Goal: Task Accomplishment & Management: Complete application form

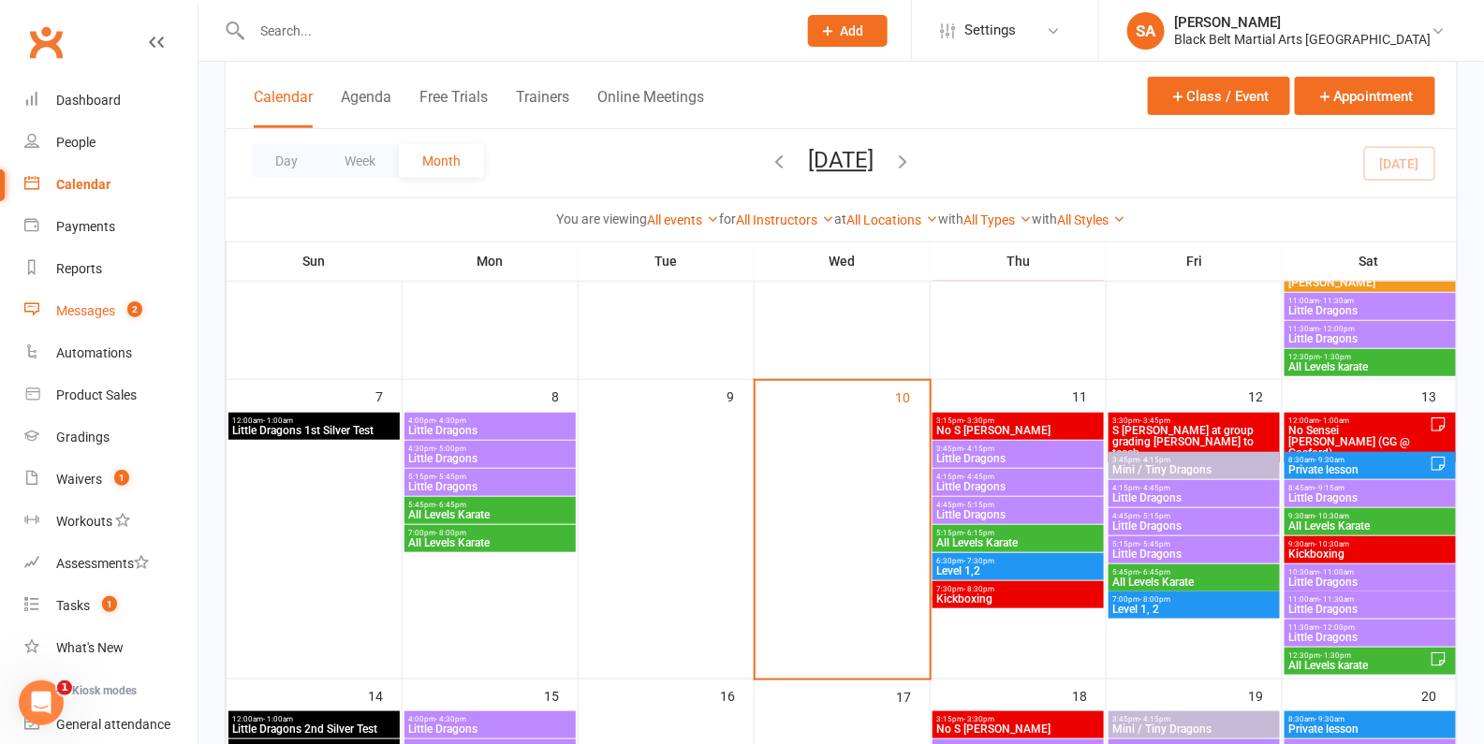
click at [98, 324] on link "Messages 2" at bounding box center [110, 311] width 173 height 42
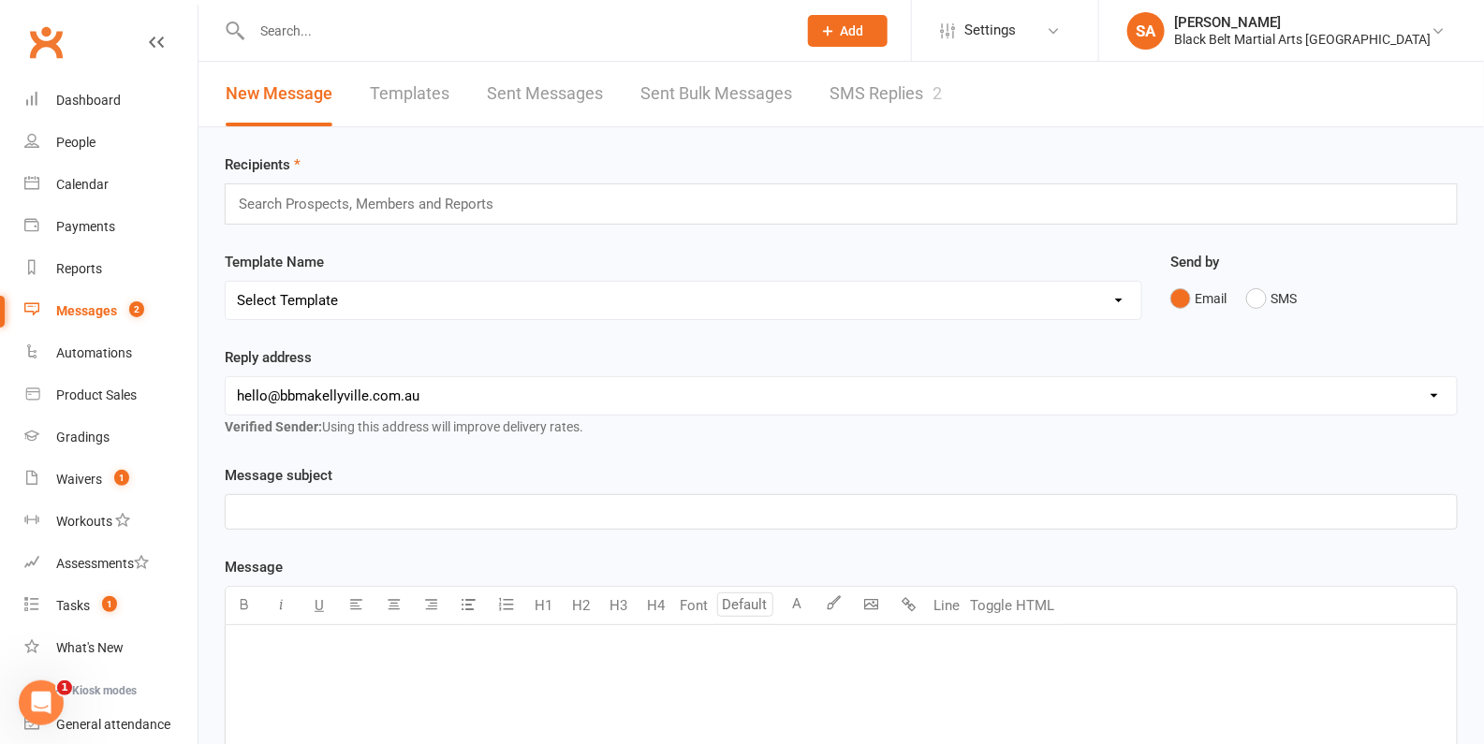
click at [908, 91] on link "SMS Replies 2" at bounding box center [885, 94] width 112 height 65
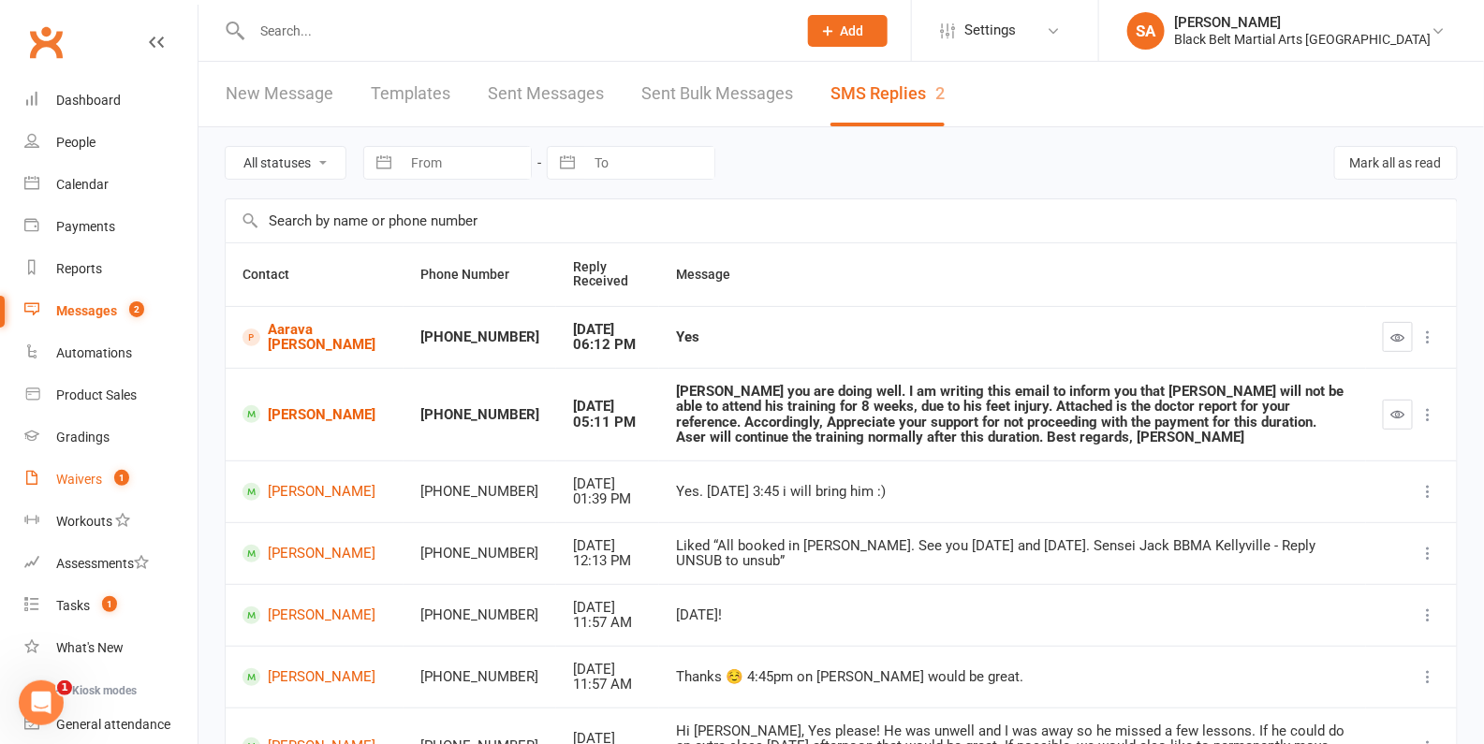
click at [76, 489] on link "Waivers 1" at bounding box center [110, 480] width 173 height 42
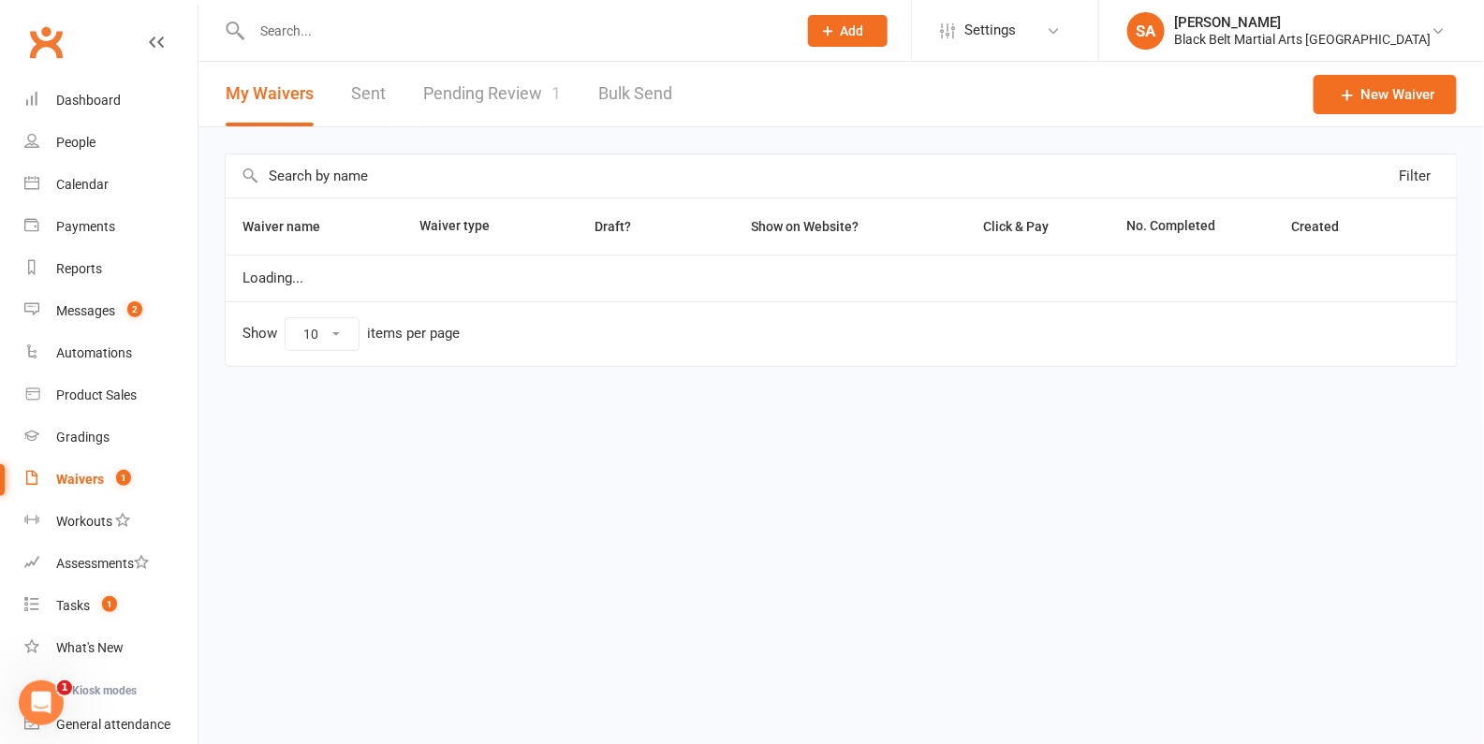
select select "100"
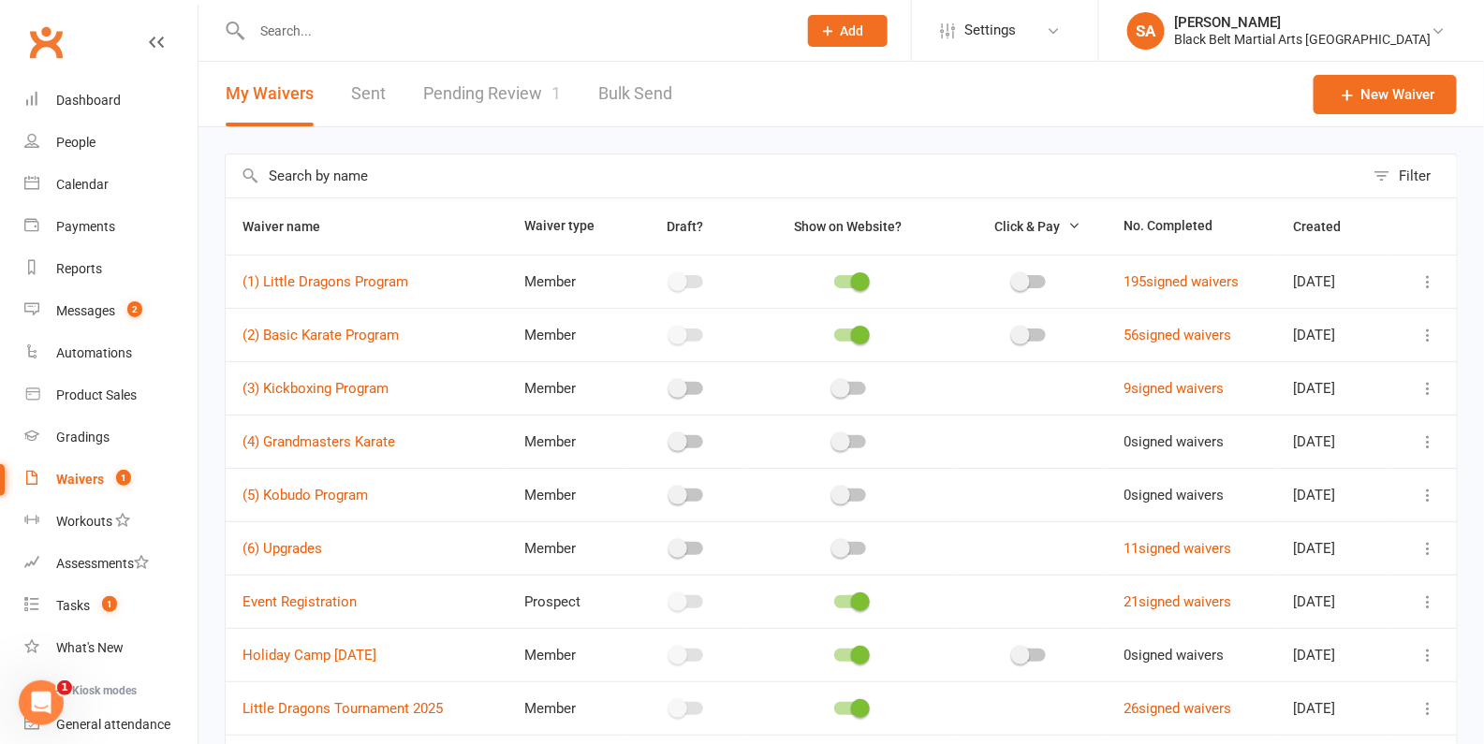
click at [504, 87] on link "Pending Review 1" at bounding box center [492, 94] width 138 height 65
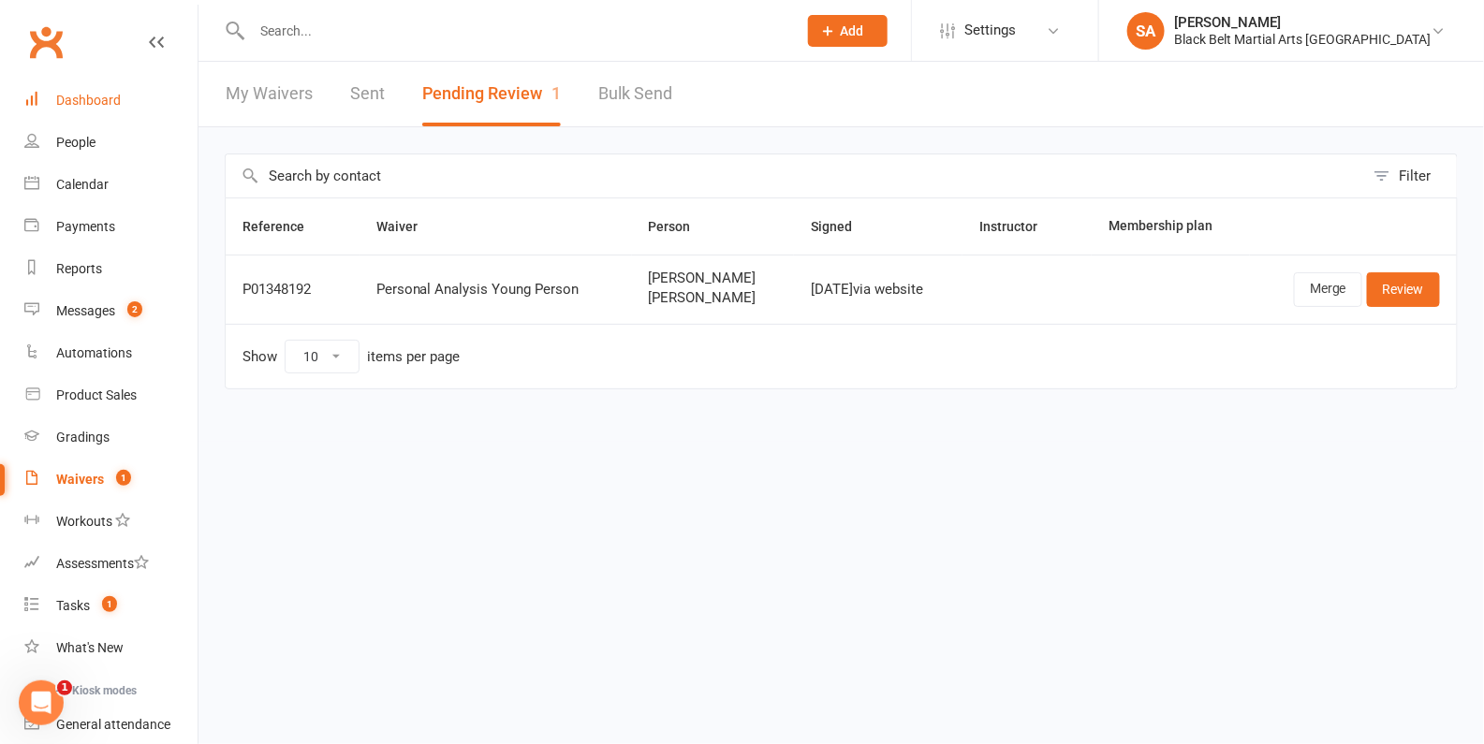
click at [91, 106] on div "Dashboard" at bounding box center [88, 100] width 65 height 15
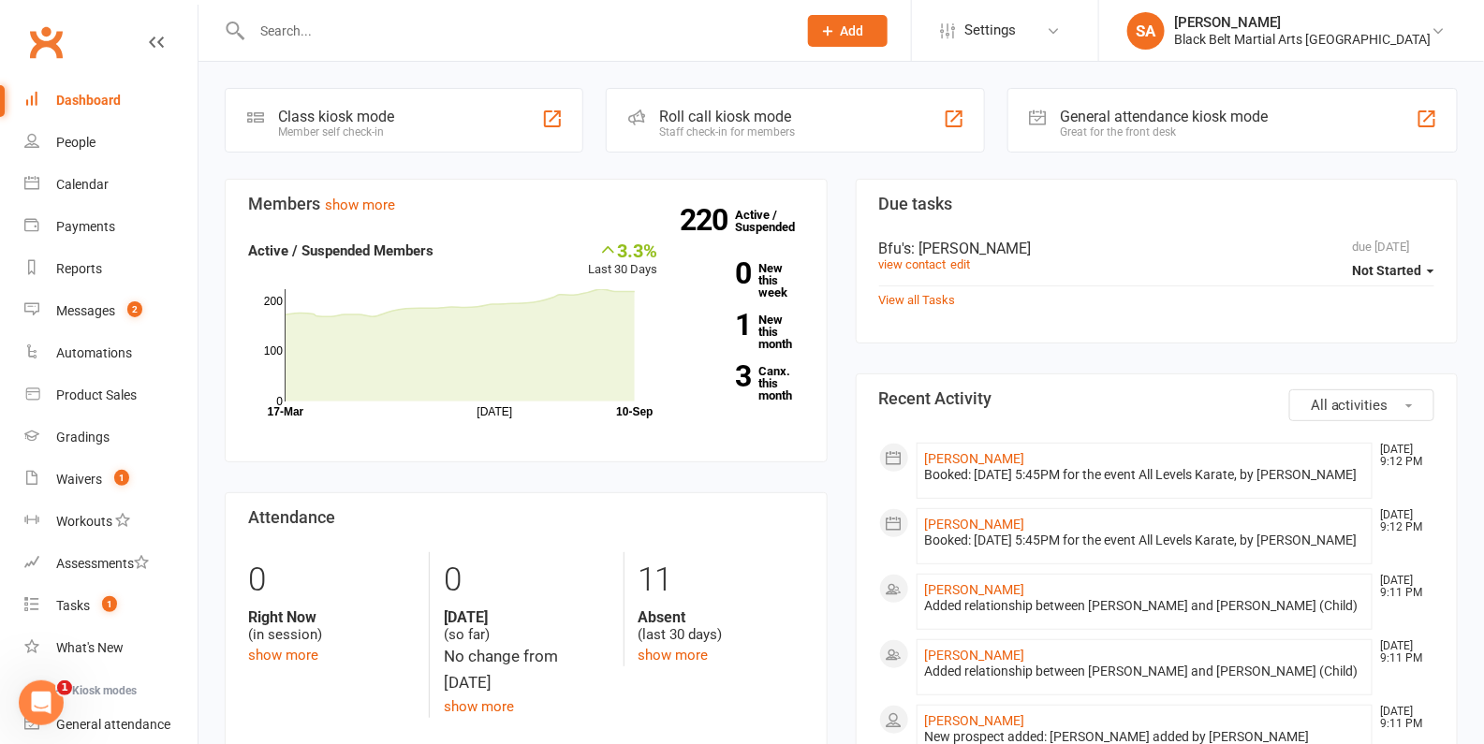
click at [459, 32] on input "text" at bounding box center [514, 31] width 537 height 26
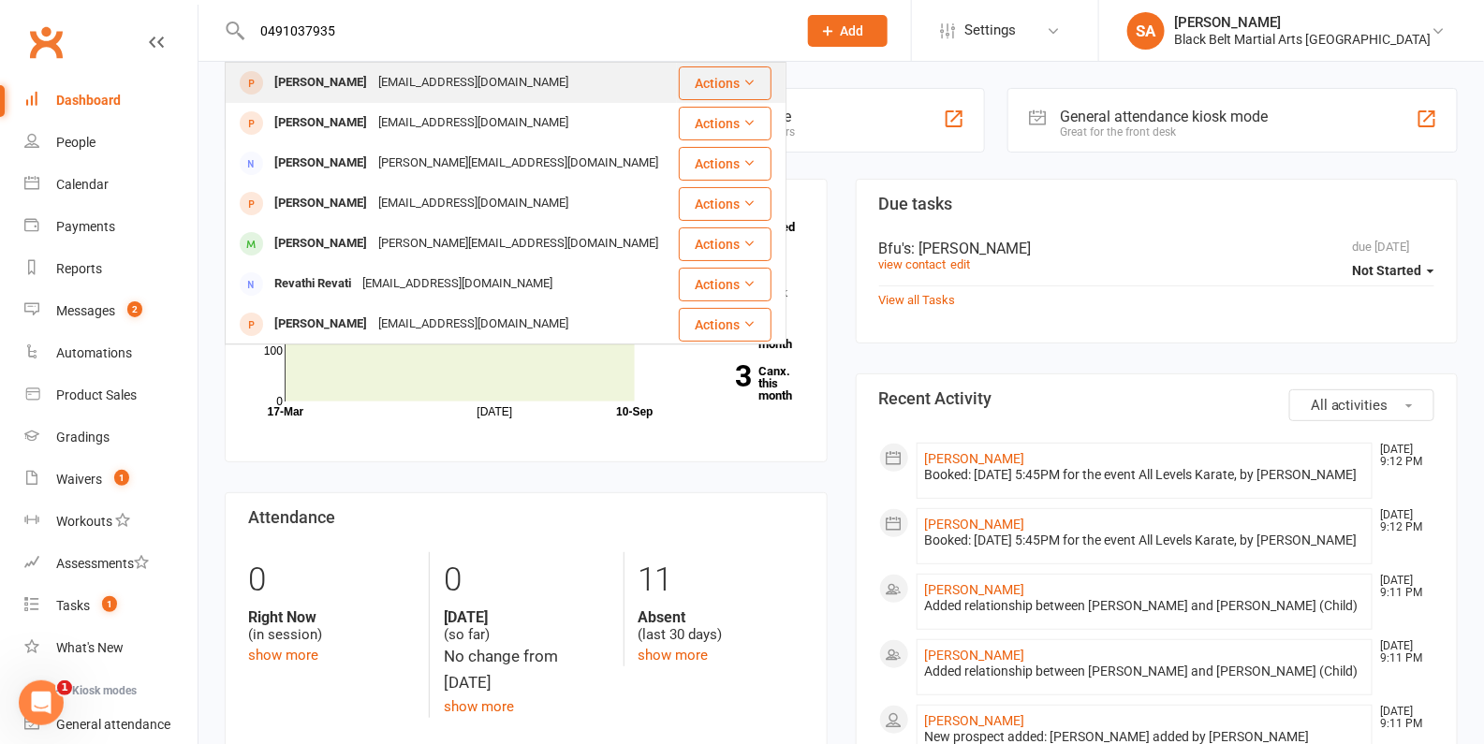
type input "0491037935"
click at [431, 85] on div "allentv4u@gmail.com" at bounding box center [473, 82] width 201 height 27
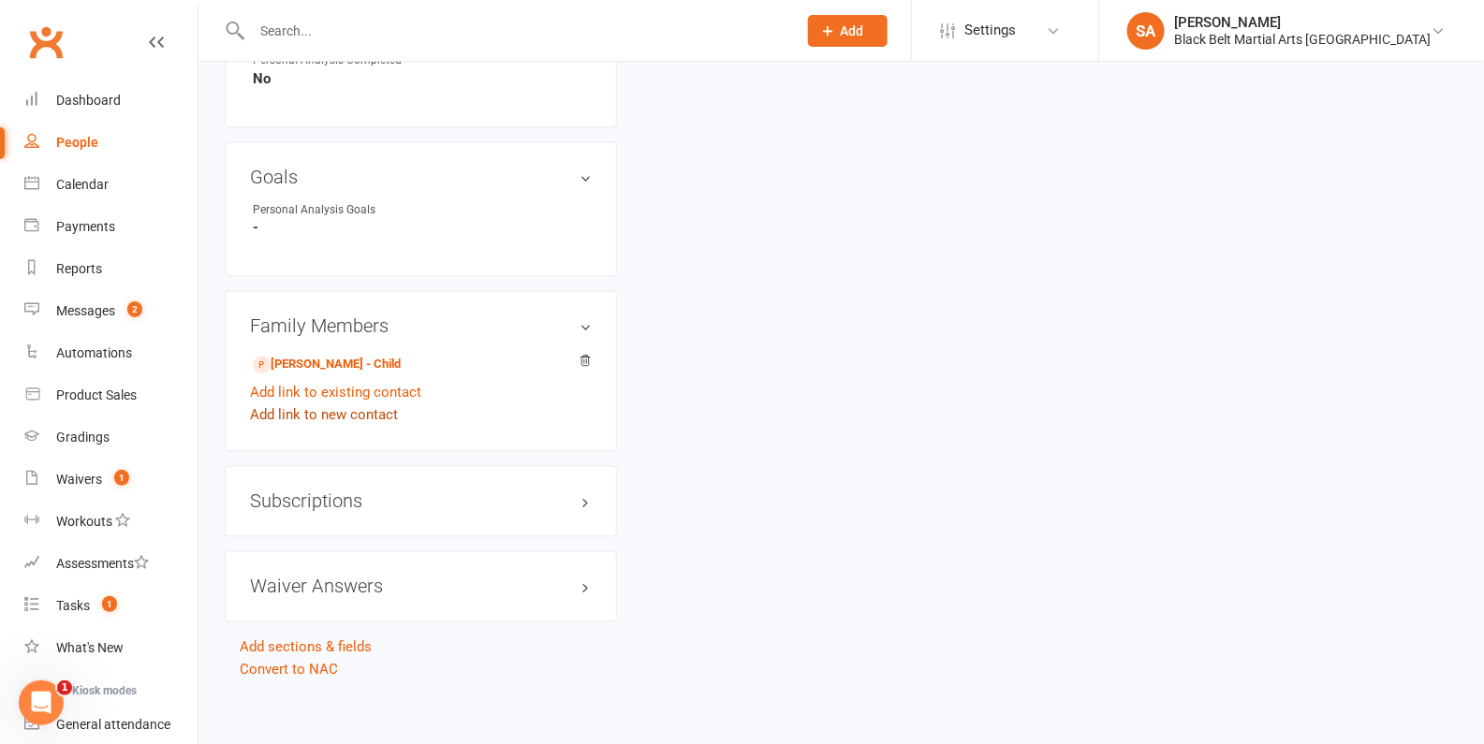
scroll to position [1285, 0]
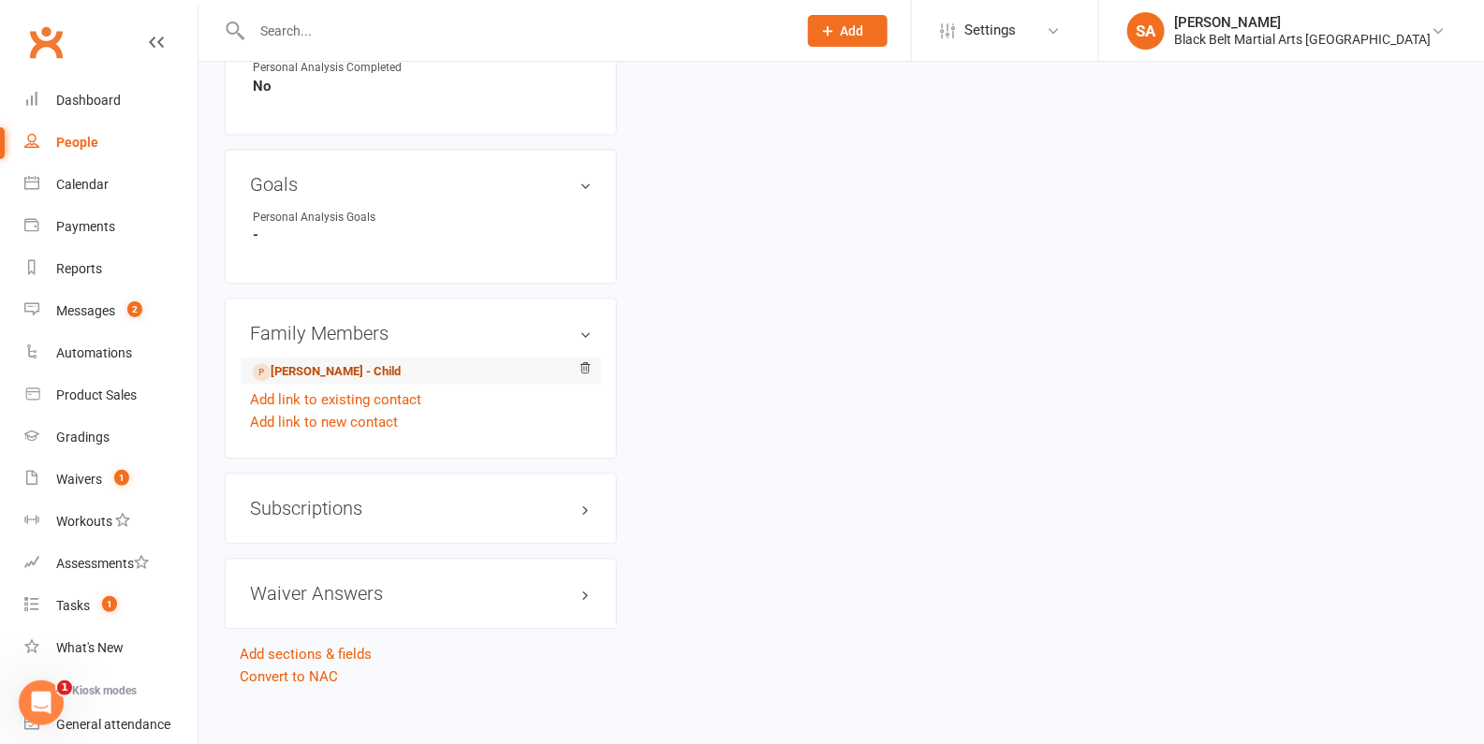
click at [318, 368] on link "Kevin Varghese - Child" at bounding box center [327, 373] width 148 height 20
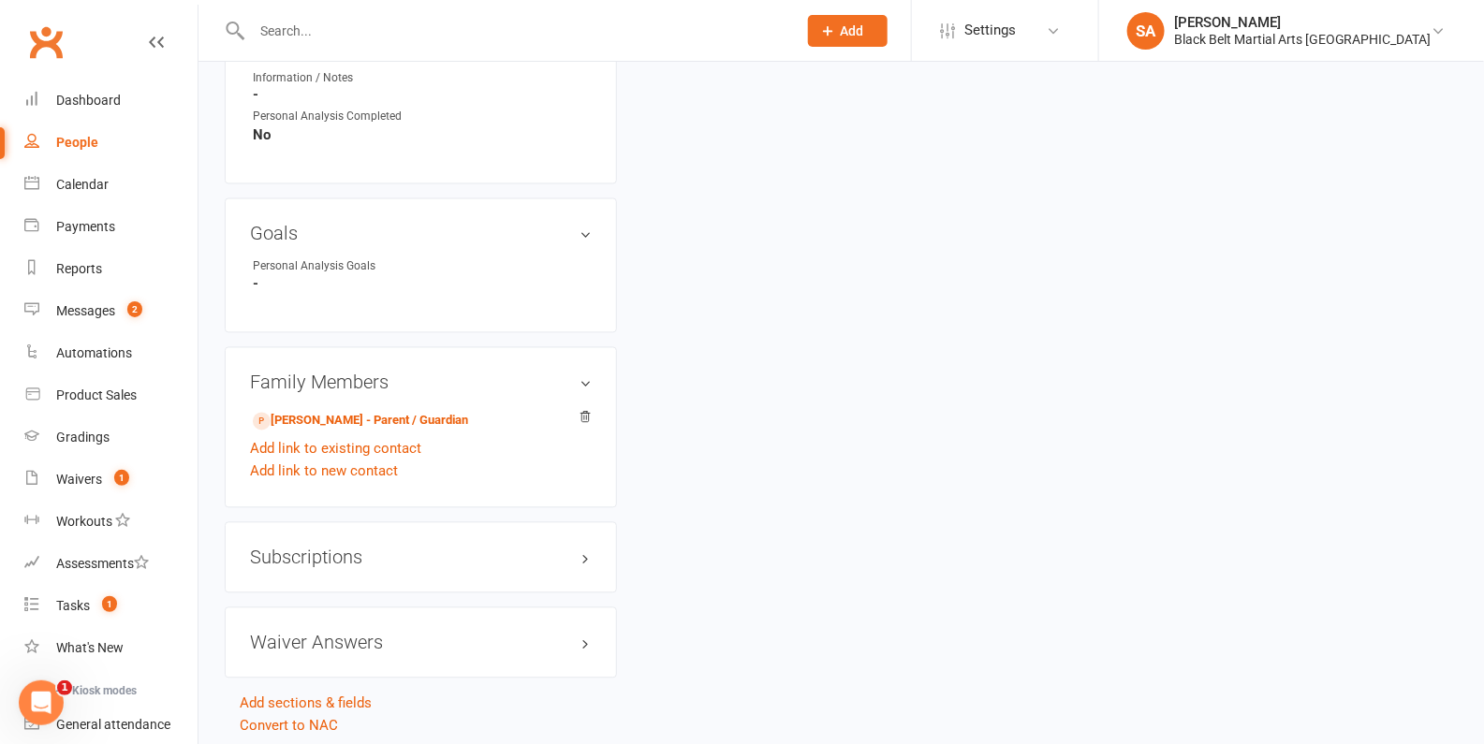
scroll to position [1241, 0]
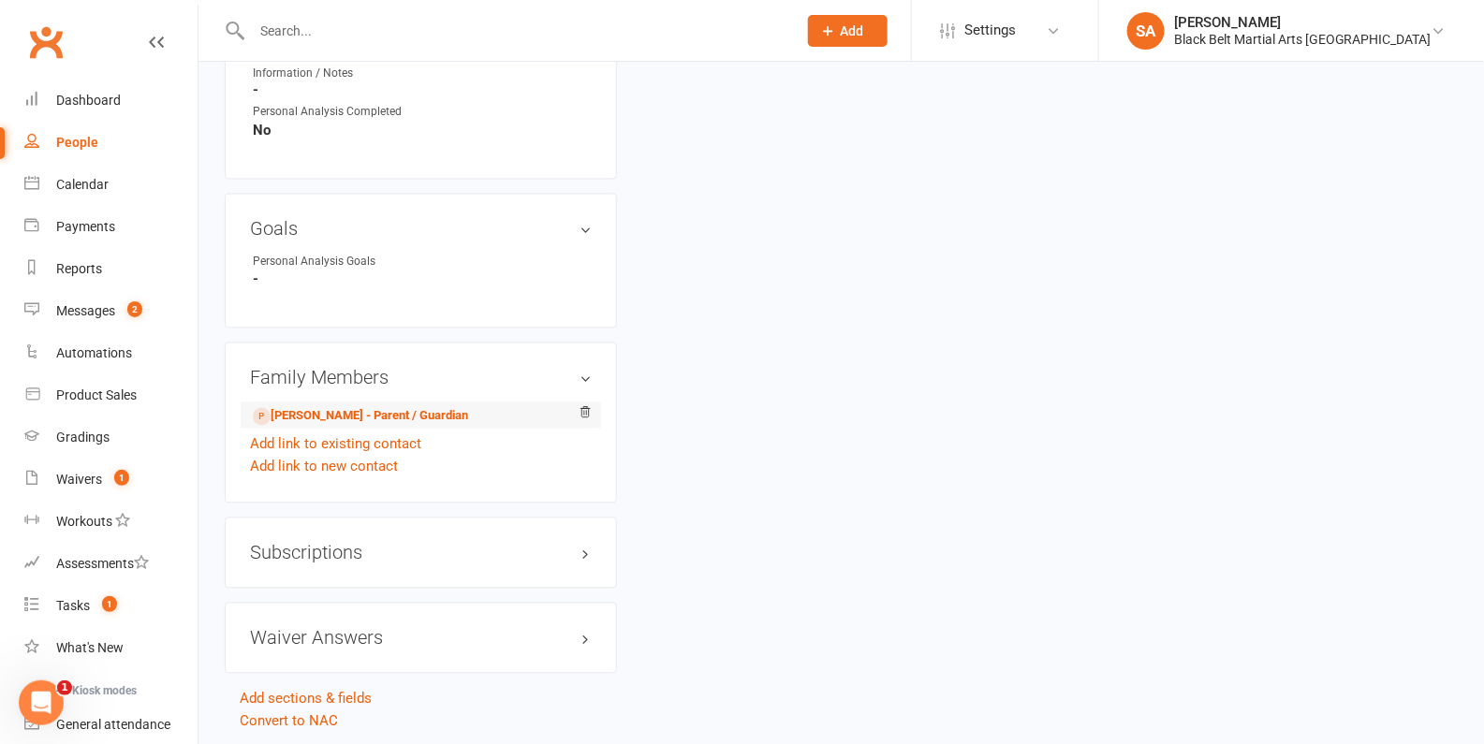
click at [430, 403] on li "Allen Varghese - Parent / Guardian" at bounding box center [421, 416] width 342 height 26
click at [428, 407] on link "Allen Varghese - Parent / Guardian" at bounding box center [360, 417] width 215 height 20
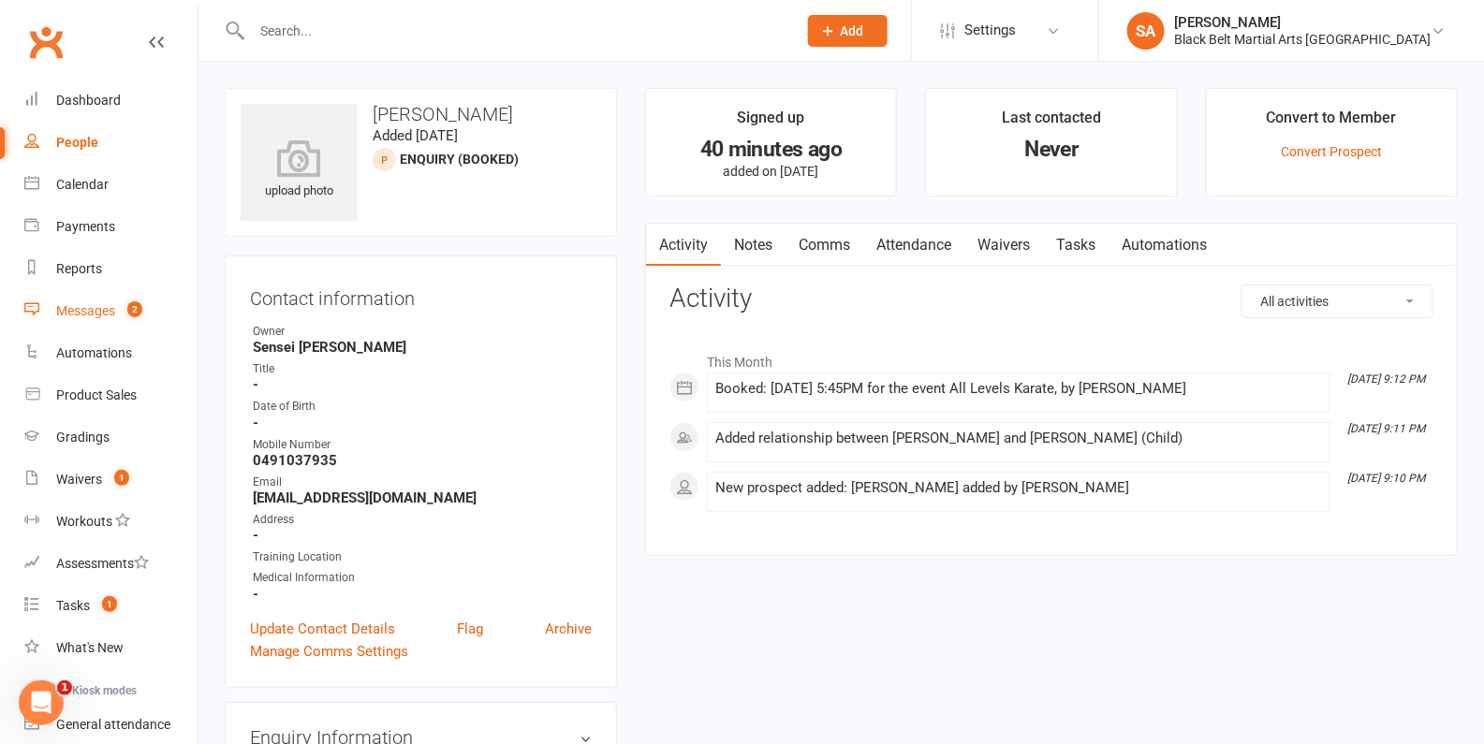
click at [83, 312] on div "Messages" at bounding box center [85, 310] width 59 height 15
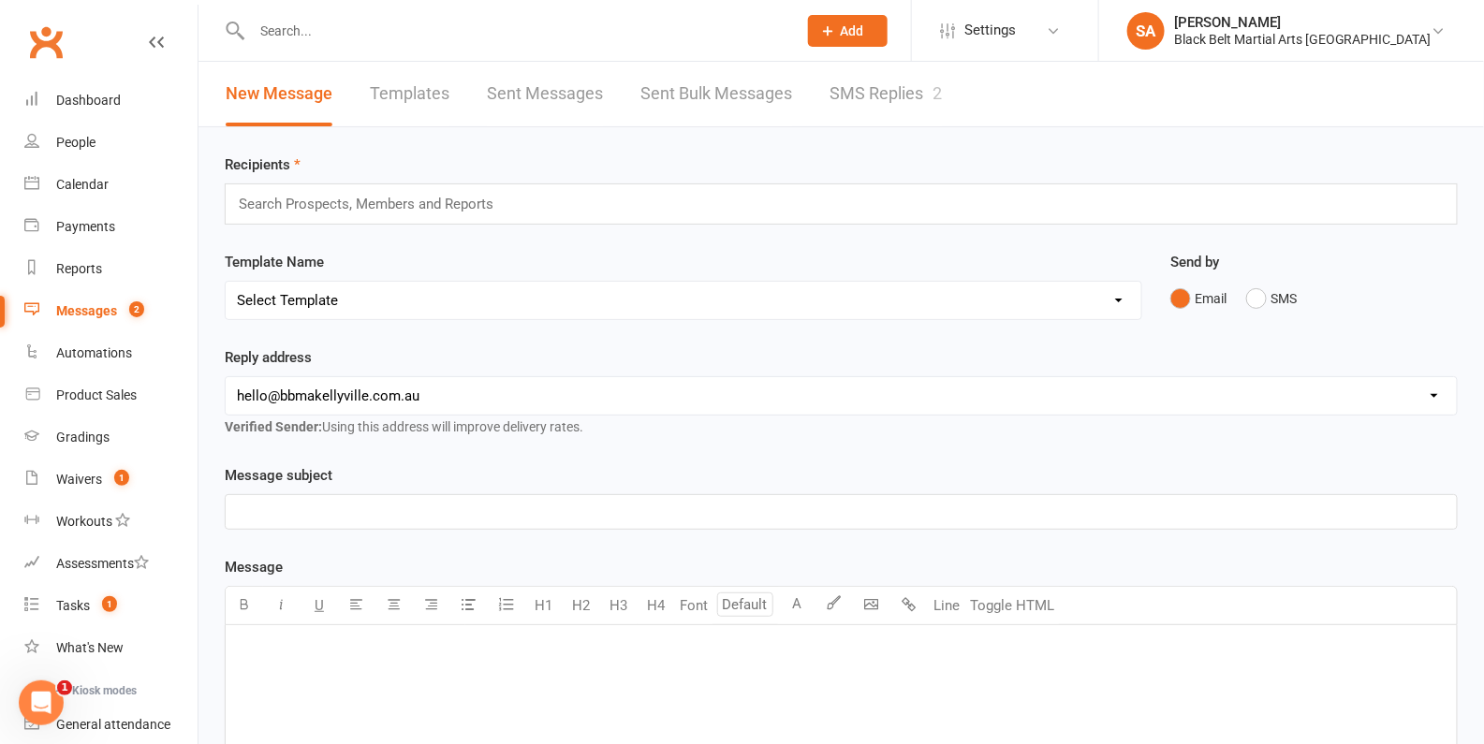
click at [902, 96] on link "SMS Replies 2" at bounding box center [885, 94] width 112 height 65
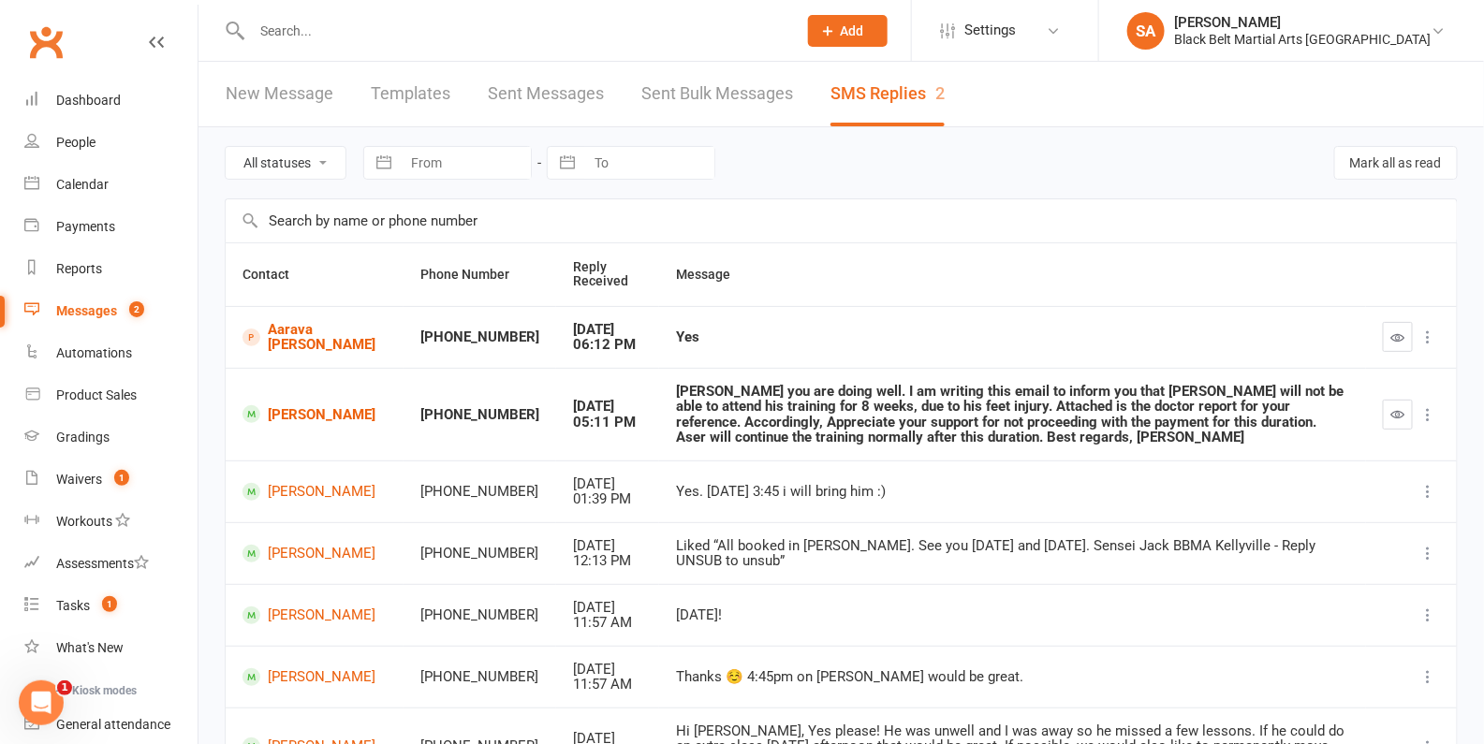
click at [316, 44] on div at bounding box center [504, 30] width 559 height 61
click at [323, 37] on input "text" at bounding box center [514, 31] width 537 height 26
type input "<"
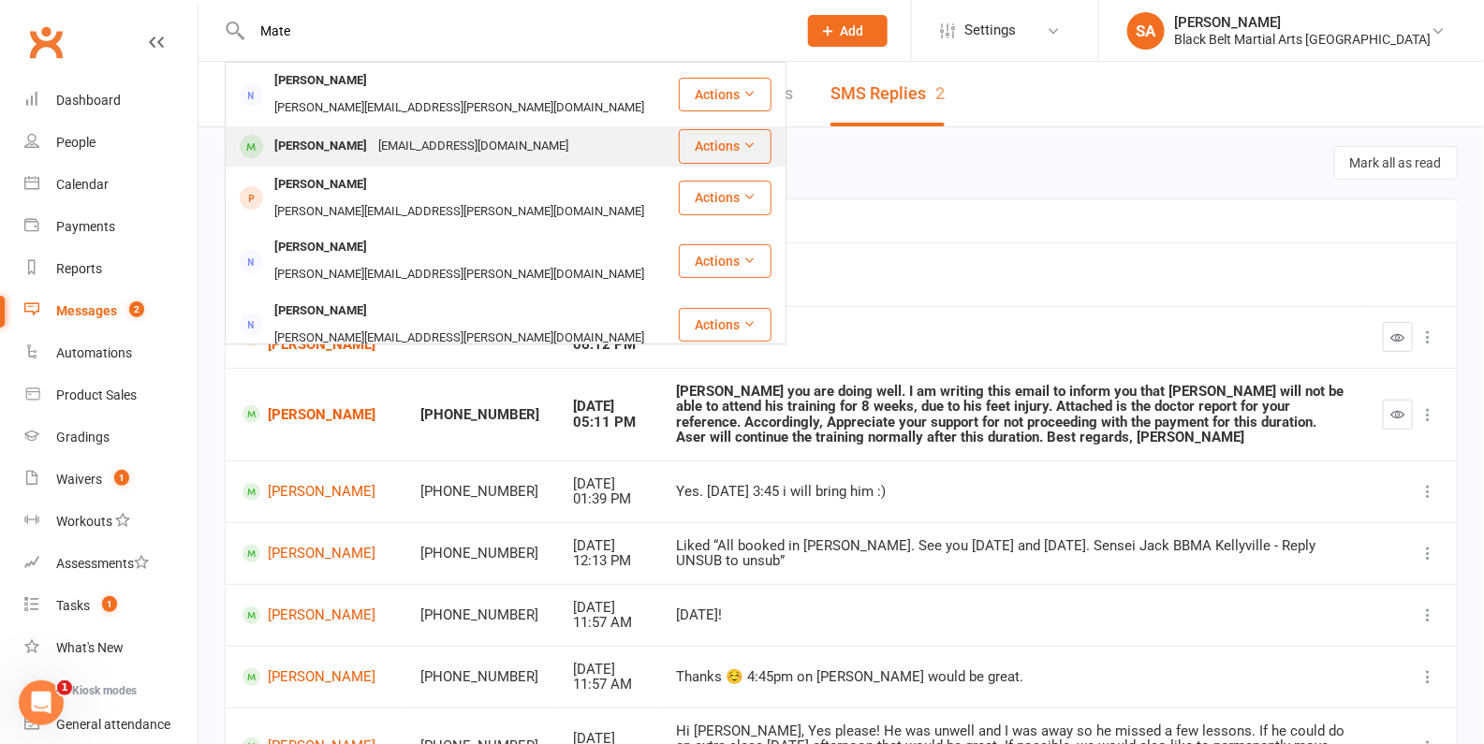
type input "Mate"
click at [335, 133] on div "Mateo Steyn" at bounding box center [321, 146] width 104 height 27
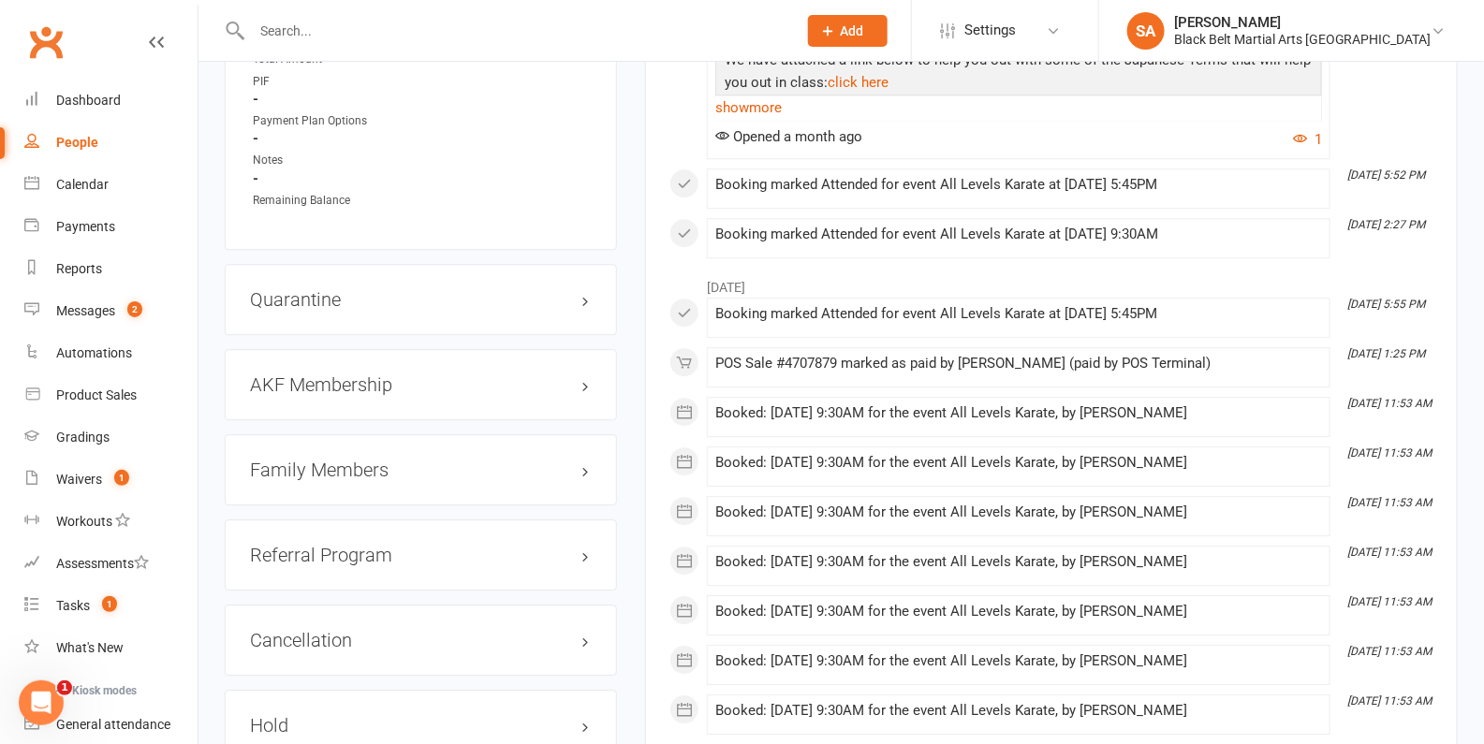
scroll to position [1798, 0]
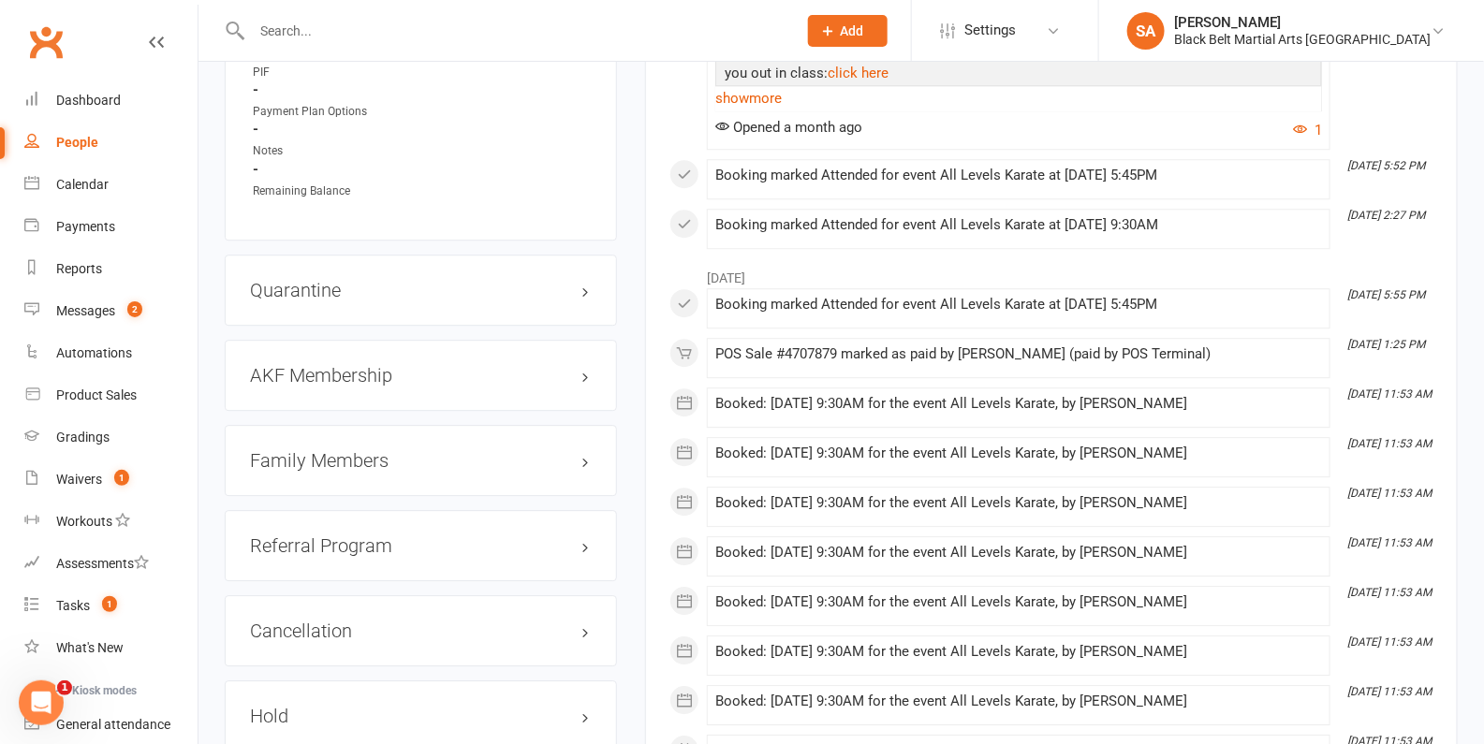
click at [372, 450] on h3 "Family Members" at bounding box center [421, 460] width 342 height 21
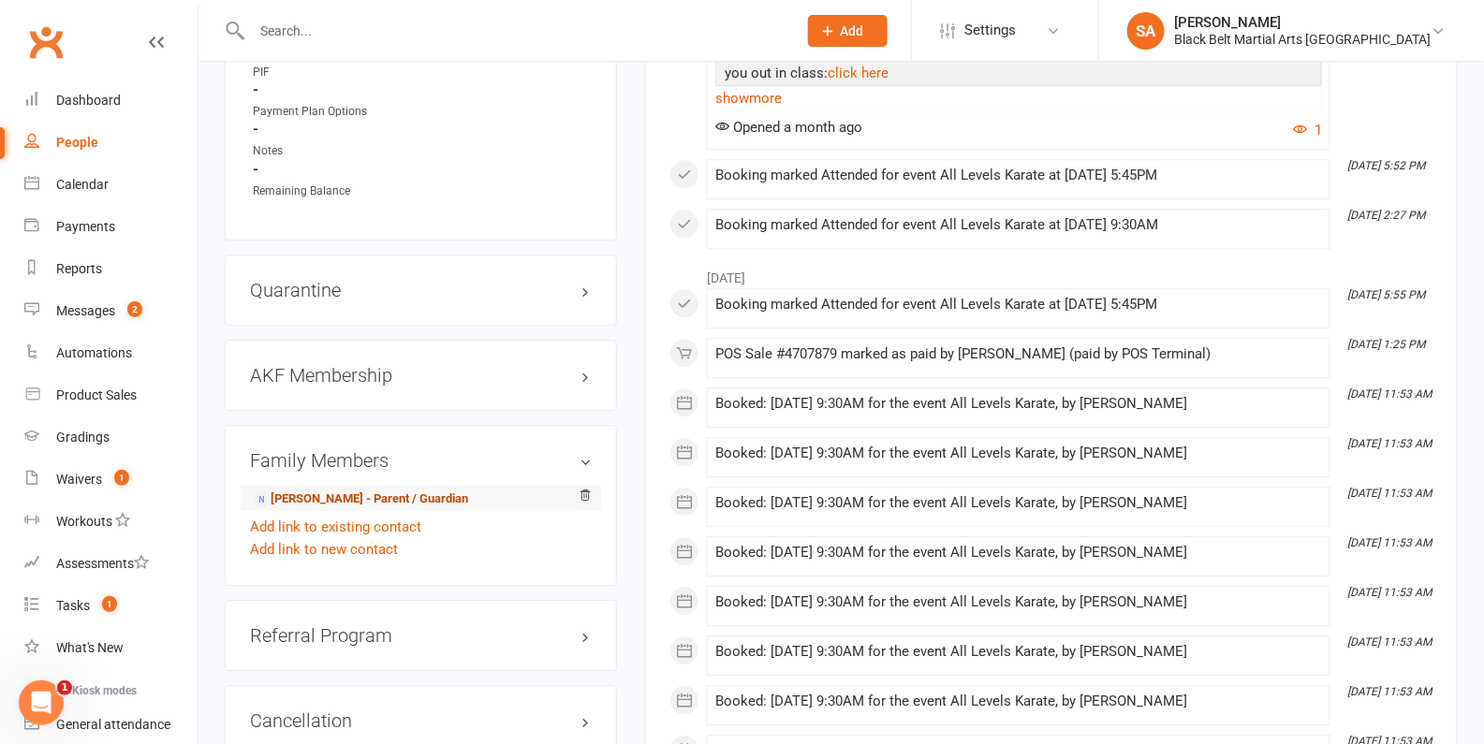
click at [368, 490] on link "Amanda Steyn - Parent / Guardian" at bounding box center [360, 500] width 215 height 20
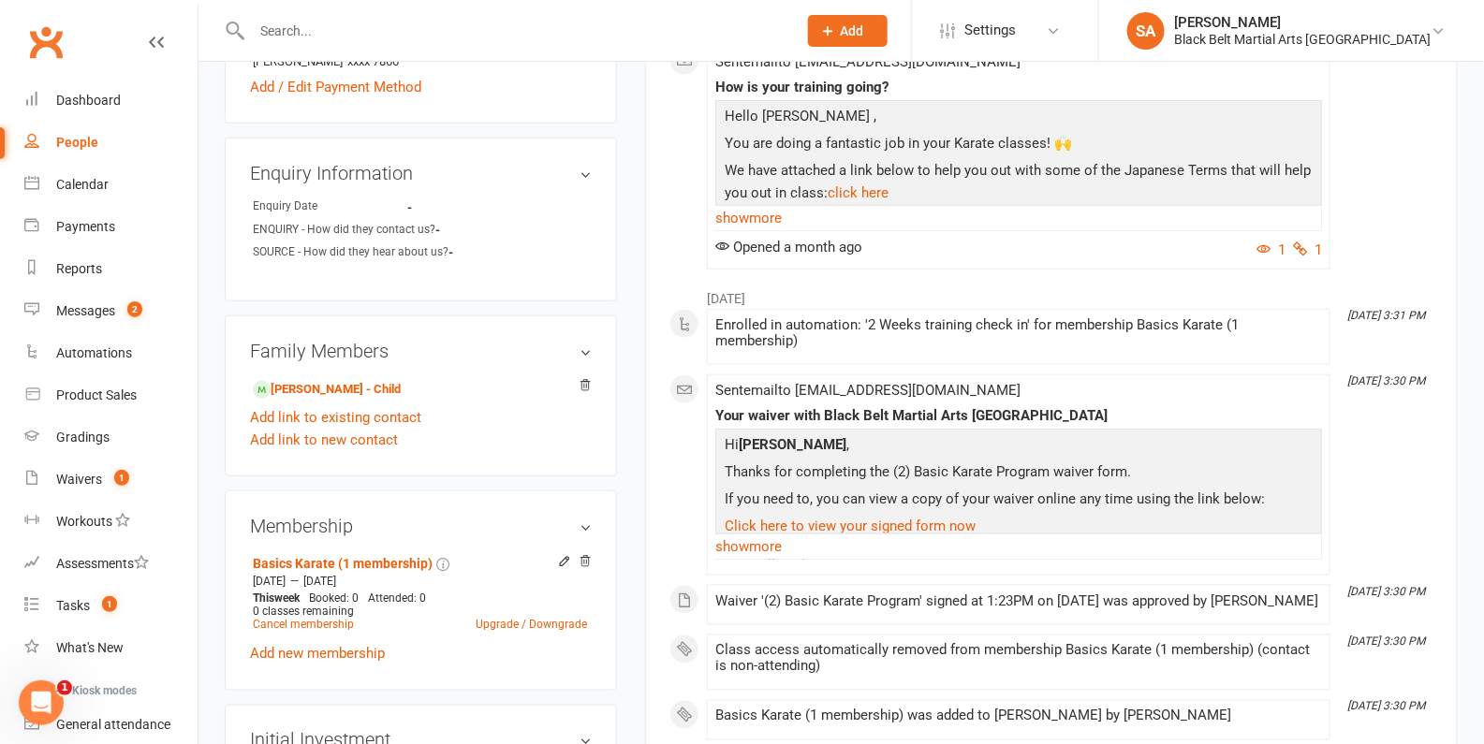
scroll to position [703, 0]
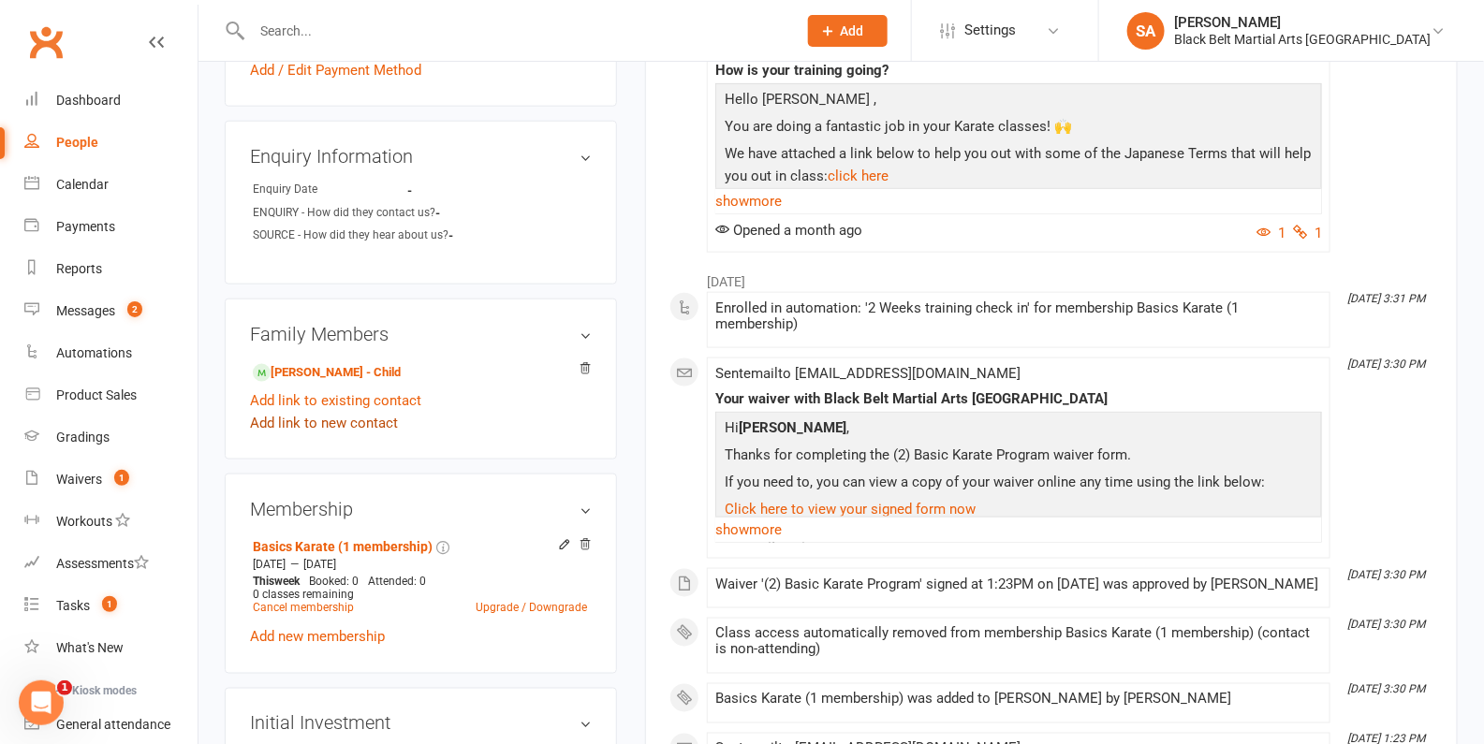
click at [324, 419] on link "Add link to new contact" at bounding box center [324, 423] width 148 height 22
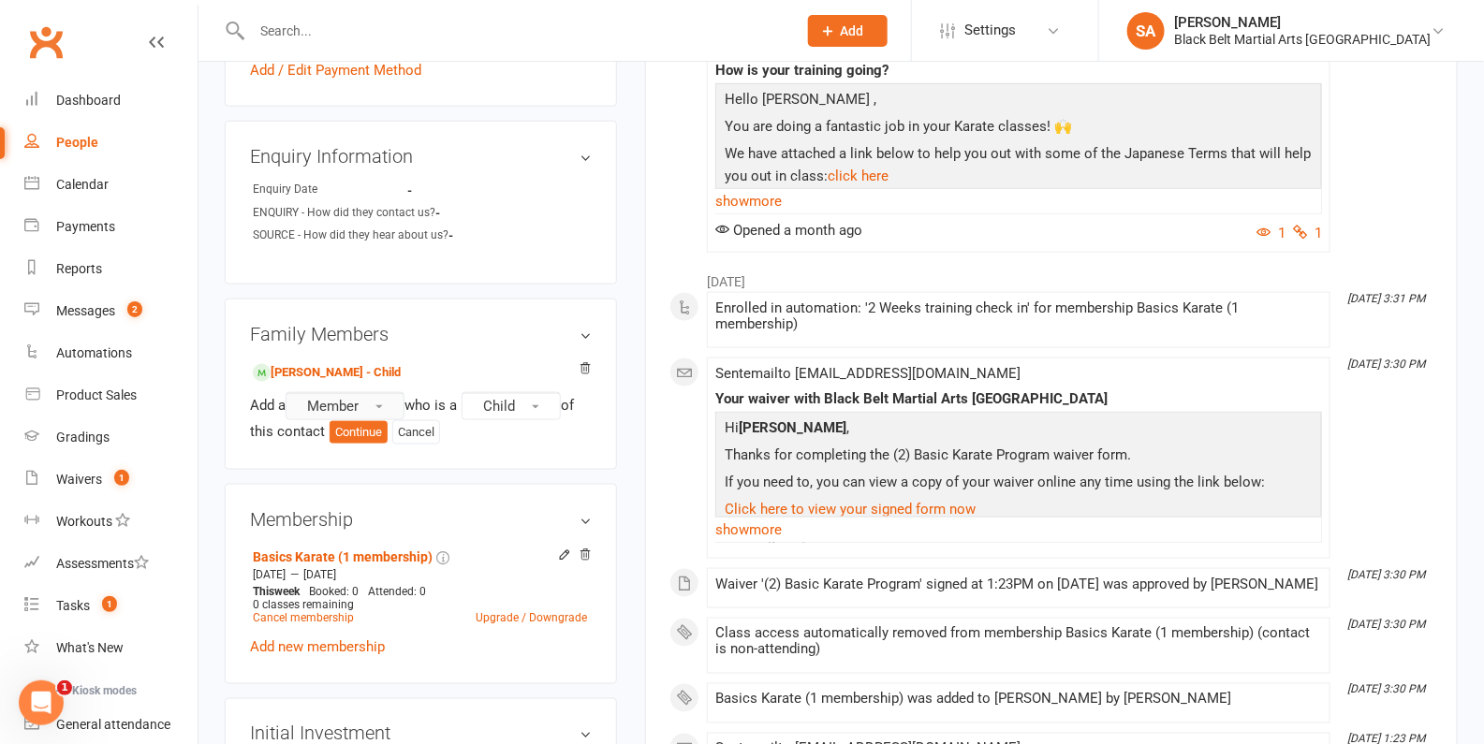
click at [372, 392] on button "Member" at bounding box center [345, 406] width 119 height 28
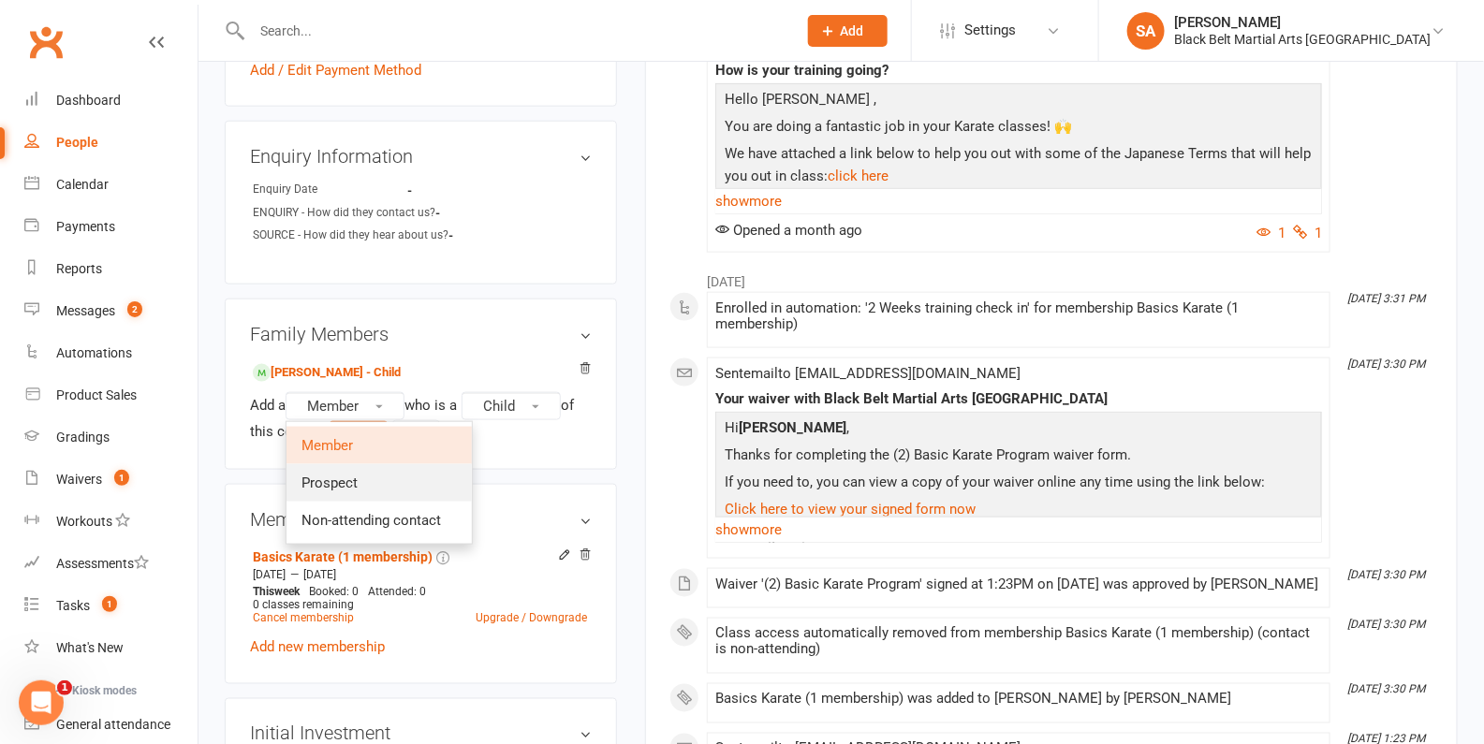
click at [366, 480] on link "Prospect" at bounding box center [378, 482] width 185 height 37
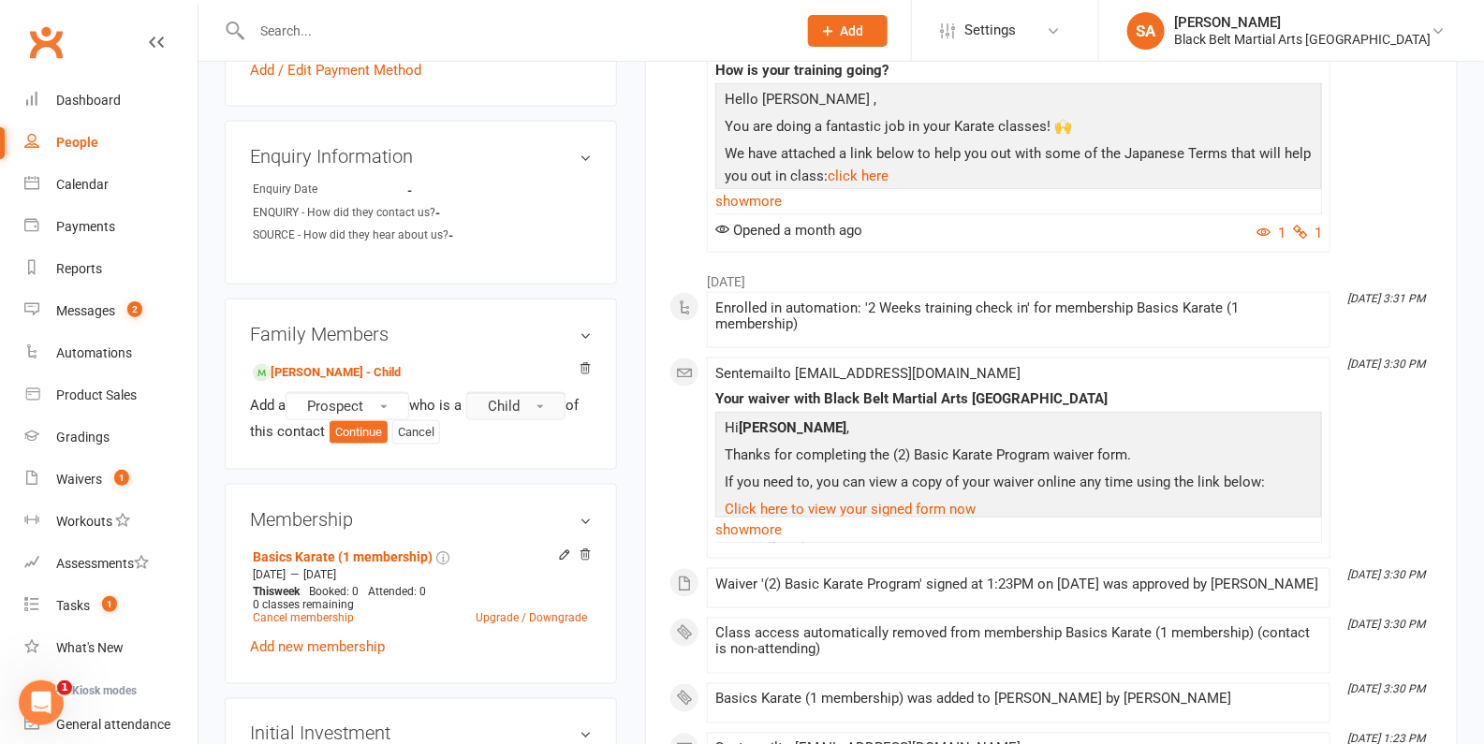
click at [492, 392] on button "Child" at bounding box center [515, 406] width 99 height 28
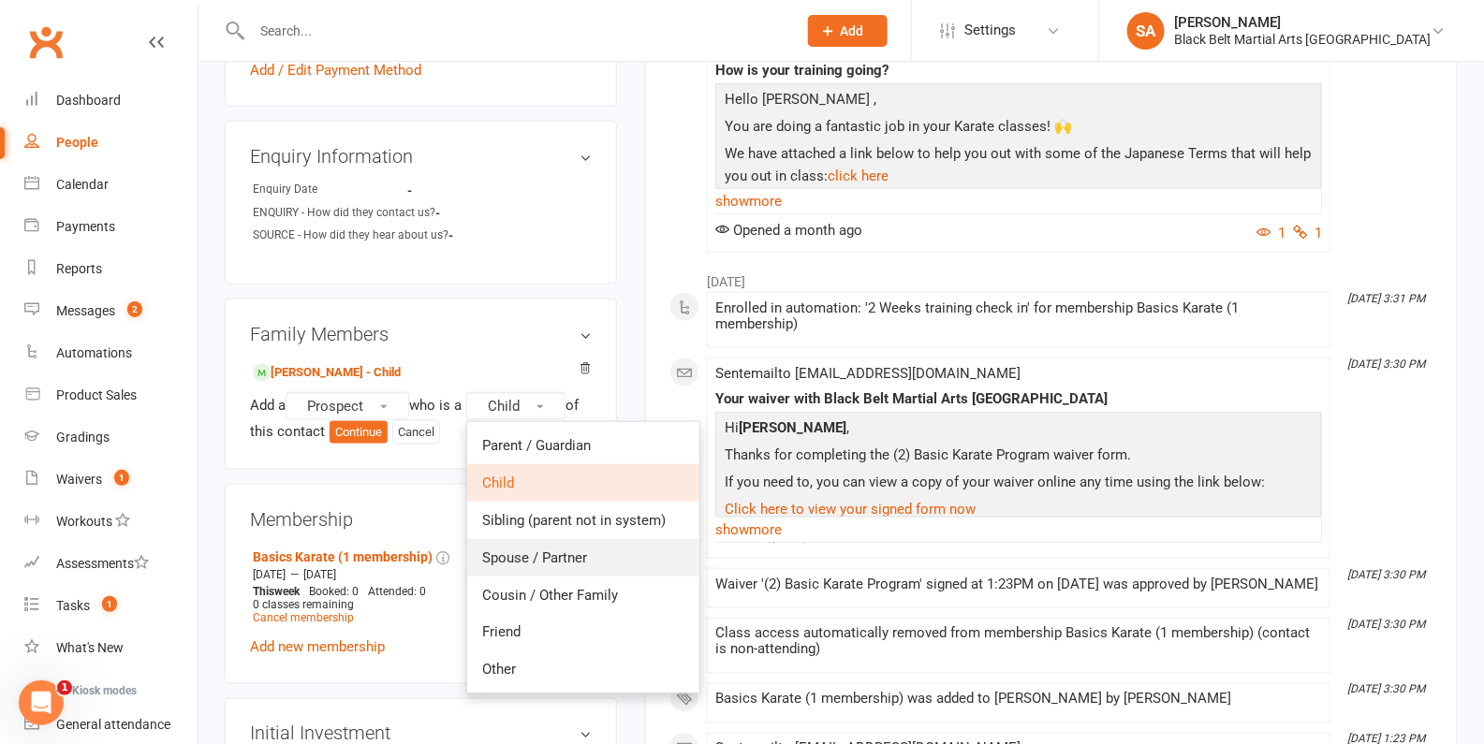
click at [565, 550] on span "Spouse / Partner" at bounding box center [534, 558] width 105 height 17
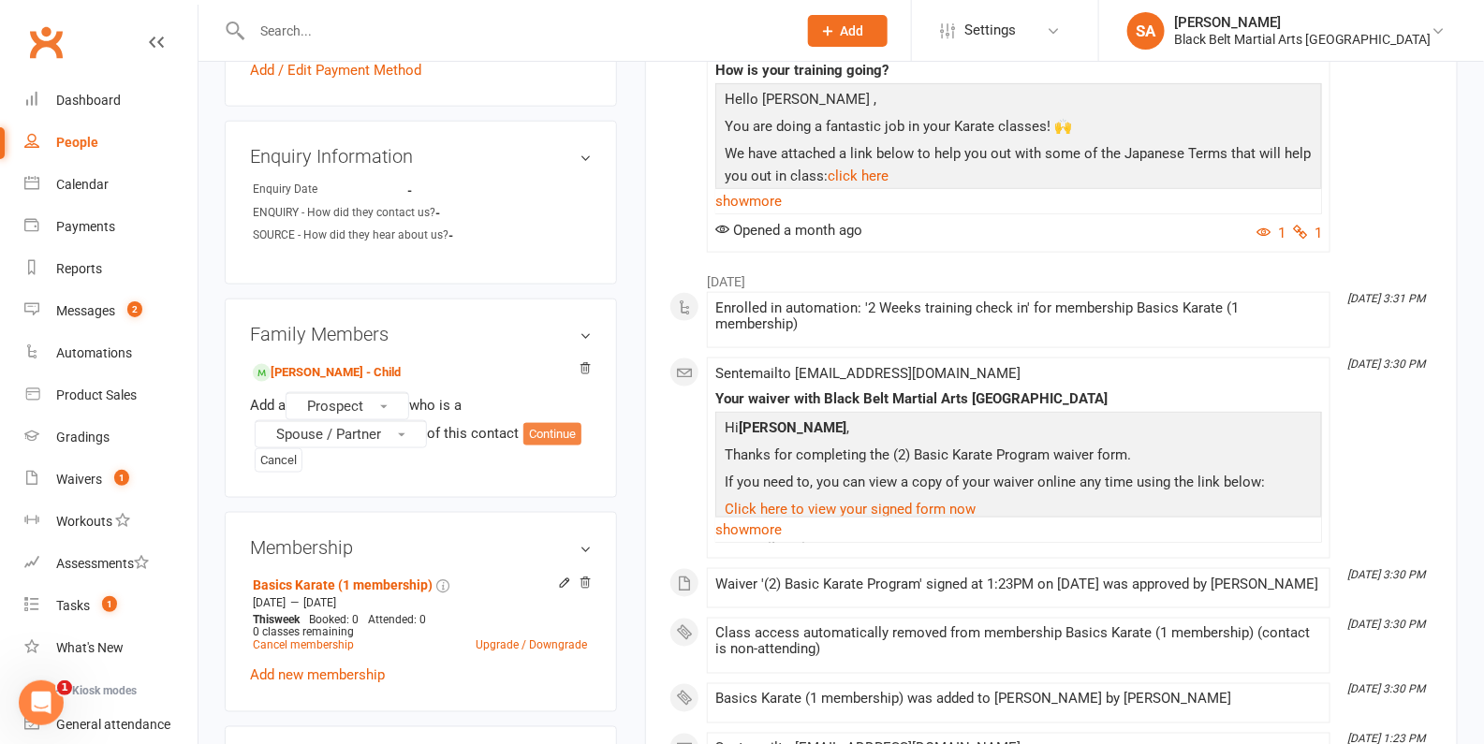
click at [565, 433] on button "Continue" at bounding box center [552, 434] width 58 height 22
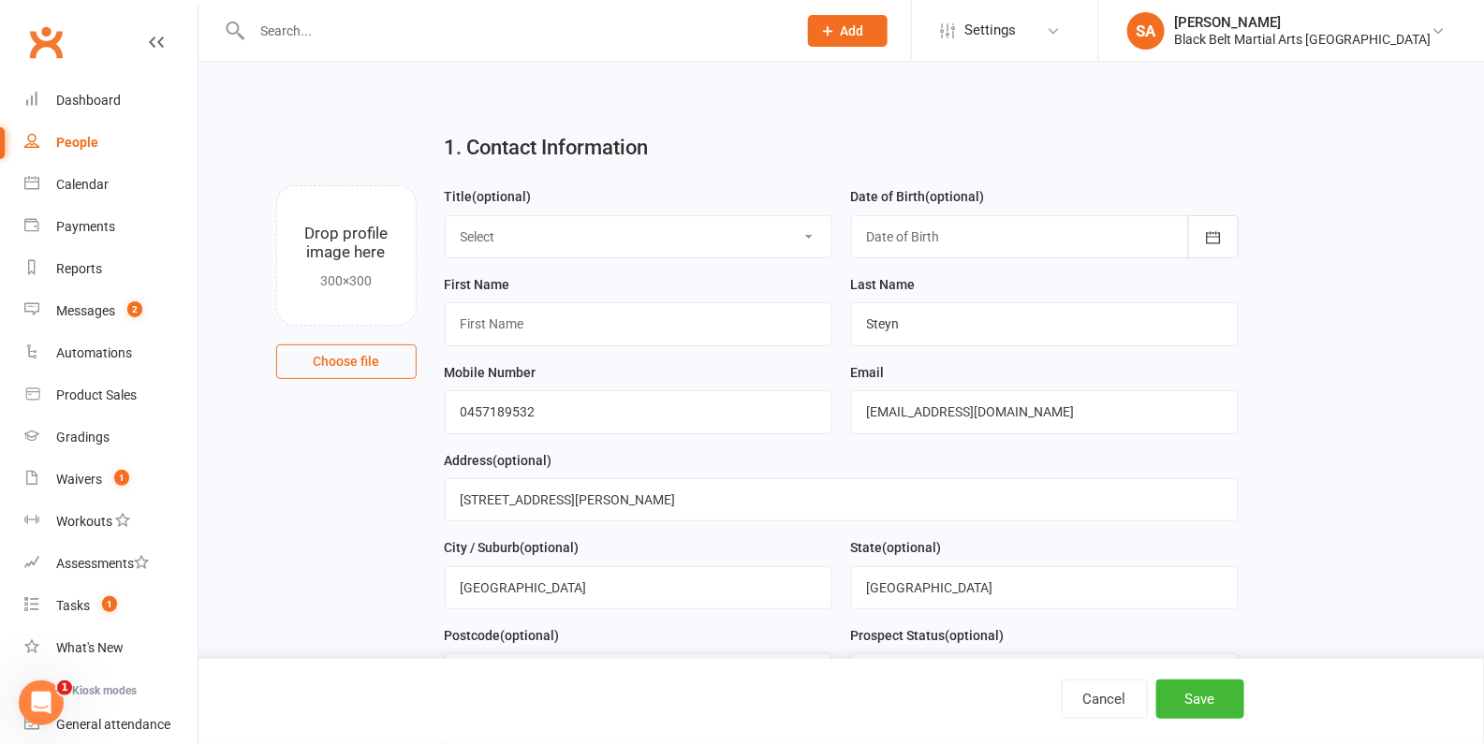
click at [667, 227] on select "Select Male Female Other" at bounding box center [639, 236] width 386 height 41
select select "Male"
click at [446, 216] on select "Select Male Female Other" at bounding box center [639, 236] width 386 height 41
click at [660, 319] on input "text" at bounding box center [639, 323] width 388 height 43
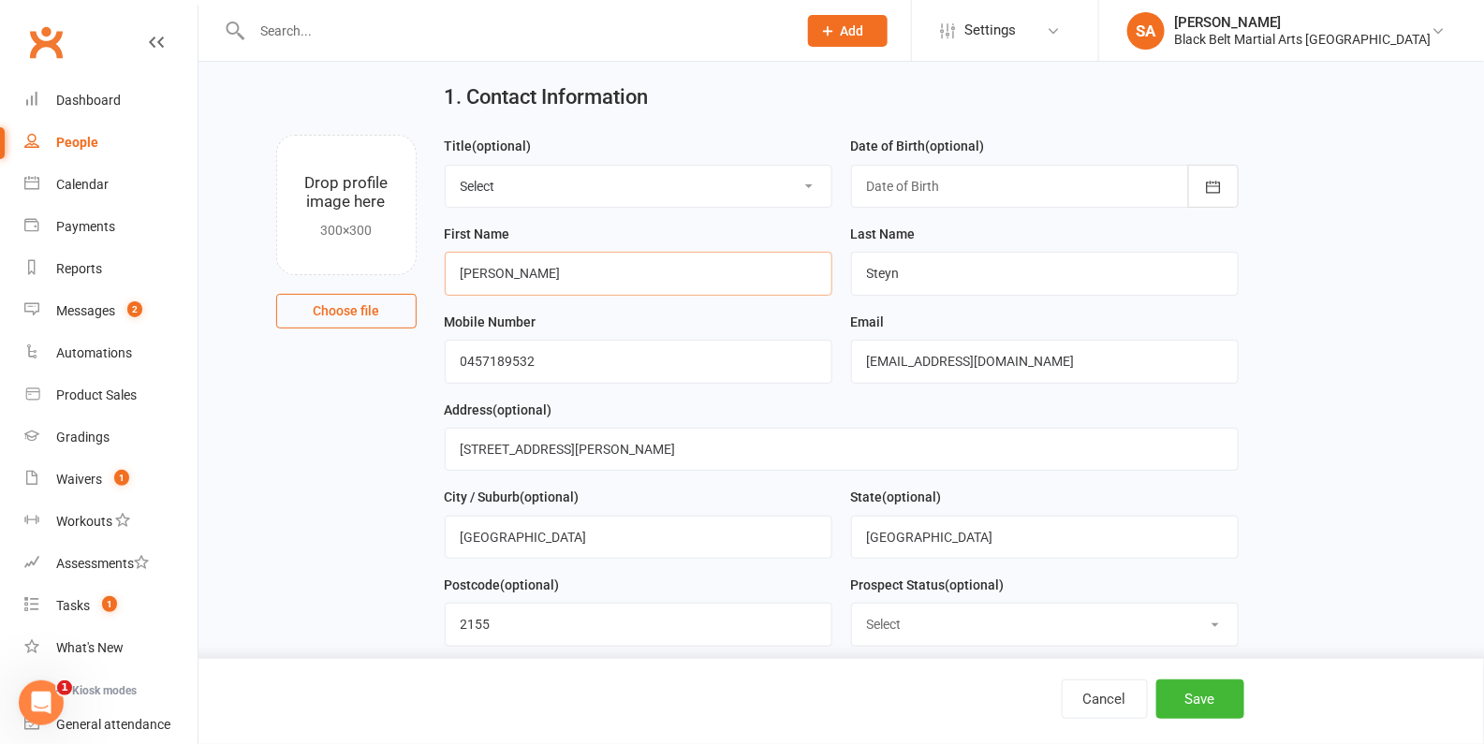
scroll to position [61, 0]
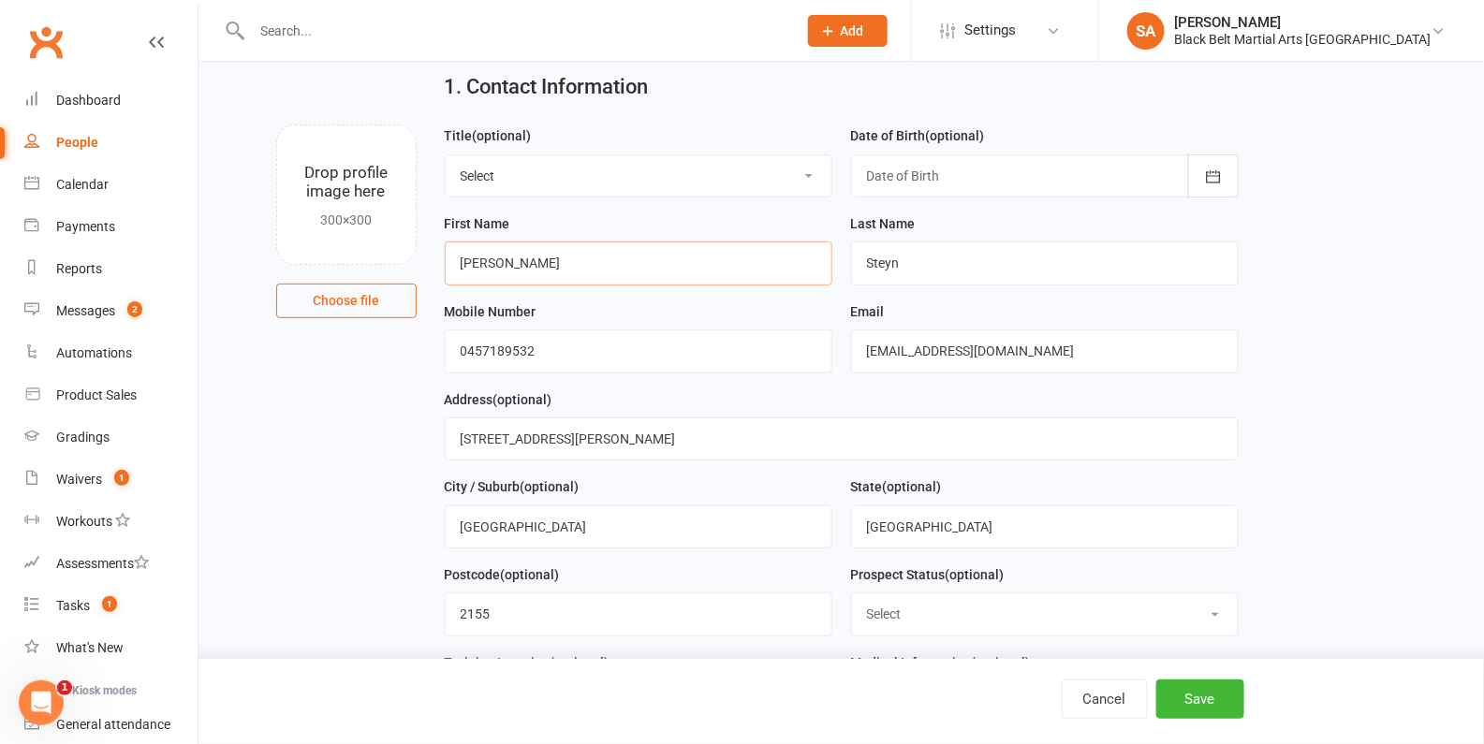
type input "Johan"
click at [492, 351] on input "0457189532" at bounding box center [639, 351] width 388 height 43
click at [516, 351] on input "0457 189532" at bounding box center [639, 351] width 388 height 43
type input "0457 189 532"
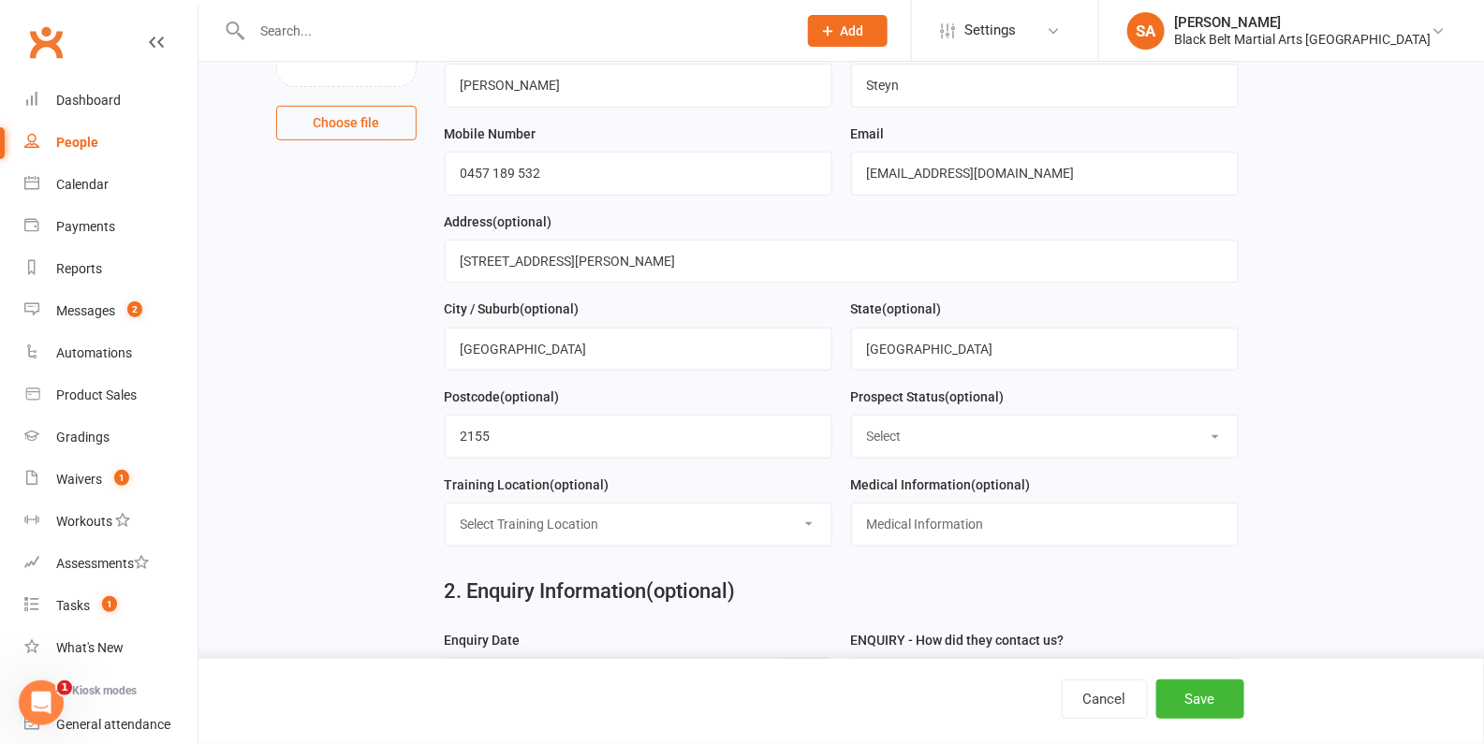
scroll to position [240, 0]
click at [910, 428] on select "Select Enquiry (Booked) Enquiry (Not Booked) DNS Pending BFU (Follow Up) No Sal…" at bounding box center [1045, 435] width 386 height 41
select select "Enquiry (Booked)"
click at [852, 415] on select "Select Enquiry (Booked) Enquiry (Not Booked) DNS Pending BFU (Follow Up) No Sal…" at bounding box center [1045, 435] width 386 height 41
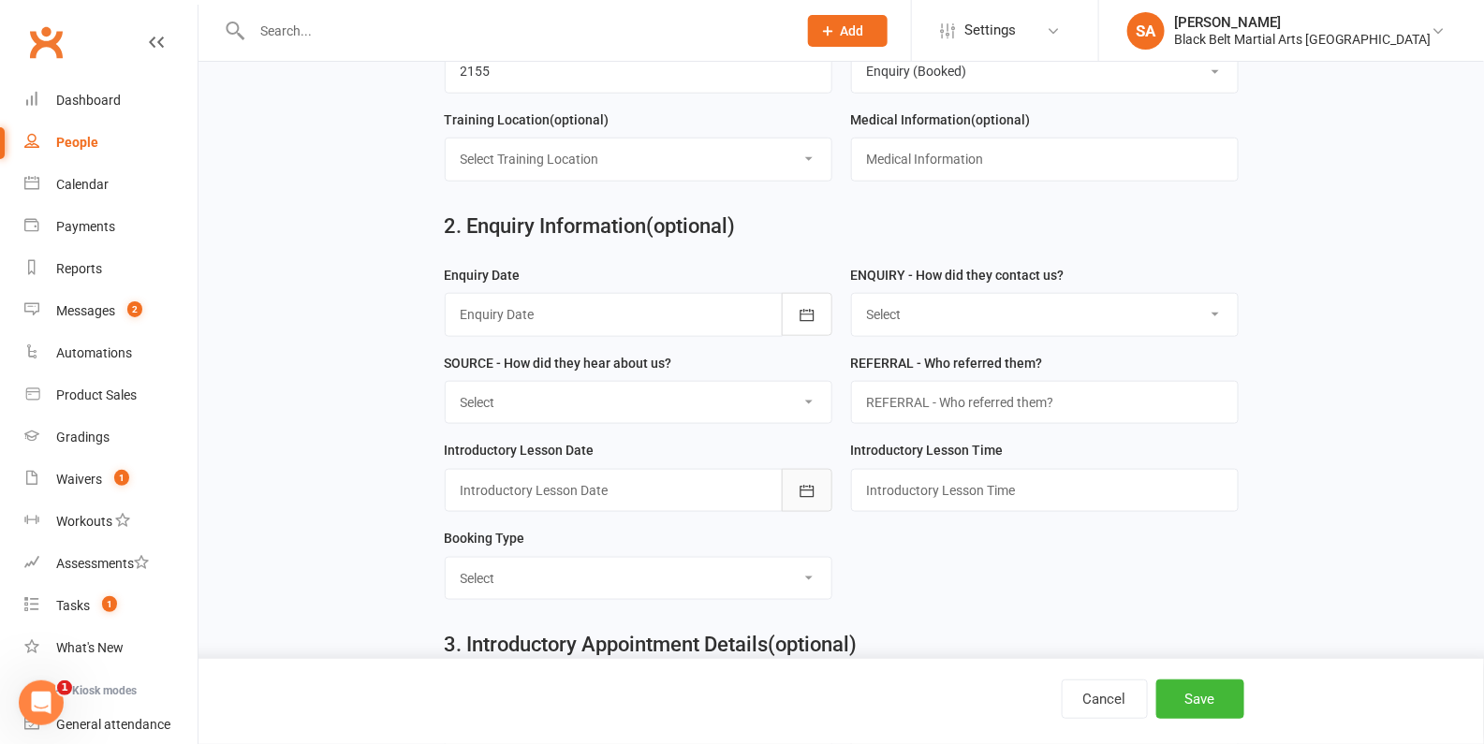
scroll to position [628, 0]
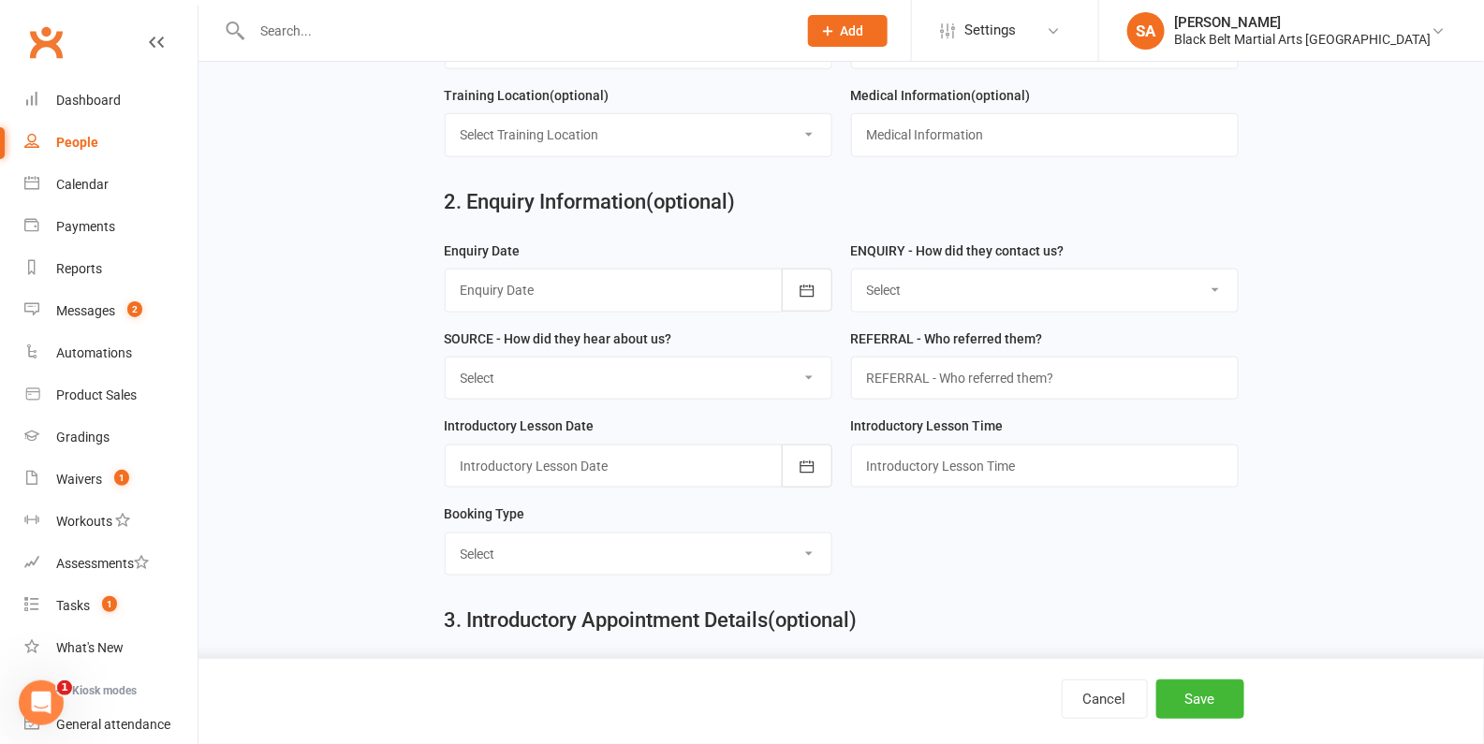
click at [657, 274] on div at bounding box center [639, 290] width 388 height 43
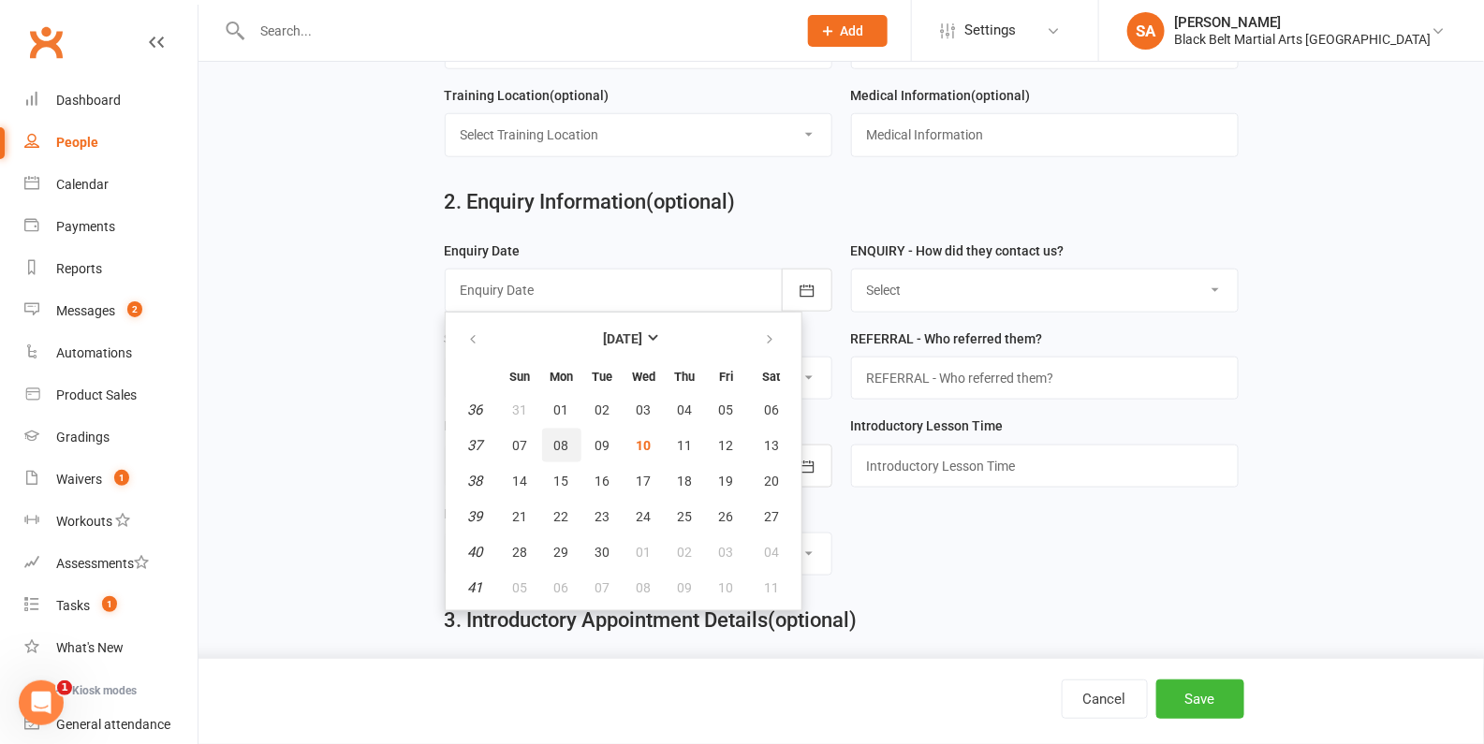
click at [552, 450] on button "08" at bounding box center [561, 446] width 39 height 34
type input "08 Sep 2025"
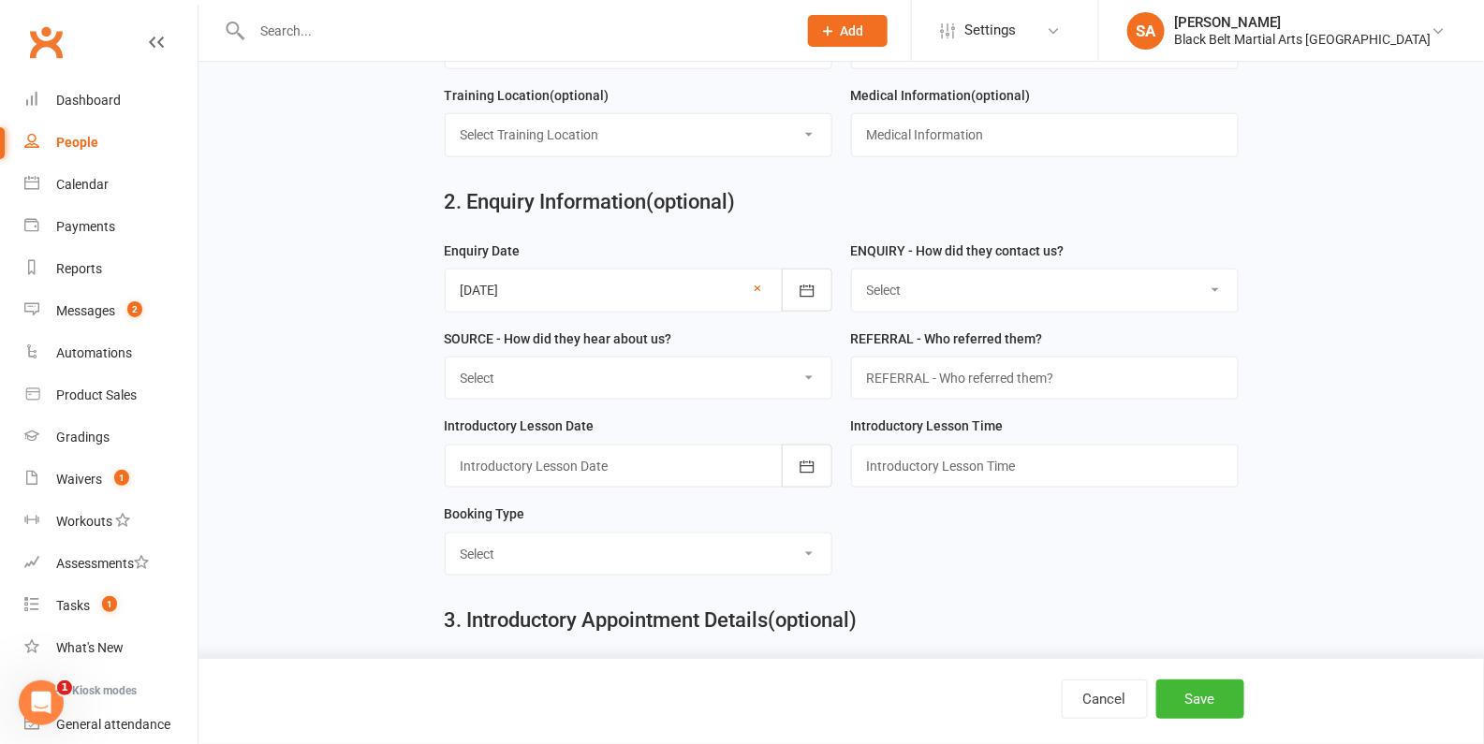
click at [984, 290] on select "Select (W) Walk In (T) Phone (I) Internet / Email (S) Studio Initiated" at bounding box center [1045, 290] width 386 height 41
select select "(S) Studio Initiated"
click at [852, 270] on select "Select (W) Walk In (T) Phone (I) Internet / Email (S) Studio Initiated" at bounding box center [1045, 290] width 386 height 41
click at [669, 366] on select "Select (A3) Flyer (A6) Sign (A8) Car (C1) ASP (C2) School Sport (C4) Booth / St…" at bounding box center [639, 378] width 386 height 41
select select "(I9) Fathers Day Event"
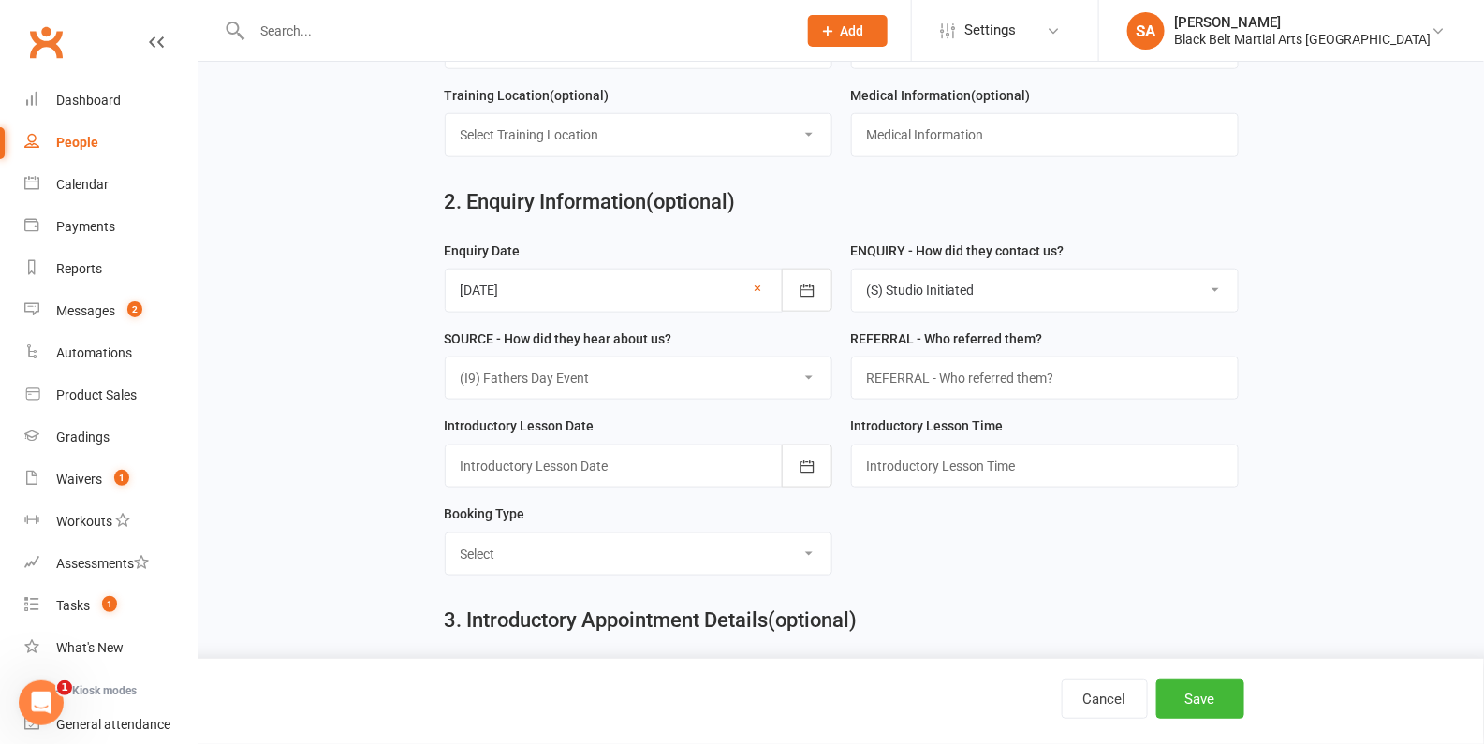
click at [446, 358] on select "Select (A3) Flyer (A6) Sign (A8) Car (C1) ASP (C2) School Sport (C4) Booth / St…" at bounding box center [639, 378] width 386 height 41
click at [897, 380] on input "text" at bounding box center [1045, 378] width 388 height 43
type input "Mateo"
click at [685, 462] on div at bounding box center [639, 466] width 388 height 43
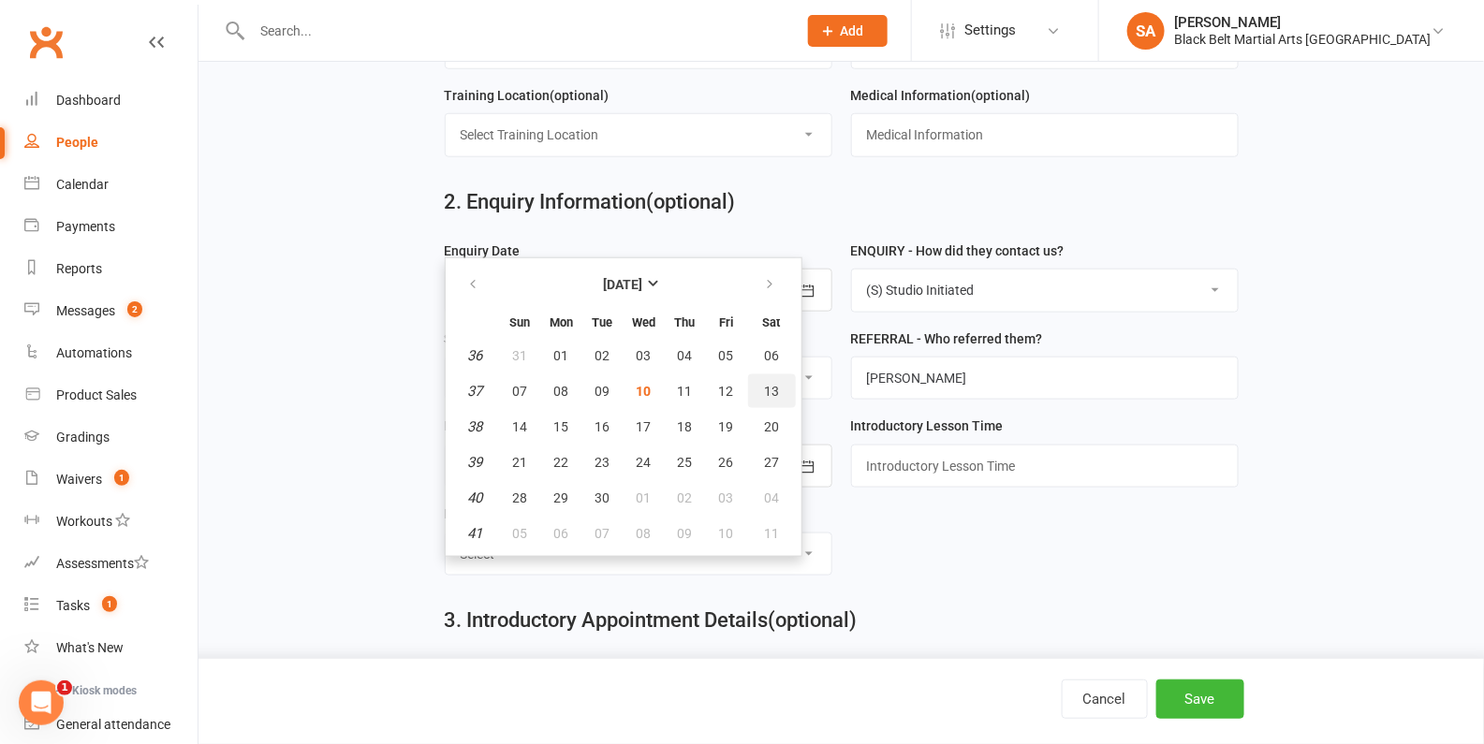
click at [768, 384] on span "13" at bounding box center [771, 391] width 15 height 15
type input "13 Sep 2025"
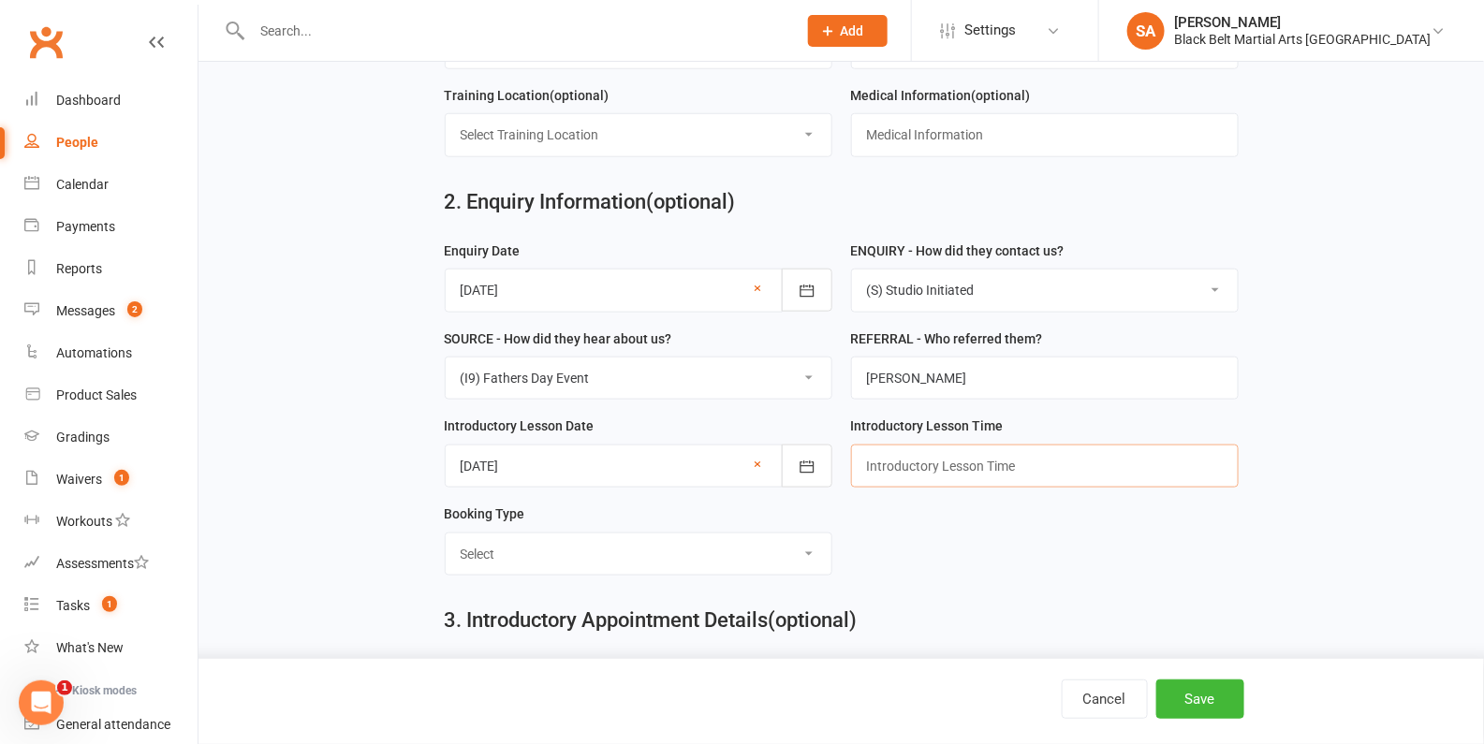
click at [923, 464] on input "text" at bounding box center [1045, 466] width 388 height 43
type input "9.30am"
click at [510, 538] on select "Select Mini Dragons Intro Tiny Dragons Intro Little Dragons Intro Child Karate …" at bounding box center [639, 554] width 386 height 41
select select "Adult Karate Intro"
click at [446, 534] on select "Select Mini Dragons Intro Tiny Dragons Intro Little Dragons Intro Child Karate …" at bounding box center [639, 554] width 386 height 41
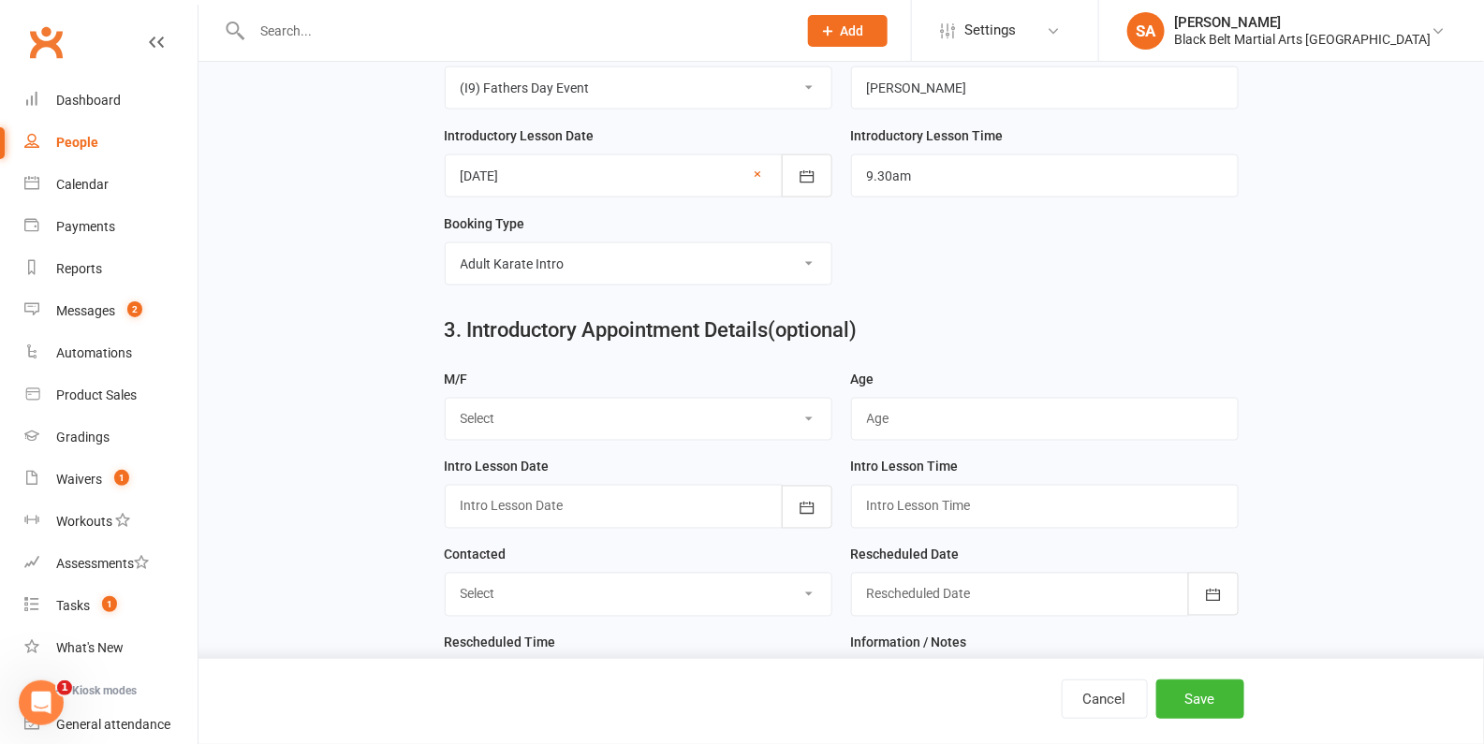
scroll to position [919, 0]
click at [550, 413] on select "Select M F" at bounding box center [639, 418] width 386 height 41
select select "M"
click at [446, 398] on select "Select M F" at bounding box center [639, 418] width 386 height 41
click at [875, 416] on input "string" at bounding box center [1045, 418] width 388 height 43
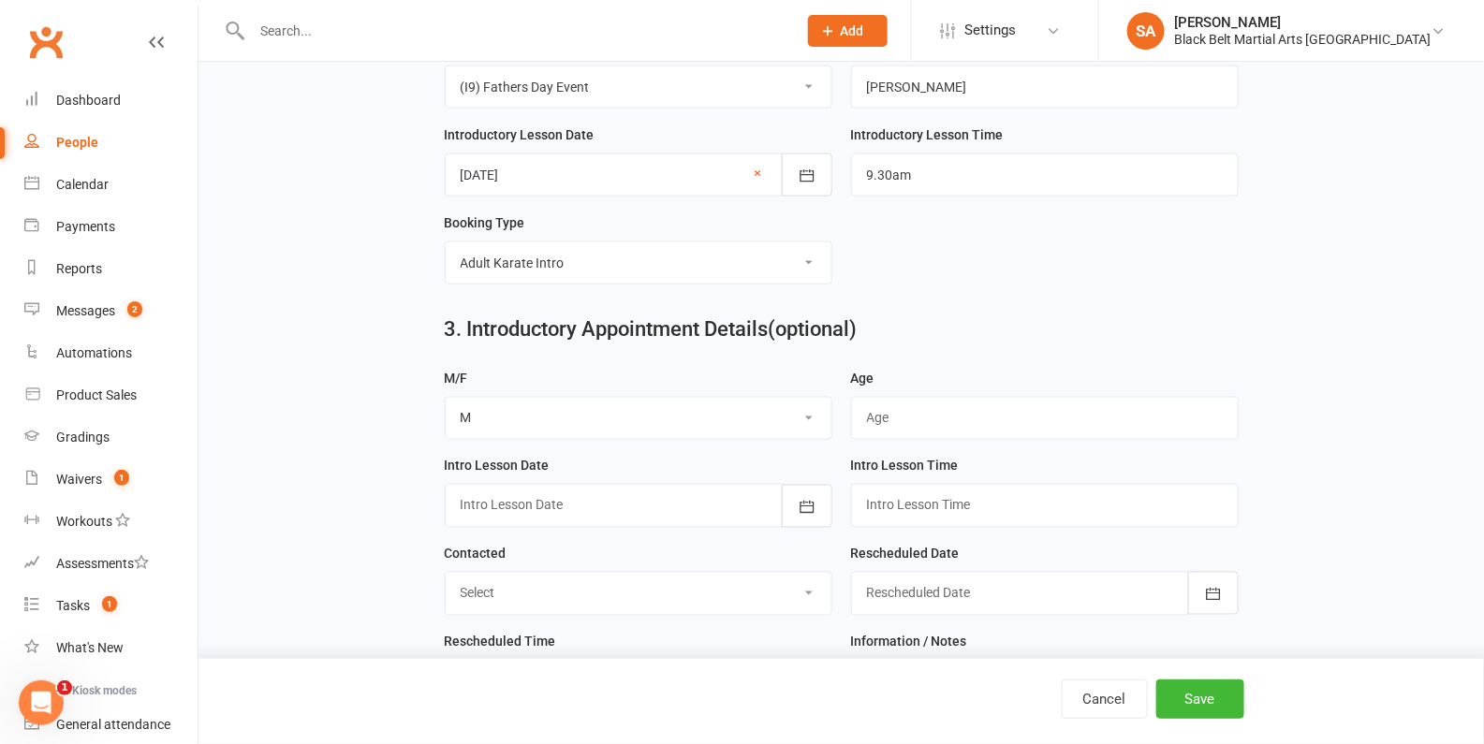
click at [612, 421] on select "Select M F" at bounding box center [639, 418] width 386 height 41
click at [480, 502] on div at bounding box center [639, 505] width 388 height 43
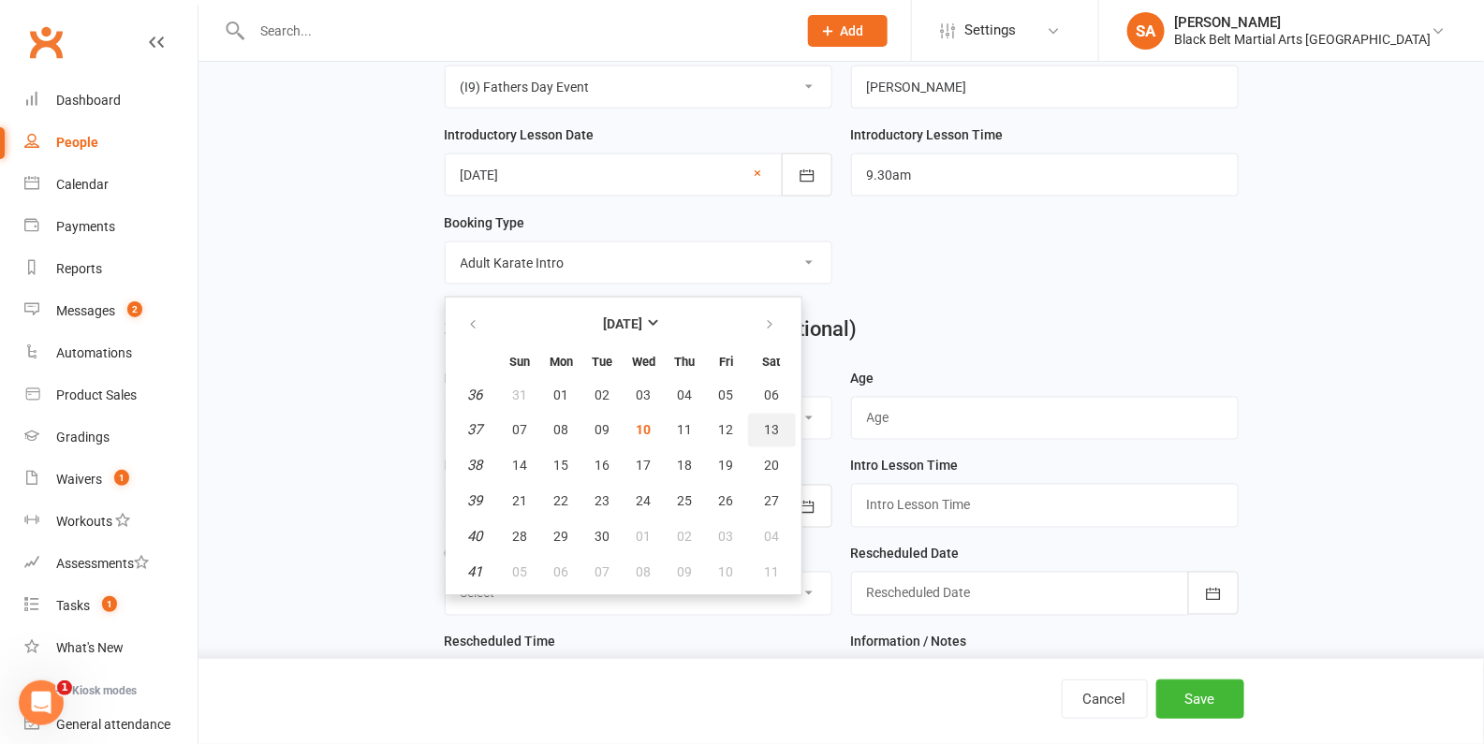
click at [765, 423] on span "13" at bounding box center [771, 430] width 15 height 15
type input "13 Sep 2025"
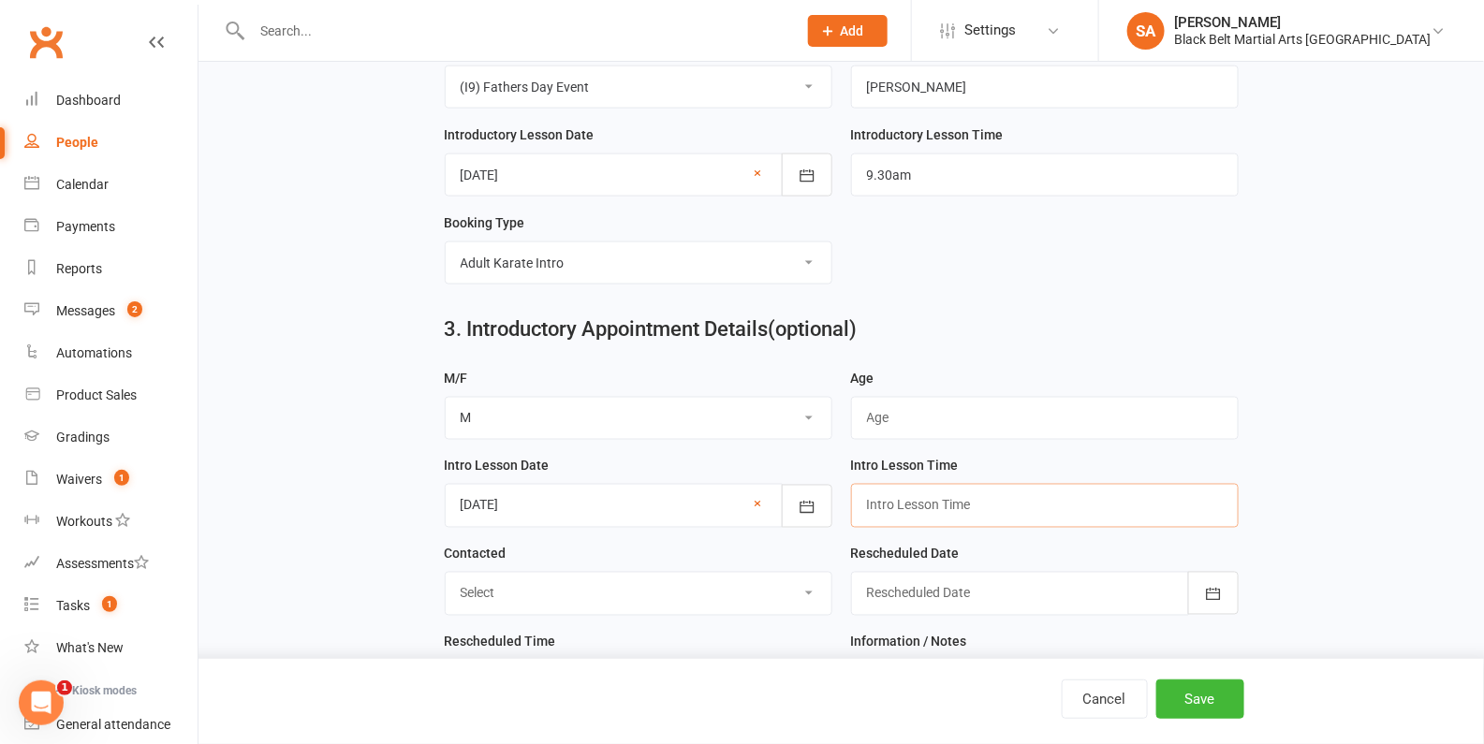
click at [970, 503] on input "text" at bounding box center [1045, 505] width 388 height 43
type input "9.30am"
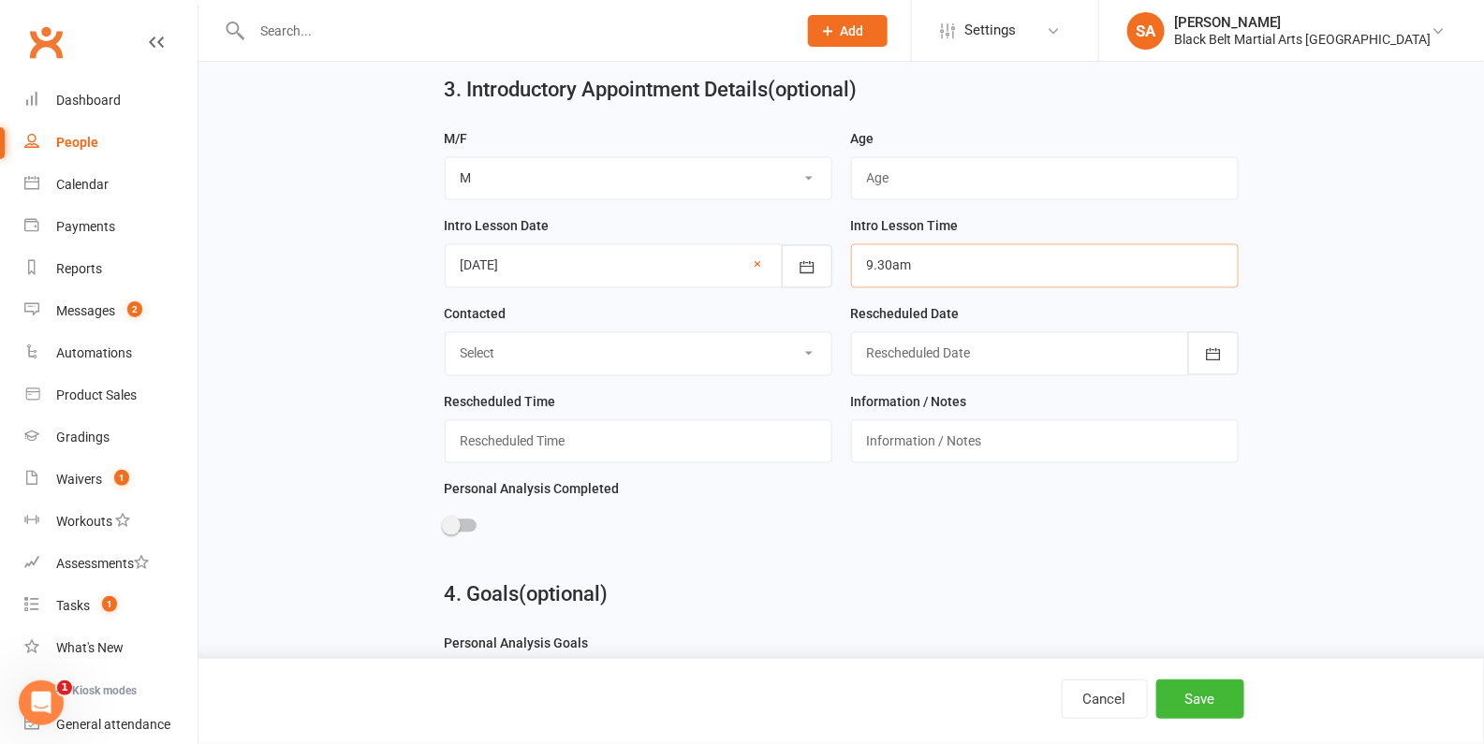
scroll to position [1223, 0]
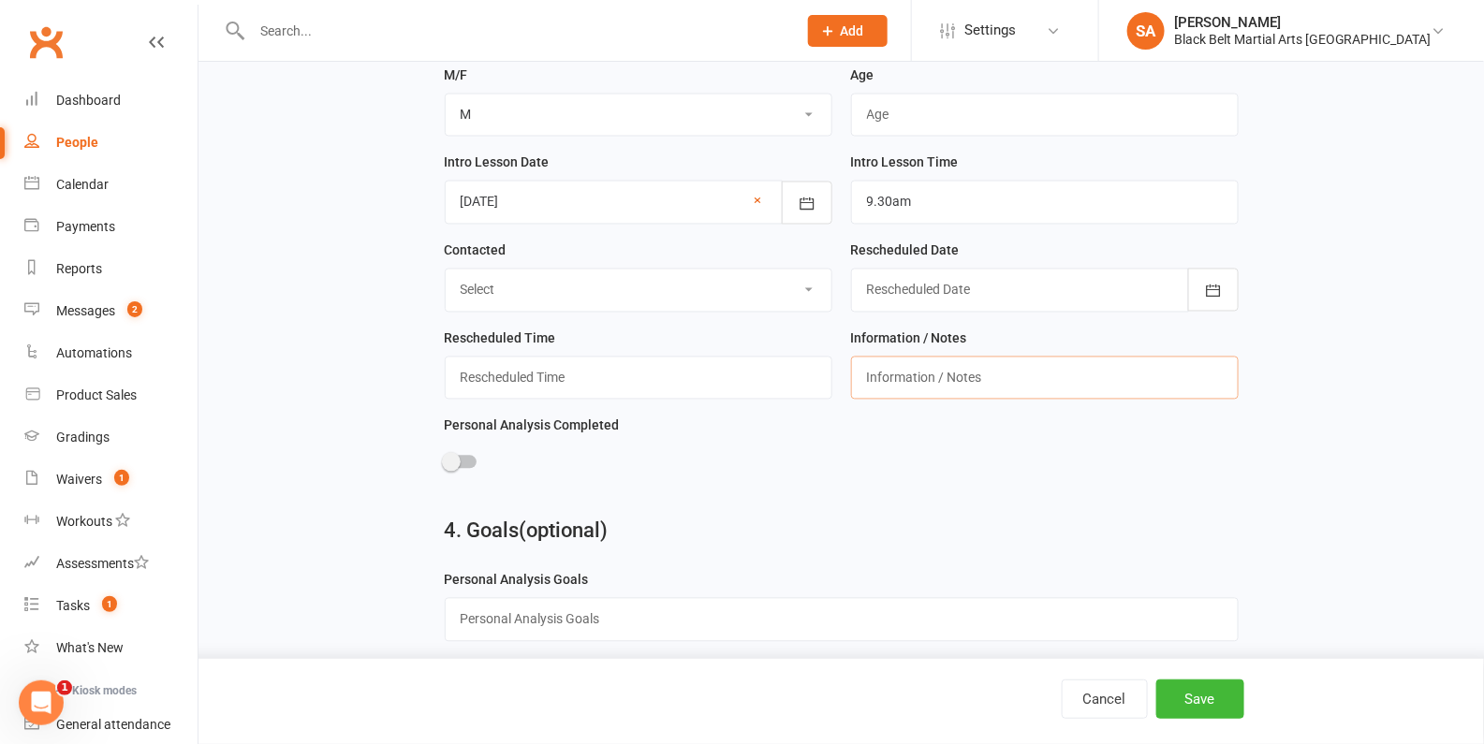
click at [886, 376] on input "text" at bounding box center [1045, 378] width 388 height 43
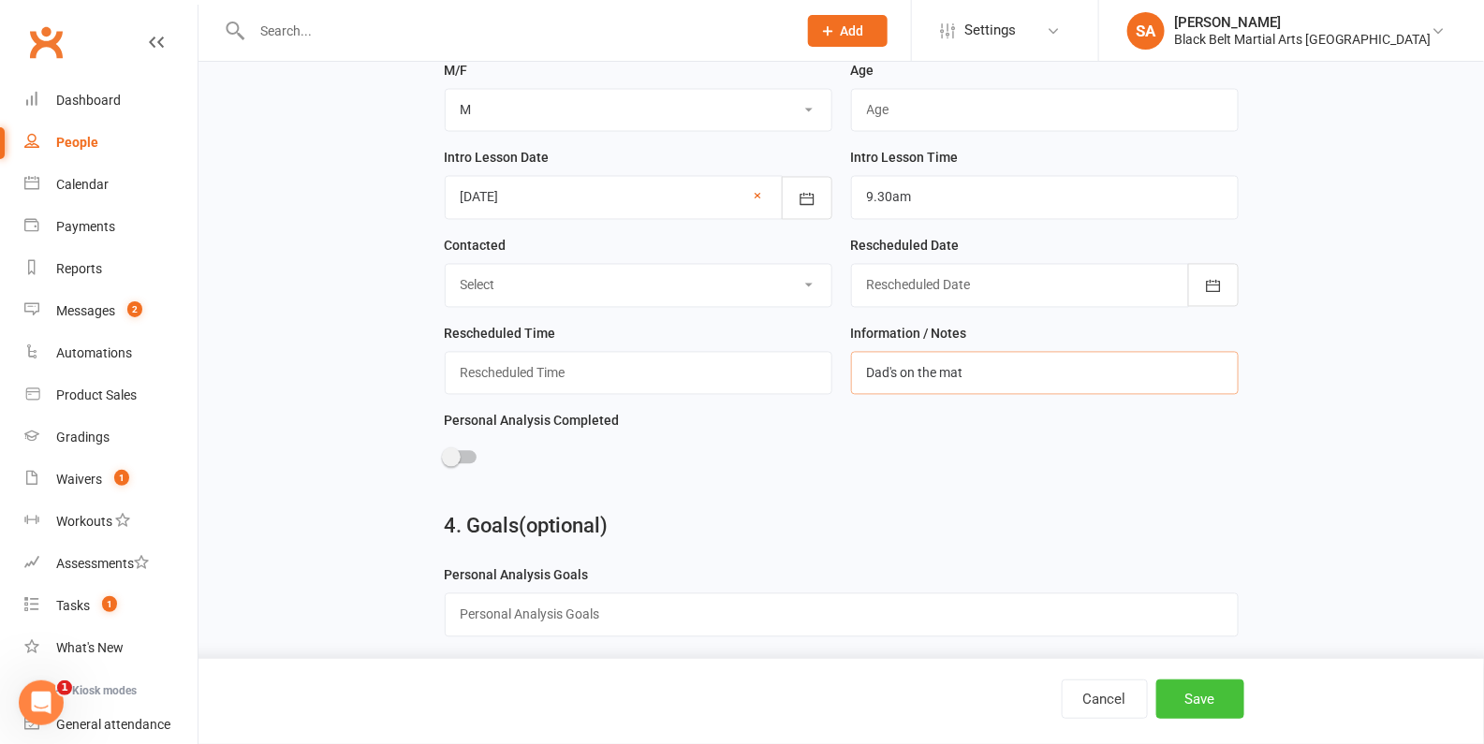
type input "Dad's on the mat"
click at [1209, 701] on button "Save" at bounding box center [1200, 699] width 88 height 39
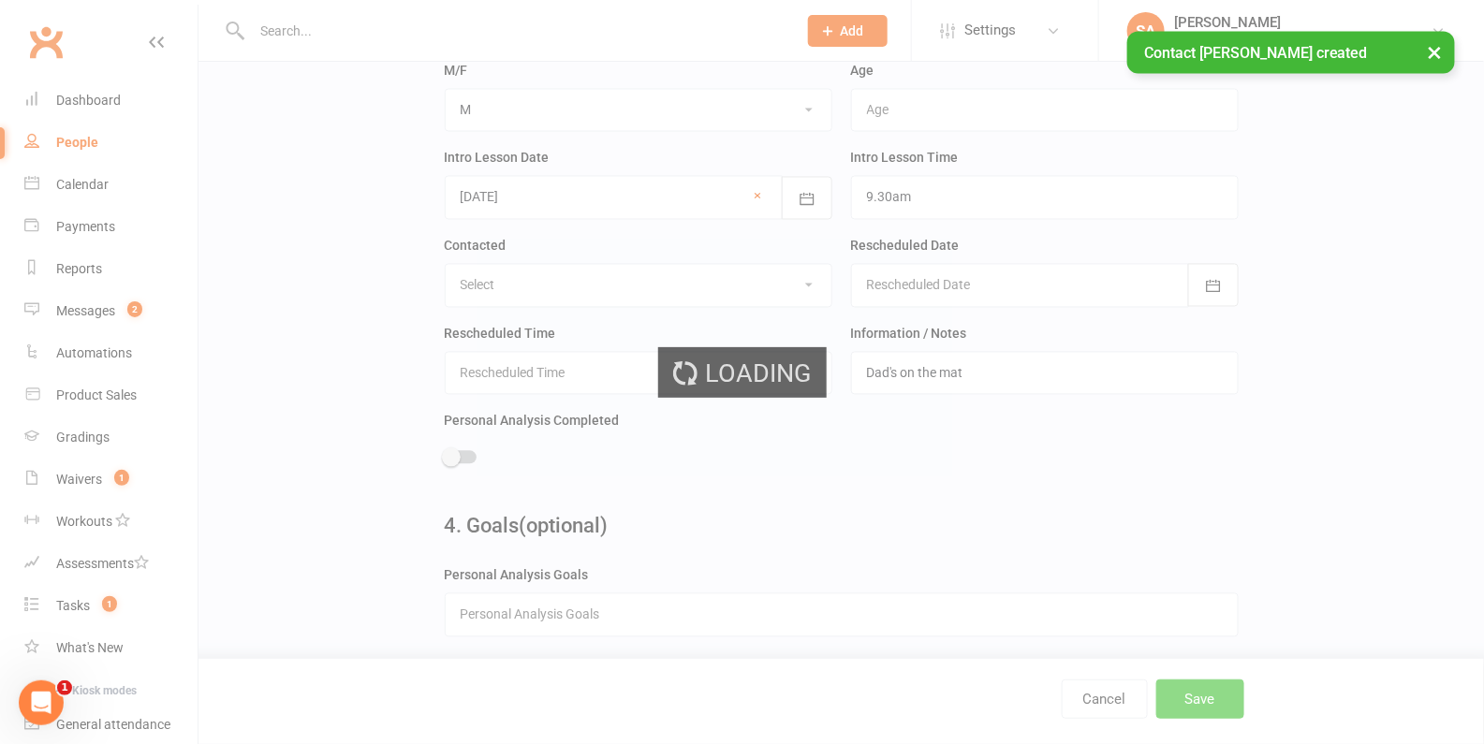
scroll to position [0, 0]
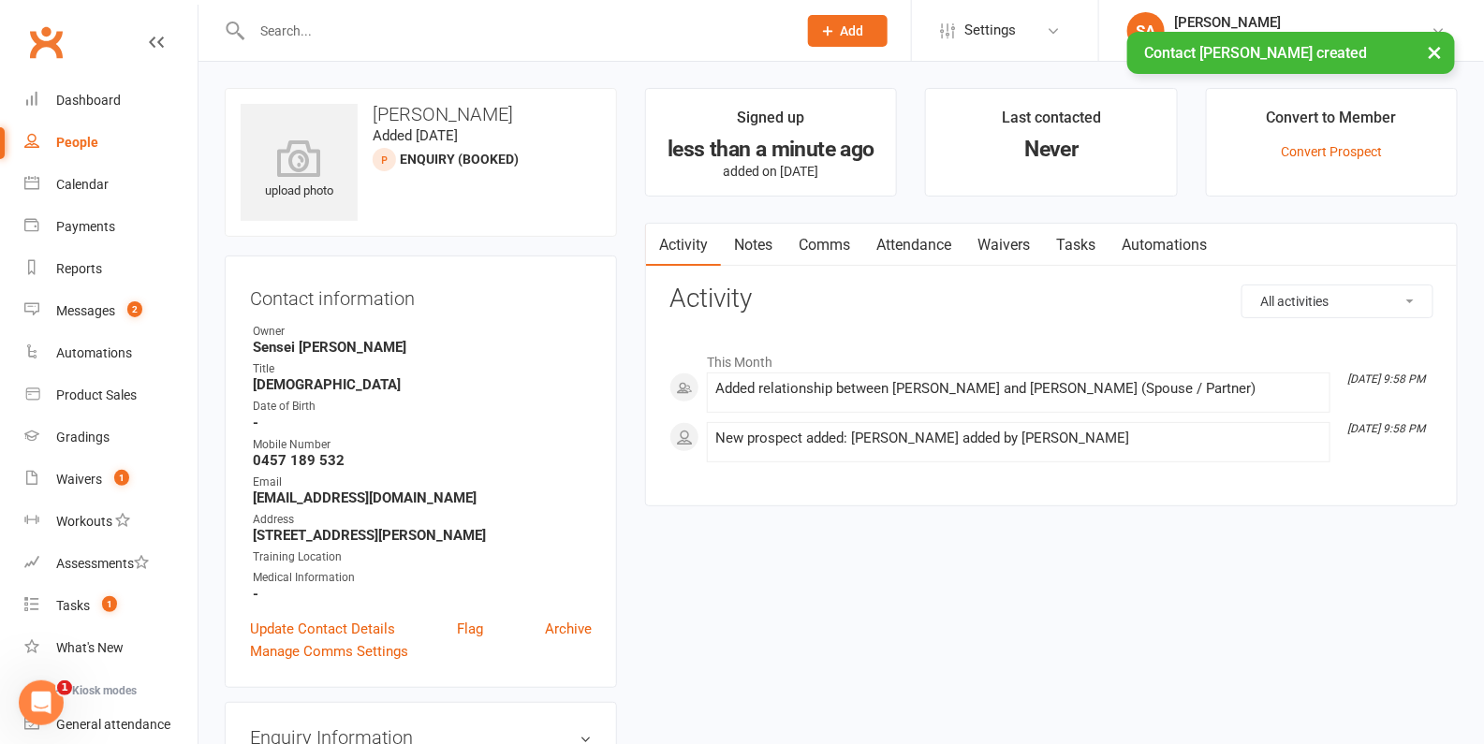
click at [906, 247] on link "Attendance" at bounding box center [913, 245] width 101 height 43
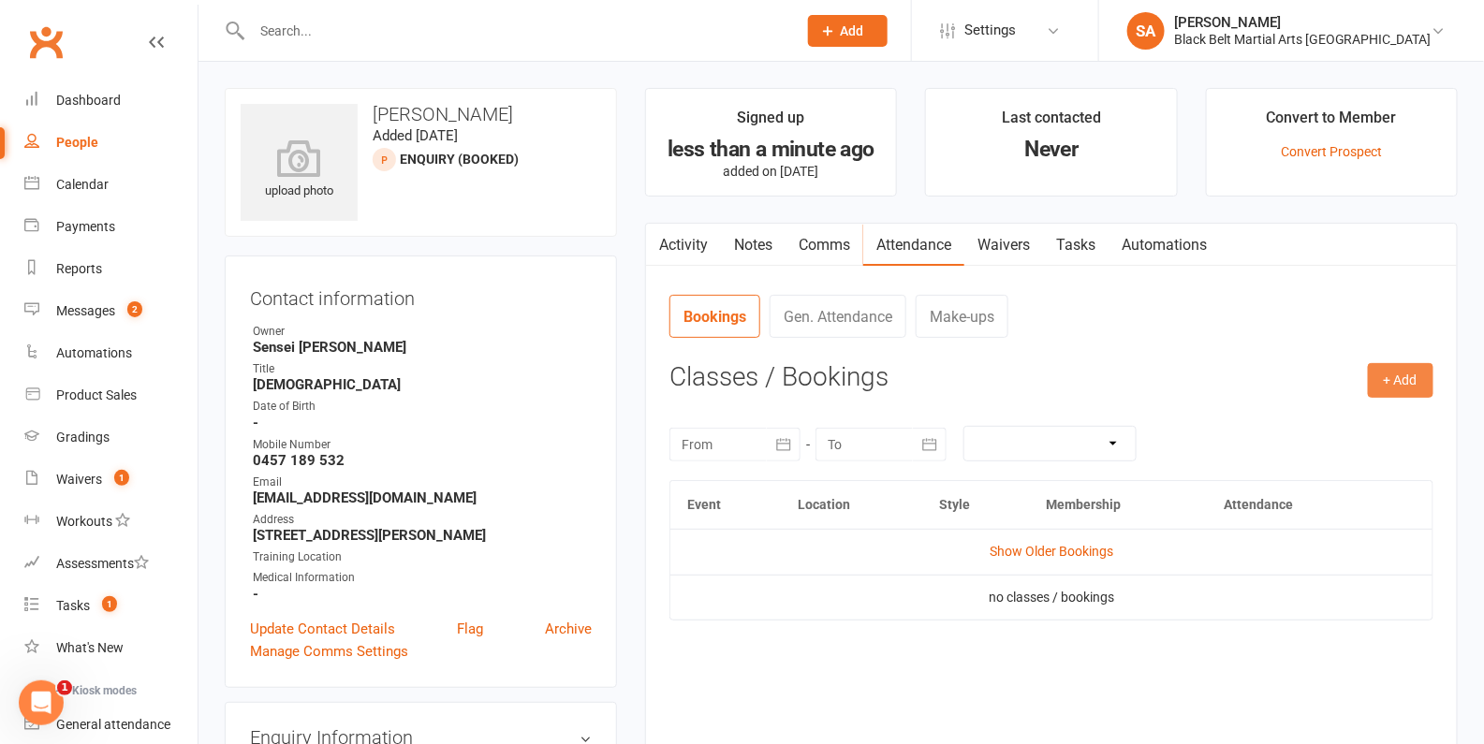
click at [1410, 380] on button "+ Add" at bounding box center [1401, 380] width 66 height 34
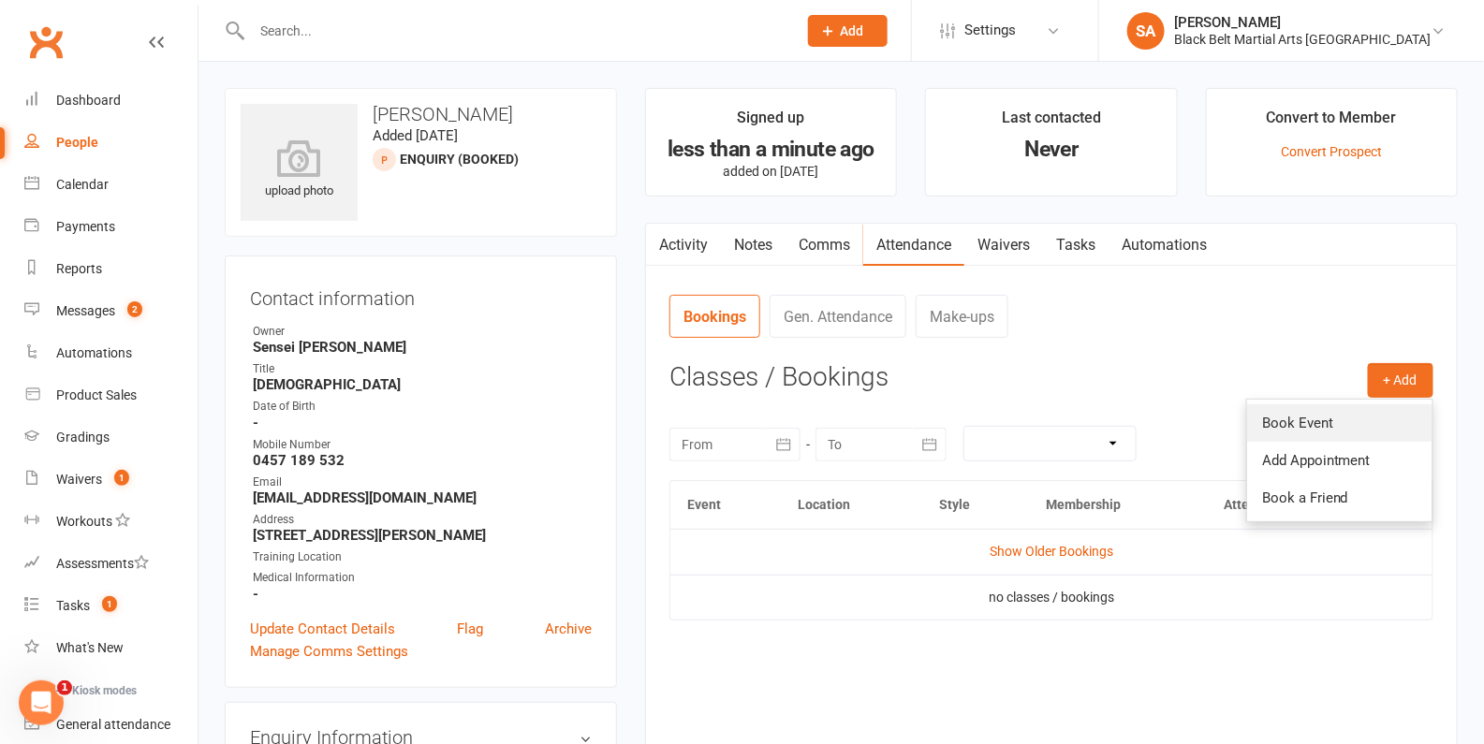
click at [1383, 419] on link "Book Event" at bounding box center [1339, 422] width 185 height 37
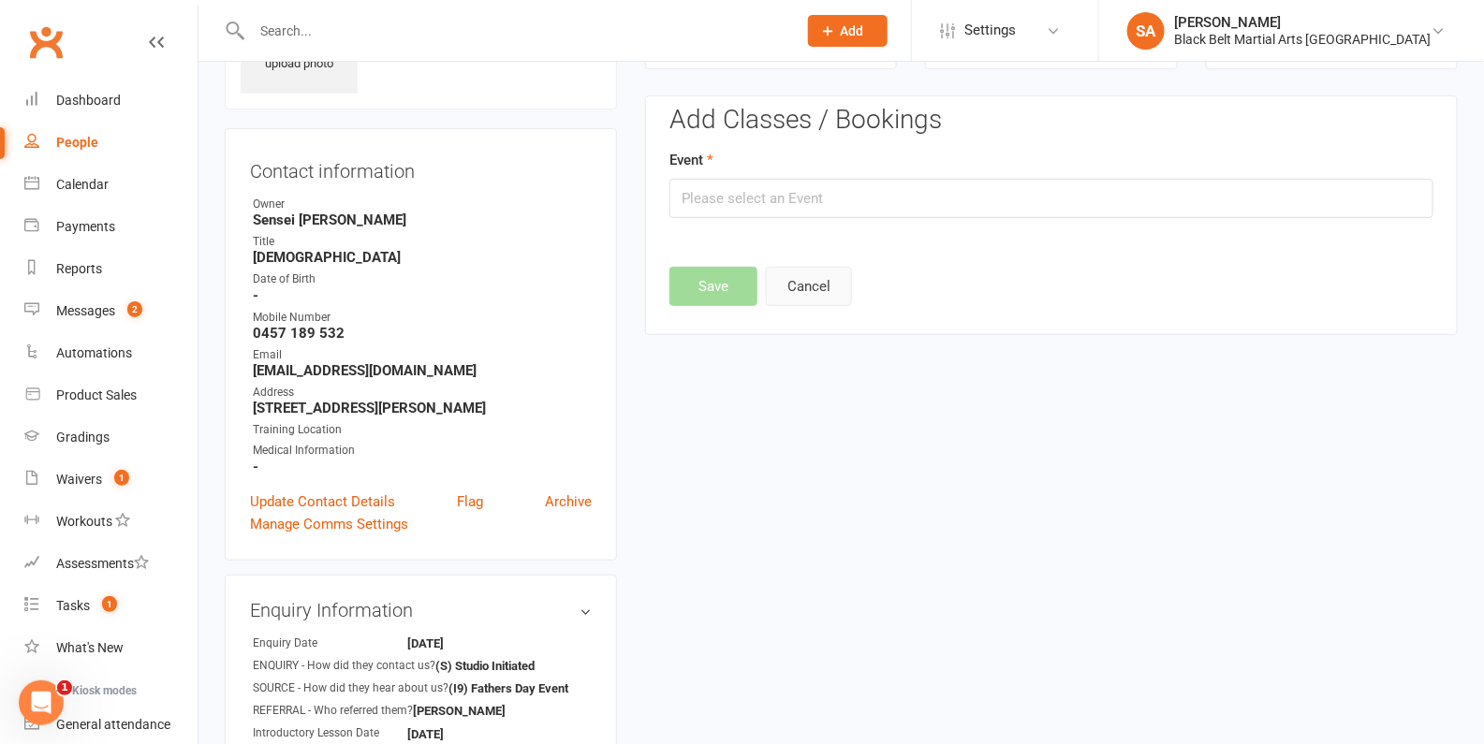
scroll to position [127, 0]
click at [839, 212] on input "text" at bounding box center [1051, 198] width 764 height 39
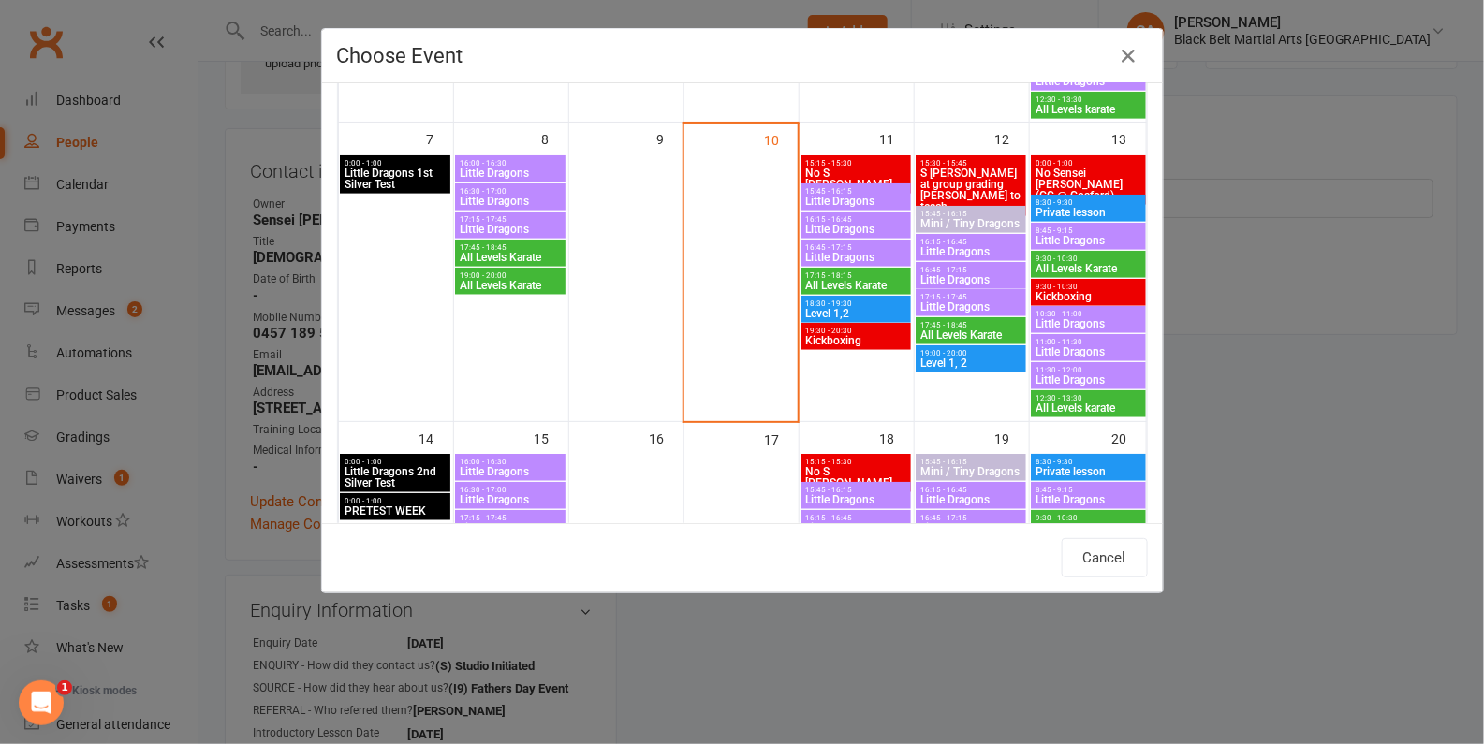
scroll to position [426, 0]
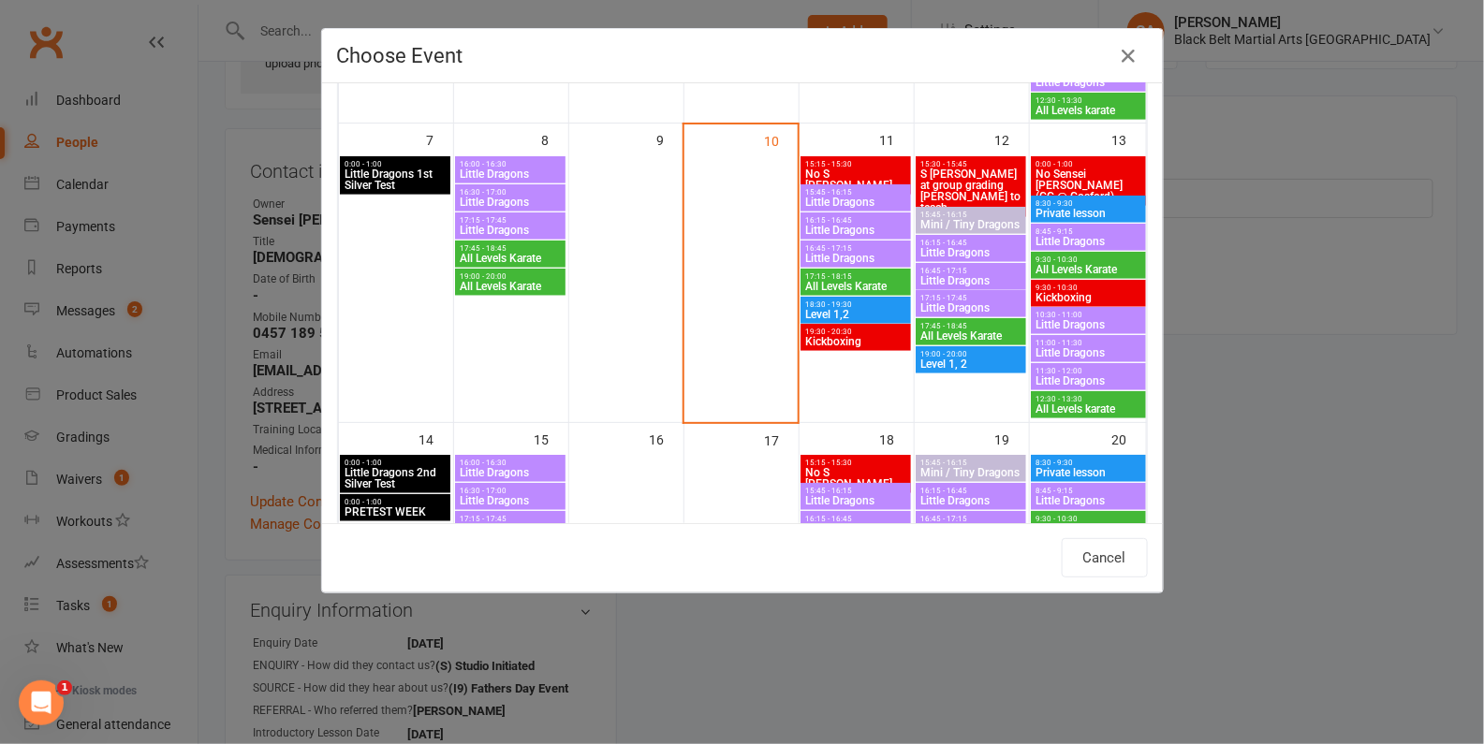
click at [1061, 268] on span "All Levels Karate" at bounding box center [1089, 269] width 108 height 11
type input "All Levels Karate - Sep 13, 2025 9:30:00 AM"
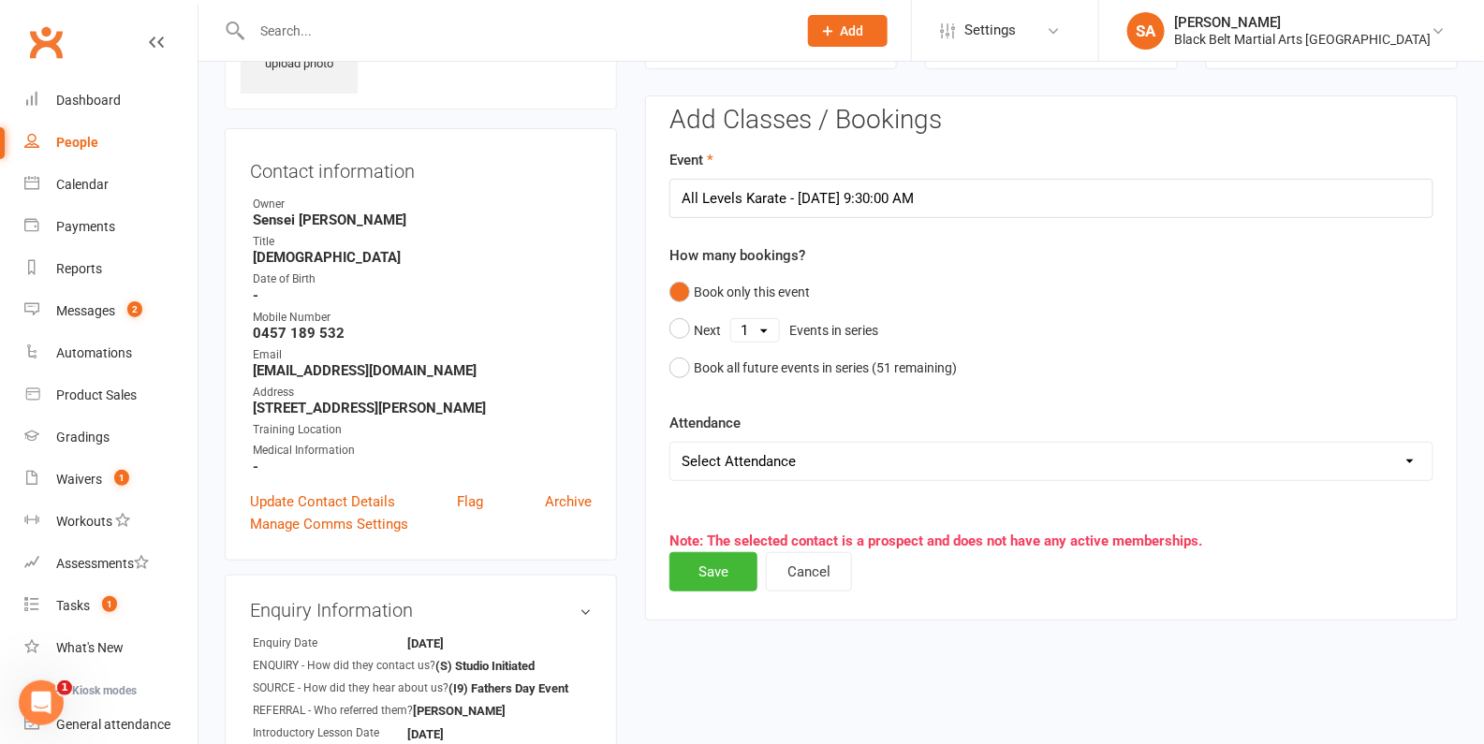
click at [745, 476] on select "Select Attendance Attended Absent" at bounding box center [1051, 461] width 762 height 37
click at [694, 571] on button "Save" at bounding box center [713, 571] width 88 height 39
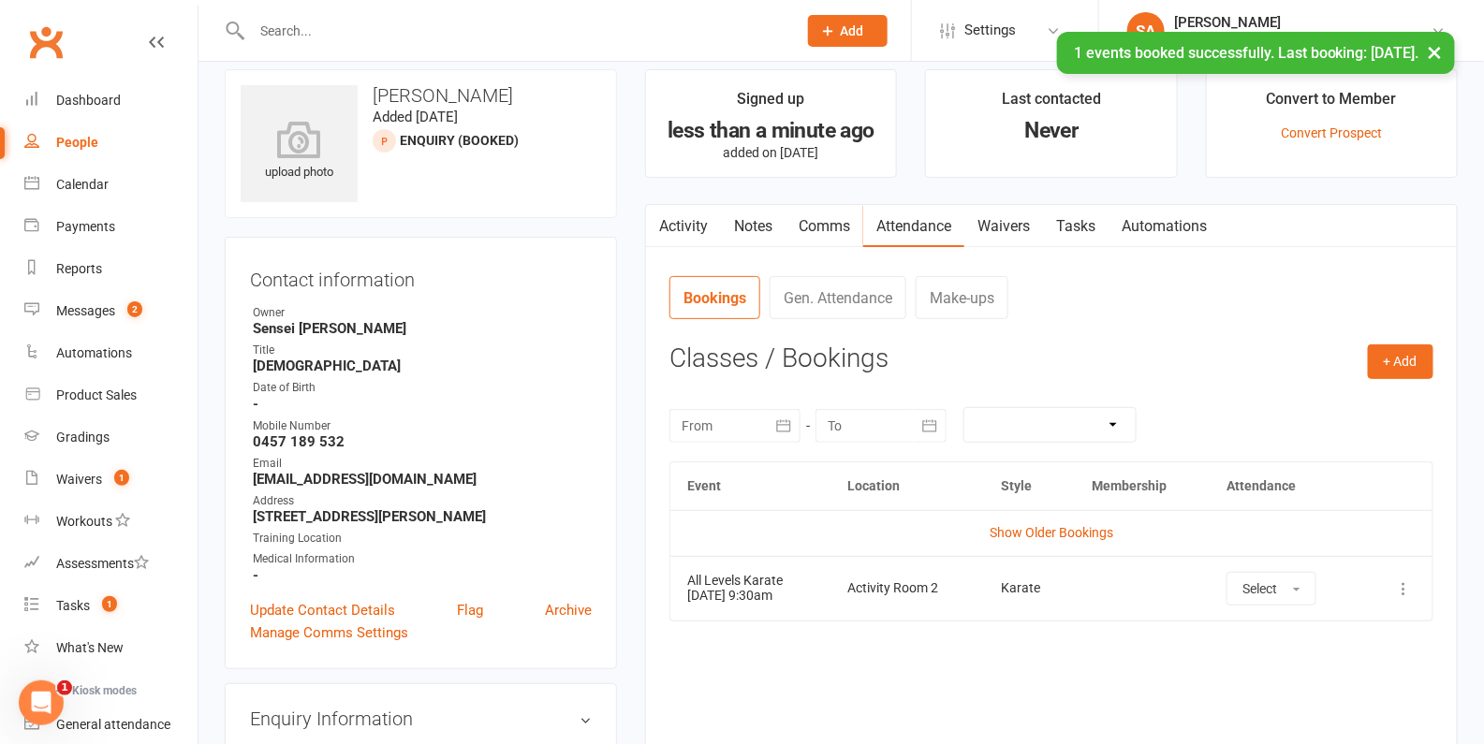
scroll to position [0, 0]
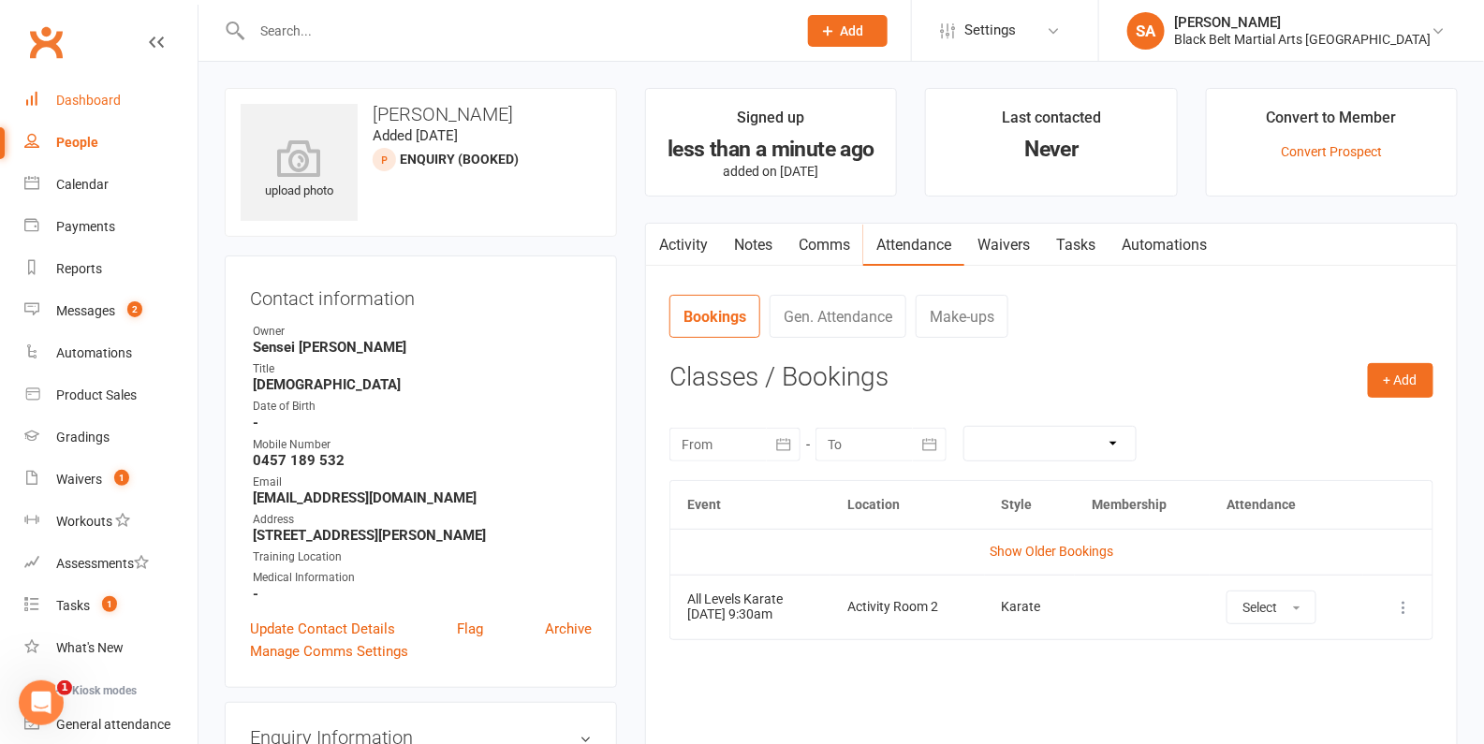
click at [93, 94] on div "Dashboard" at bounding box center [88, 100] width 65 height 15
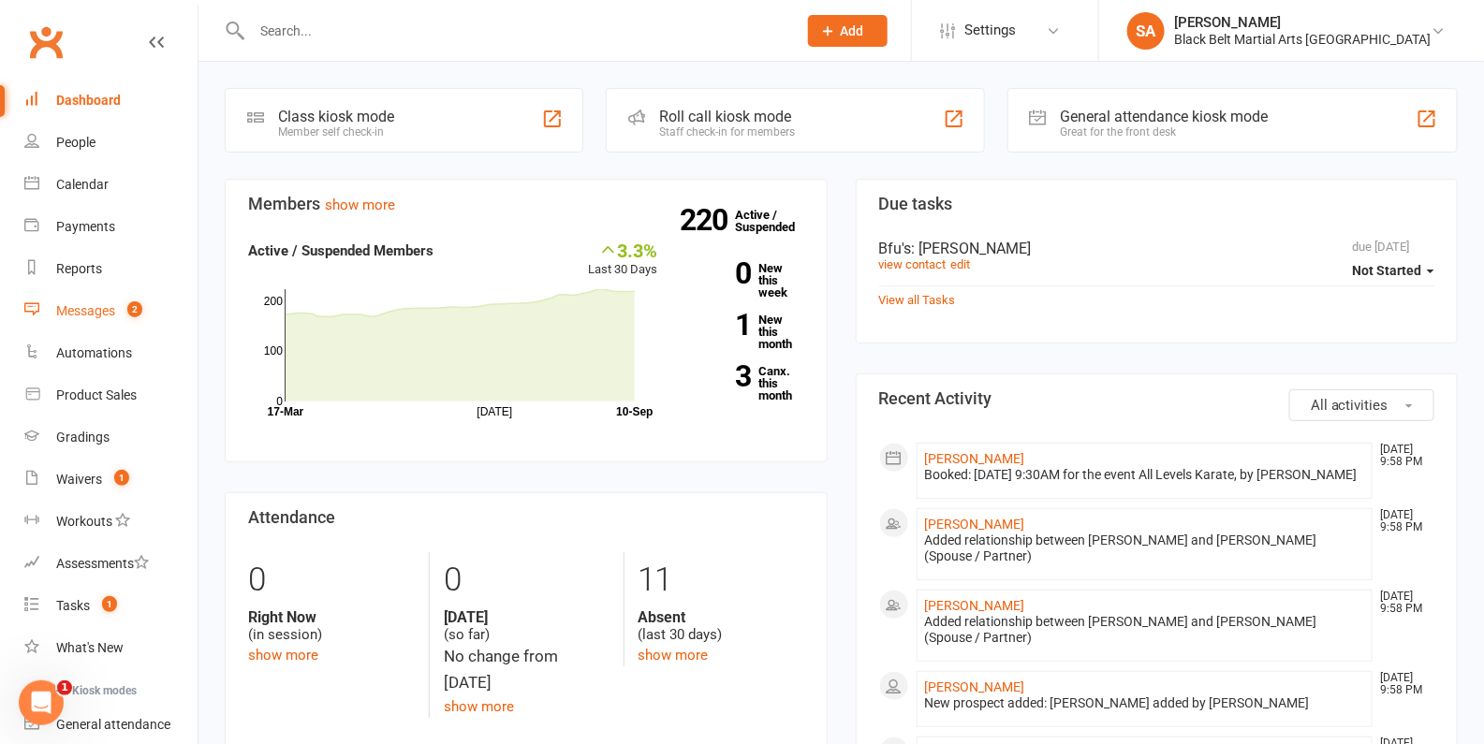
click at [71, 290] on link "Messages 2" at bounding box center [110, 311] width 173 height 42
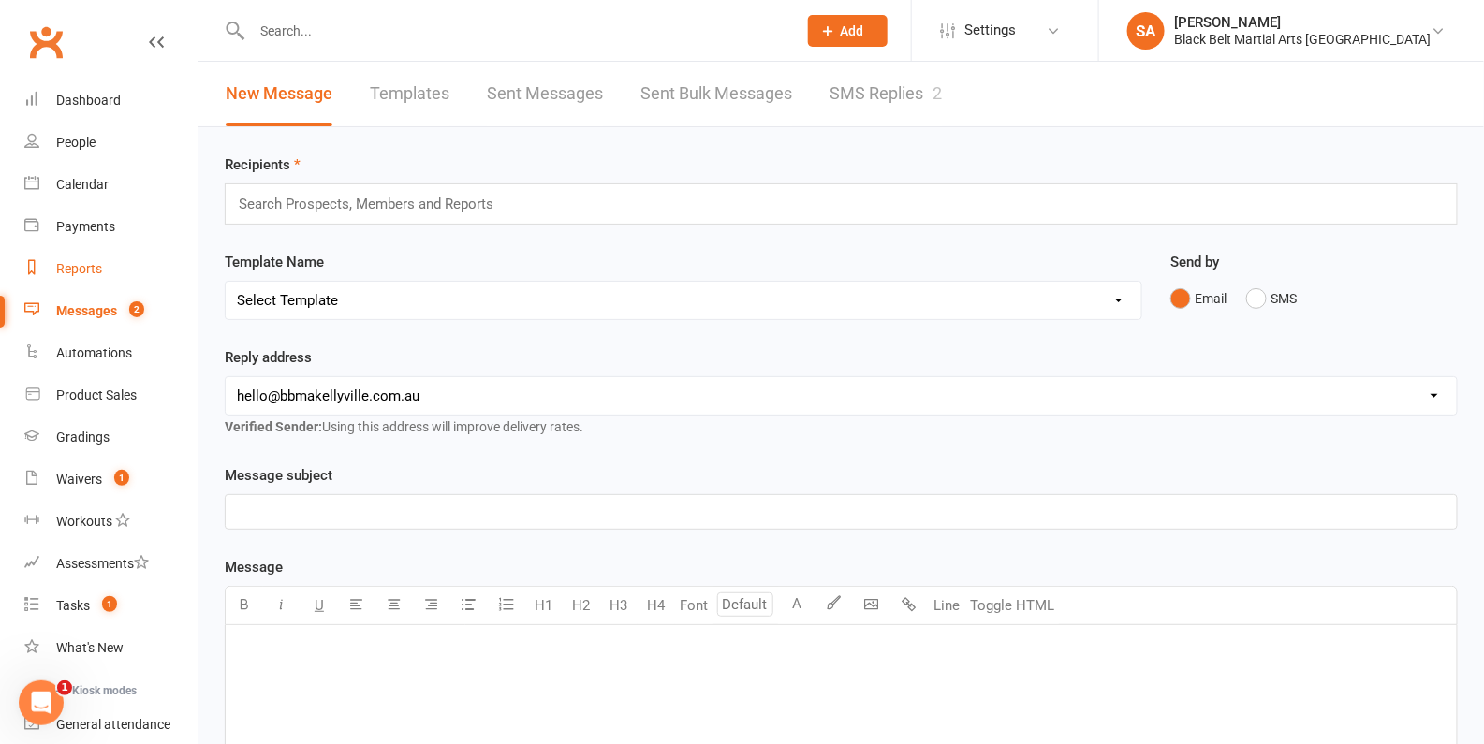
click at [74, 271] on div "Reports" at bounding box center [79, 268] width 46 height 15
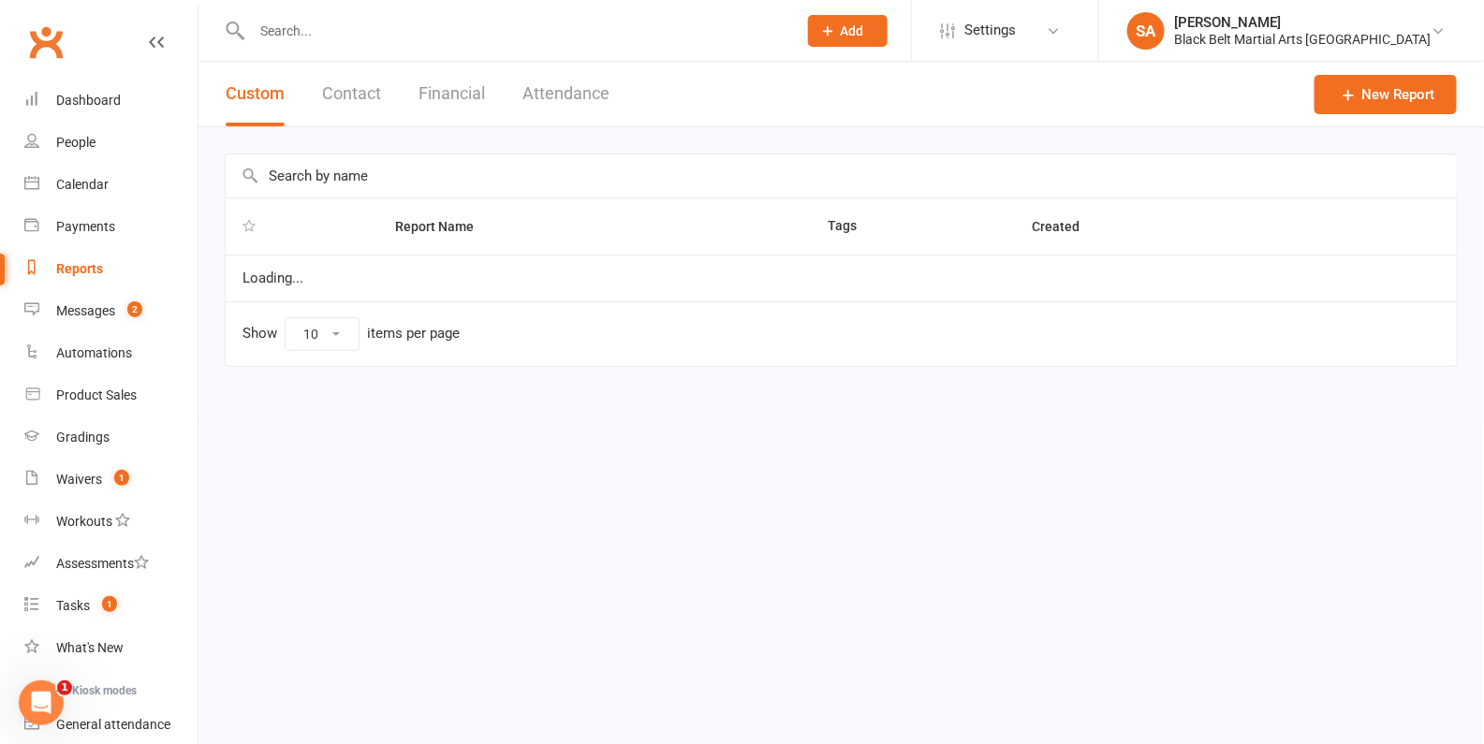
select select "100"
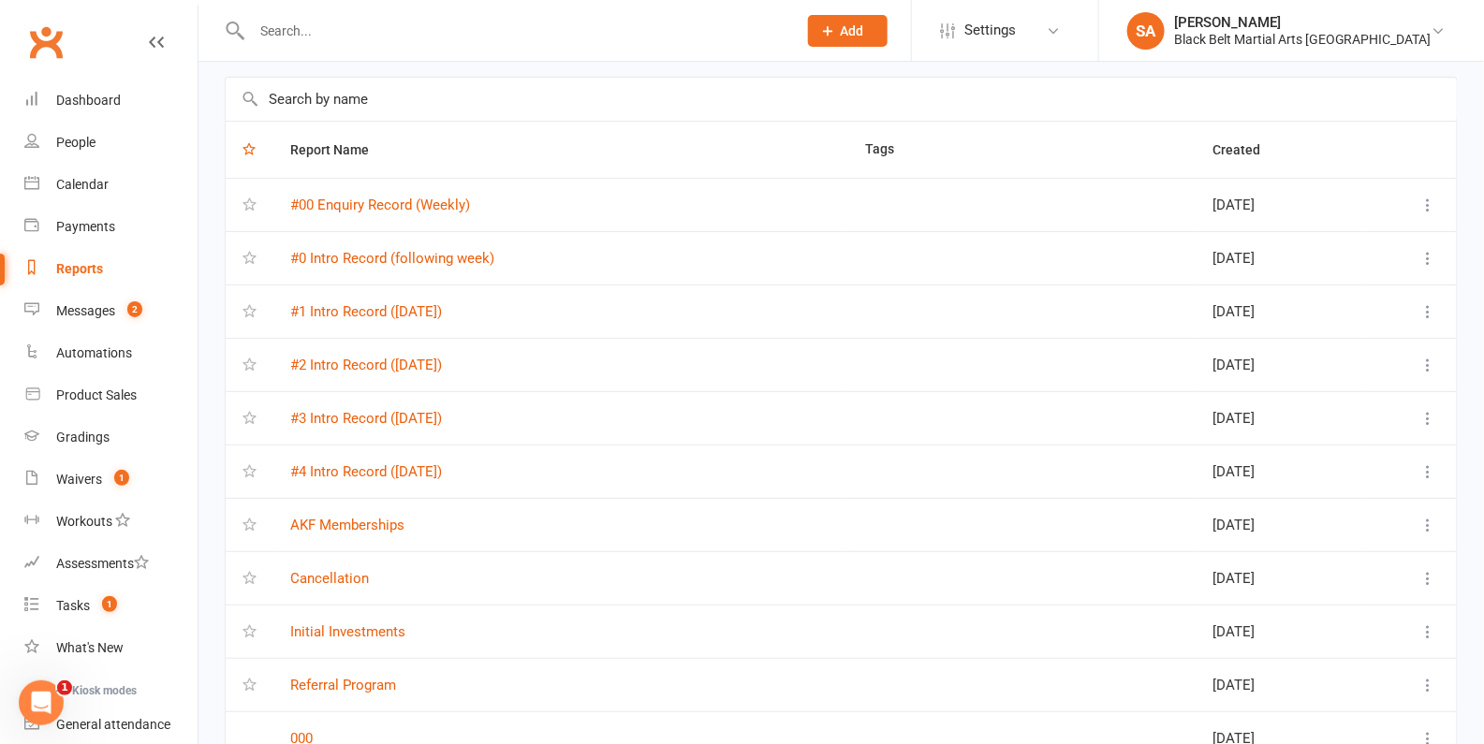
scroll to position [79, 0]
click at [384, 360] on link "#2 Intro Record (Thursday)" at bounding box center [366, 363] width 152 height 17
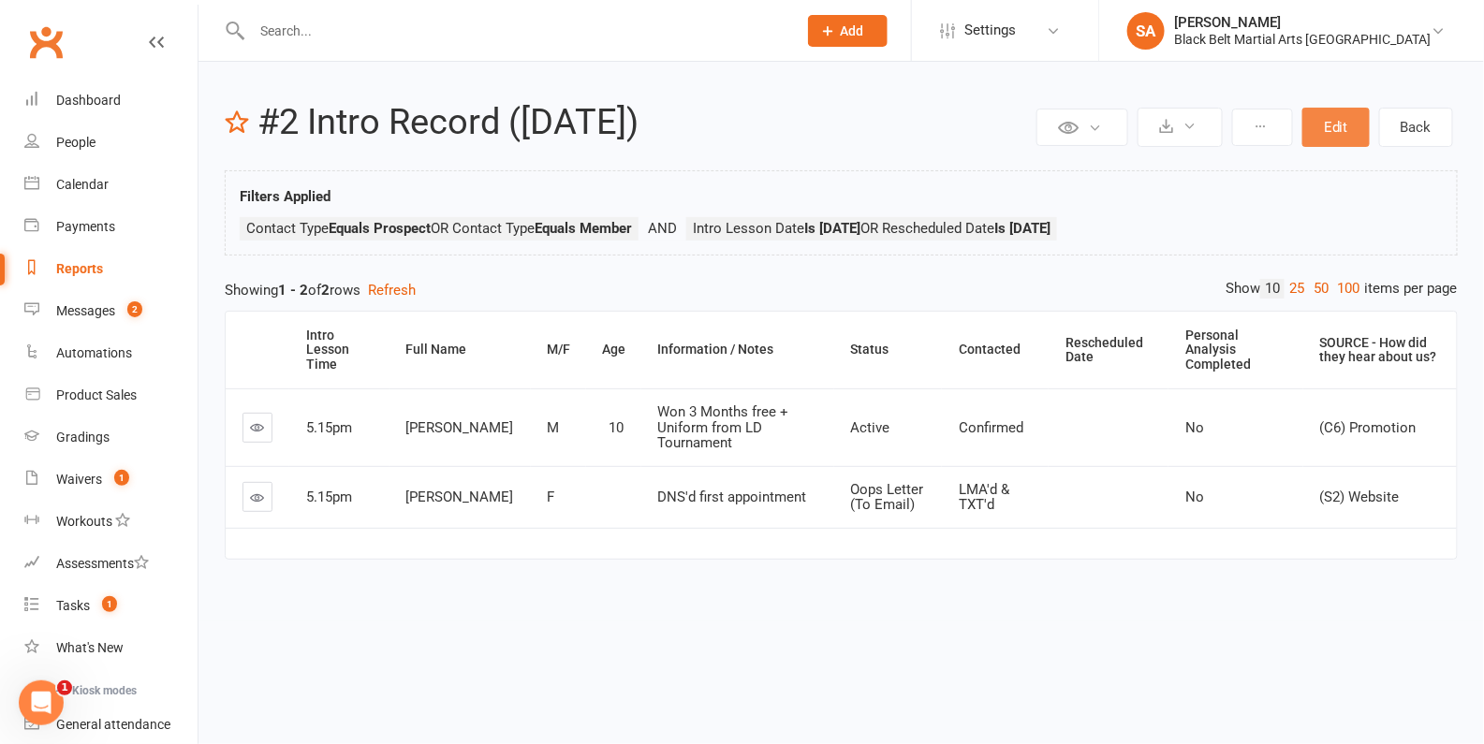
click at [1332, 123] on button "Edit" at bounding box center [1335, 127] width 67 height 39
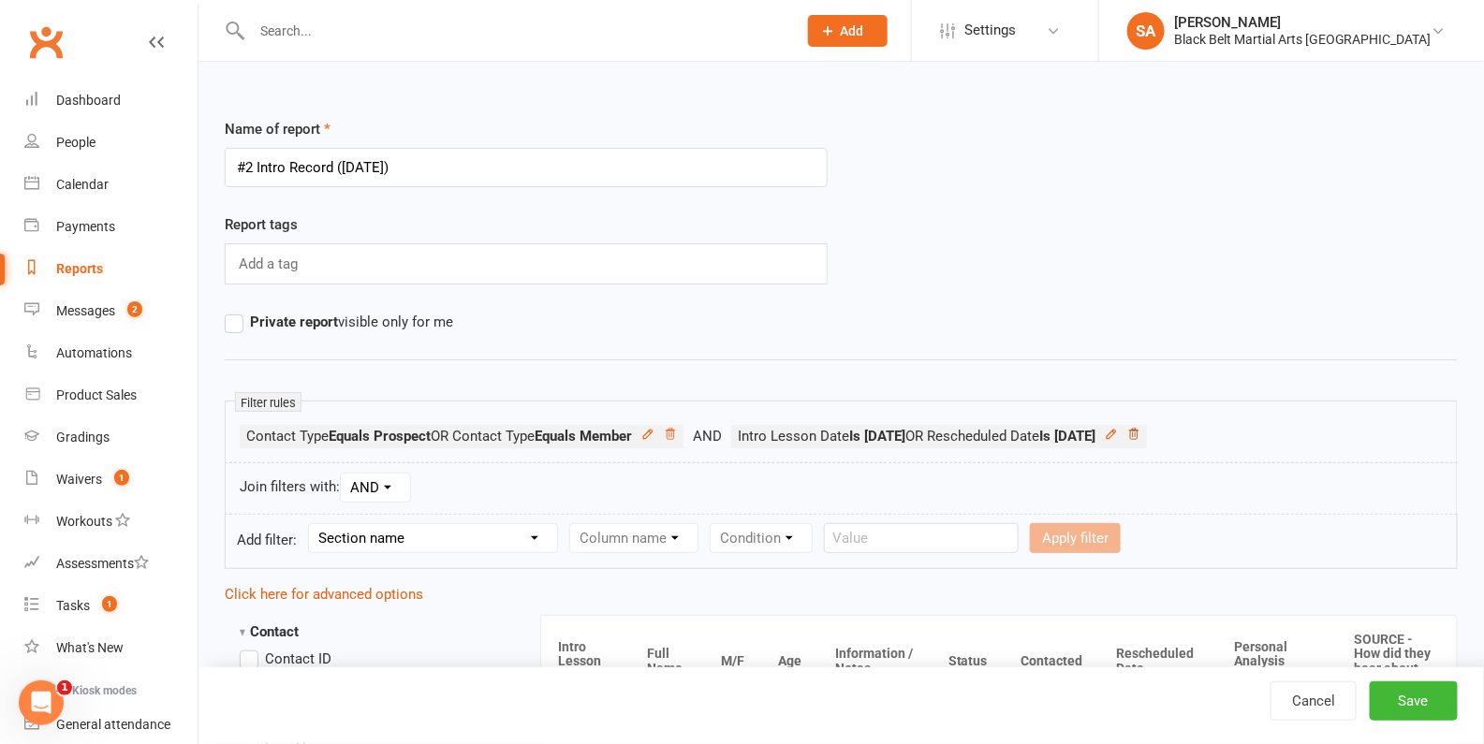
click at [1140, 430] on icon at bounding box center [1133, 434] width 13 height 13
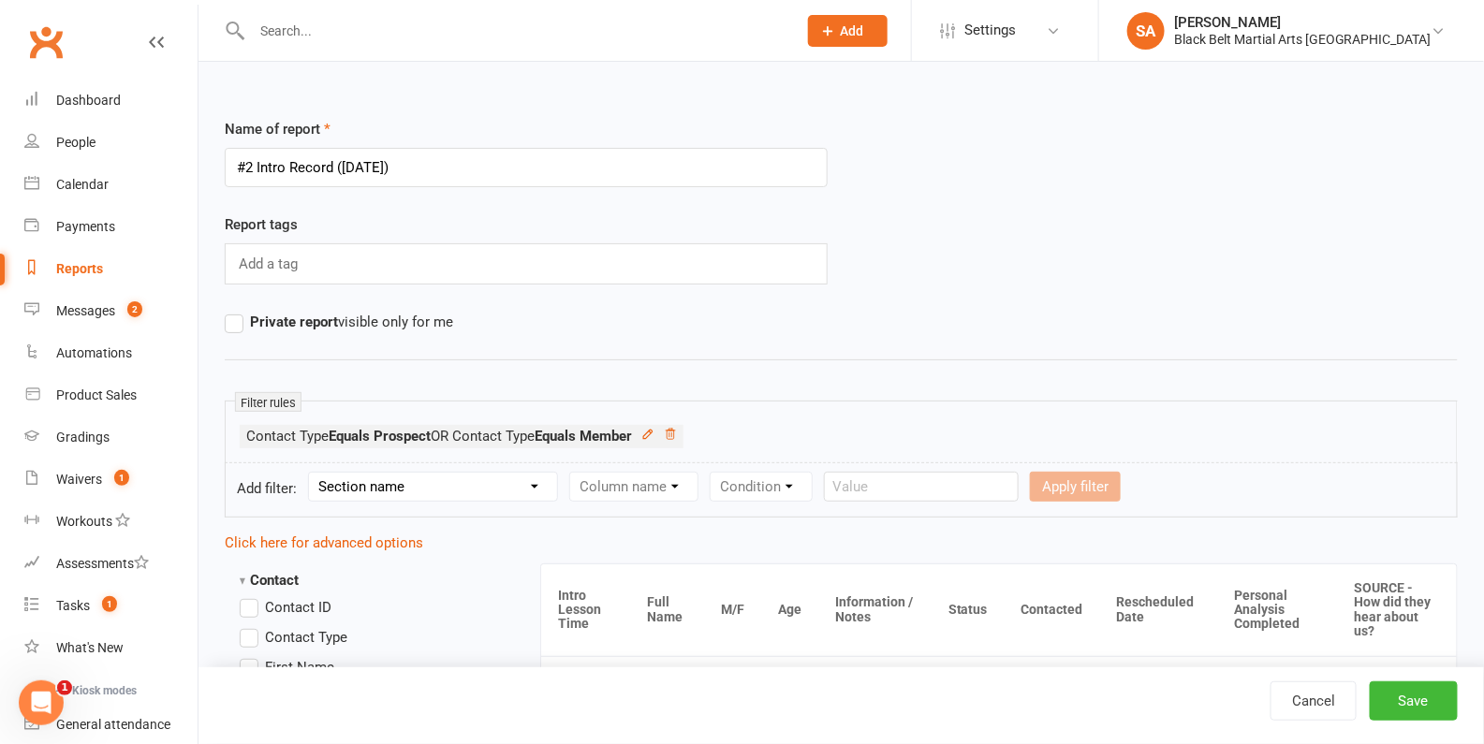
click at [446, 473] on select "Section name Contact Attendance Aggregate Payment Booking Waitlist Attendees Ca…" at bounding box center [433, 487] width 248 height 28
select select "26"
click at [311, 473] on select "Section name Contact Attendance Aggregate Payment Booking Waitlist Attendees Ca…" at bounding box center [433, 487] width 248 height 28
click at [620, 482] on select "Column name M/F Age Intro Lesson Date Intro Lesson Time Contacted Rescheduled D…" at bounding box center [682, 487] width 225 height 28
select select "2"
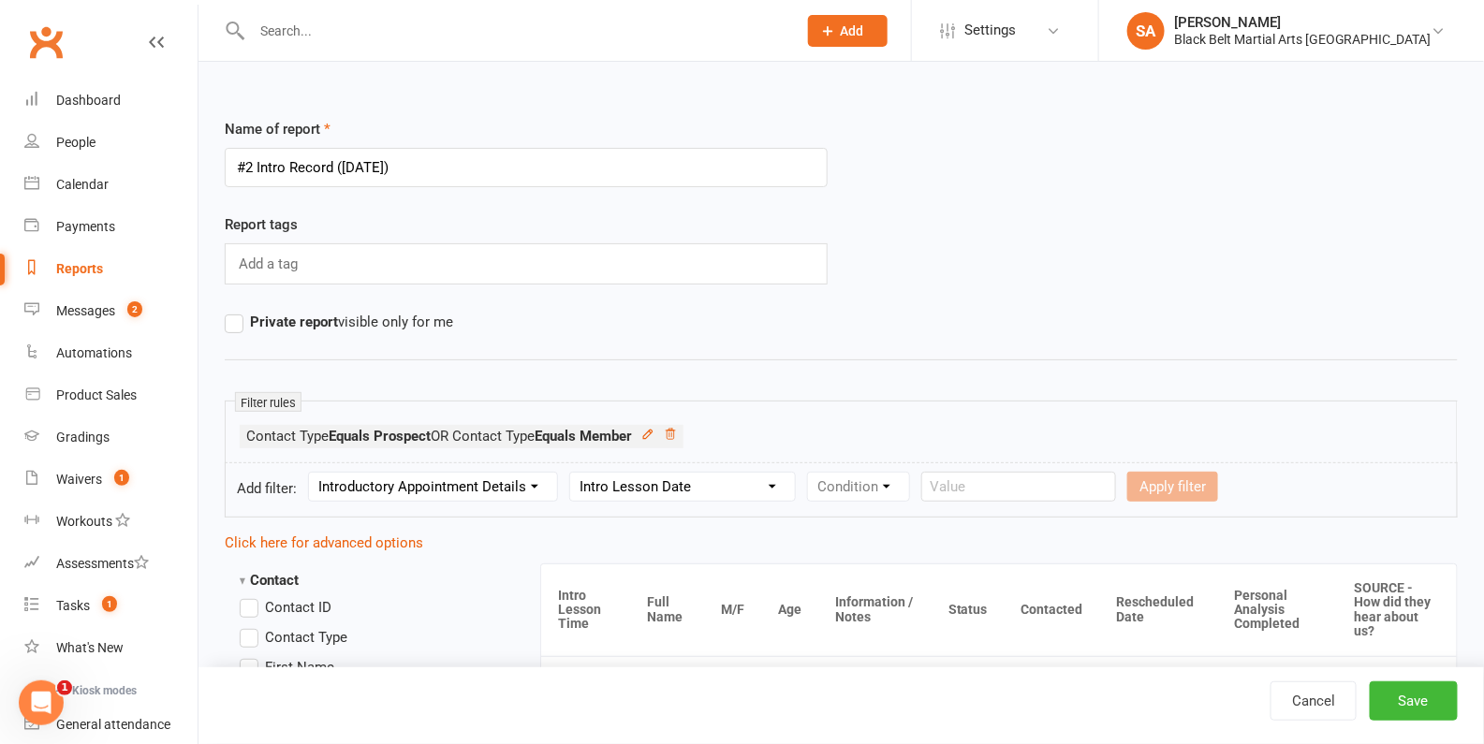
click at [571, 473] on select "Column name M/F Age Intro Lesson Date Intro Lesson Time Contacted Rescheduled D…" at bounding box center [682, 487] width 225 height 28
click at [885, 491] on select "Condition Is Is not Before After Before or on After or on Is blank Is not blank" at bounding box center [867, 487] width 118 height 28
select select "0"
click at [808, 473] on select "Condition Is Is not Before After Before or on After or on Is blank Is not blank" at bounding box center [867, 487] width 118 height 28
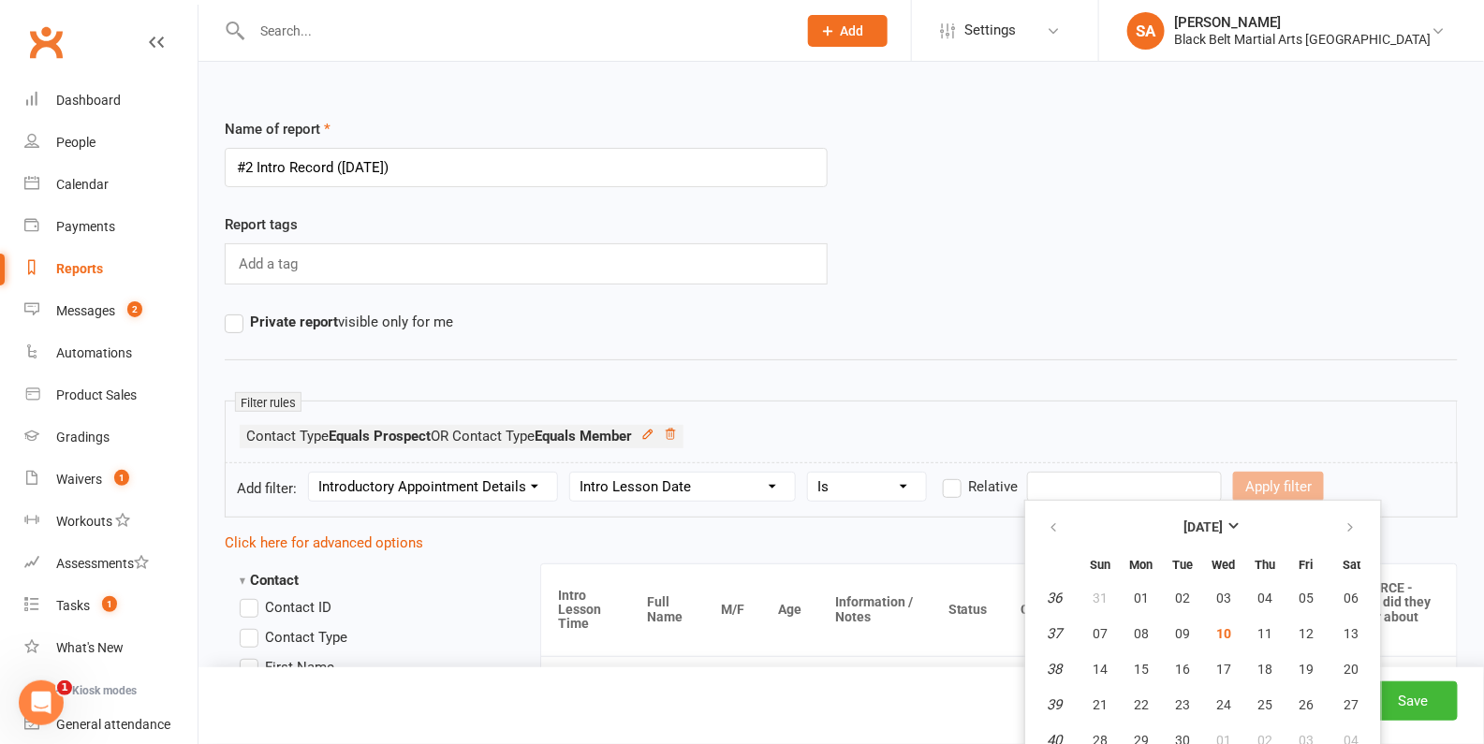
scroll to position [47, 0]
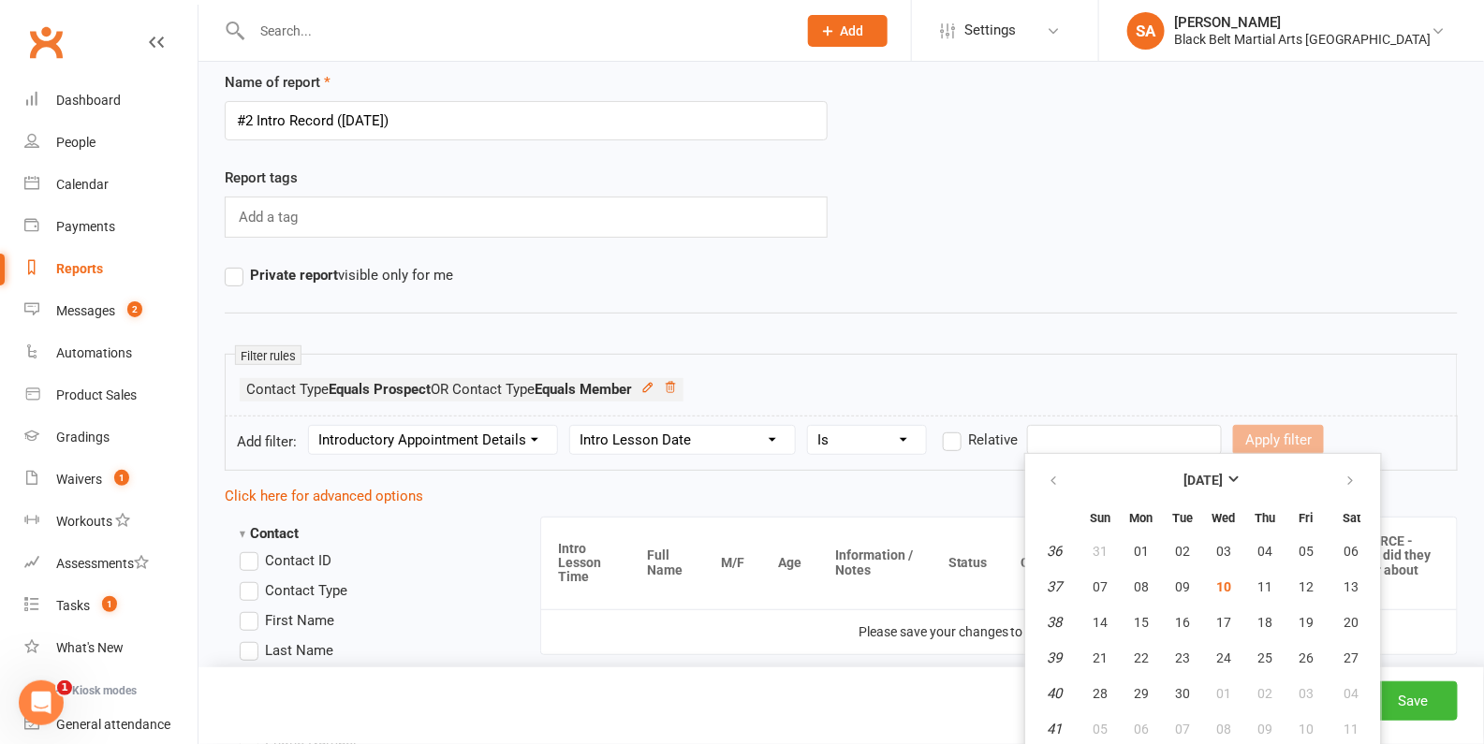
click at [1091, 435] on input "text" at bounding box center [1124, 440] width 195 height 30
click at [1267, 594] on button "11" at bounding box center [1264, 587] width 39 height 34
type input "11 Sep 2025"
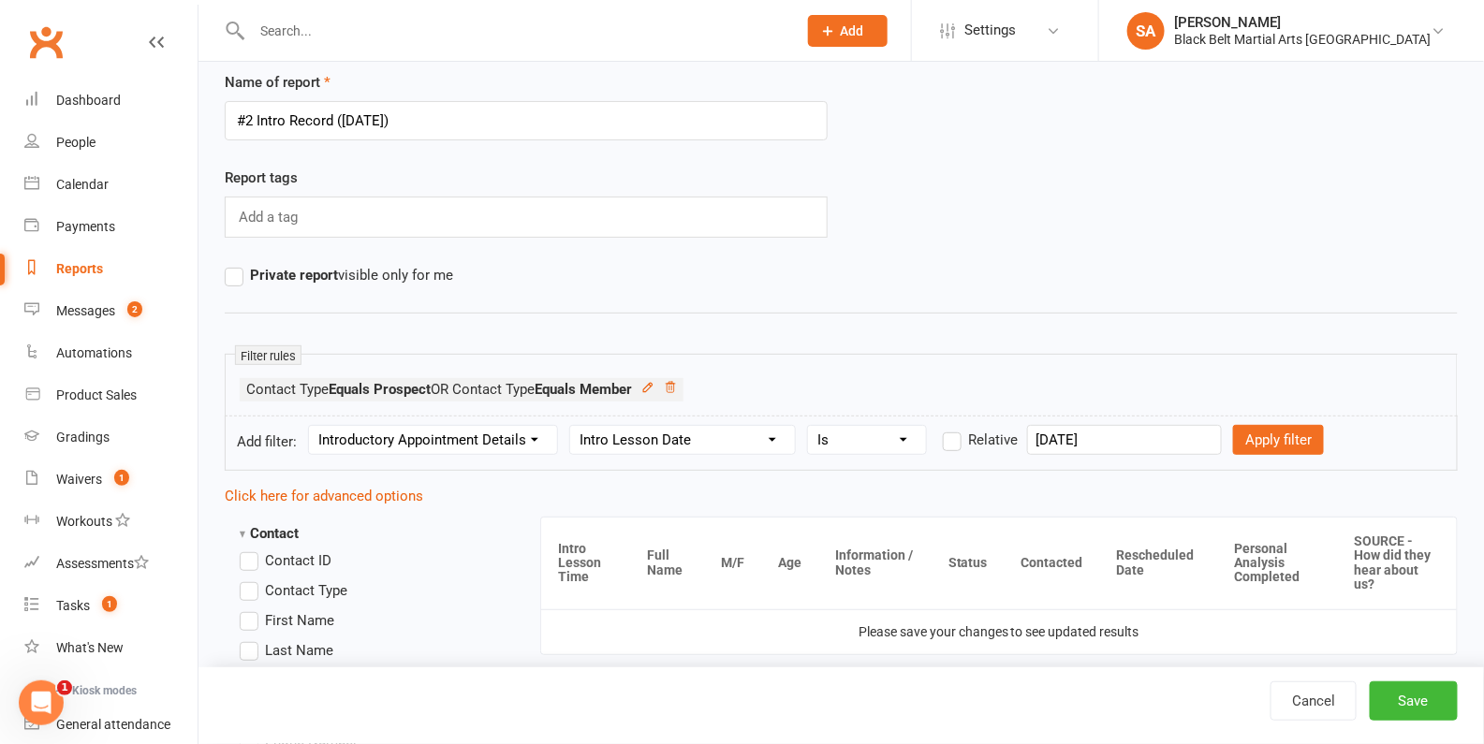
click at [1244, 455] on form "Add filter: Section name Contact Attendance Aggregate Payment Booking Waitlist …" at bounding box center [841, 443] width 1233 height 55
click at [1244, 433] on button "Apply filter" at bounding box center [1278, 440] width 91 height 30
select select
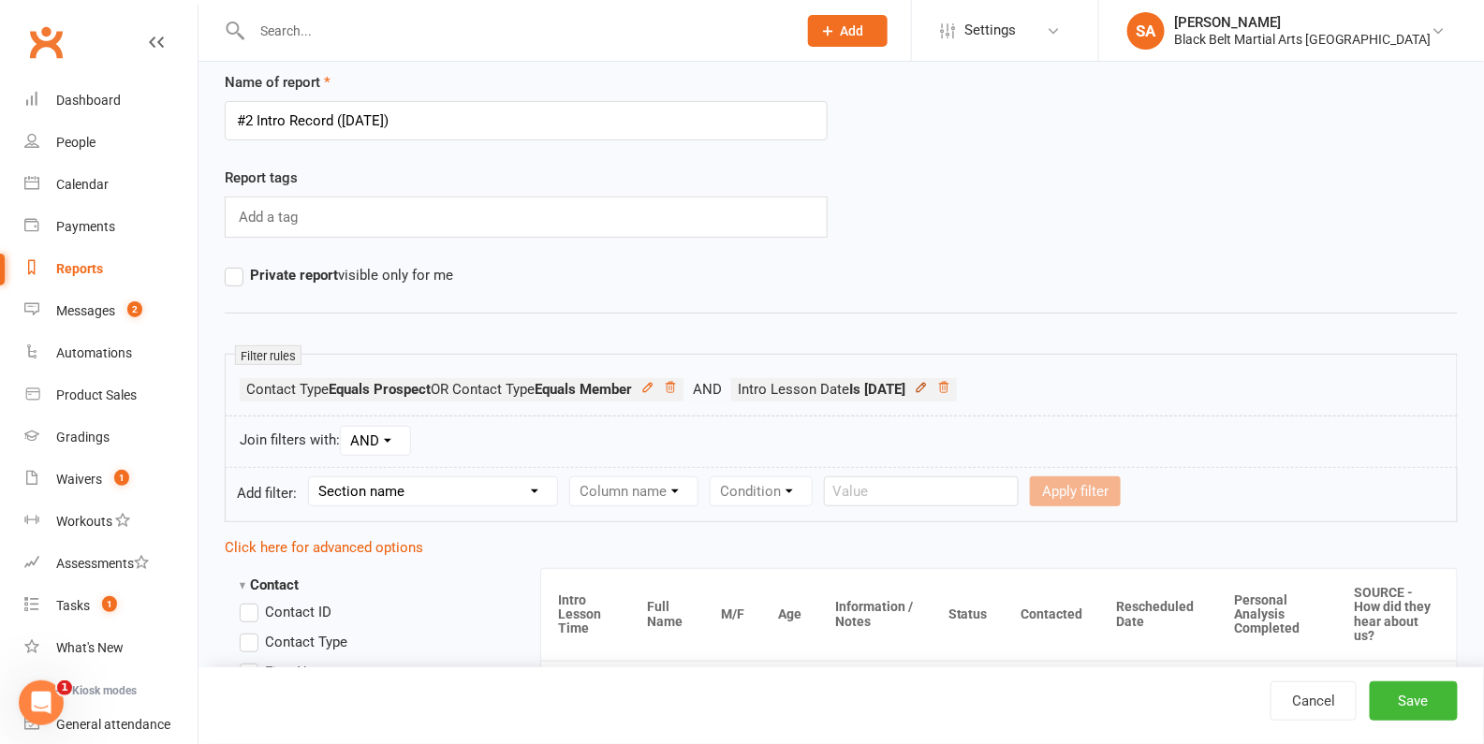
click at [925, 389] on icon at bounding box center [921, 387] width 8 height 8
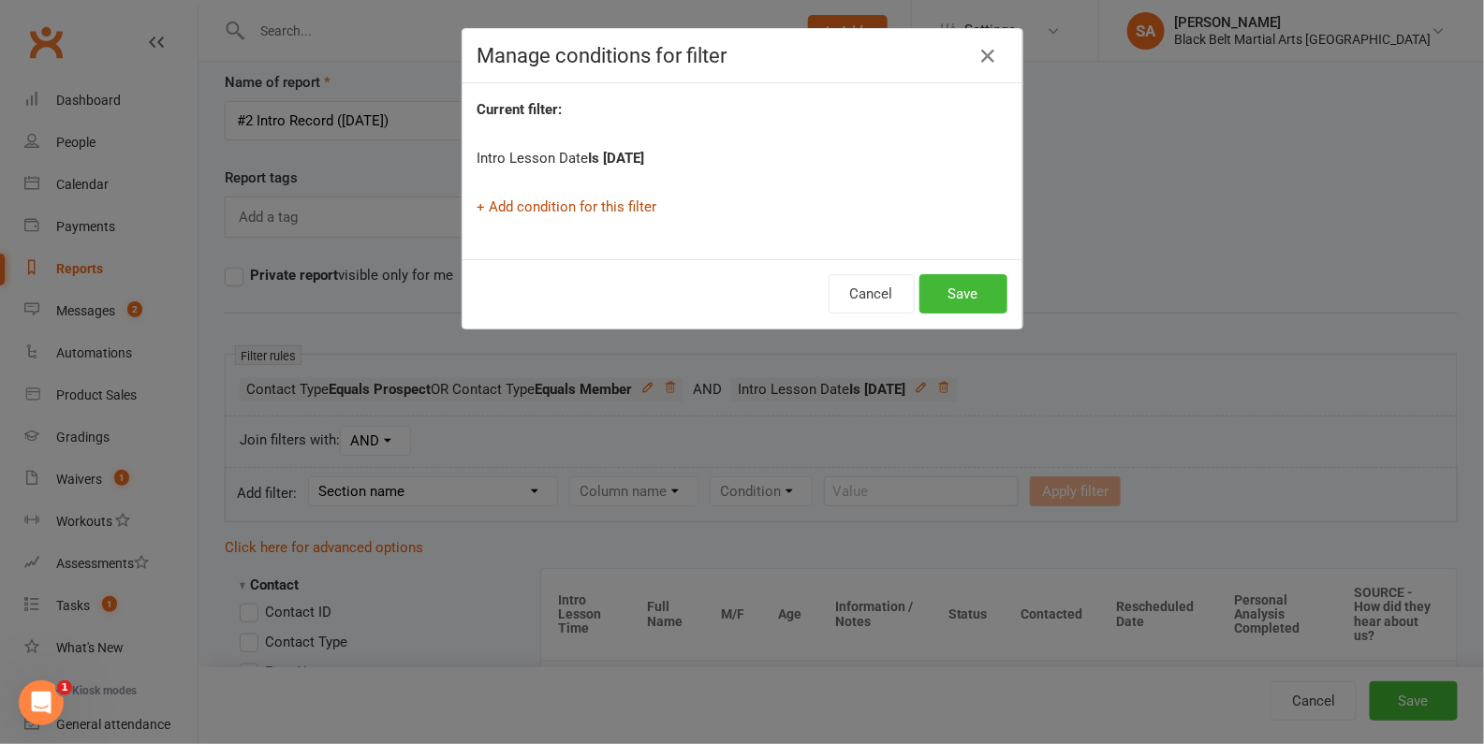
click at [599, 212] on link "+ Add condition for this filter" at bounding box center [567, 206] width 180 height 17
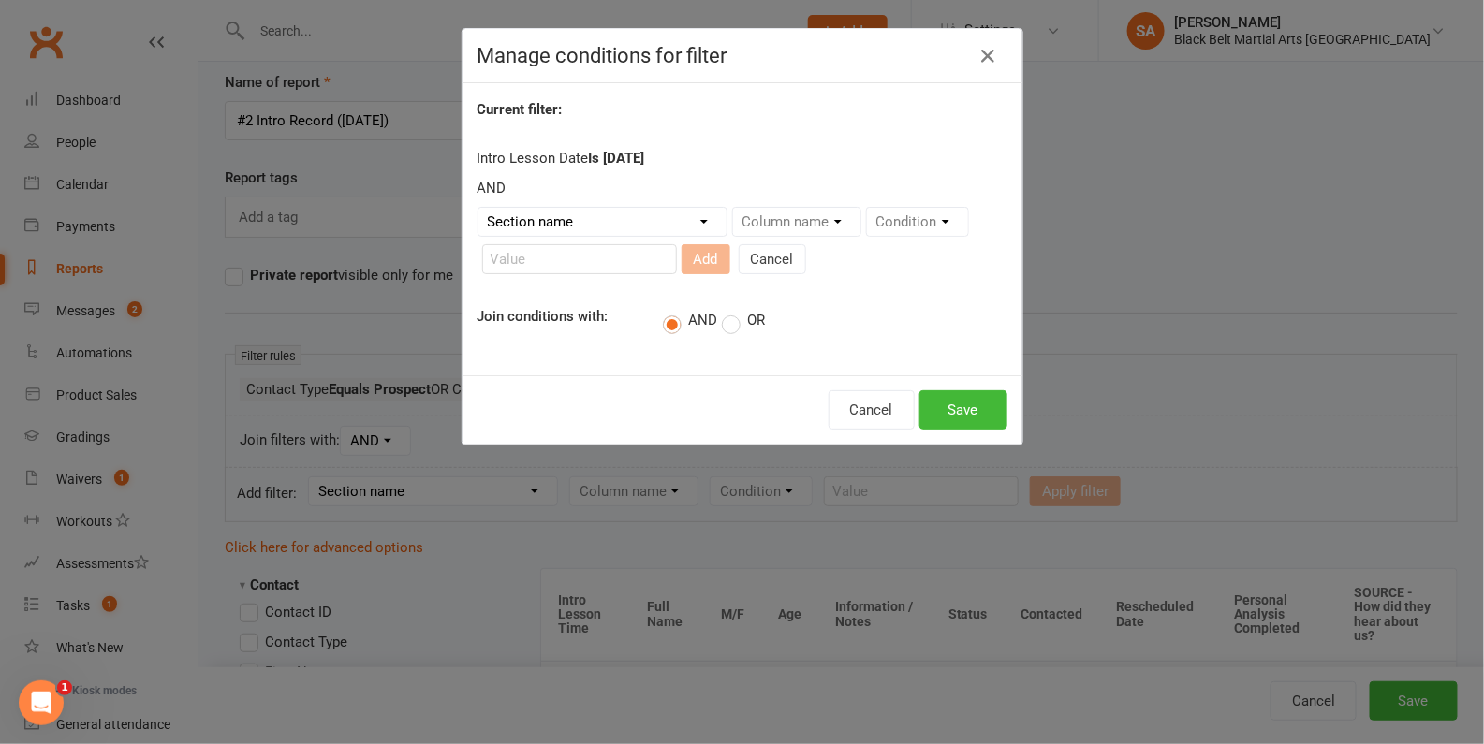
click at [733, 325] on label "OR" at bounding box center [743, 321] width 43 height 19
click at [733, 309] on input "OR" at bounding box center [728, 309] width 12 height 0
click at [655, 217] on select "Section name Contact Attendance Aggregate Payment Booking Waitlist Attendees Ca…" at bounding box center [602, 222] width 248 height 28
select select "26"
click at [478, 208] on select "Section name Contact Attendance Aggregate Payment Booking Waitlist Attendees Ca…" at bounding box center [602, 222] width 248 height 28
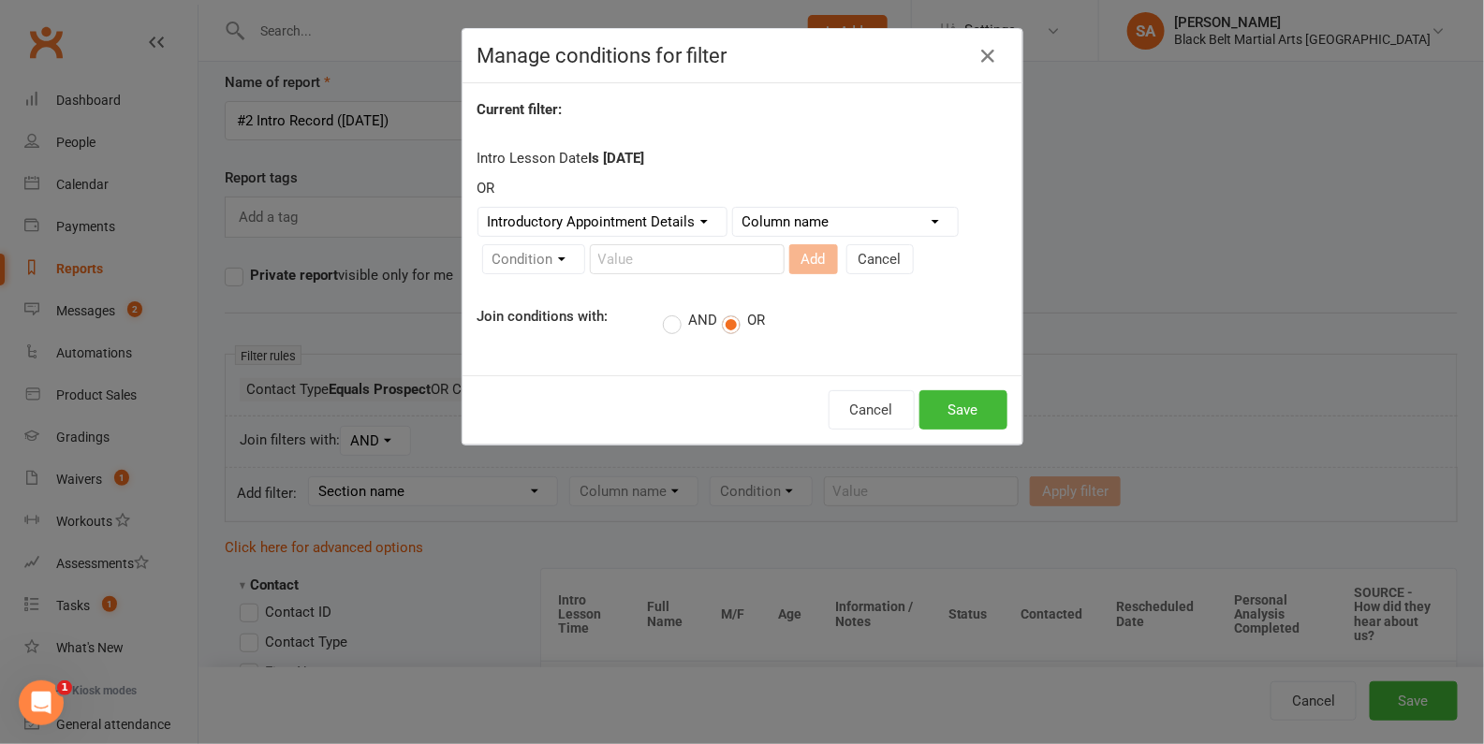
click at [799, 228] on select "Column name M/F Age Intro Lesson Date Intro Lesson Time Contacted Rescheduled D…" at bounding box center [845, 222] width 225 height 28
select select "5"
click at [733, 208] on select "Column name M/F Age Intro Lesson Date Intro Lesson Time Contacted Rescheduled D…" at bounding box center [845, 222] width 225 height 28
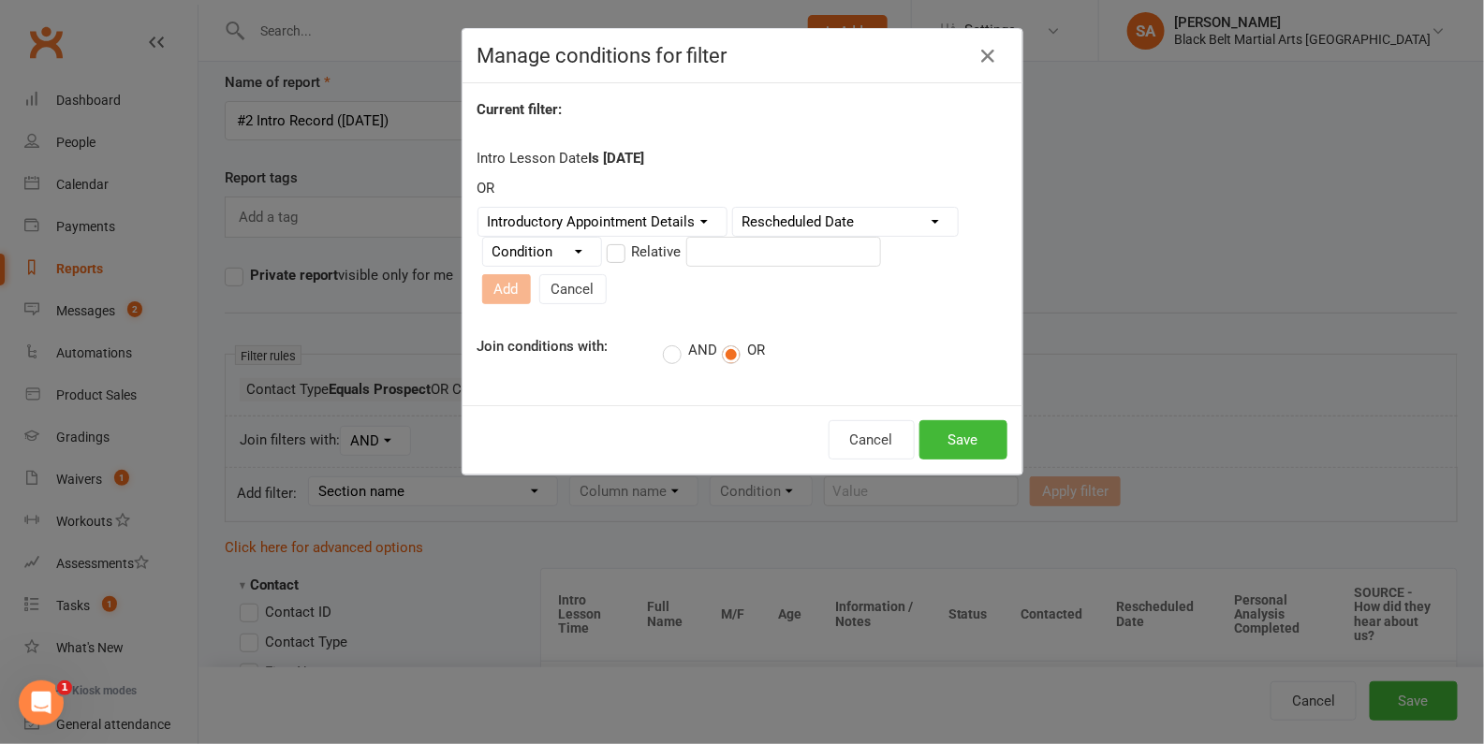
click at [551, 252] on select "Condition Is Is not Before After Before or on After or on Is blank Is not blank" at bounding box center [542, 252] width 118 height 28
select select "0"
click at [483, 242] on select "Condition Is Is not Before After Before or on After or on Is blank Is not blank" at bounding box center [542, 252] width 118 height 28
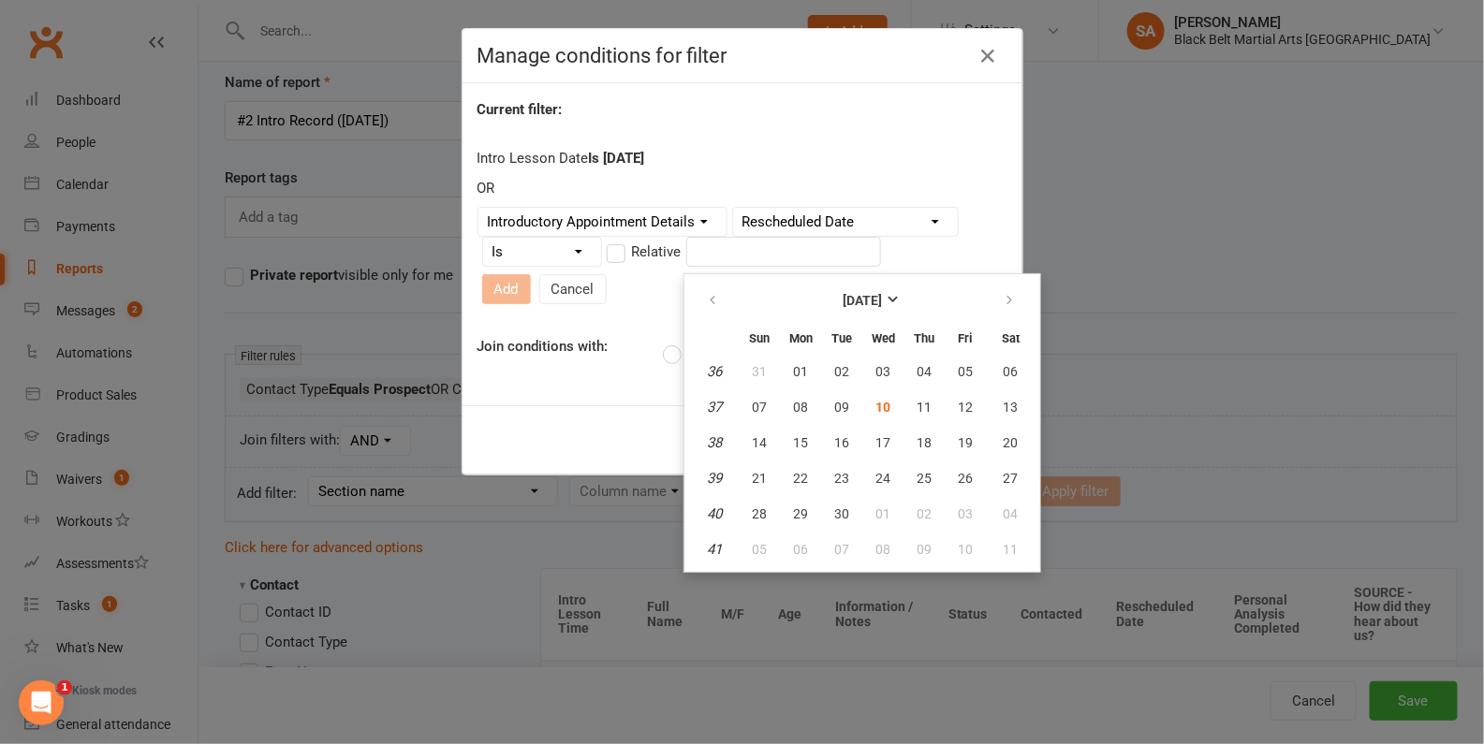
click at [763, 260] on input "text" at bounding box center [783, 252] width 195 height 30
click at [929, 412] on button "11" at bounding box center [923, 407] width 39 height 34
type input "11 Sep 2025"
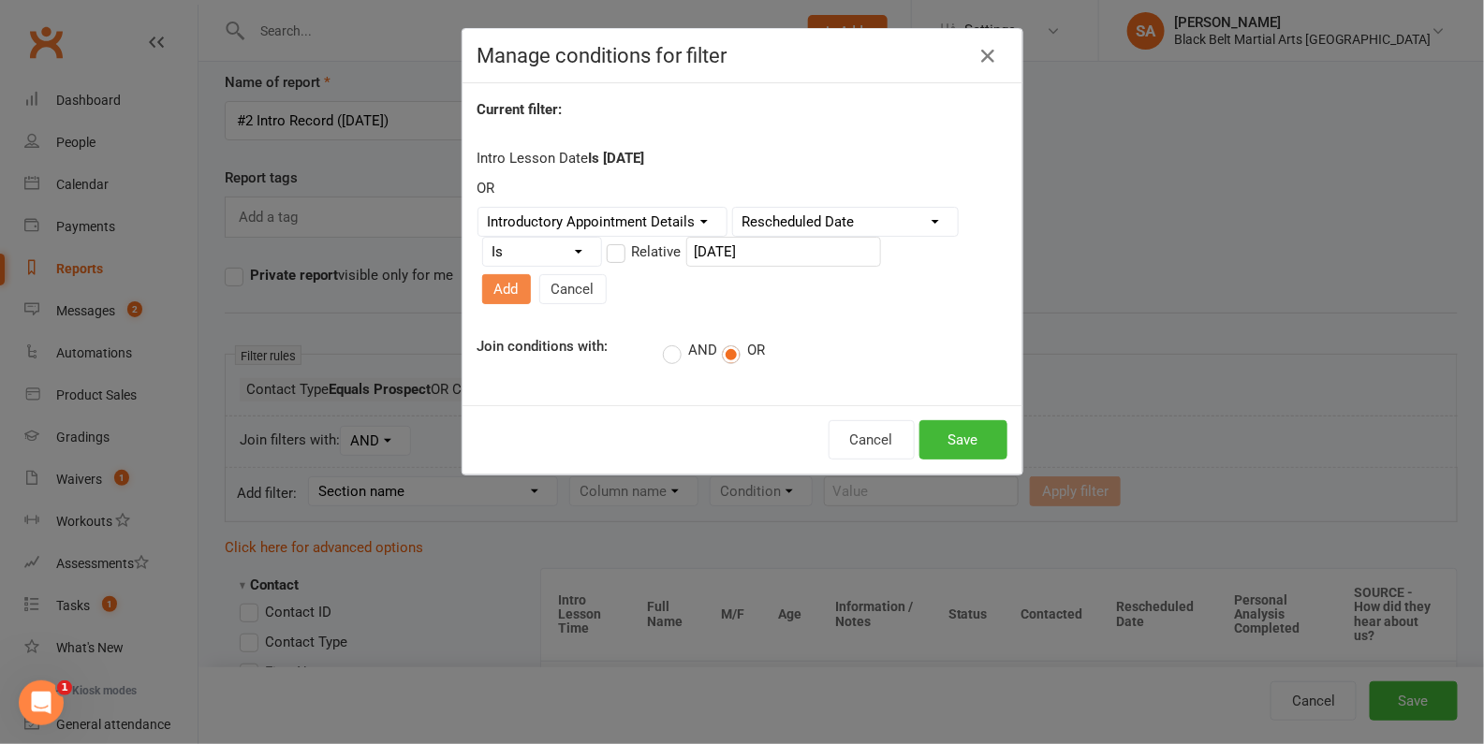
click at [531, 274] on button "Add" at bounding box center [506, 289] width 49 height 30
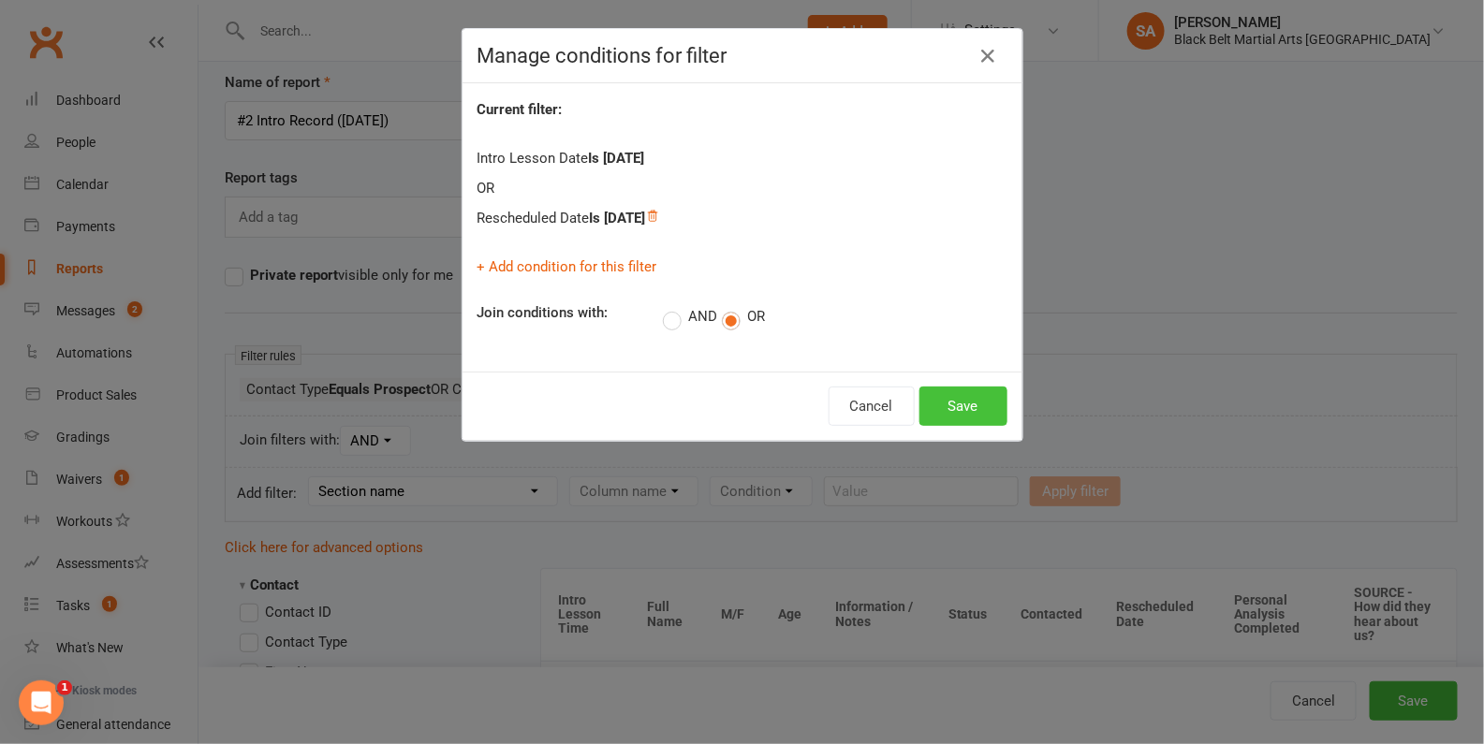
click at [972, 413] on button "Save" at bounding box center [963, 406] width 88 height 39
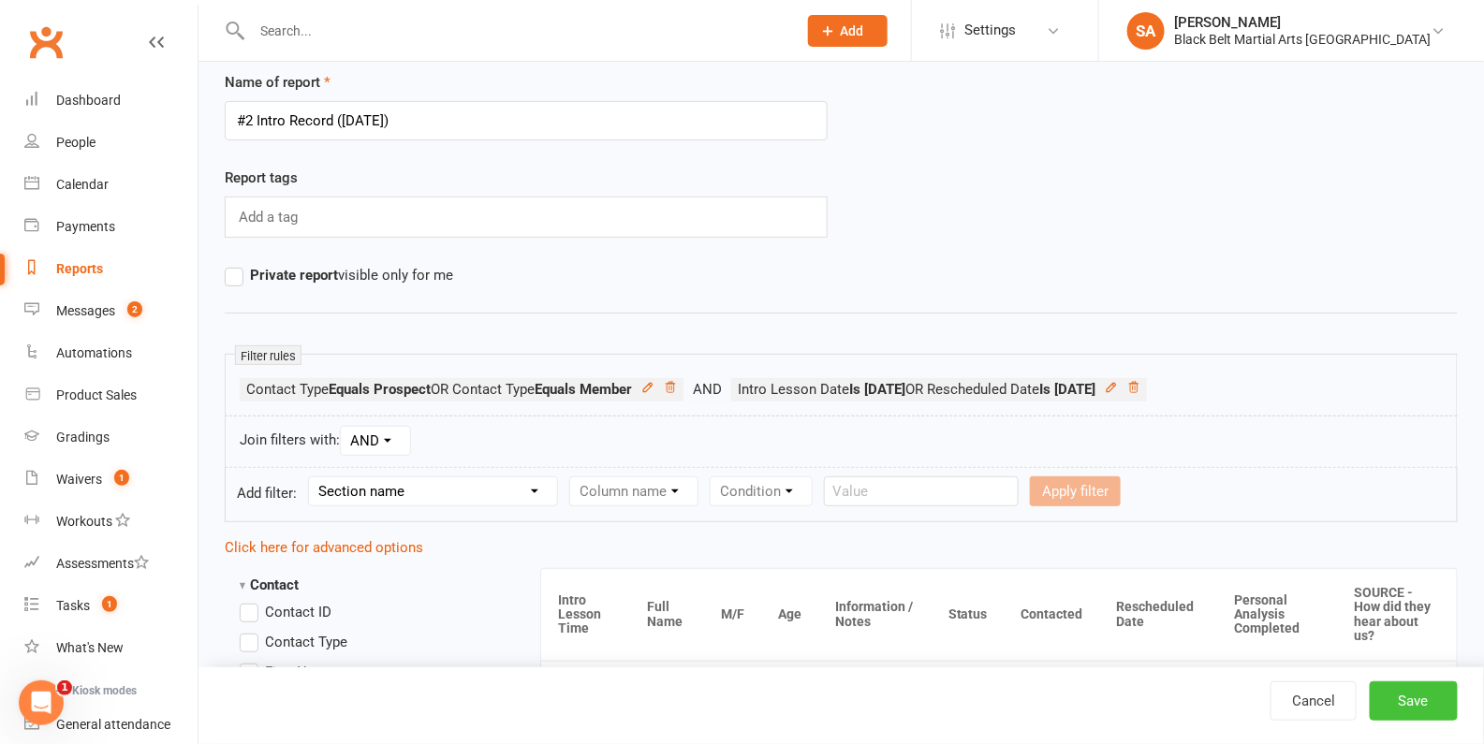
click at [1404, 708] on button "Save" at bounding box center [1414, 701] width 88 height 39
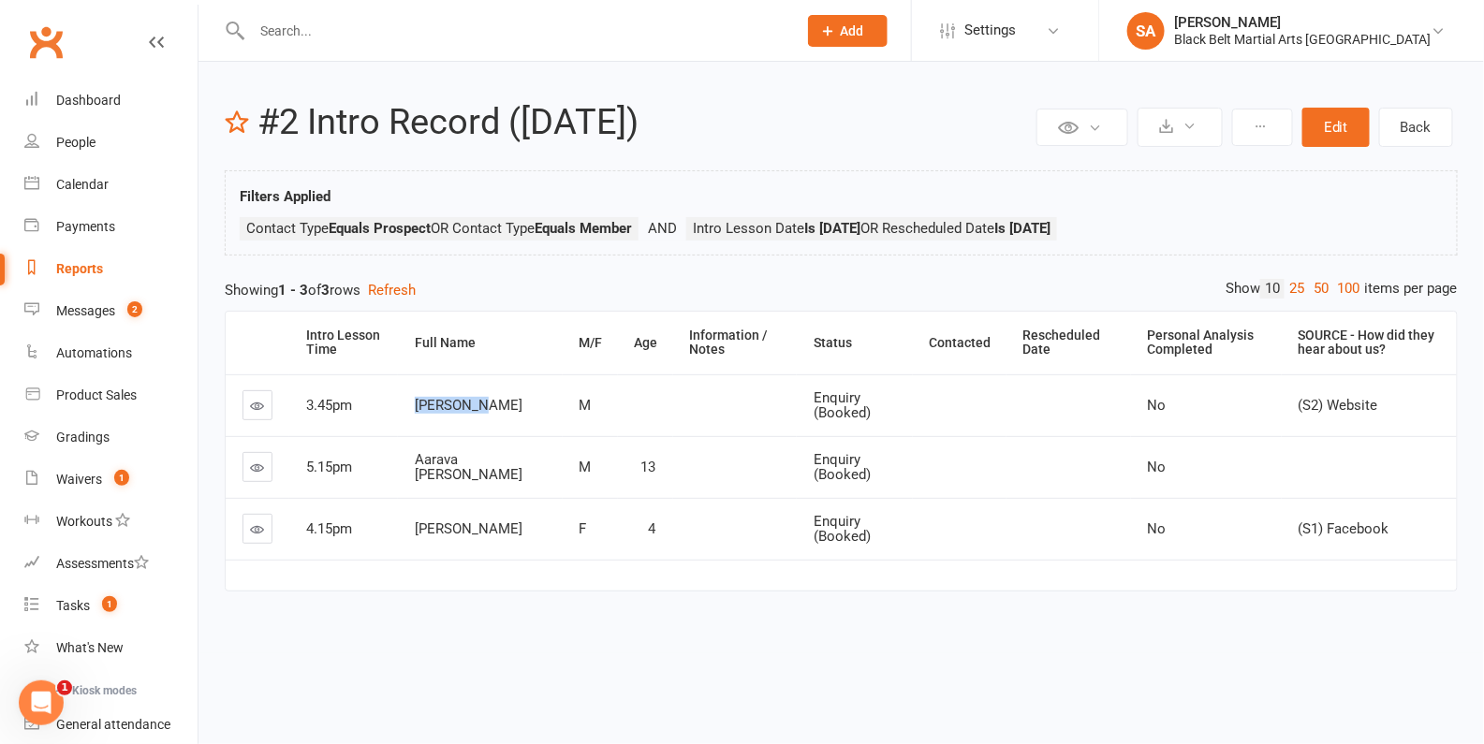
drag, startPoint x: 500, startPoint y: 410, endPoint x: 418, endPoint y: 406, distance: 82.5
click at [418, 406] on td "Levi Keen" at bounding box center [480, 405] width 164 height 62
copy span "Levi Keen"
click at [442, 467] on span "Aarava Kalal" at bounding box center [469, 467] width 108 height 33
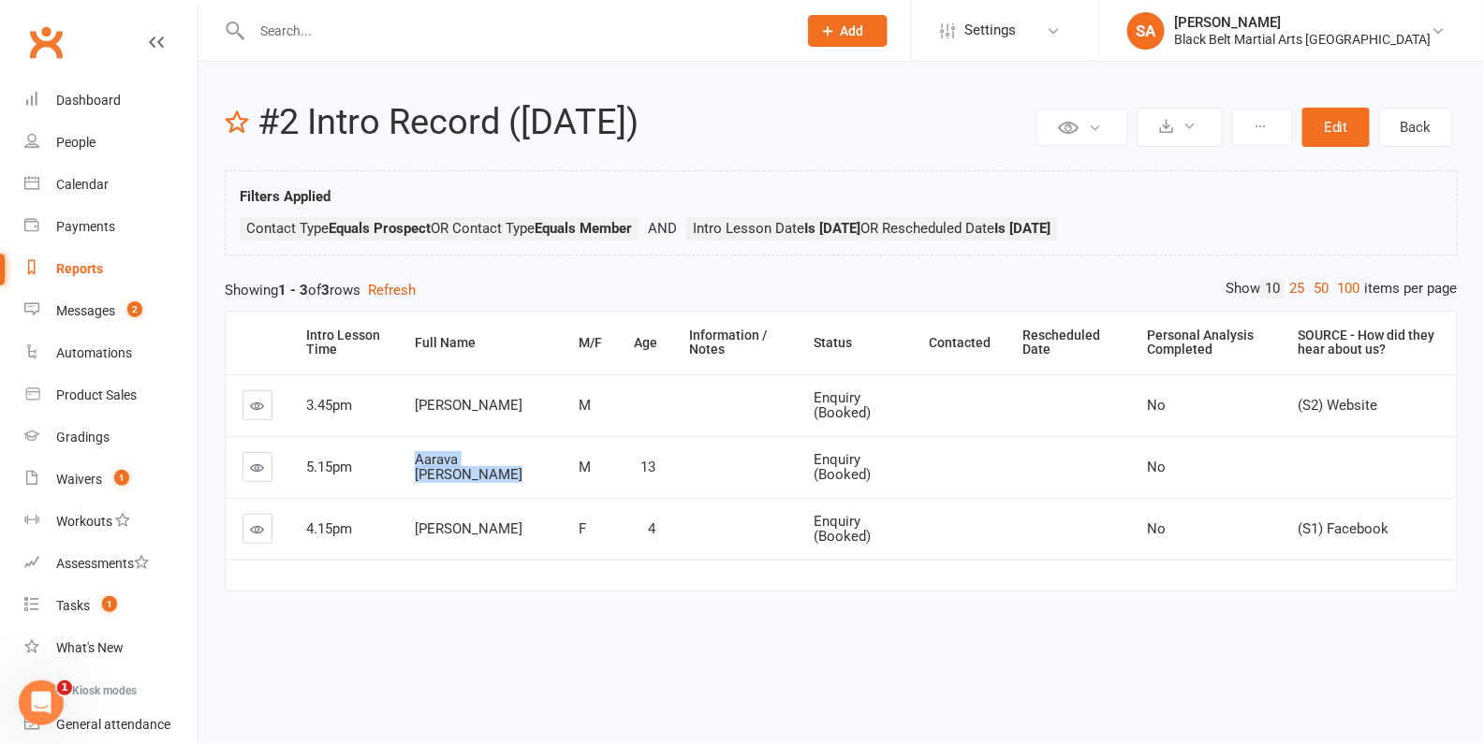
click at [442, 467] on span "Aarava Kalal" at bounding box center [469, 467] width 108 height 33
copy display-data-type "Aarava Kalal"
drag, startPoint x: 491, startPoint y: 527, endPoint x: 421, endPoint y: 527, distance: 69.3
click at [421, 527] on td "Mina Yuni" at bounding box center [480, 529] width 164 height 62
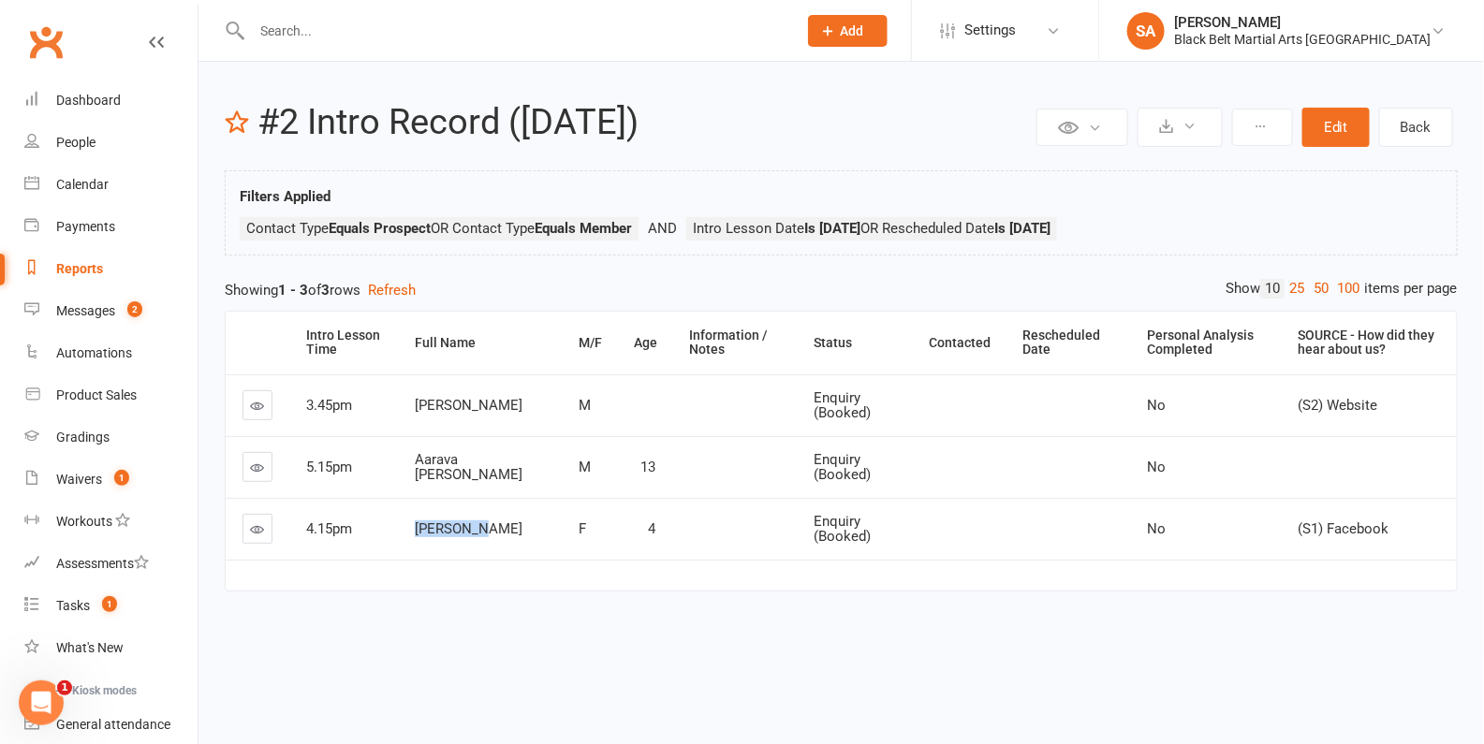
copy span "Mina Yuni"
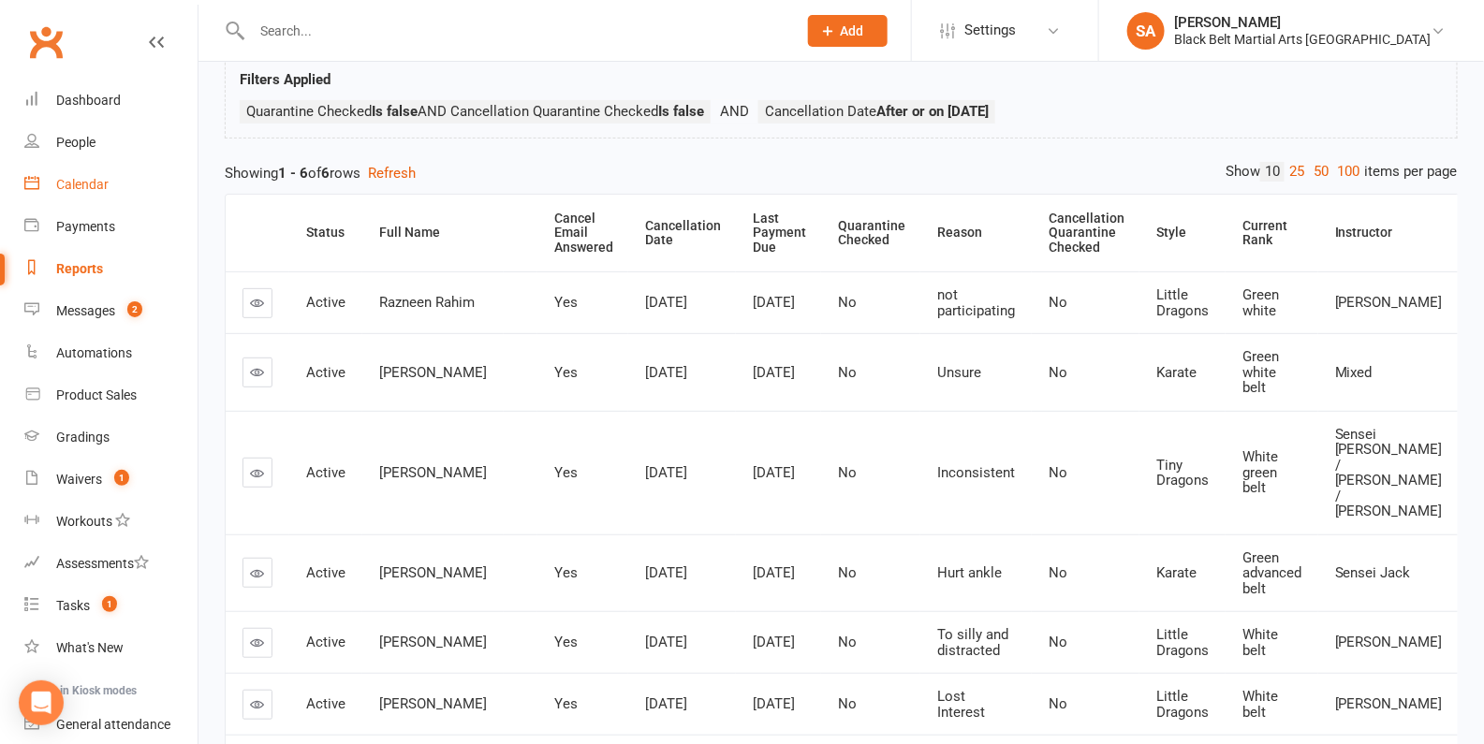
click at [74, 195] on link "Calendar" at bounding box center [110, 185] width 173 height 42
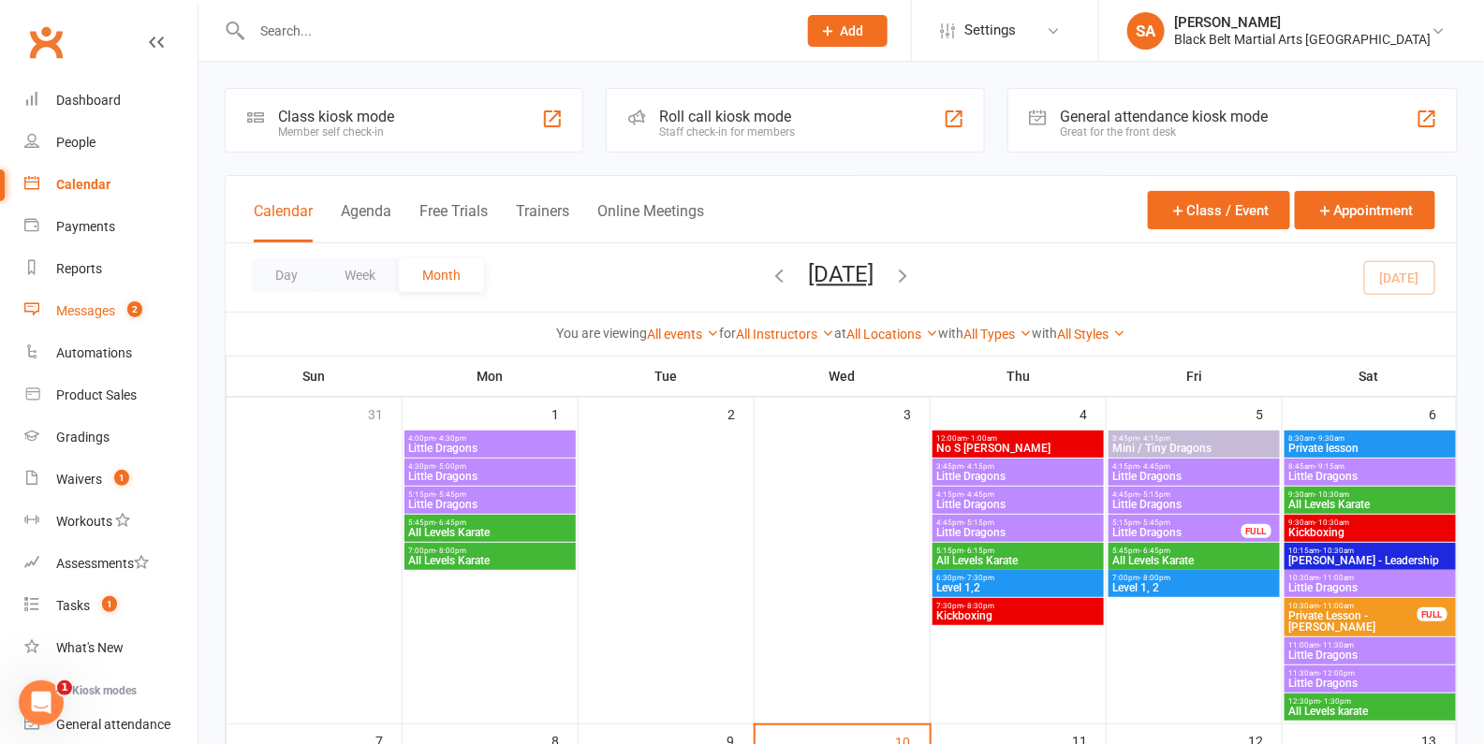
click at [92, 305] on div "Messages" at bounding box center [85, 310] width 59 height 15
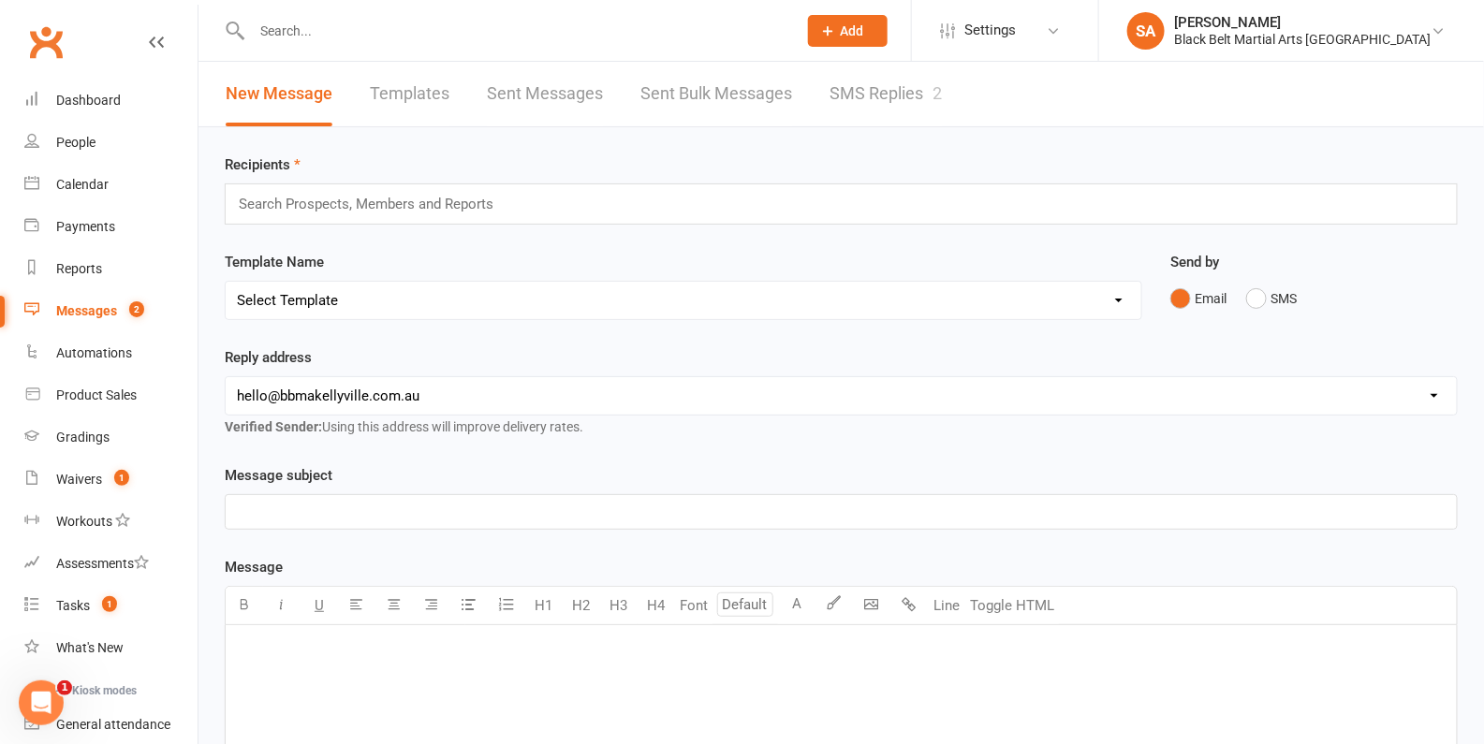
click at [853, 99] on link "SMS Replies 2" at bounding box center [885, 94] width 112 height 65
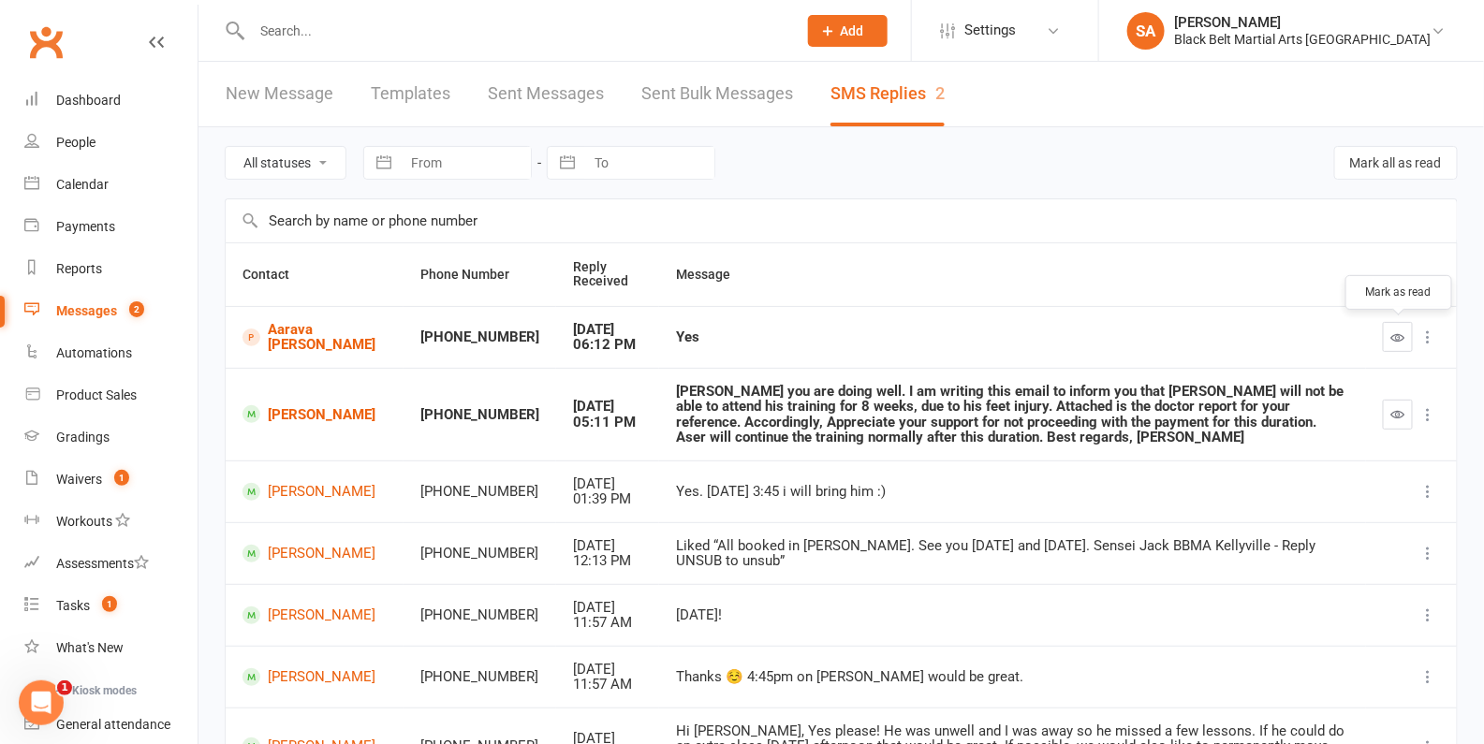
click at [1393, 325] on button "button" at bounding box center [1398, 337] width 30 height 30
click at [61, 180] on div "Calendar" at bounding box center [82, 184] width 52 height 15
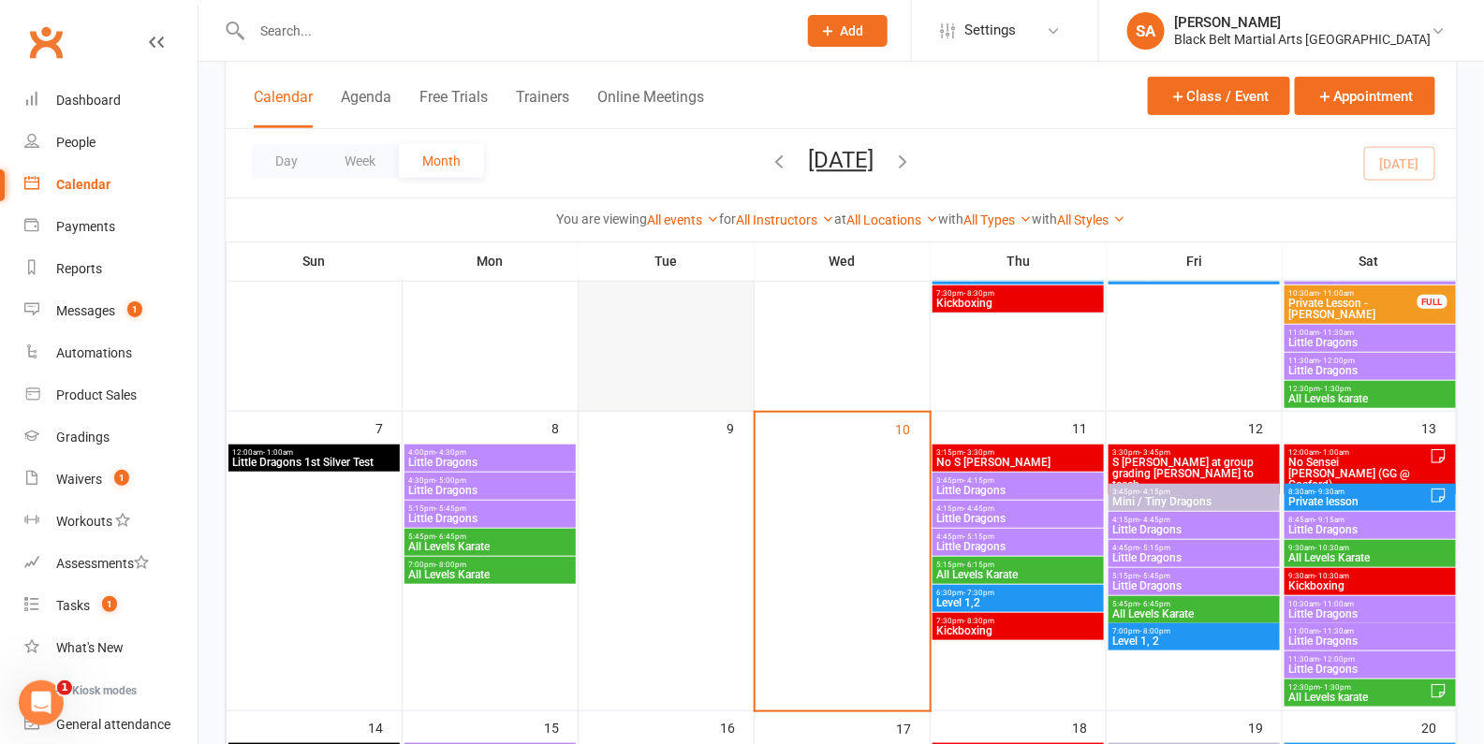
scroll to position [316, 0]
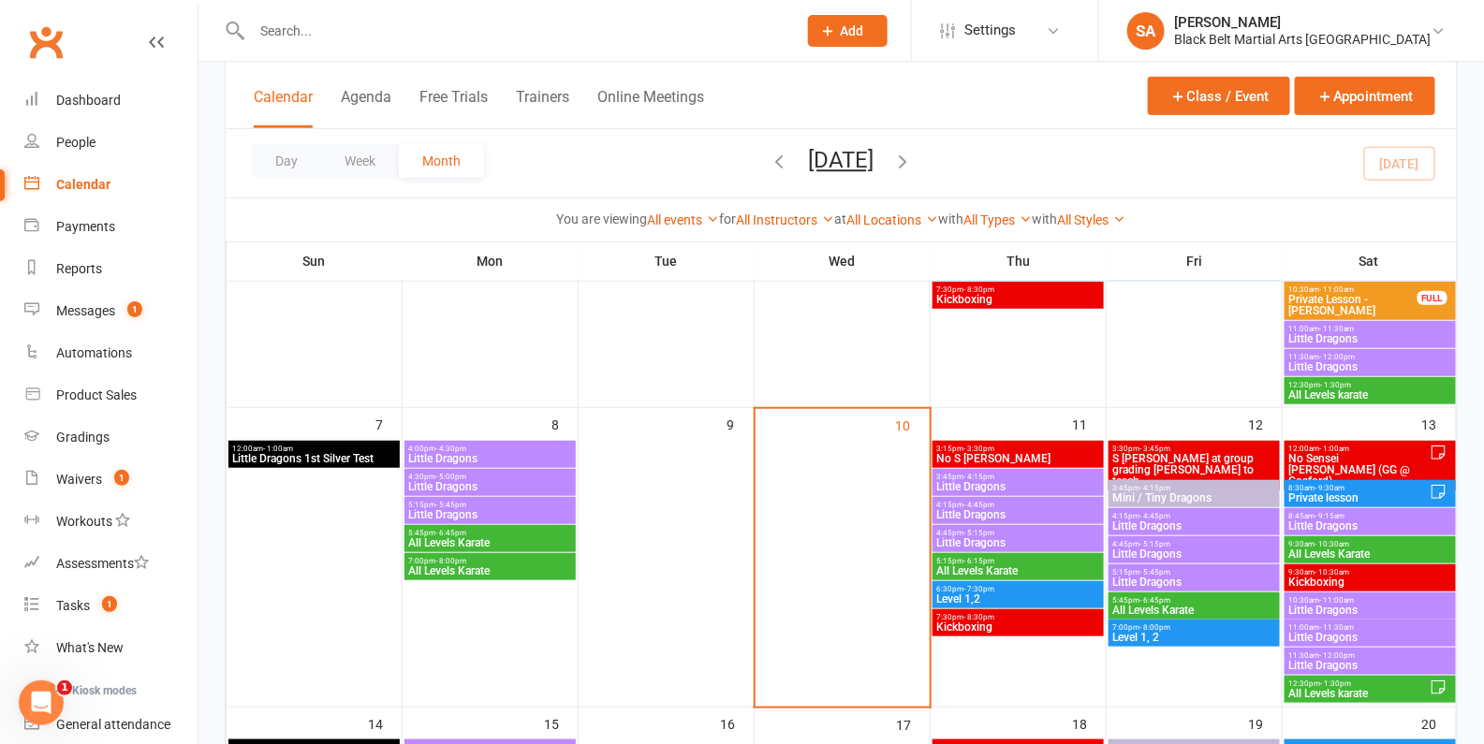
click at [1002, 481] on span "Little Dragons" at bounding box center [1018, 486] width 164 height 11
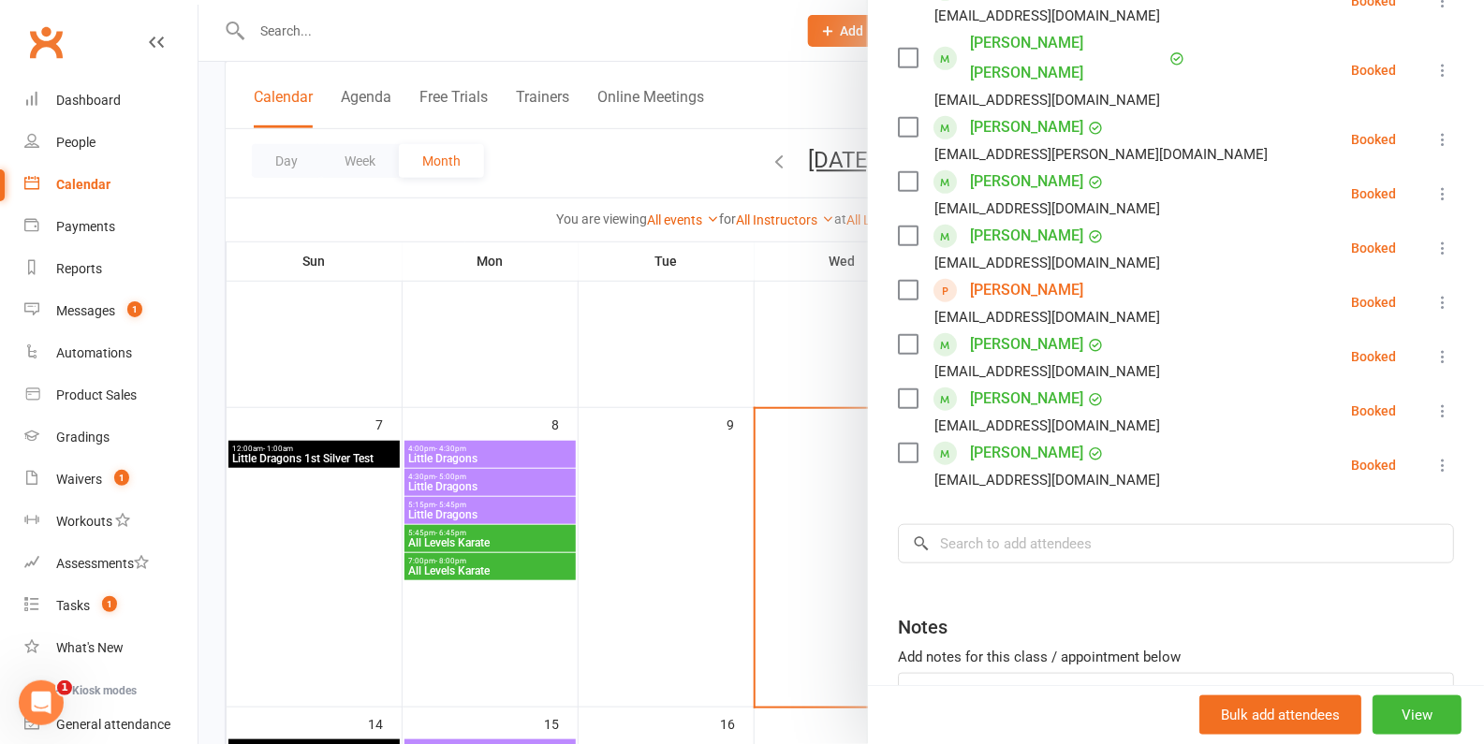
scroll to position [380, 0]
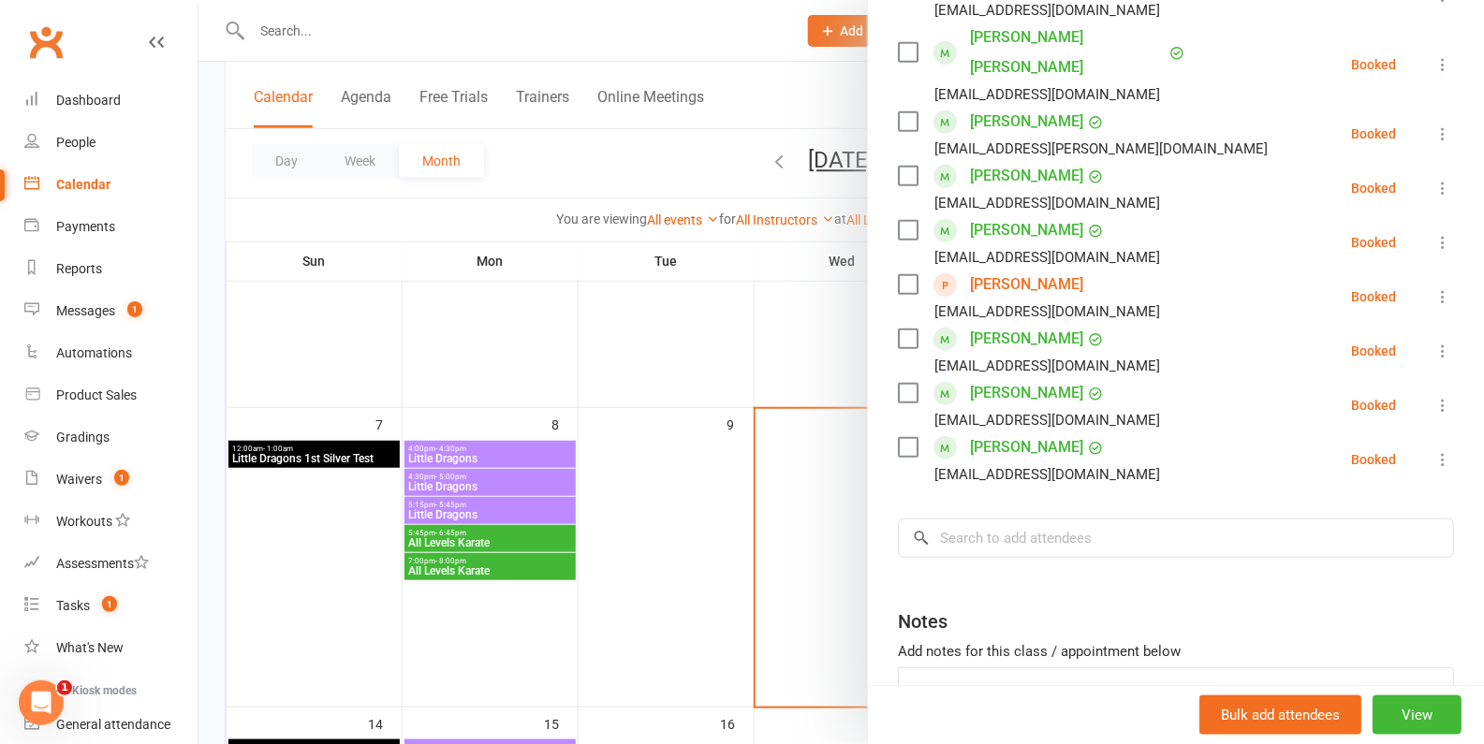
click at [750, 515] on div at bounding box center [840, 372] width 1285 height 744
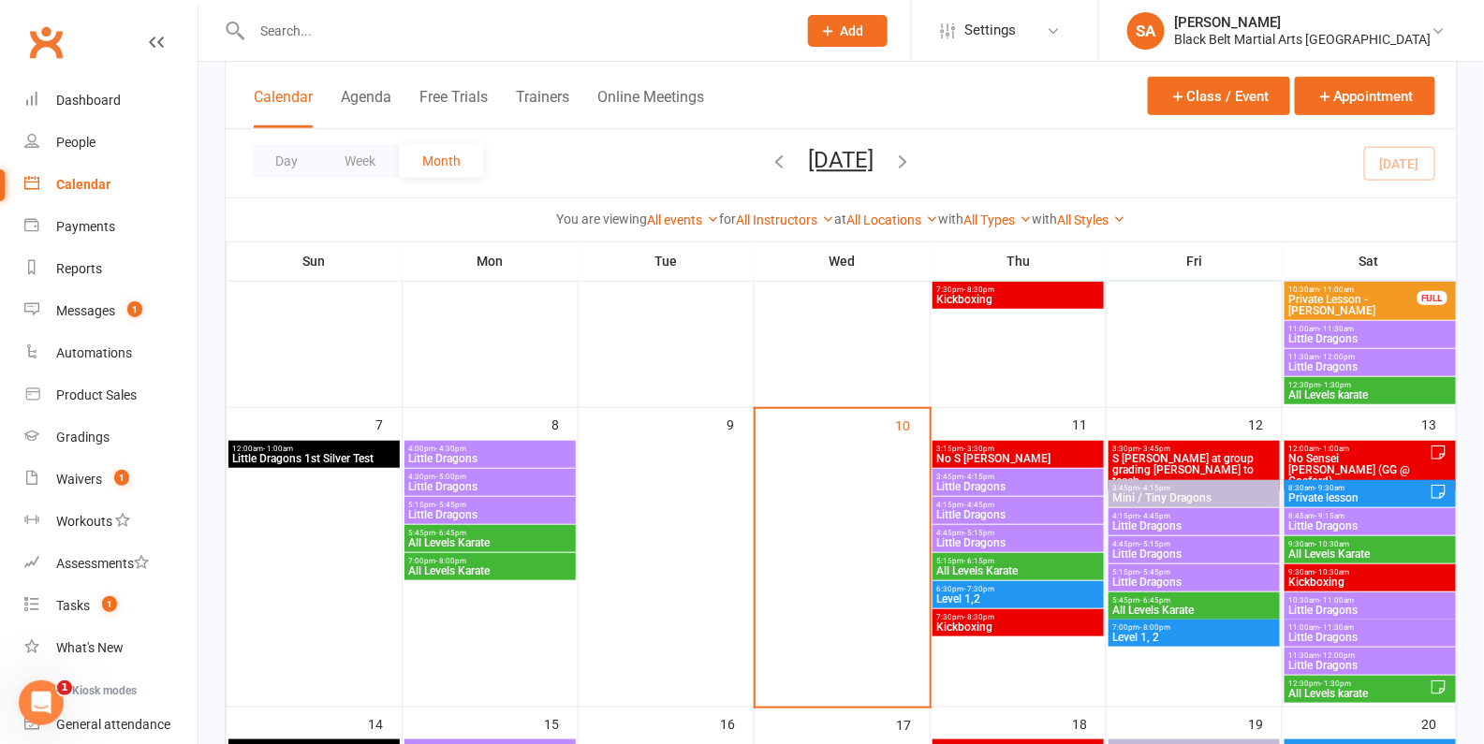
click at [1018, 506] on span "4:15pm - 4:45pm" at bounding box center [1018, 505] width 164 height 8
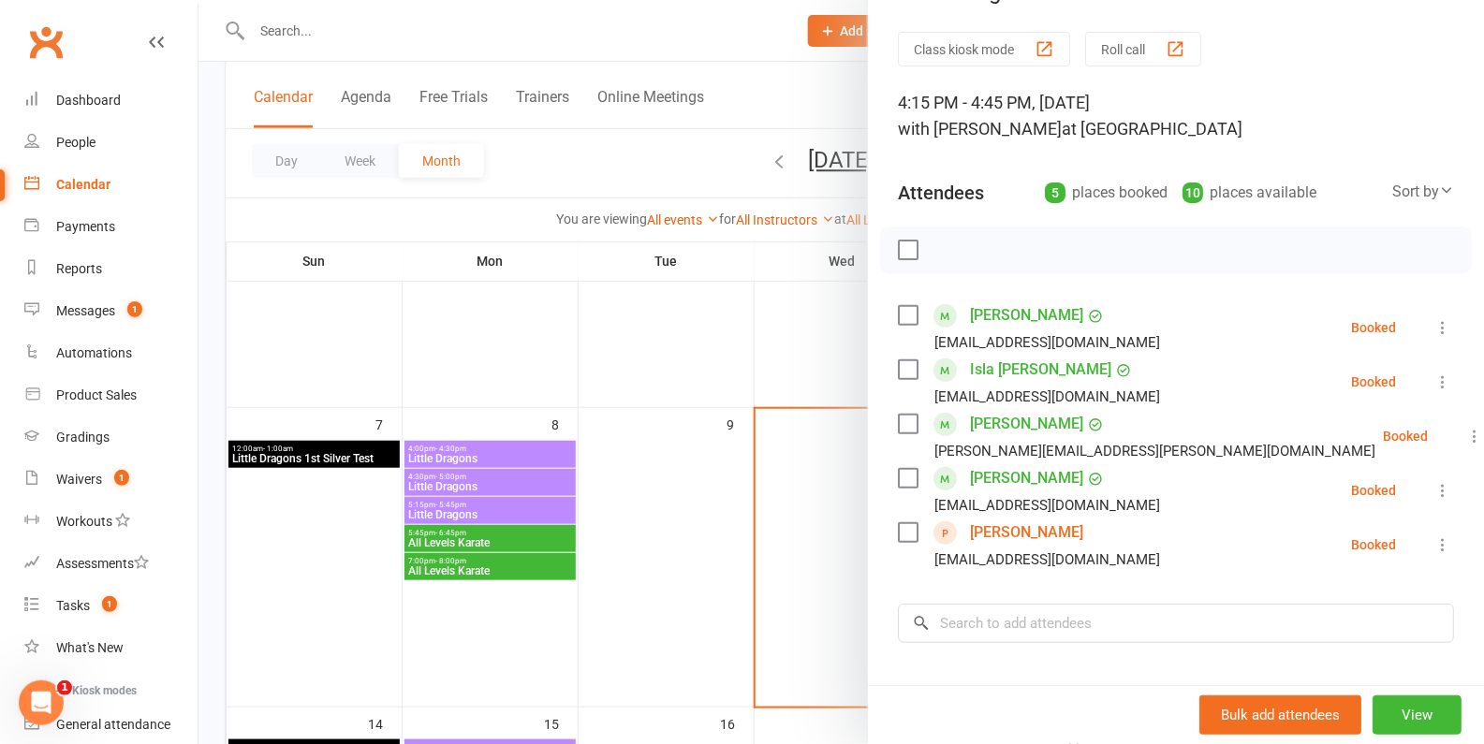
scroll to position [49, 0]
click at [719, 392] on div at bounding box center [840, 372] width 1285 height 744
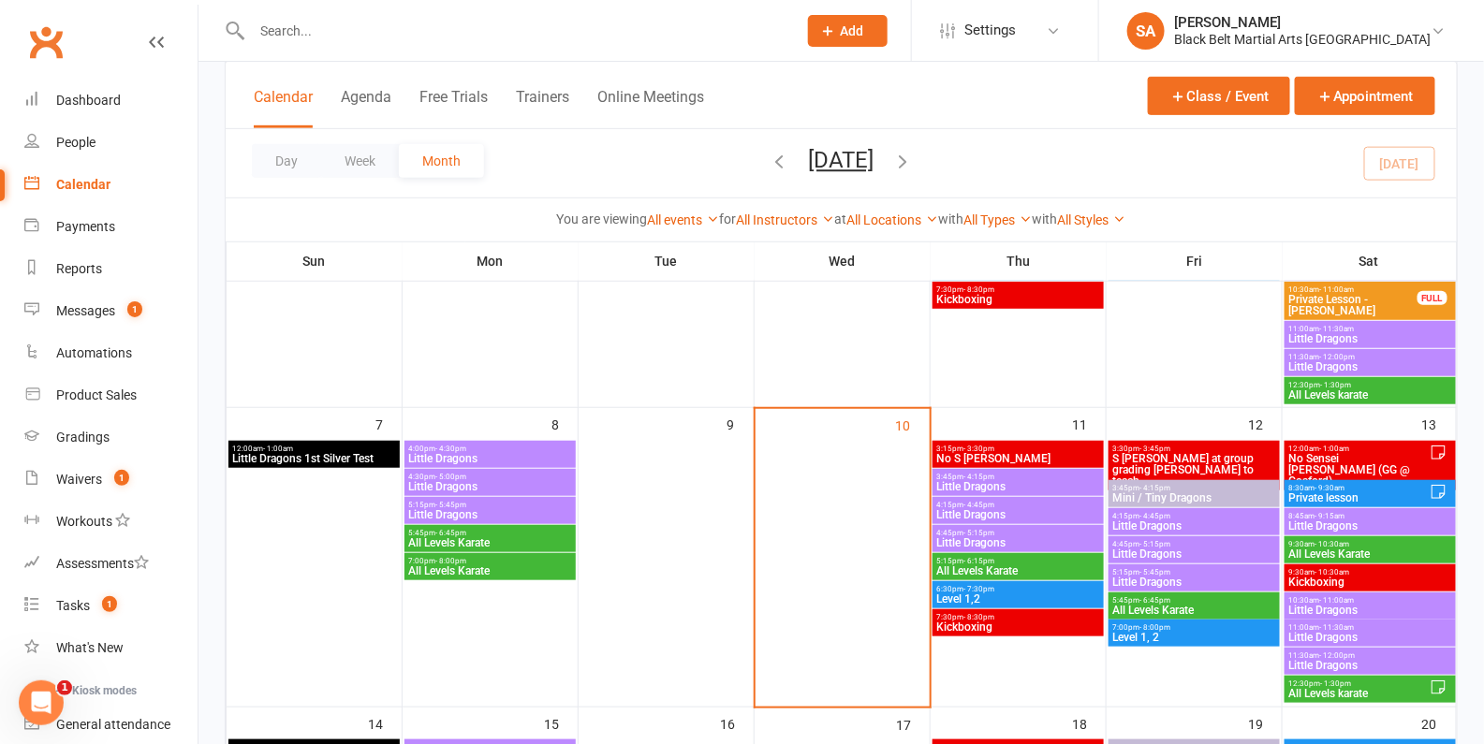
click at [988, 529] on span "- 5:15pm" at bounding box center [979, 533] width 31 height 8
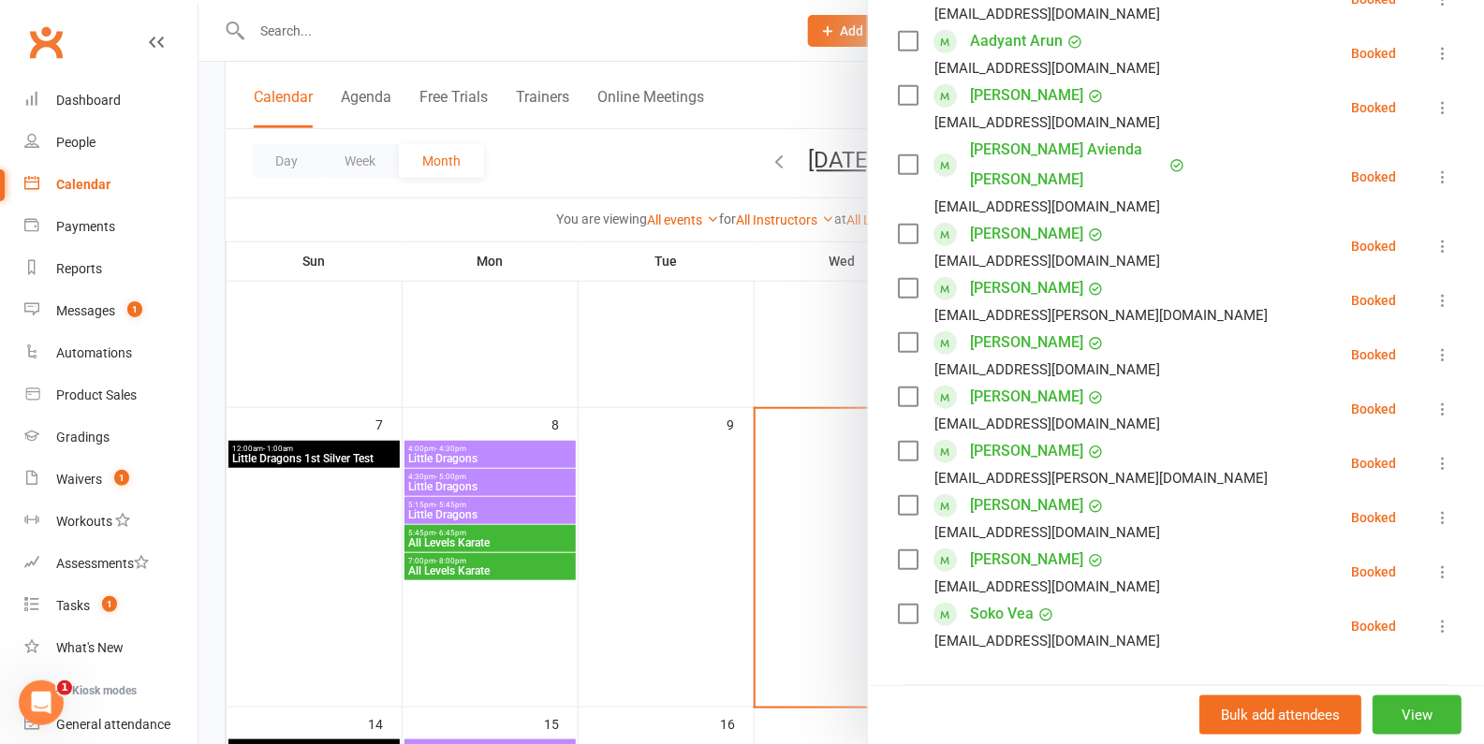
scroll to position [461, 0]
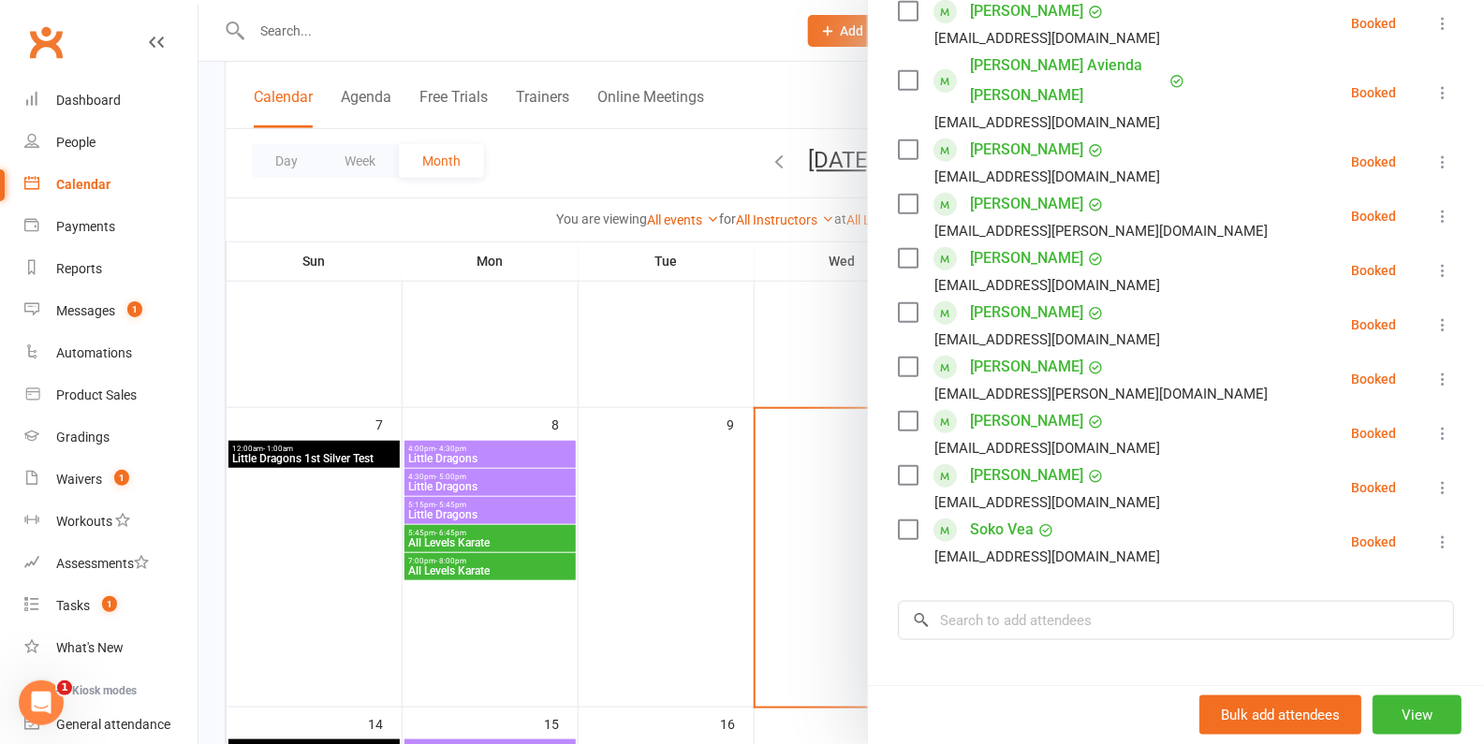
click at [807, 543] on div at bounding box center [840, 372] width 1285 height 744
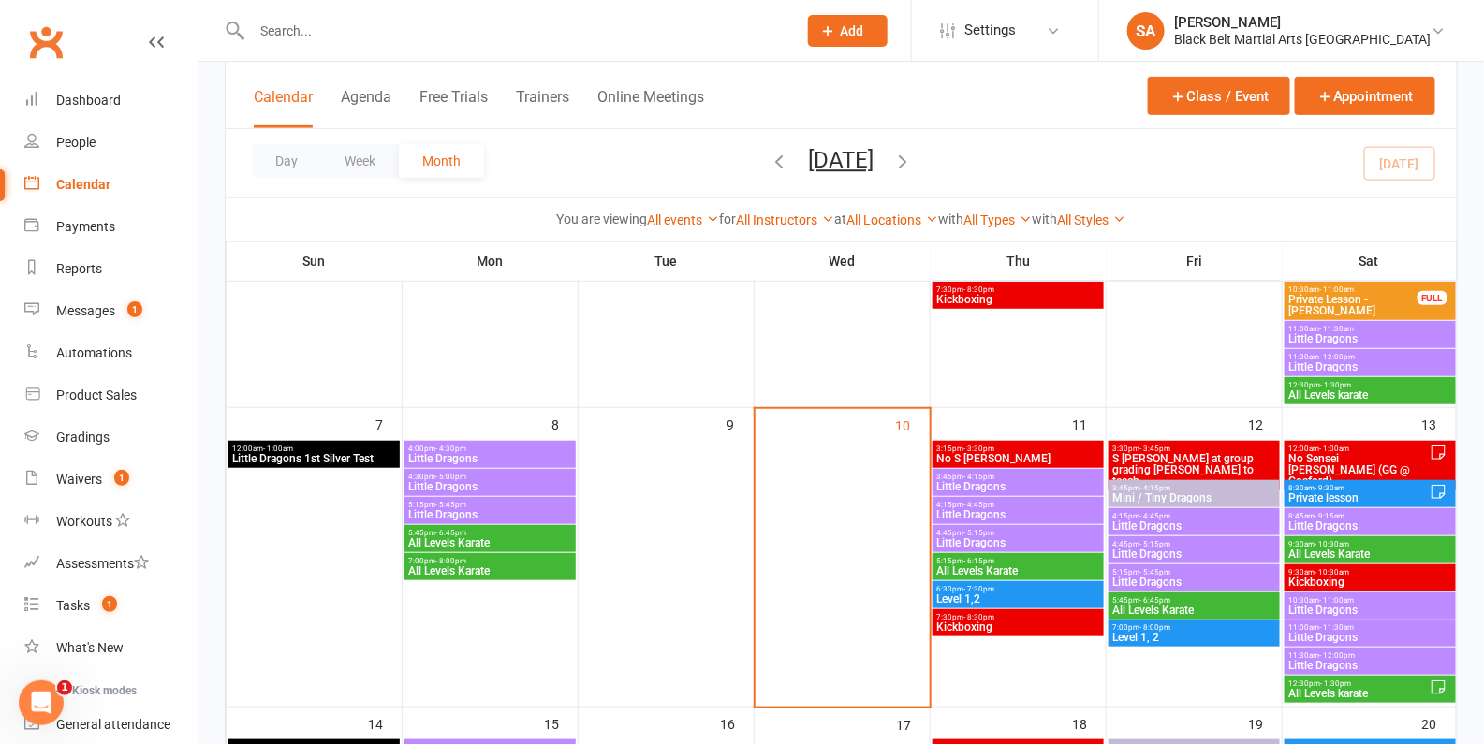
click at [966, 565] on span "All Levels Karate" at bounding box center [1018, 570] width 164 height 11
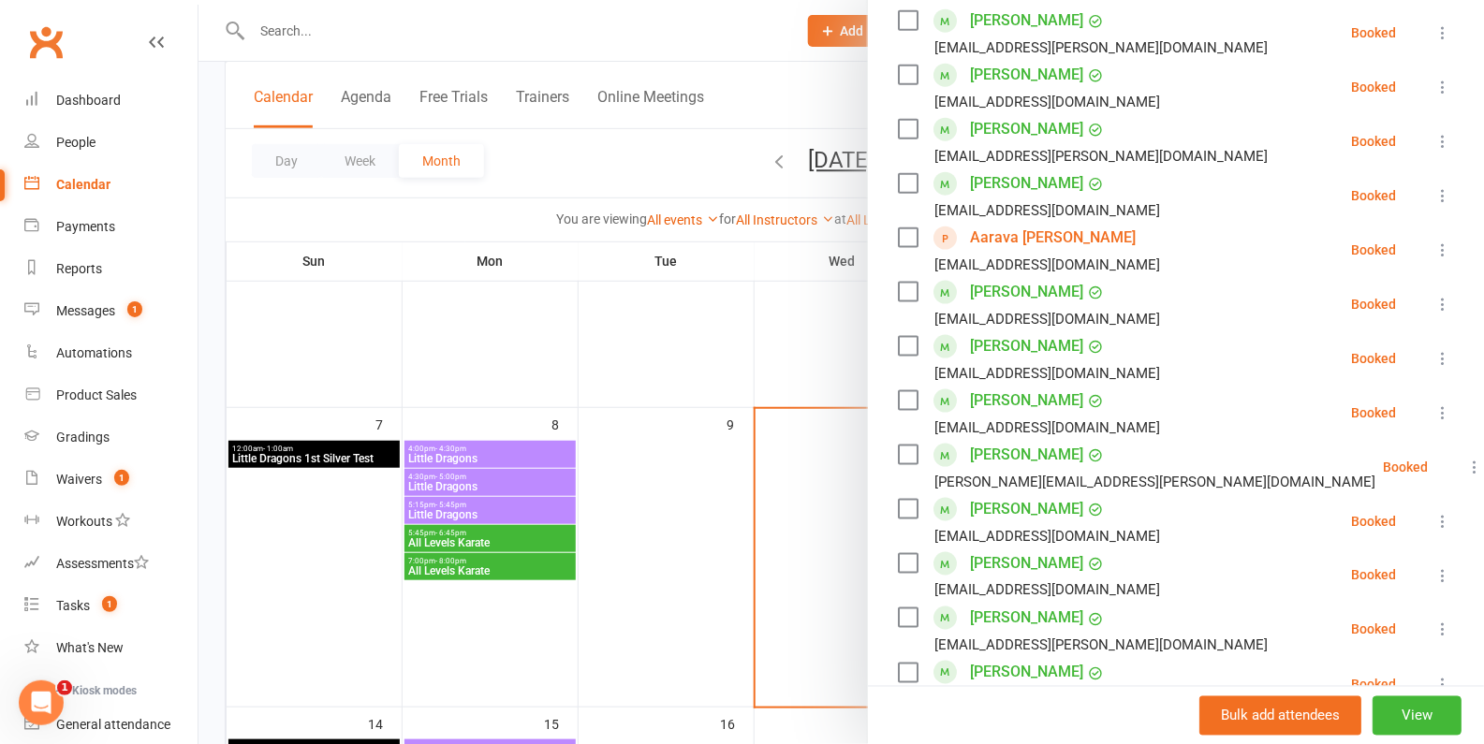
scroll to position [1136, 0]
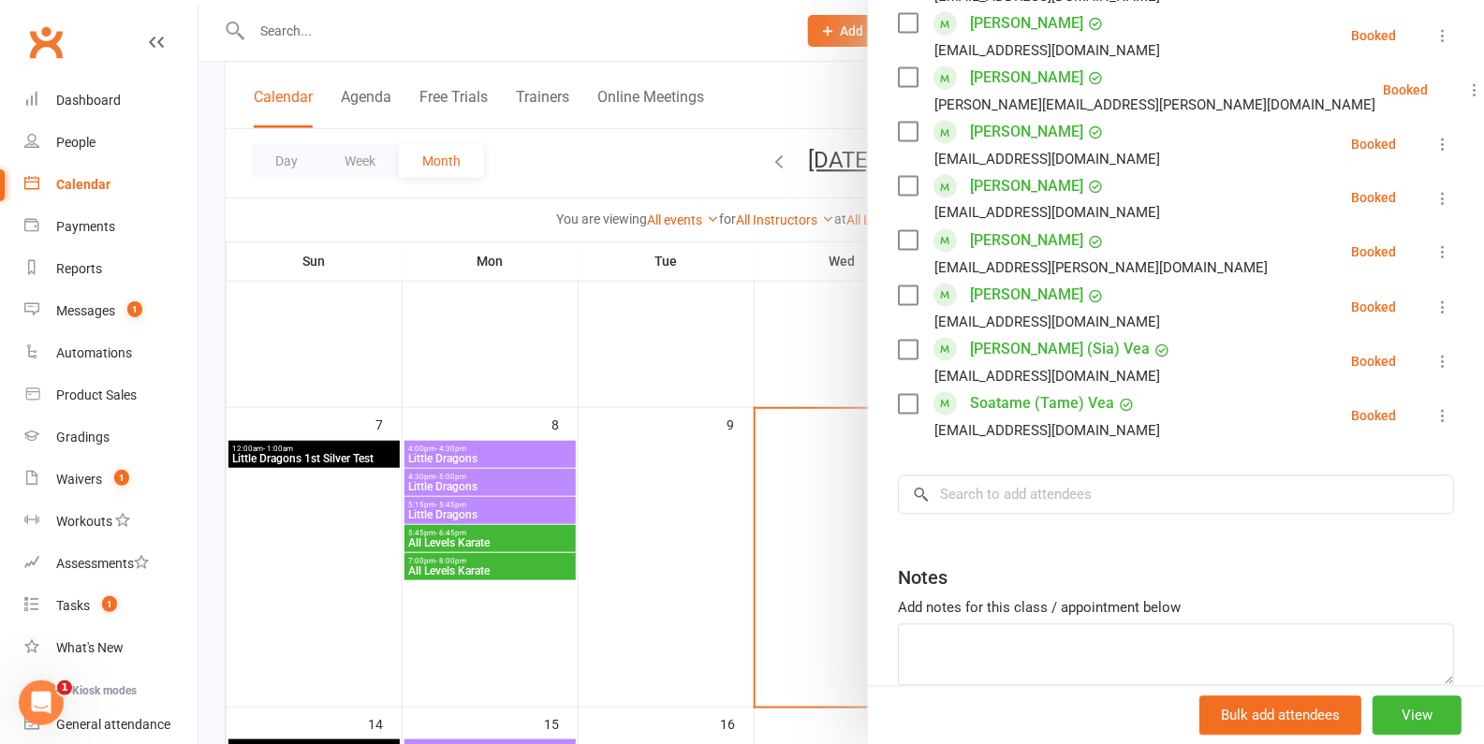
click at [775, 550] on div at bounding box center [840, 372] width 1285 height 744
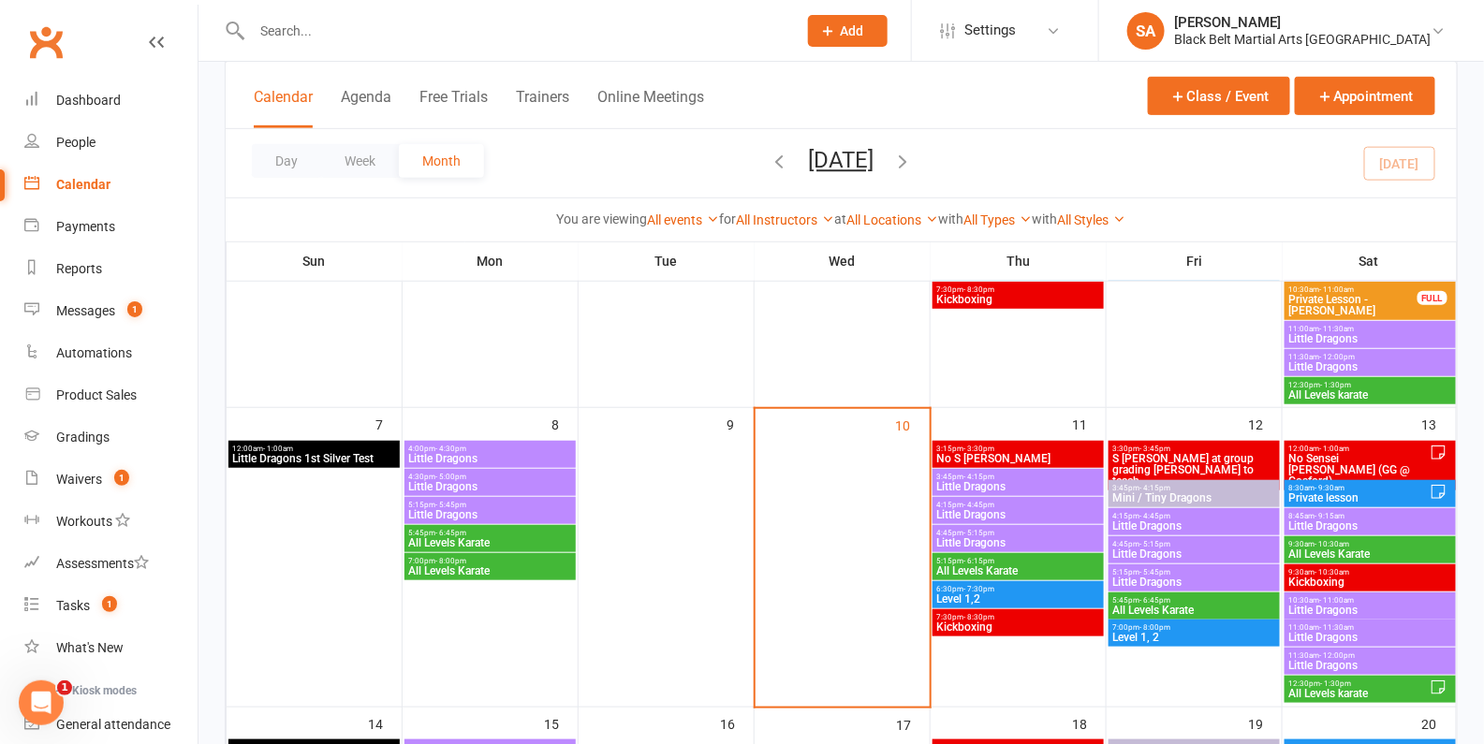
click at [1002, 589] on span "6:30pm - 7:30pm" at bounding box center [1018, 589] width 164 height 8
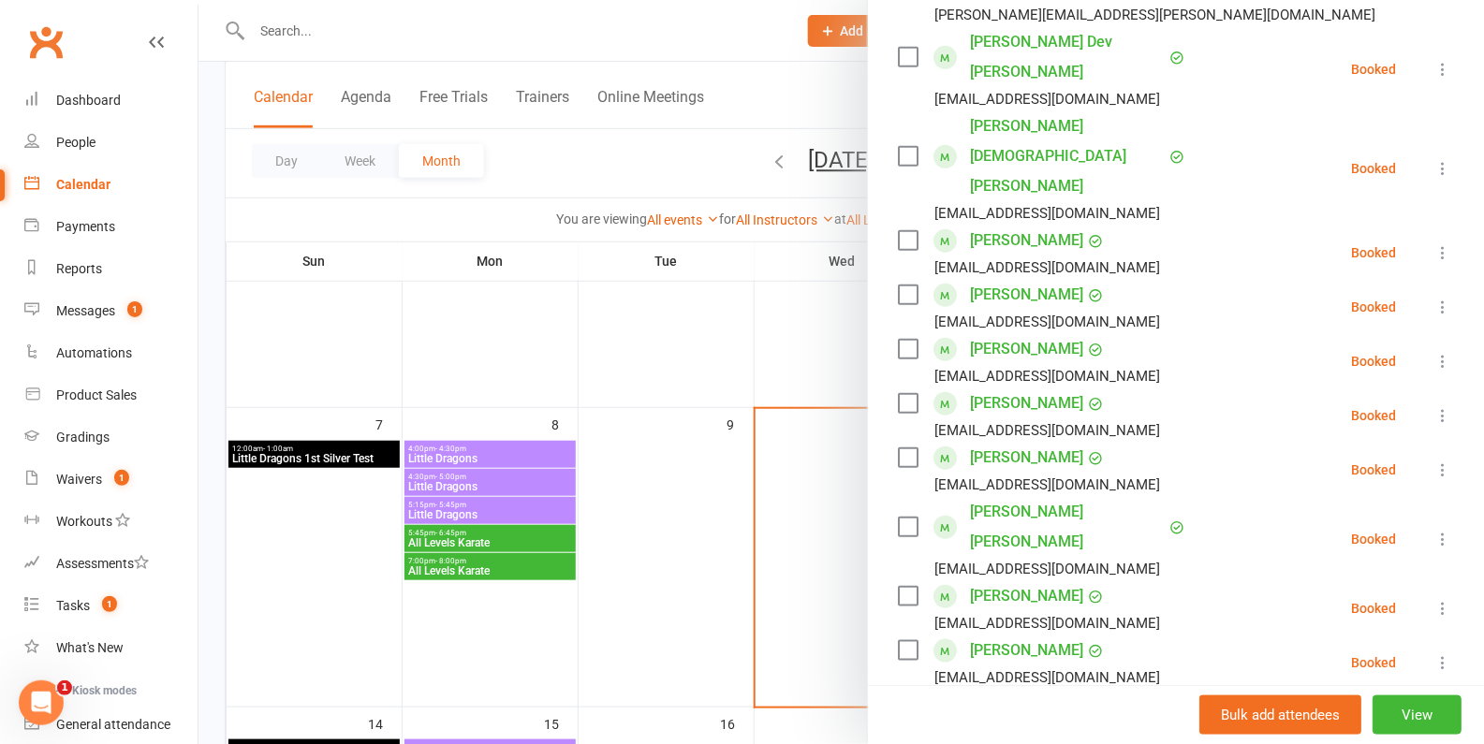
scroll to position [737, 0]
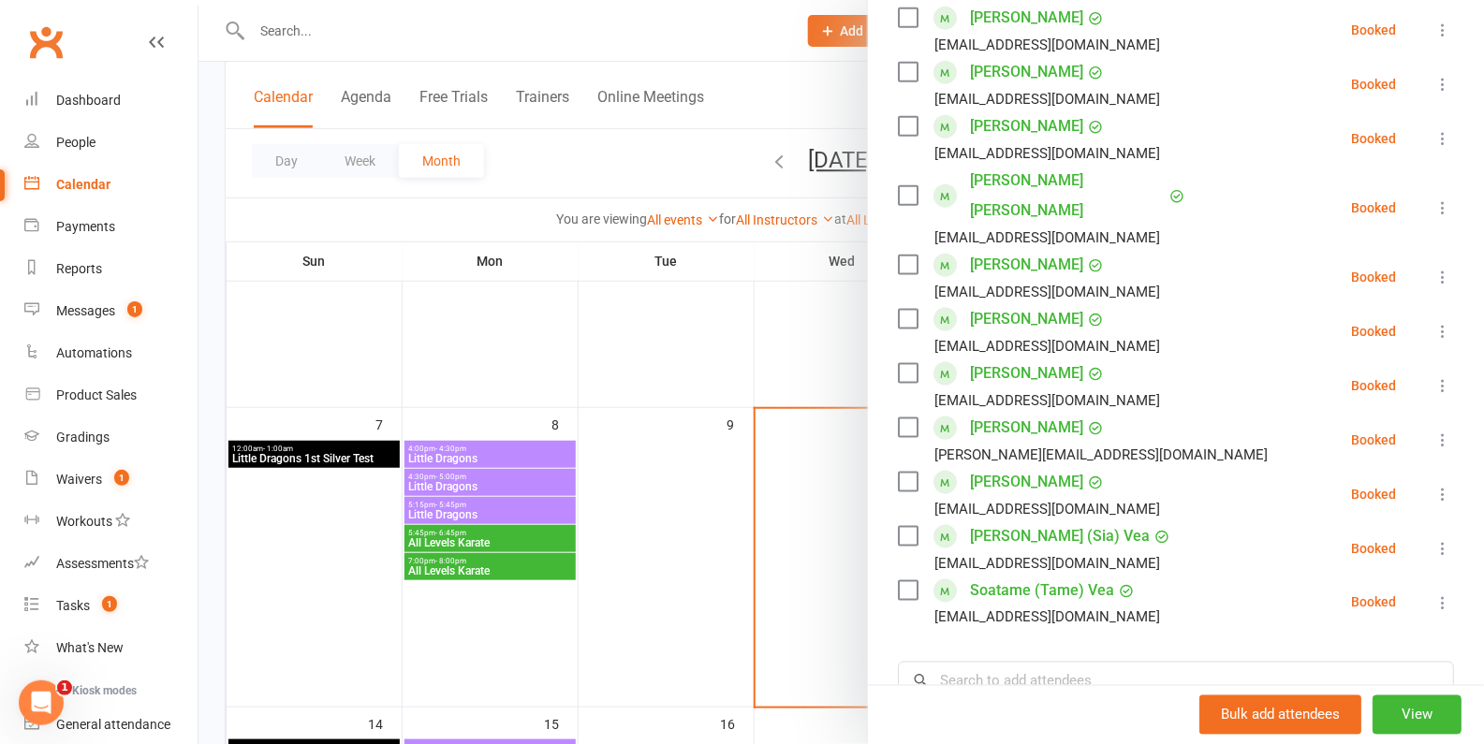
click at [720, 550] on div at bounding box center [840, 372] width 1285 height 744
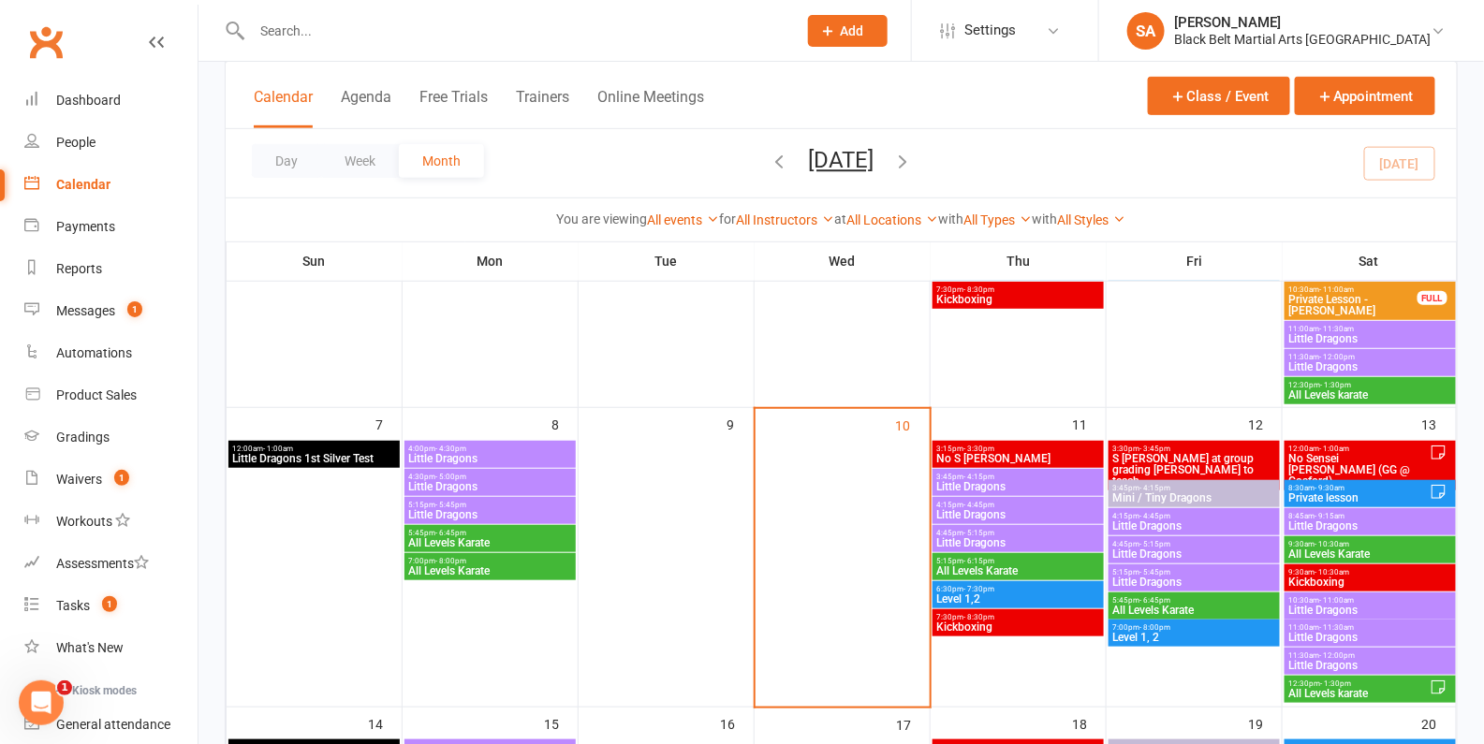
click at [350, 38] on input "text" at bounding box center [514, 31] width 537 height 26
paste input "Levi Keen"
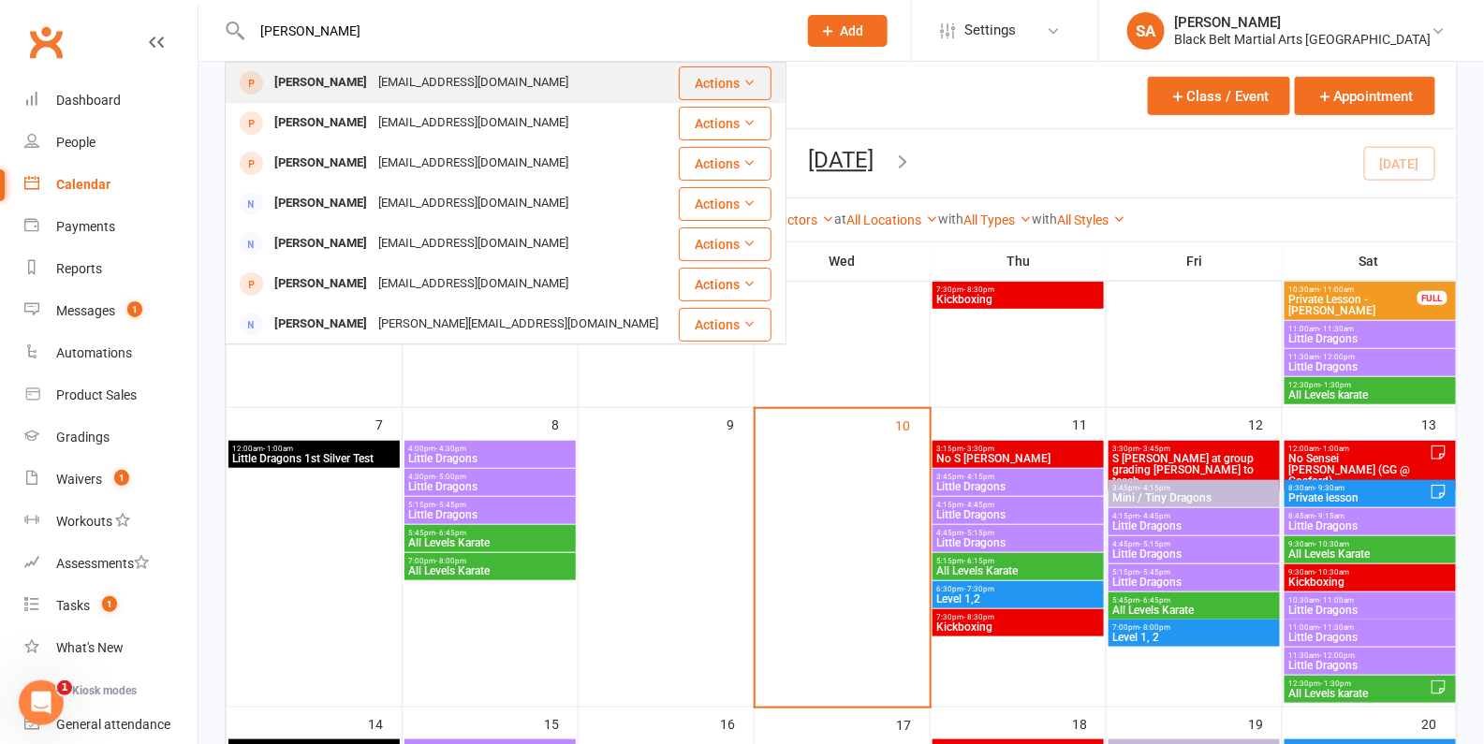
type input "Levi Keen"
click at [373, 77] on div "kaitjanekeen@gmail.com" at bounding box center [473, 82] width 201 height 27
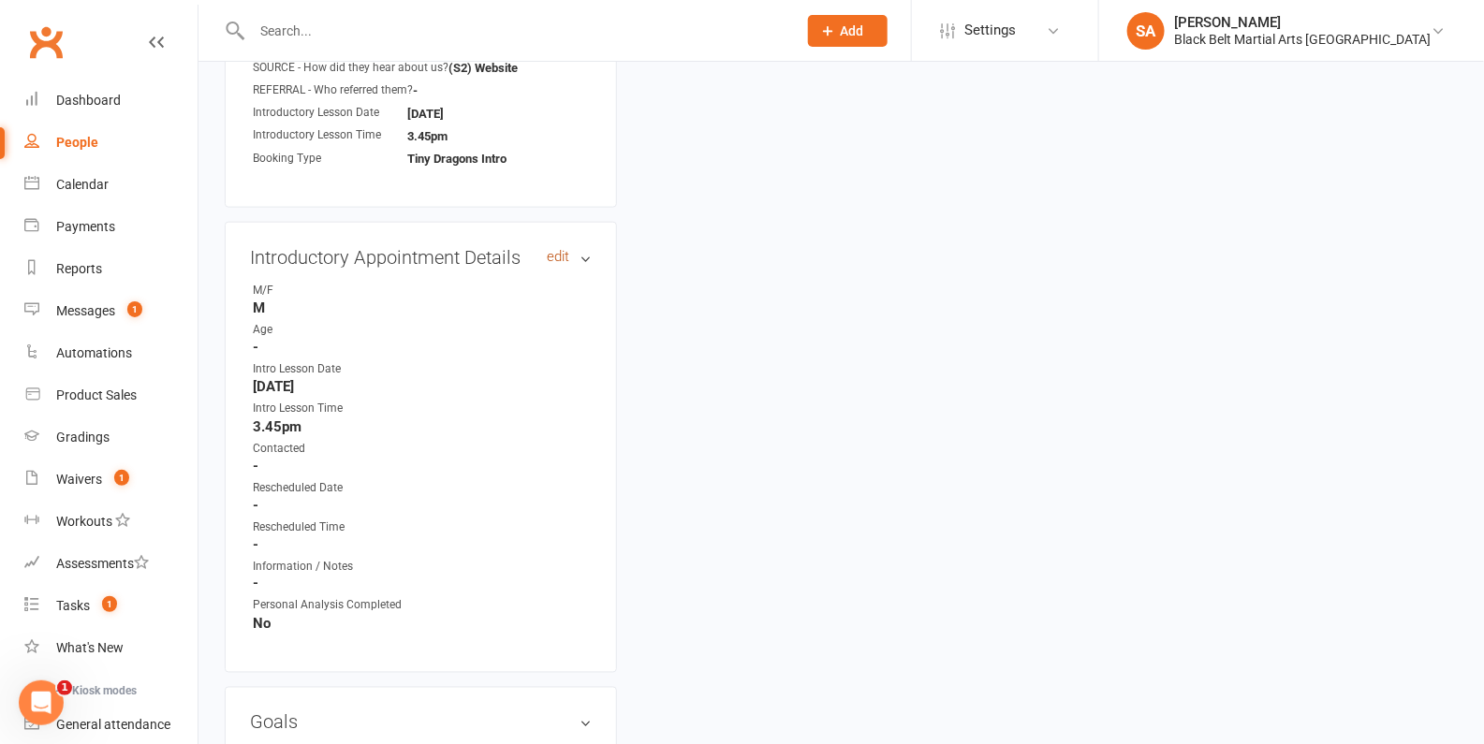
click at [552, 250] on link "edit" at bounding box center [558, 257] width 22 height 16
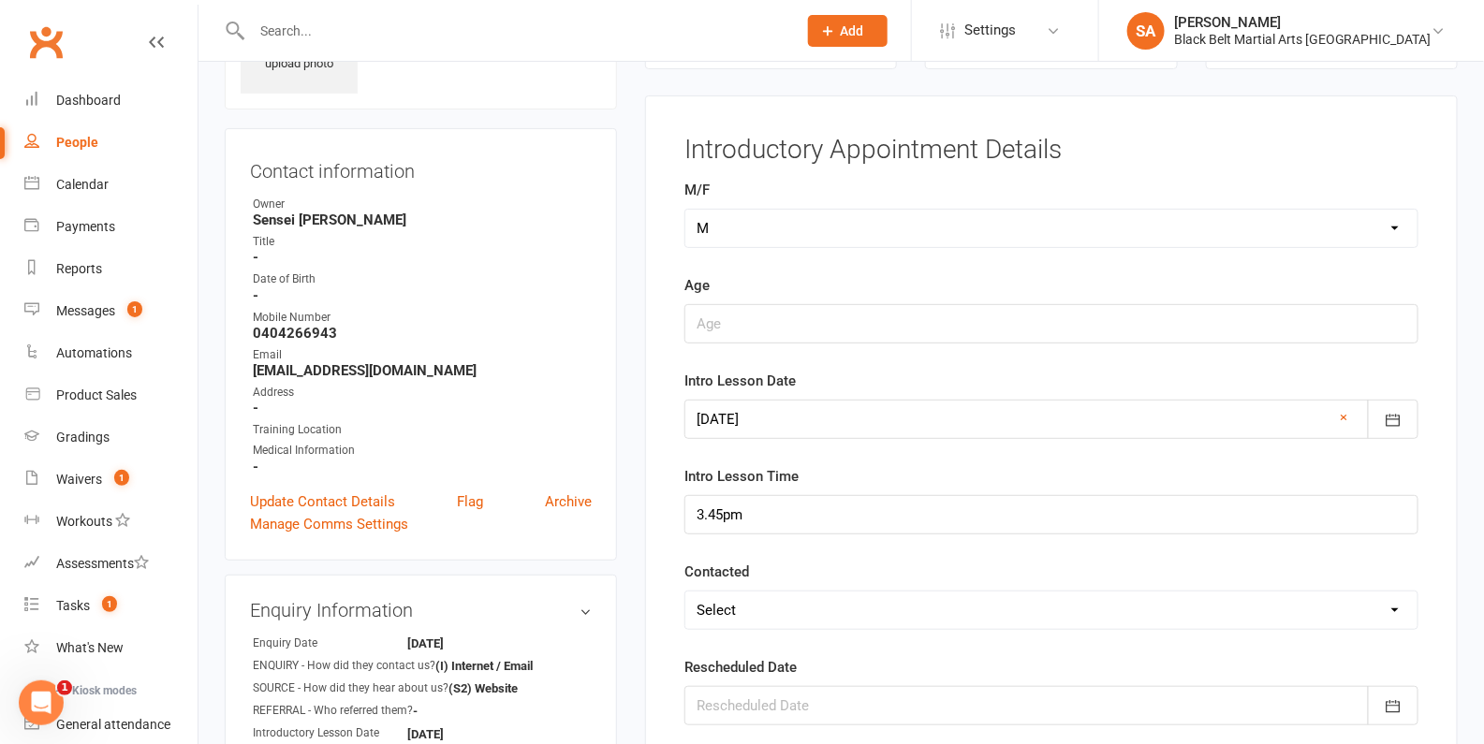
scroll to position [257, 0]
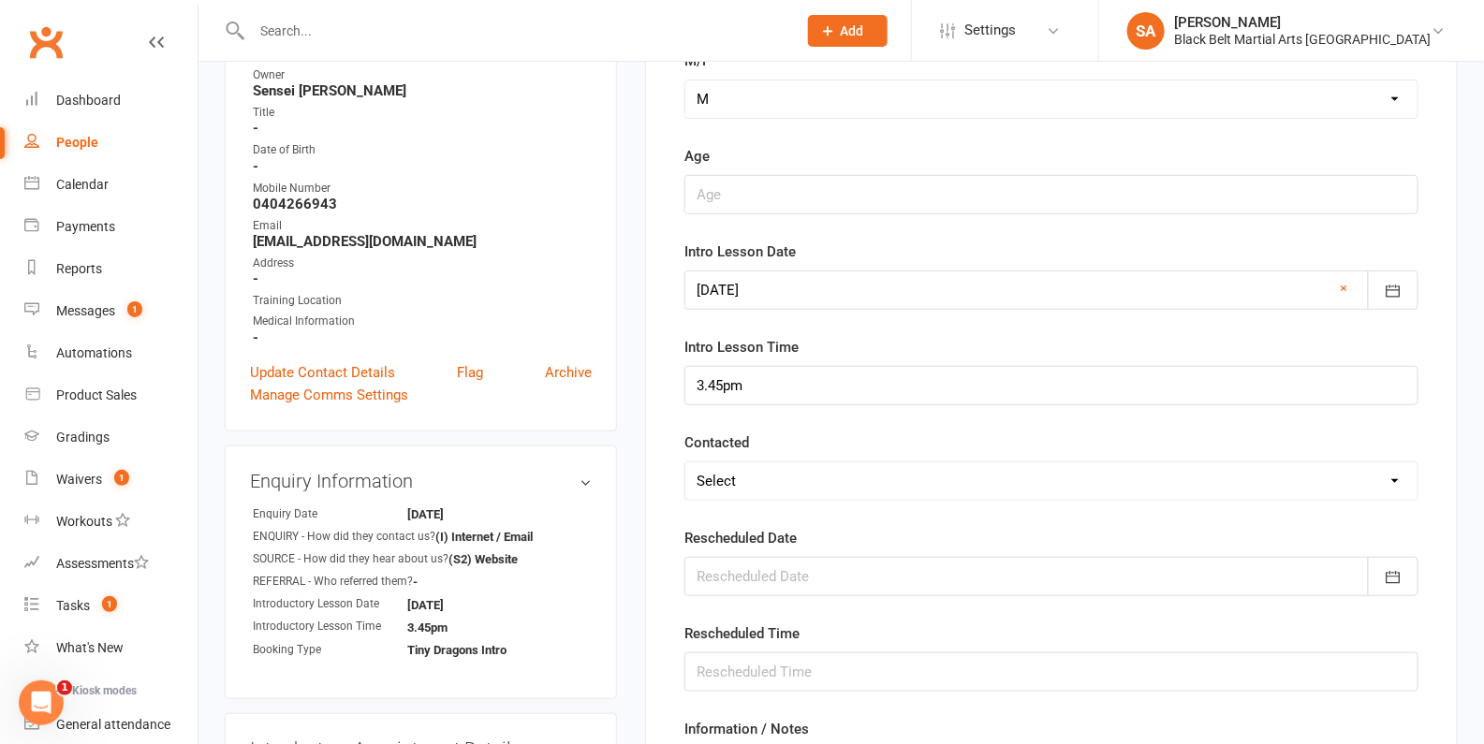
click at [761, 472] on select "Select Confirmed LMA'd & TXT'd Rescheduled Cancelled" at bounding box center [1051, 480] width 732 height 37
select select "LMA'd & TXT'd"
click at [685, 462] on select "Select Confirmed LMA'd & TXT'd Rescheduled Cancelled" at bounding box center [1051, 480] width 732 height 37
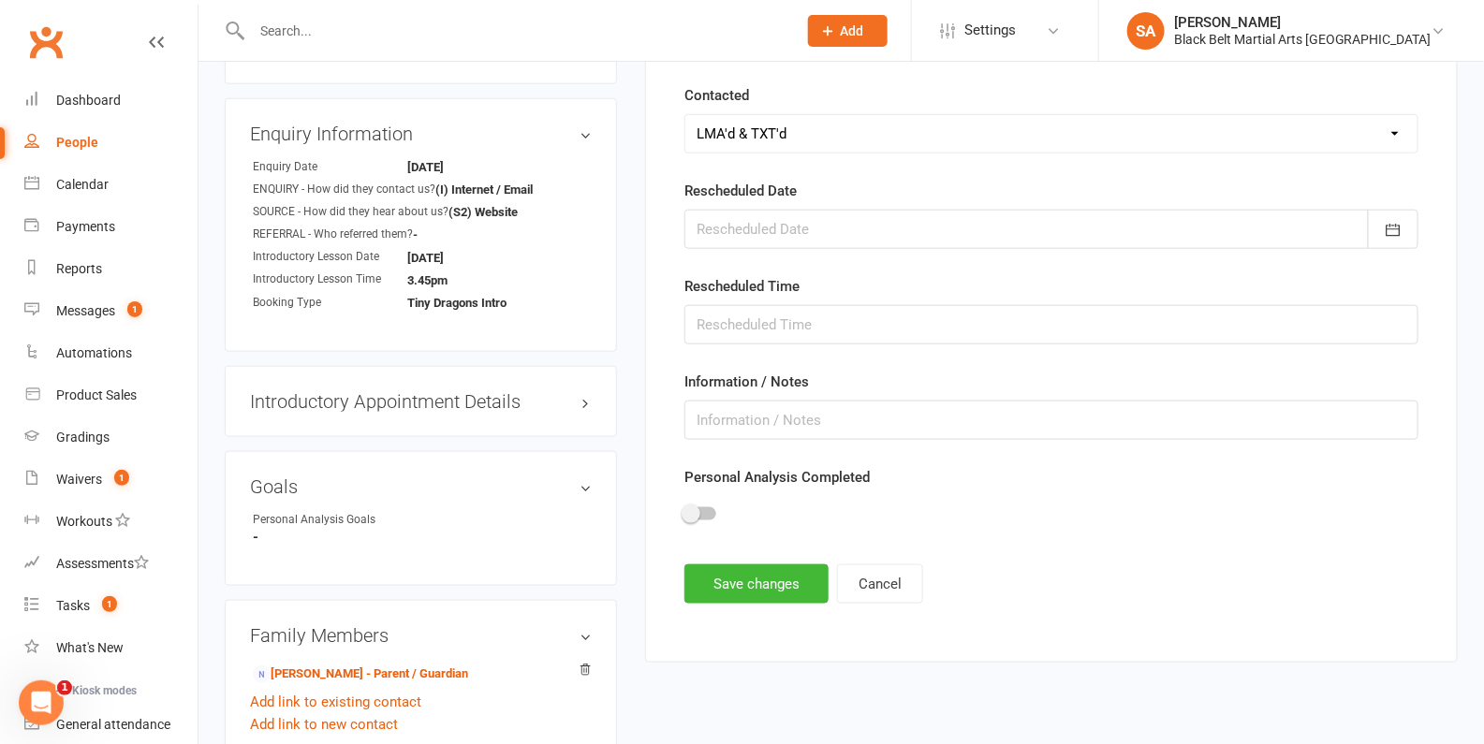
scroll to position [652, 0]
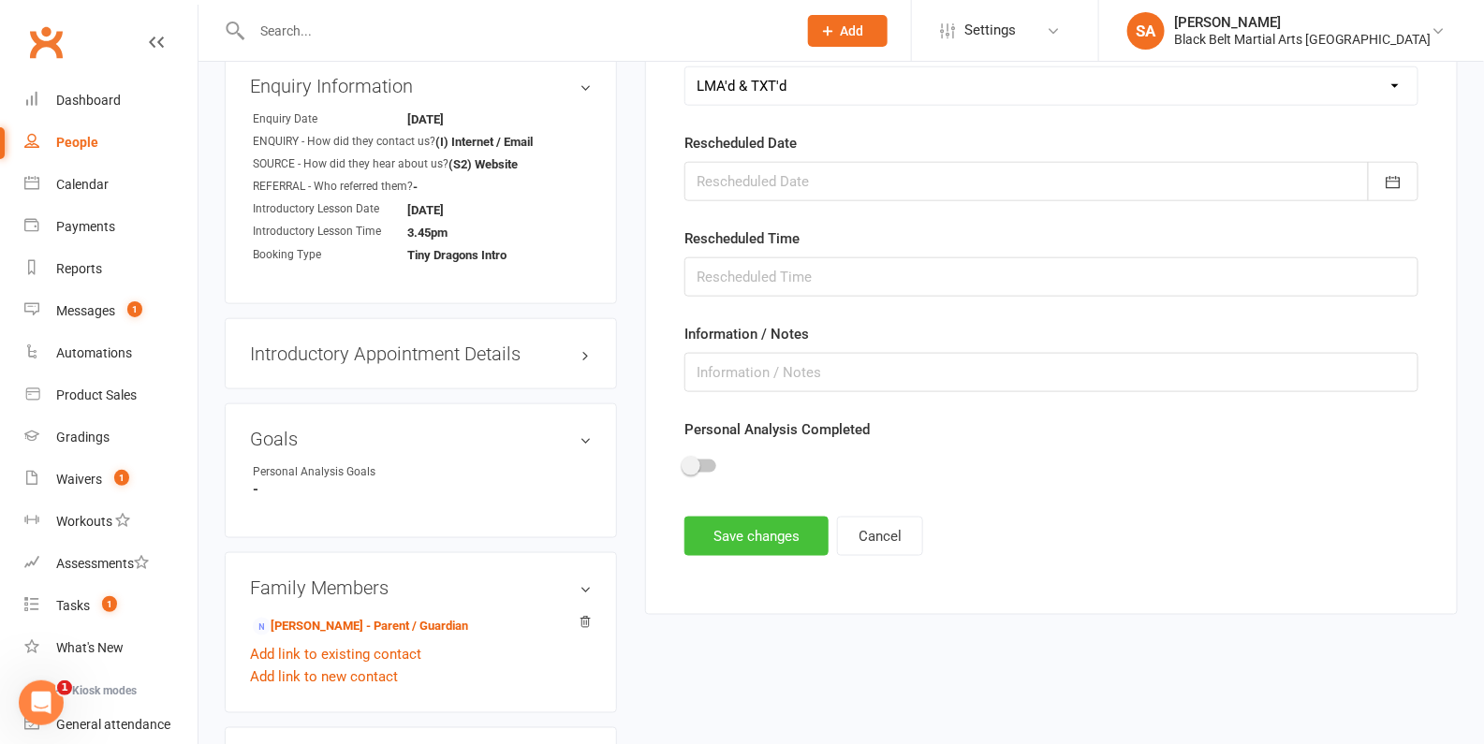
click at [752, 520] on button "Save changes" at bounding box center [756, 536] width 144 height 39
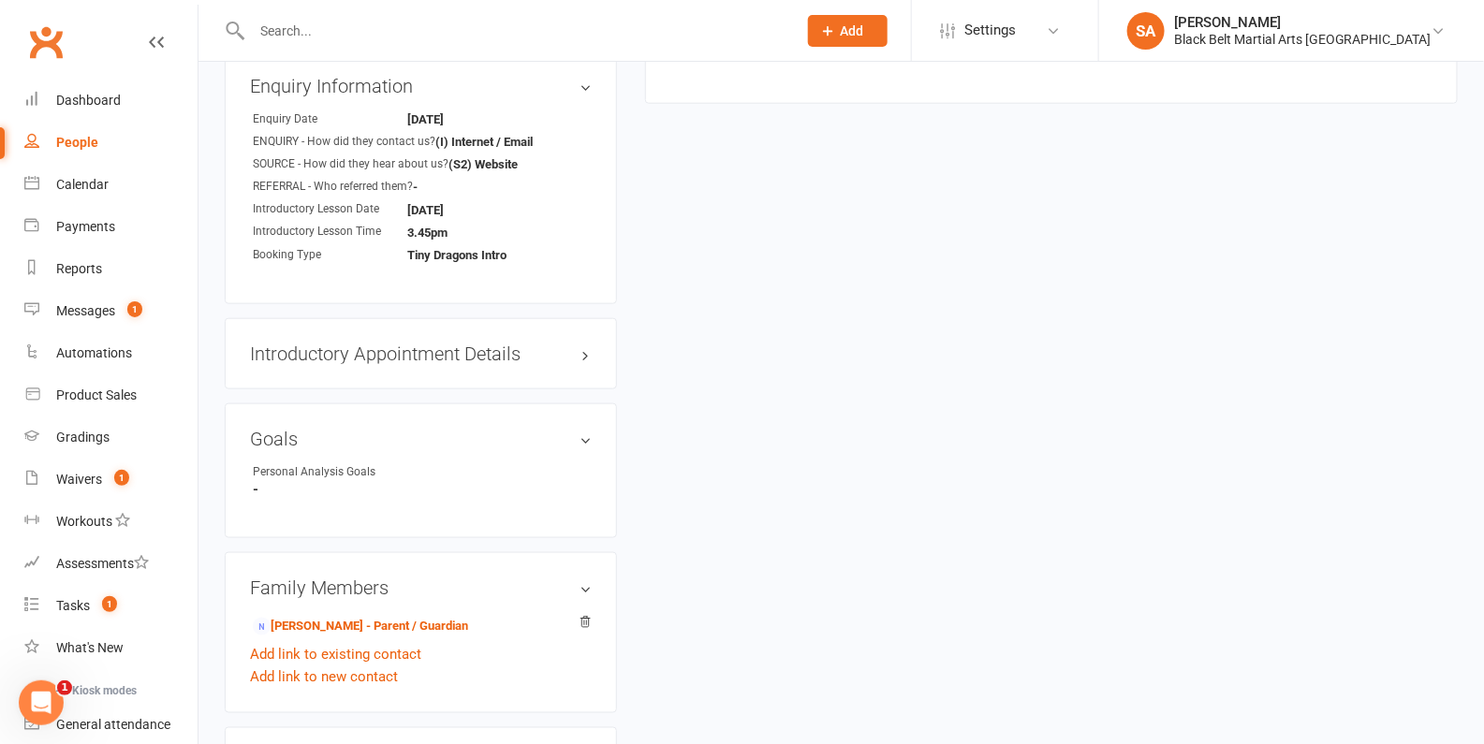
click at [375, 38] on input "text" at bounding box center [514, 31] width 537 height 26
paste input "Aarava Kalal"
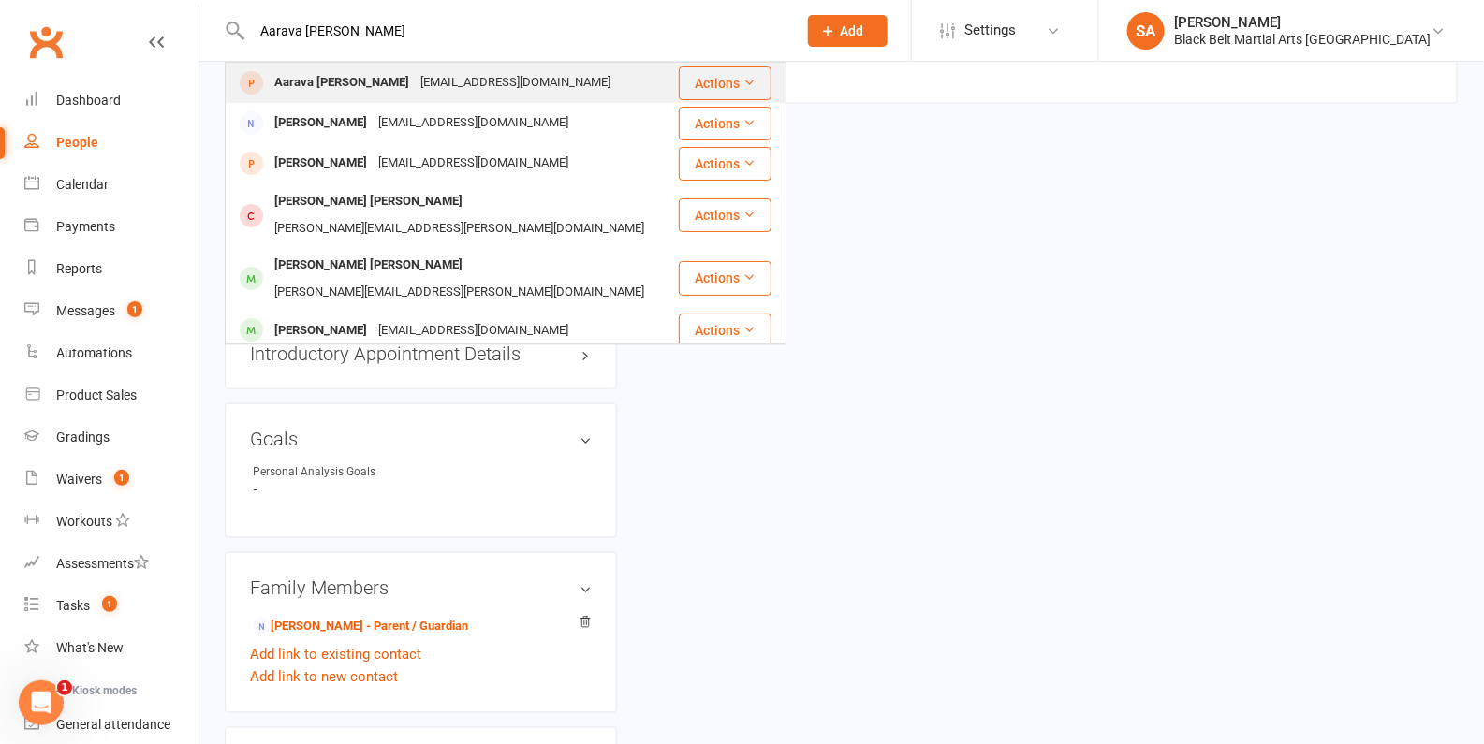
type input "Aarava Kalal"
click at [415, 86] on div "kalpanakalal@yahoo.co.in" at bounding box center [515, 82] width 201 height 27
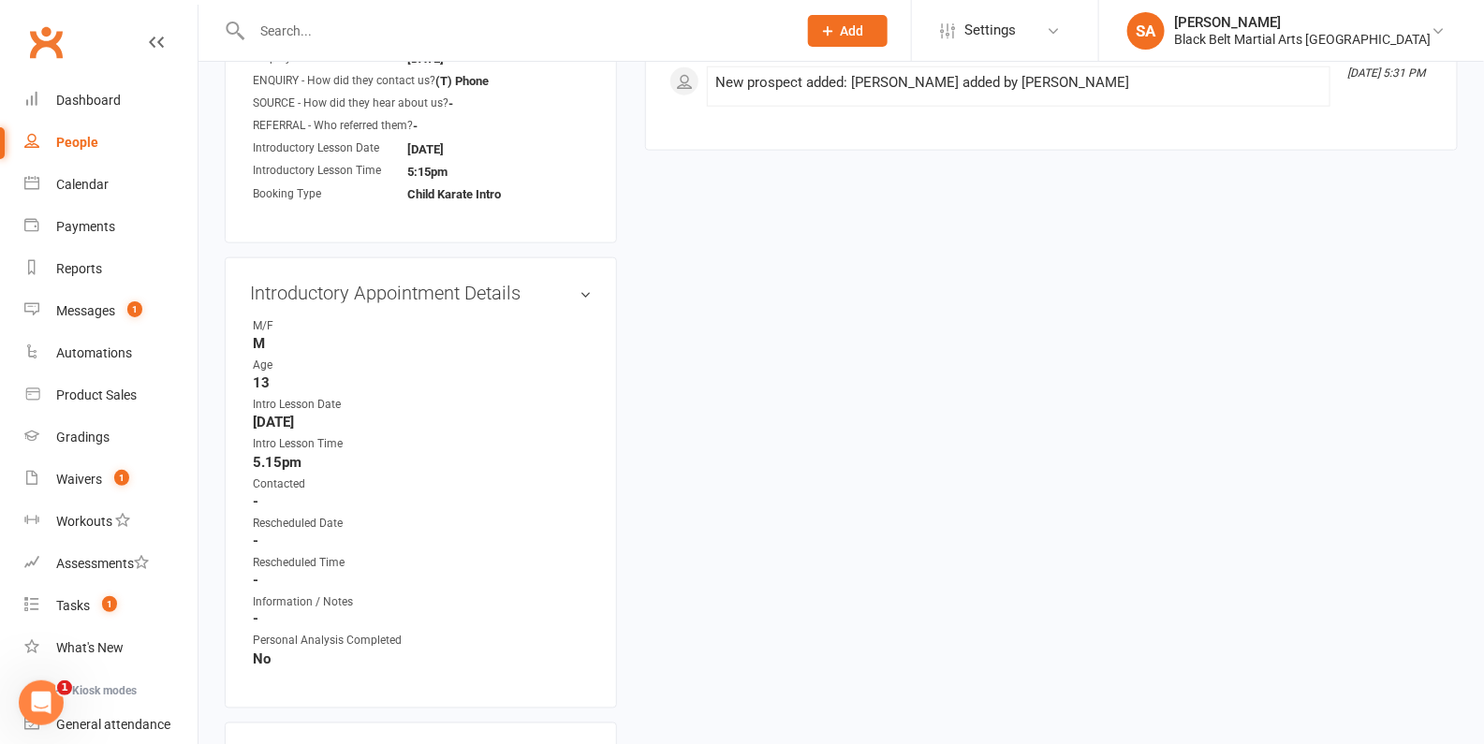
scroll to position [699, 0]
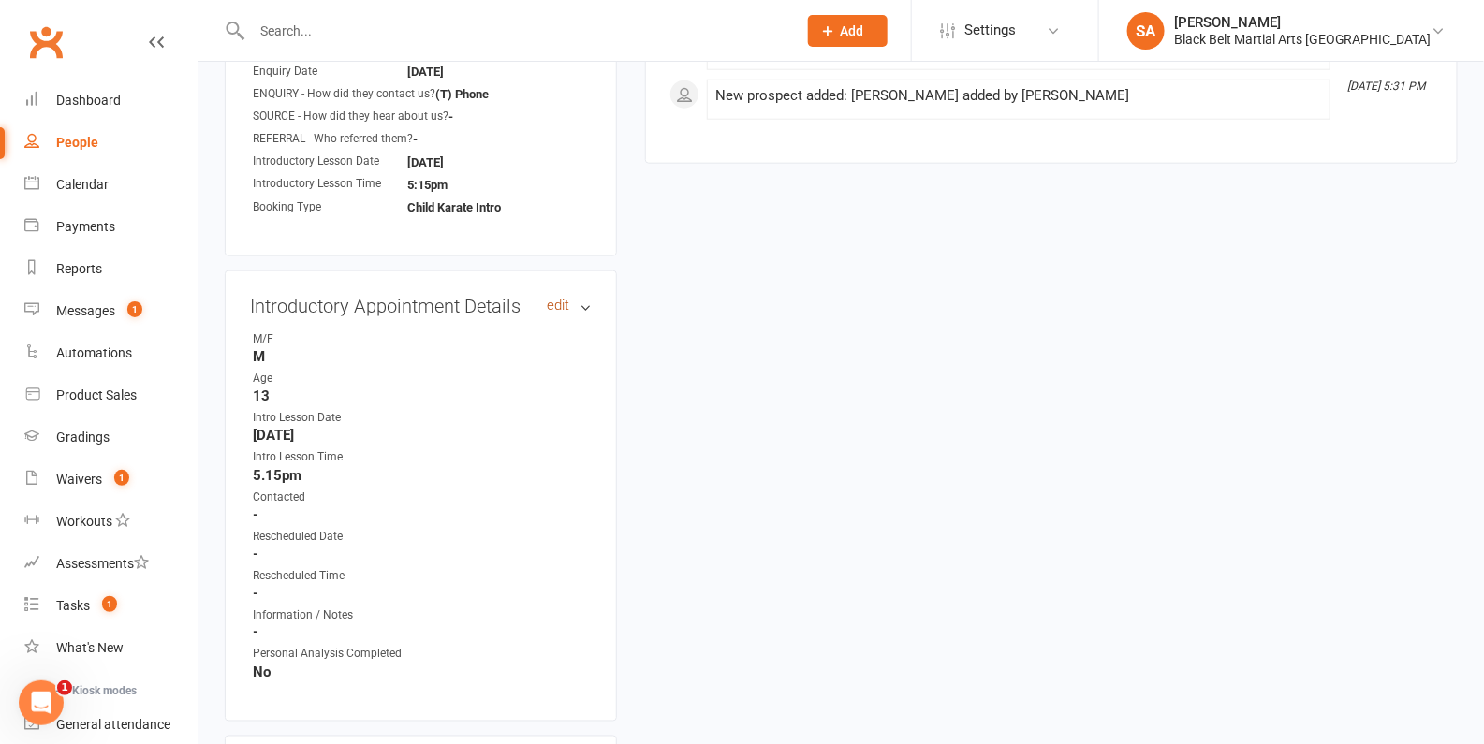
click at [554, 301] on link "edit" at bounding box center [558, 306] width 22 height 16
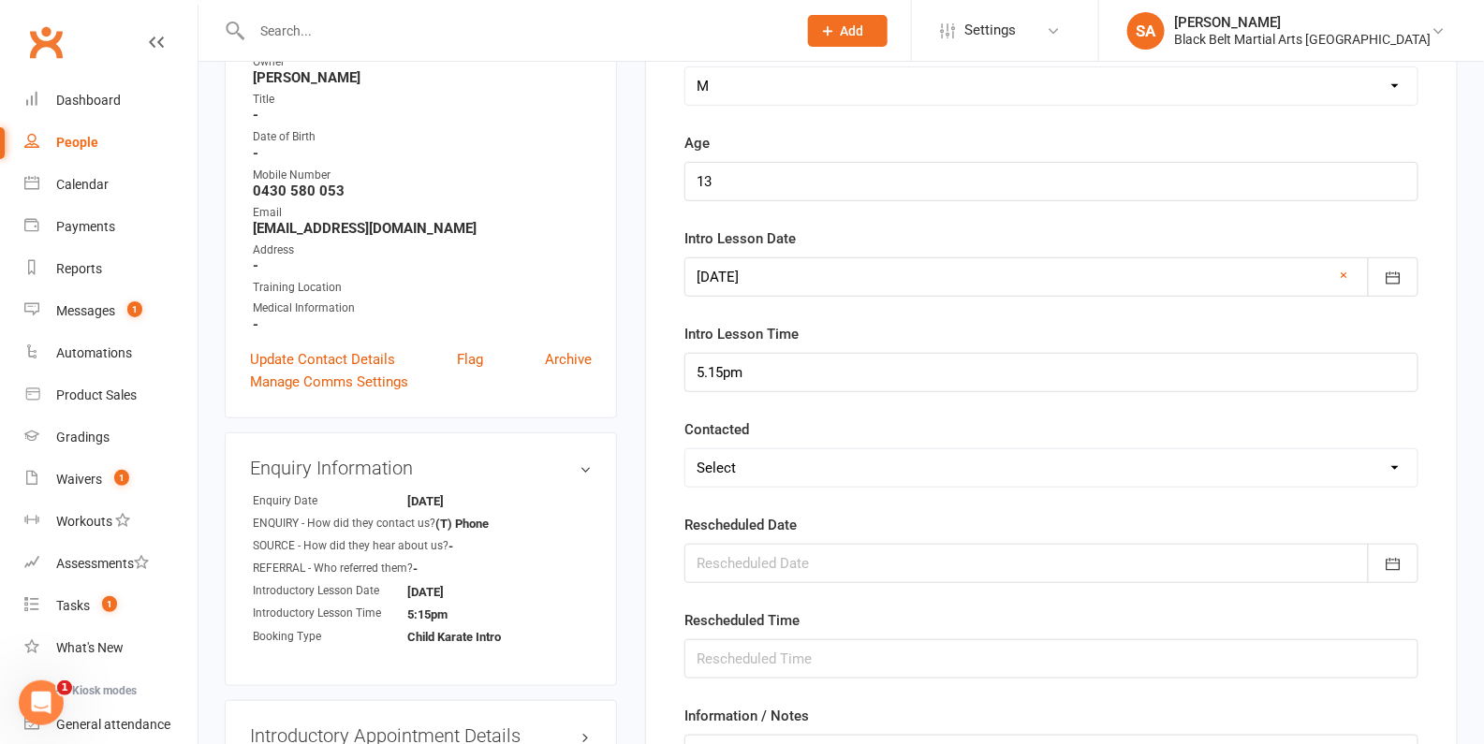
scroll to position [304, 0]
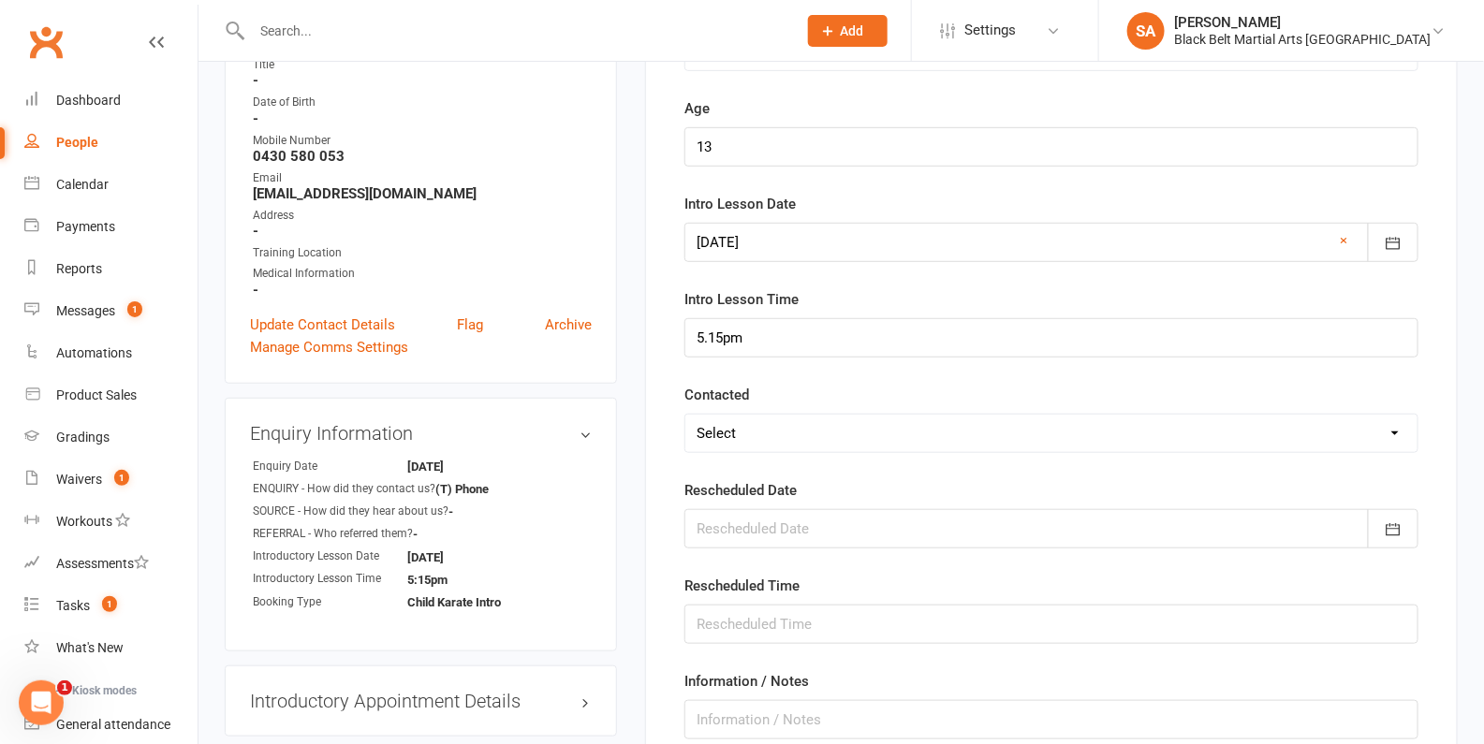
click at [796, 439] on select "Select Confirmed LMA'd & TXT'd Rescheduled Cancelled" at bounding box center [1051, 433] width 732 height 37
select select "Confirmed"
click at [685, 415] on select "Select Confirmed LMA'd & TXT'd Rescheduled Cancelled" at bounding box center [1051, 433] width 732 height 37
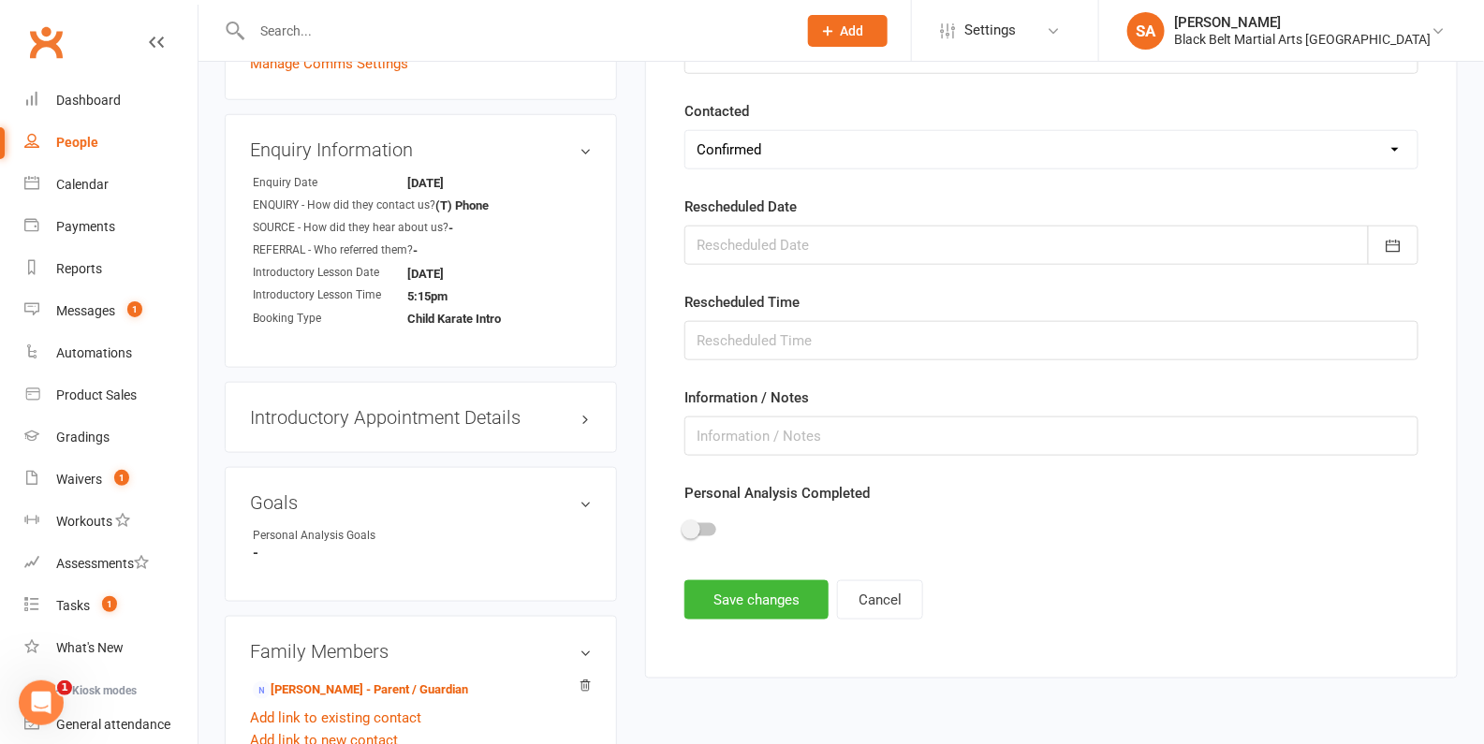
scroll to position [593, 0]
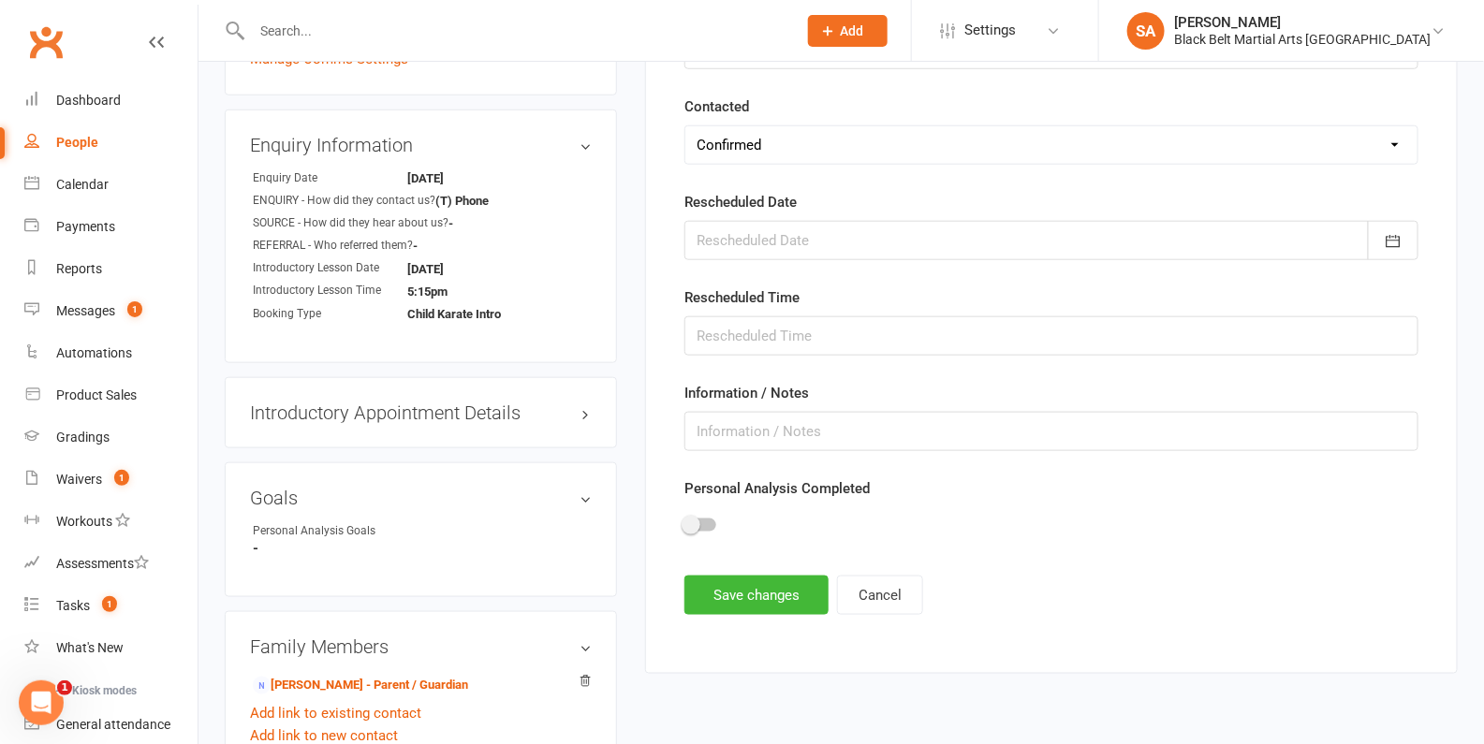
click at [693, 518] on span at bounding box center [691, 525] width 19 height 19
click at [684, 522] on input "checkbox" at bounding box center [684, 522] width 0 height 0
click at [725, 597] on button "Save changes" at bounding box center [756, 595] width 144 height 39
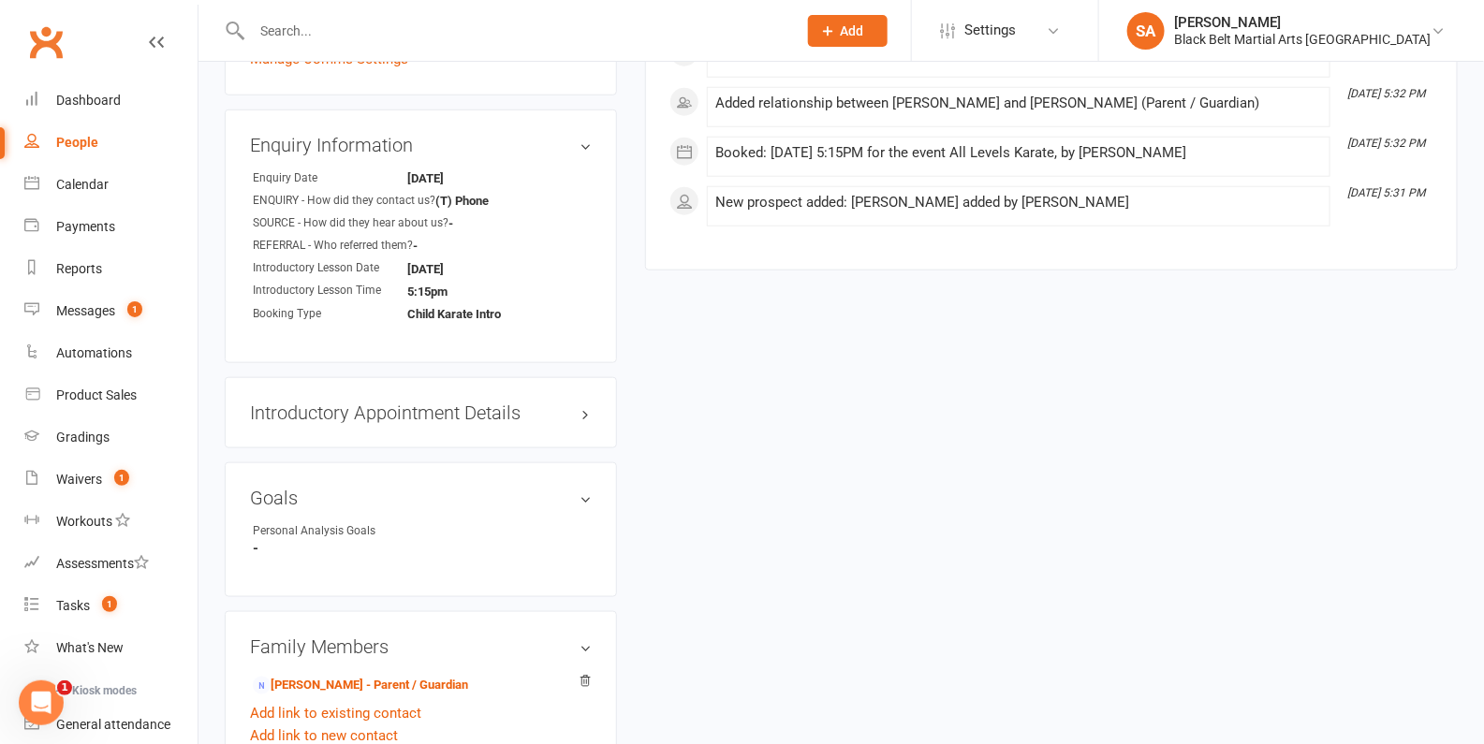
click at [392, 32] on input "text" at bounding box center [514, 31] width 537 height 26
paste input "Mina Yuni"
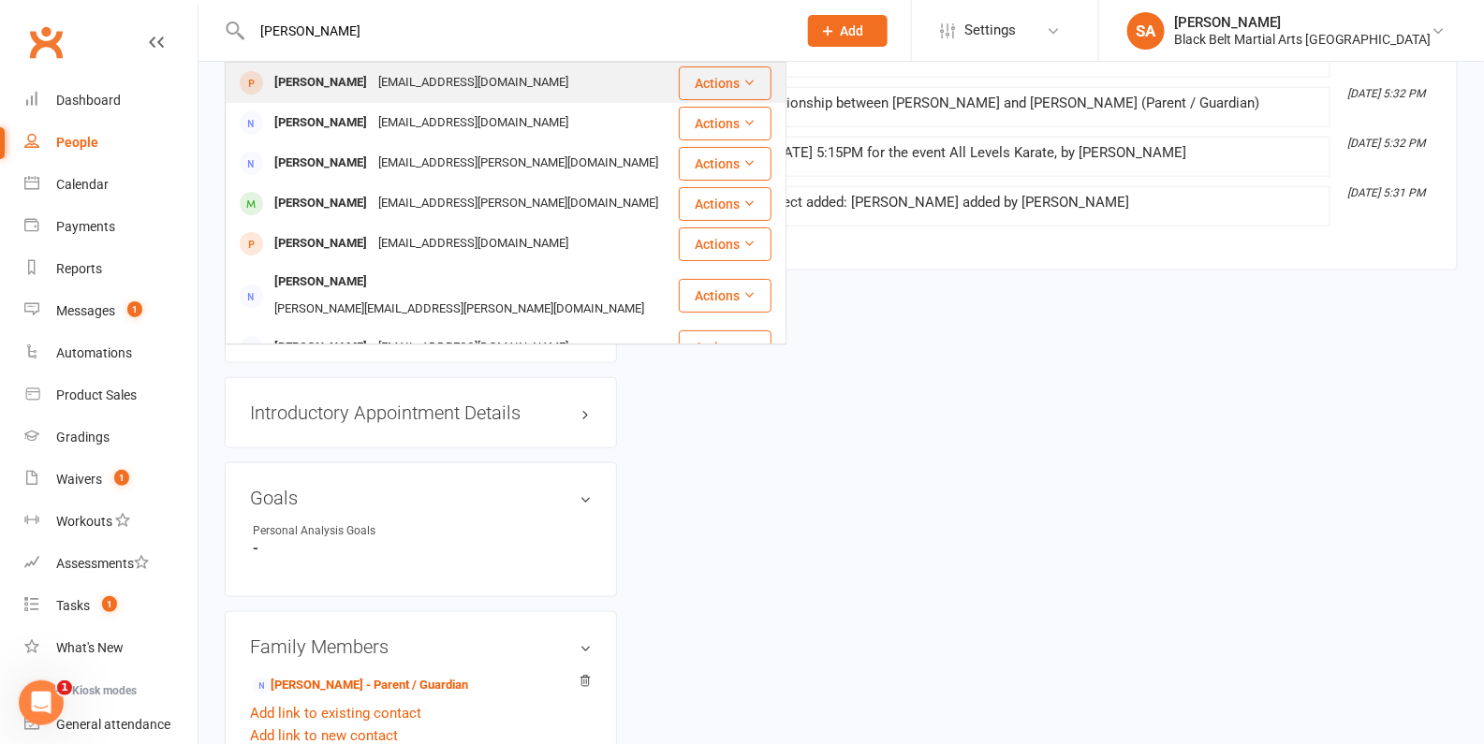
type input "Mina Yuni"
click at [380, 89] on div "raaaaahma@gmail.com" at bounding box center [473, 82] width 201 height 27
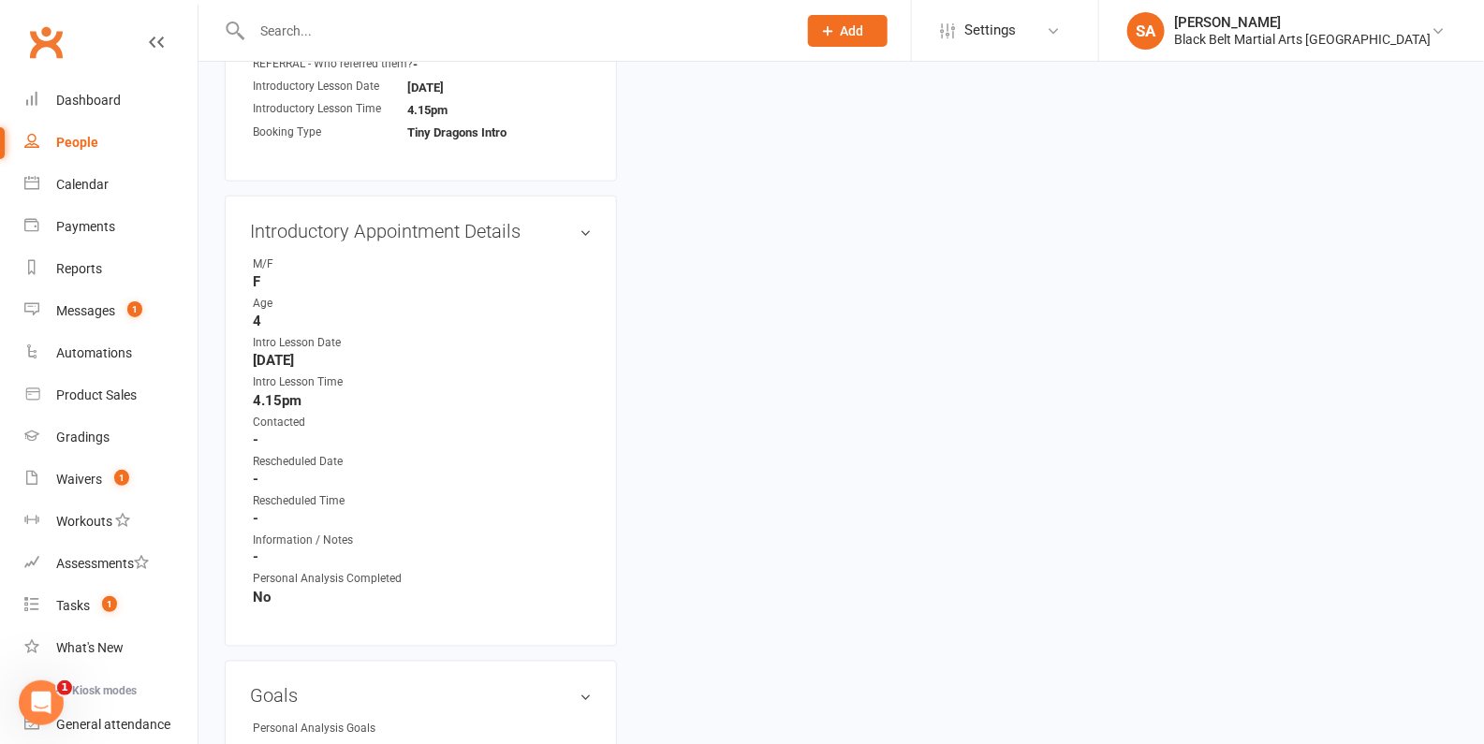
scroll to position [796, 0]
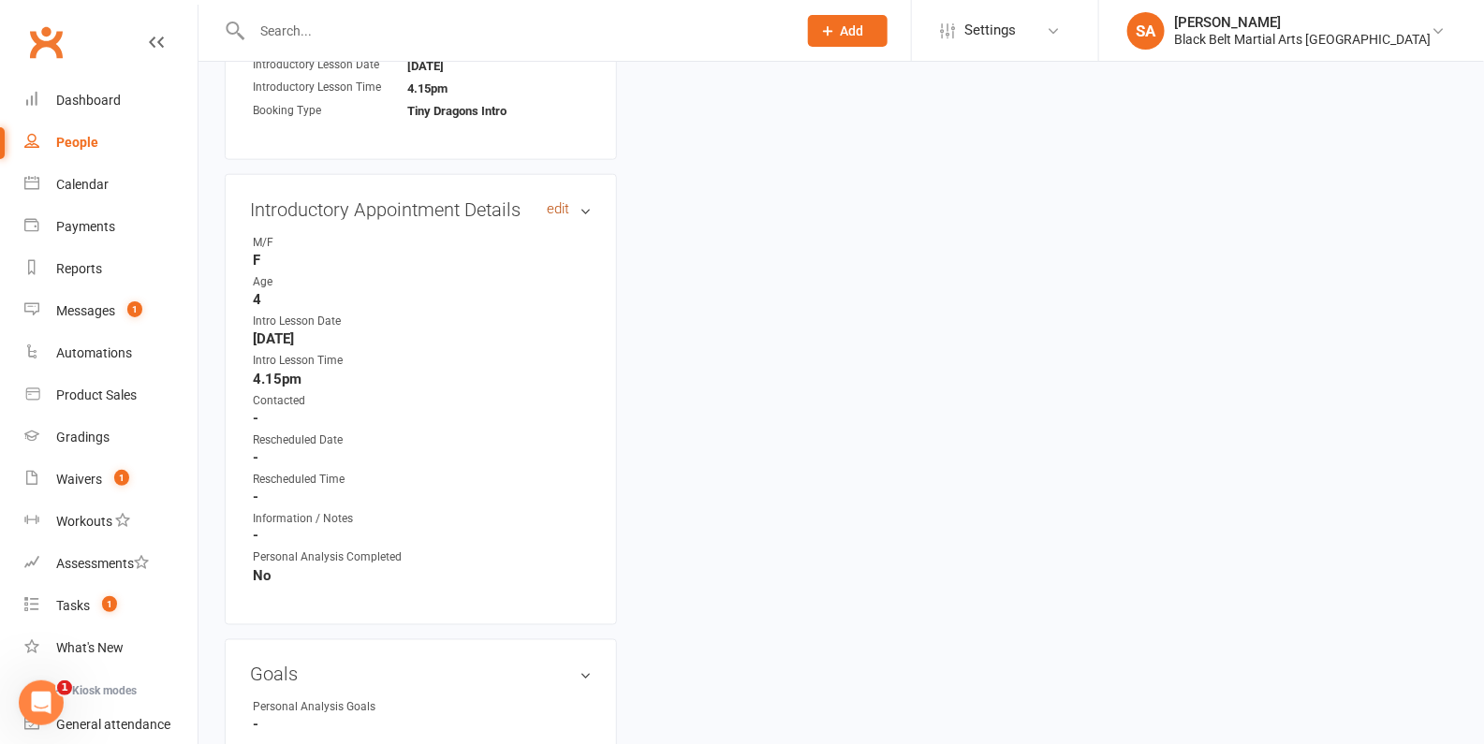
click at [550, 205] on link "edit" at bounding box center [558, 209] width 22 height 16
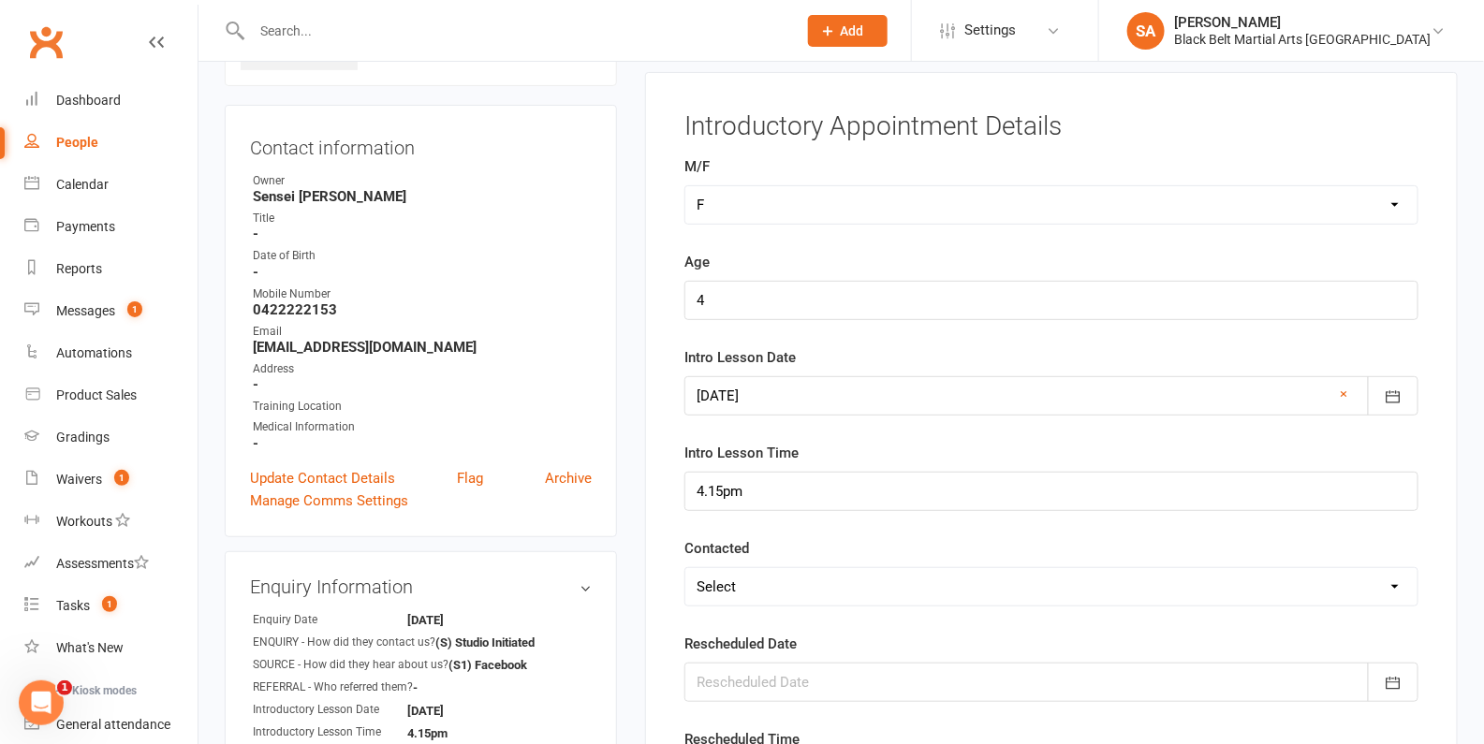
scroll to position [237, 0]
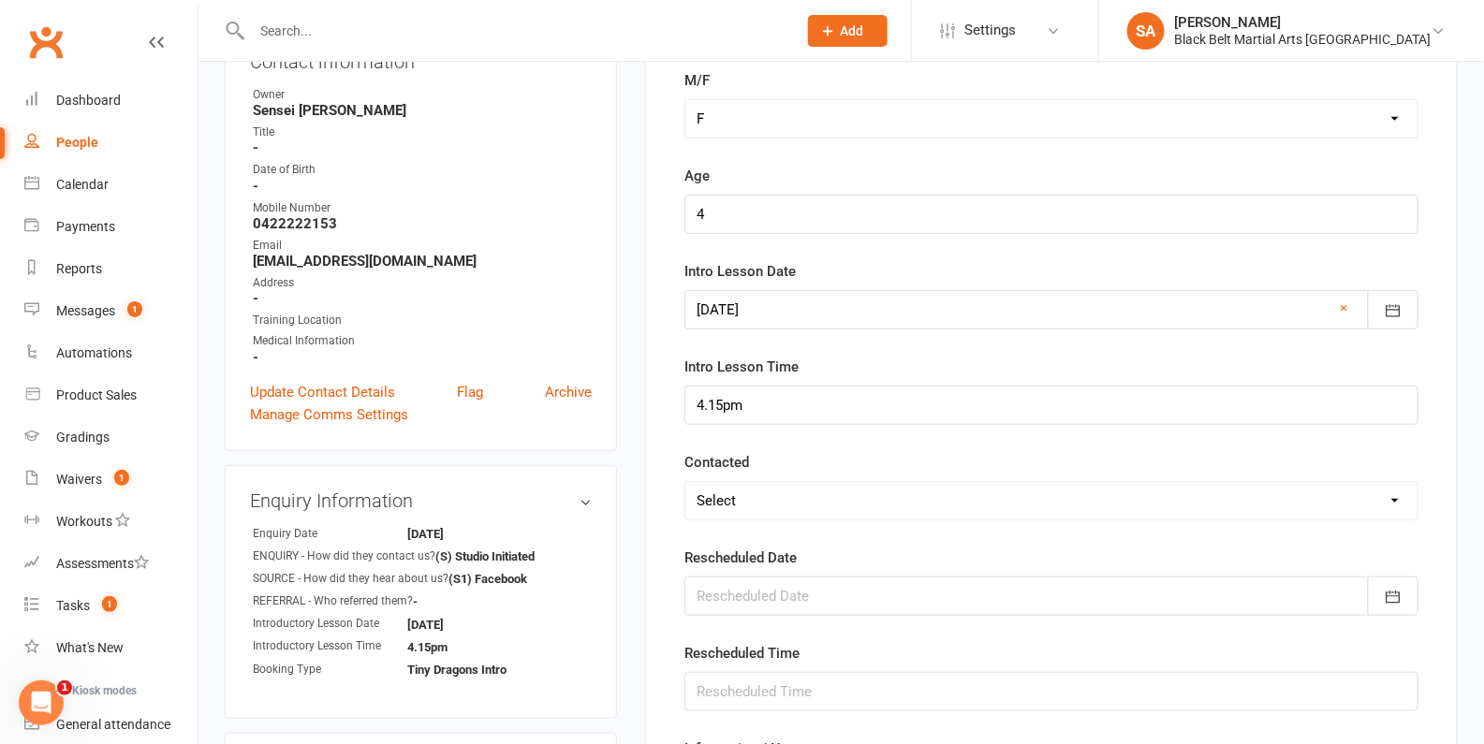
click at [795, 496] on select "Select Confirmed LMA'd & TXT'd Rescheduled Cancelled" at bounding box center [1051, 500] width 732 height 37
select select "LMA'd & TXT'd"
click at [685, 482] on select "Select Confirmed LMA'd & TXT'd Rescheduled Cancelled" at bounding box center [1051, 500] width 732 height 37
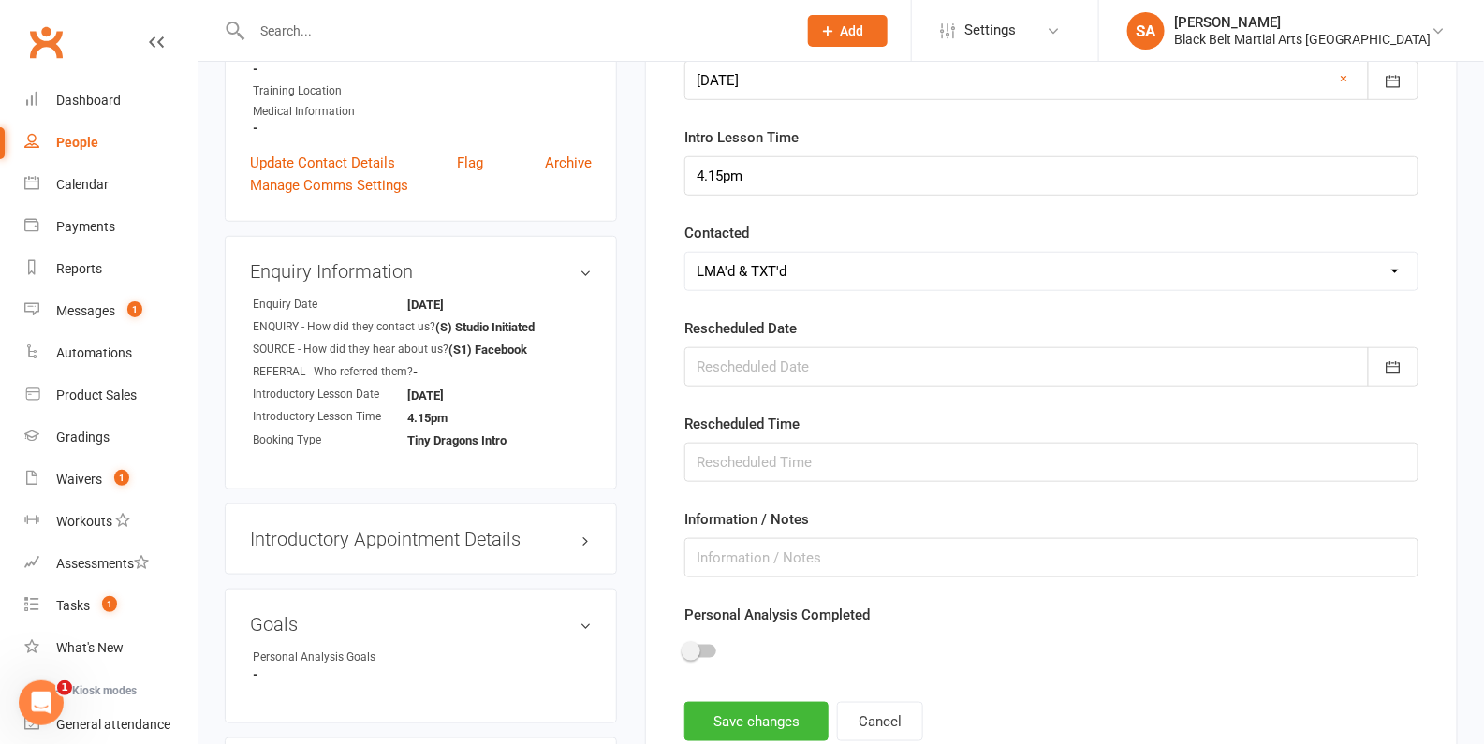
scroll to position [470, 0]
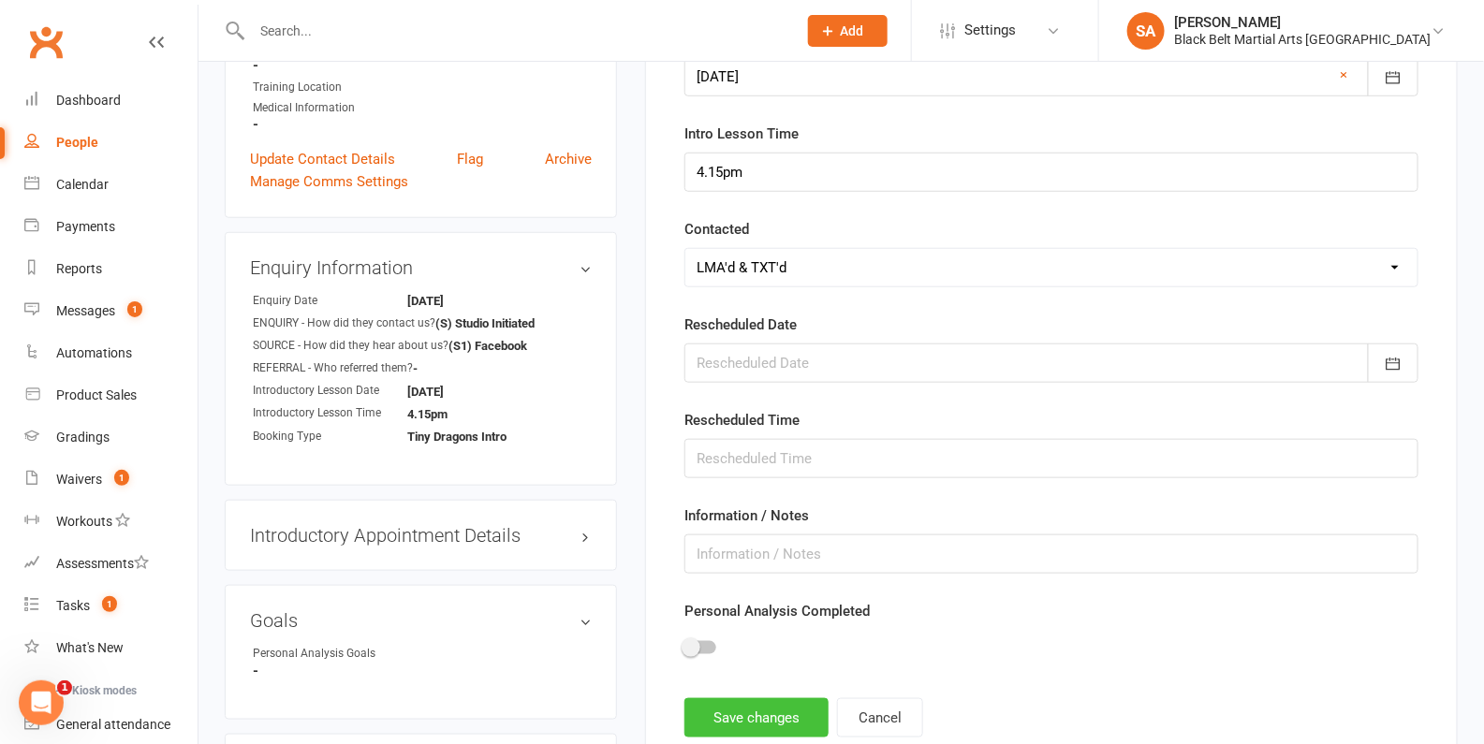
click at [713, 703] on button "Save changes" at bounding box center [756, 717] width 144 height 39
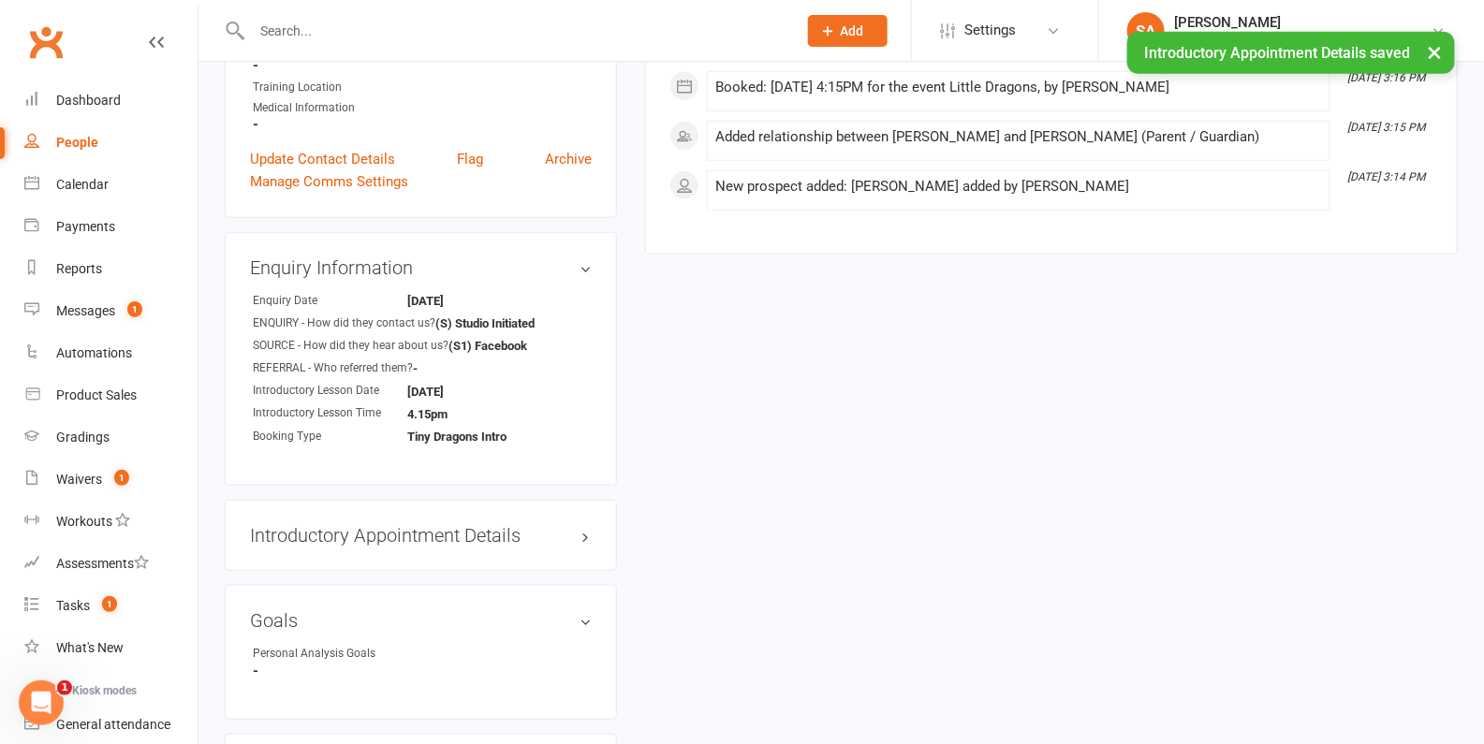
scroll to position [0, 0]
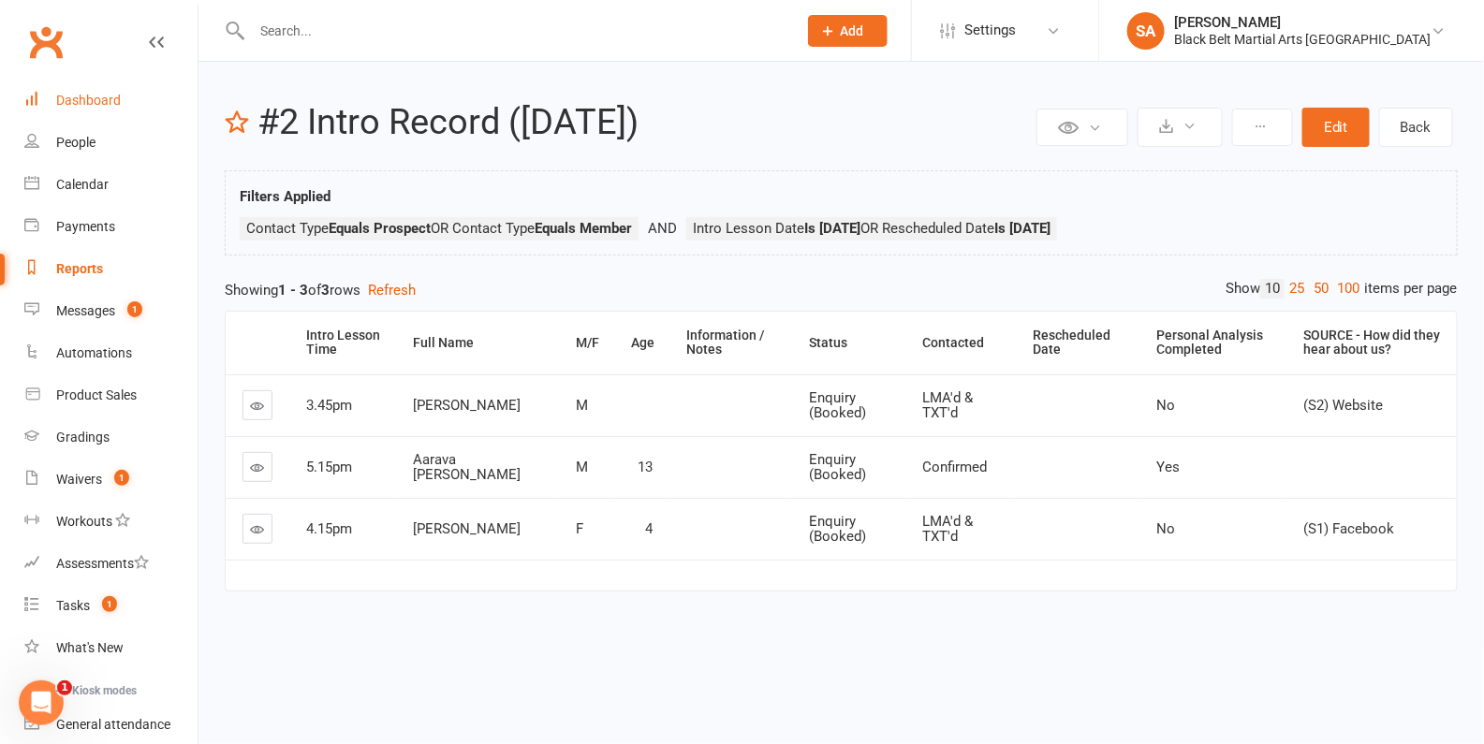
click at [84, 105] on div "Dashboard" at bounding box center [88, 100] width 65 height 15
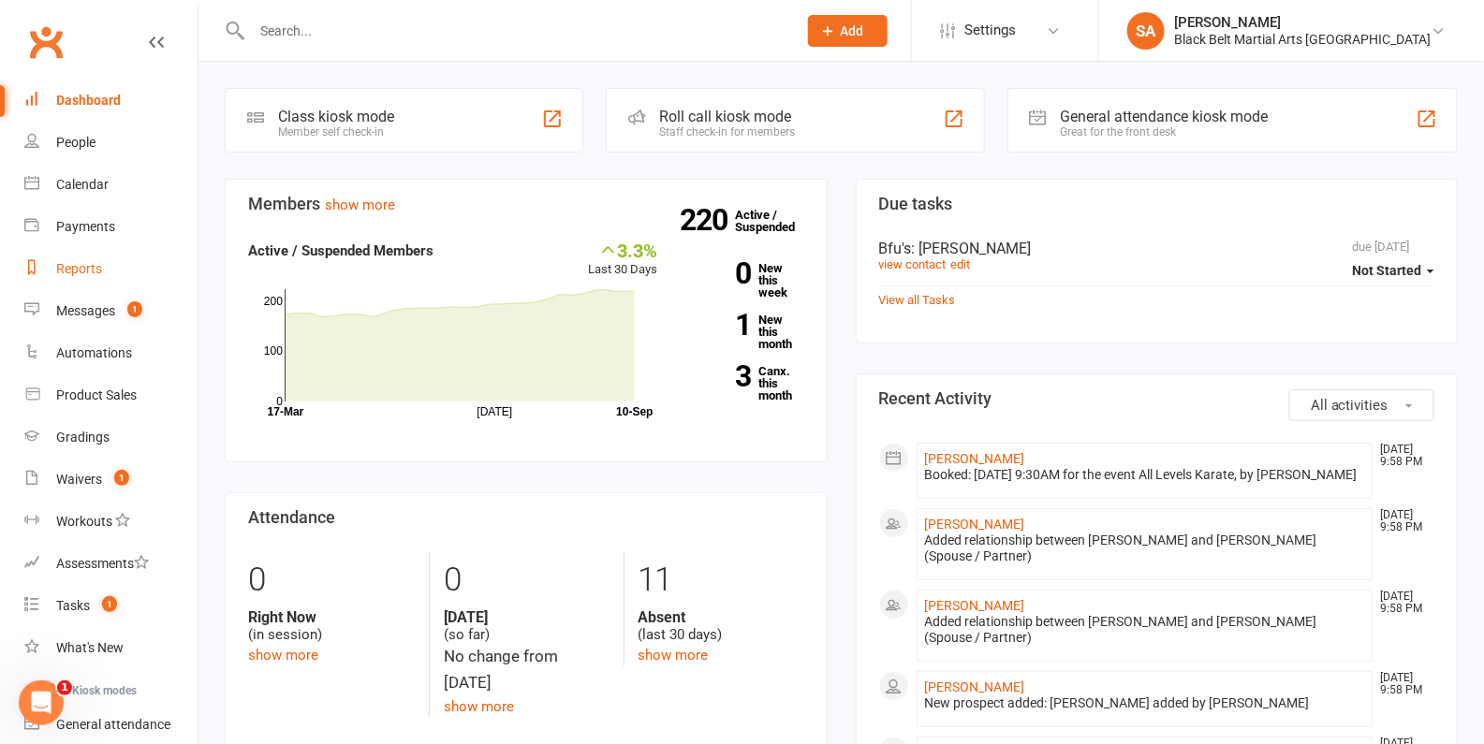
click at [75, 268] on div "Reports" at bounding box center [79, 268] width 46 height 15
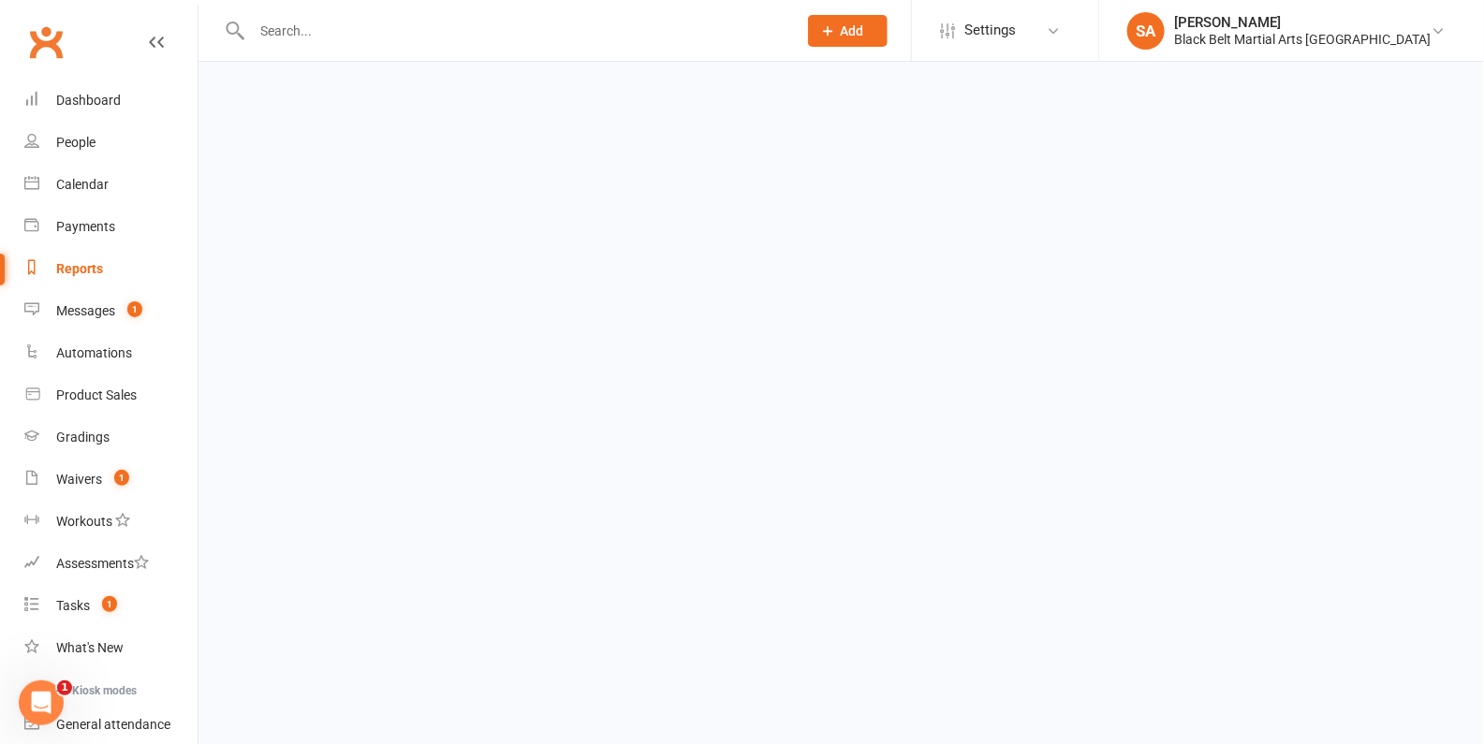
select select "100"
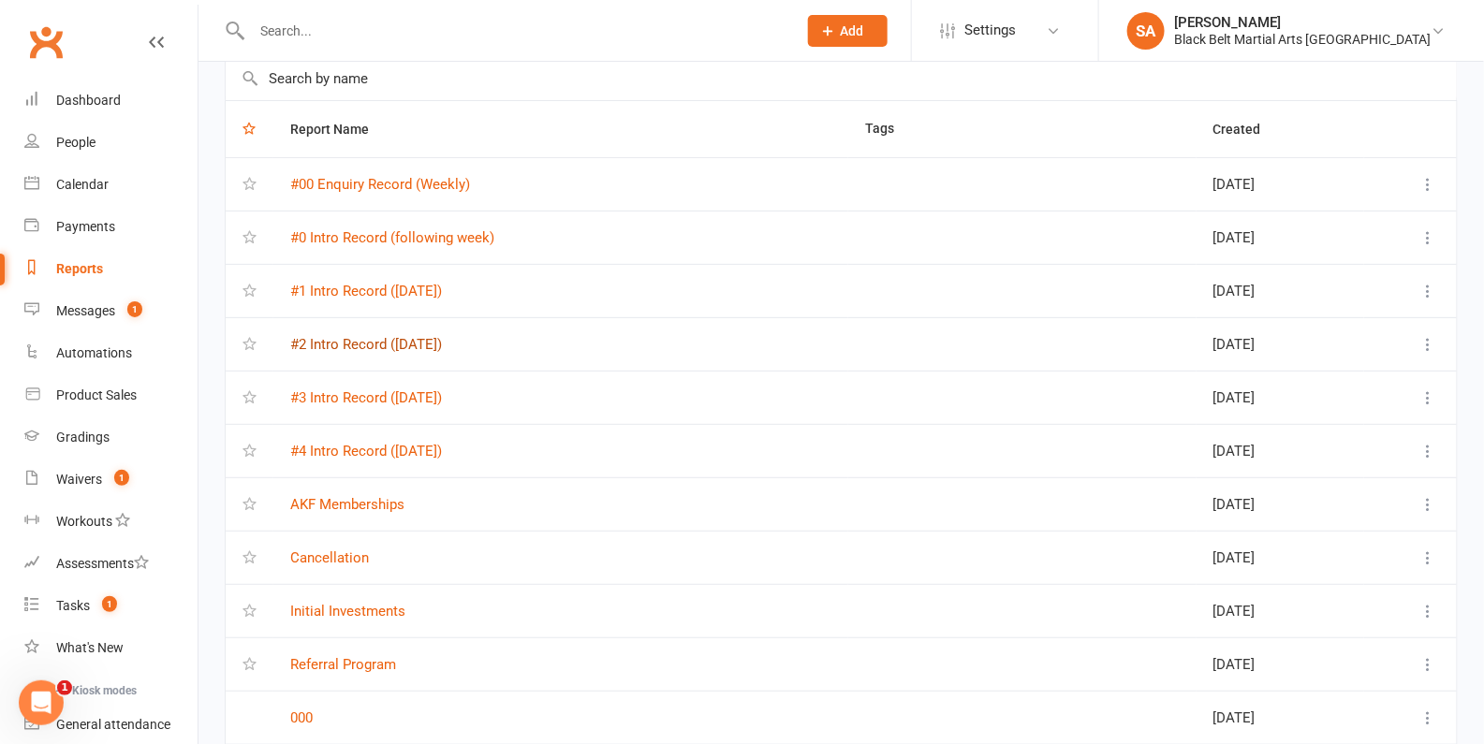
scroll to position [95, 0]
click at [400, 287] on link "#1 Intro Record (Monday)" at bounding box center [366, 293] width 152 height 17
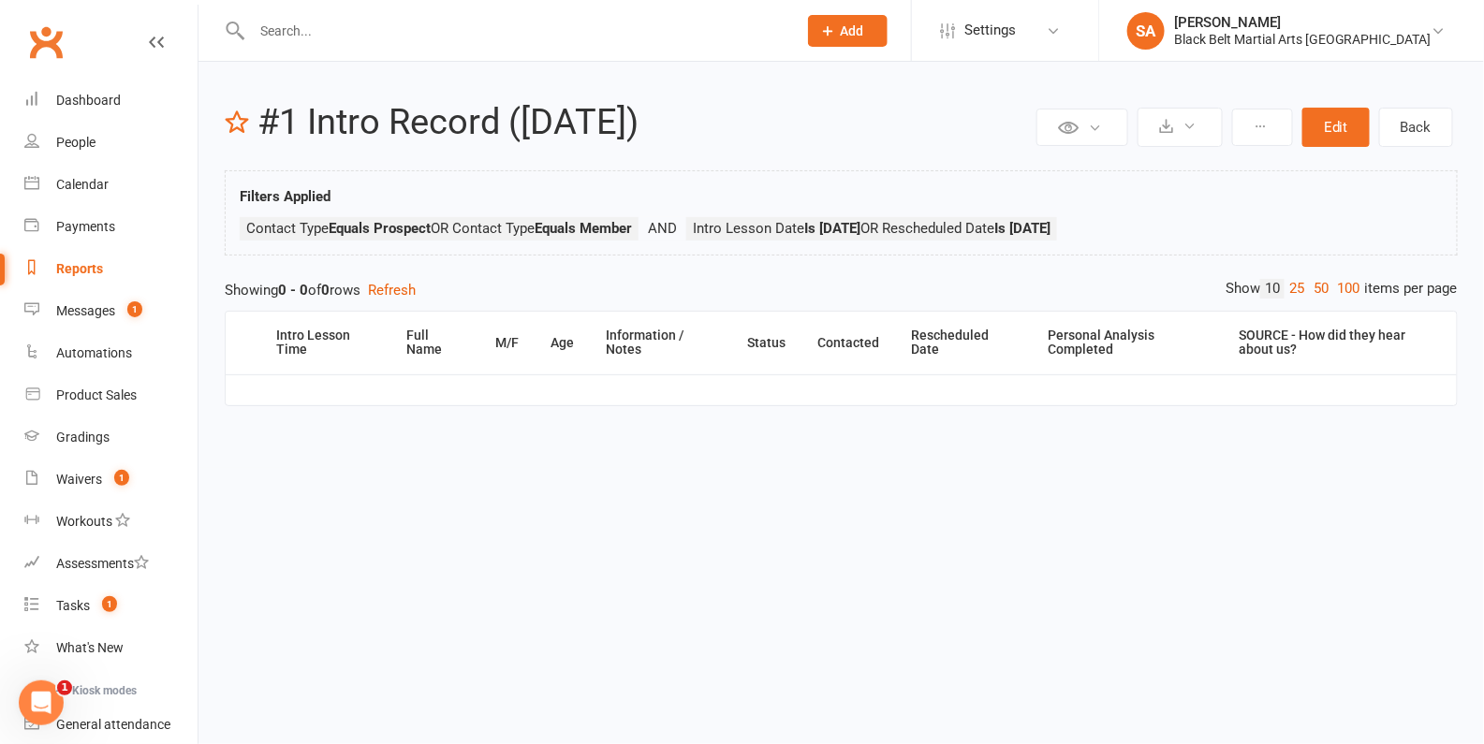
click at [74, 266] on div "Reports" at bounding box center [79, 268] width 47 height 15
select select "100"
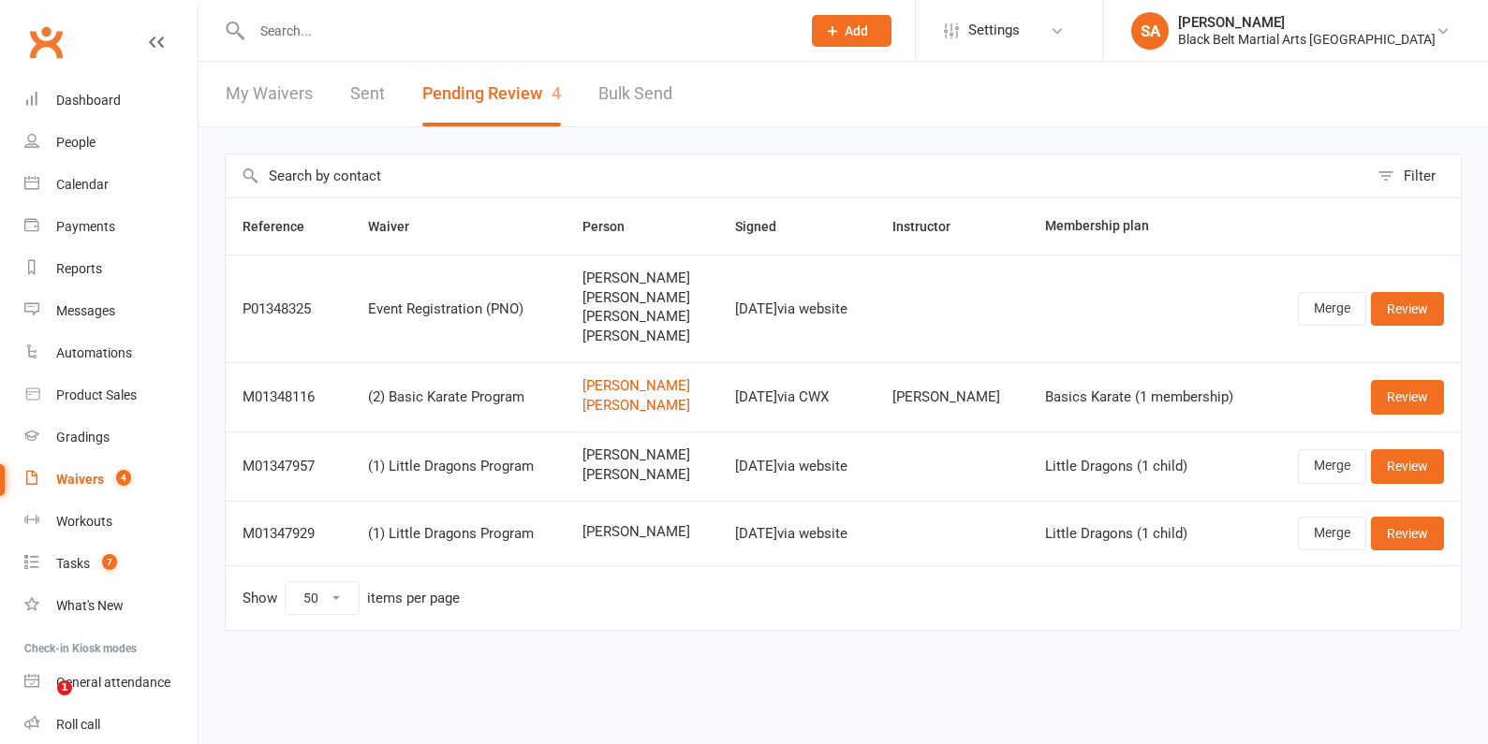
select select "50"
click at [394, 18] on input "text" at bounding box center [516, 31] width 541 height 26
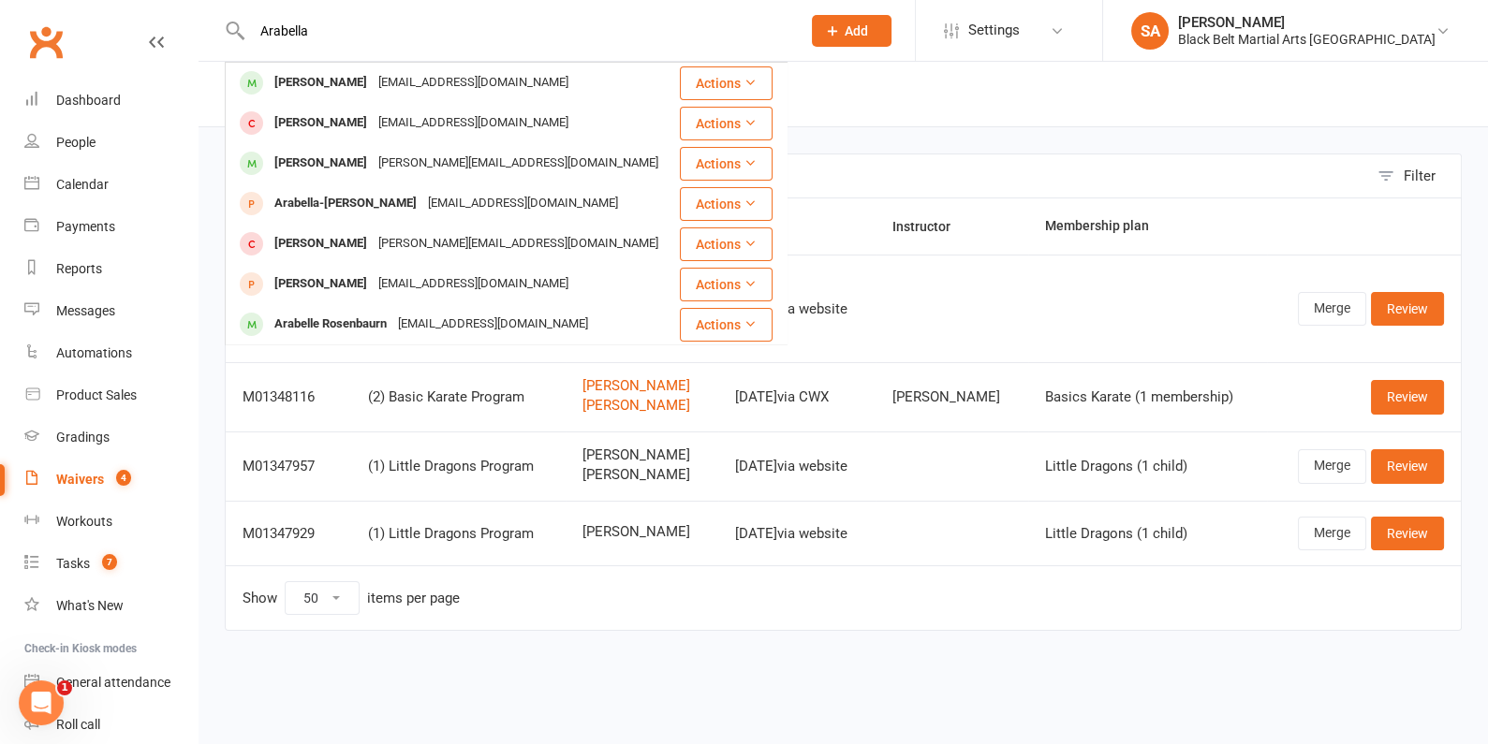
type input "Arabella"
click at [707, 589] on td "Show 10 25 50 100 items per page" at bounding box center [843, 597] width 1235 height 65
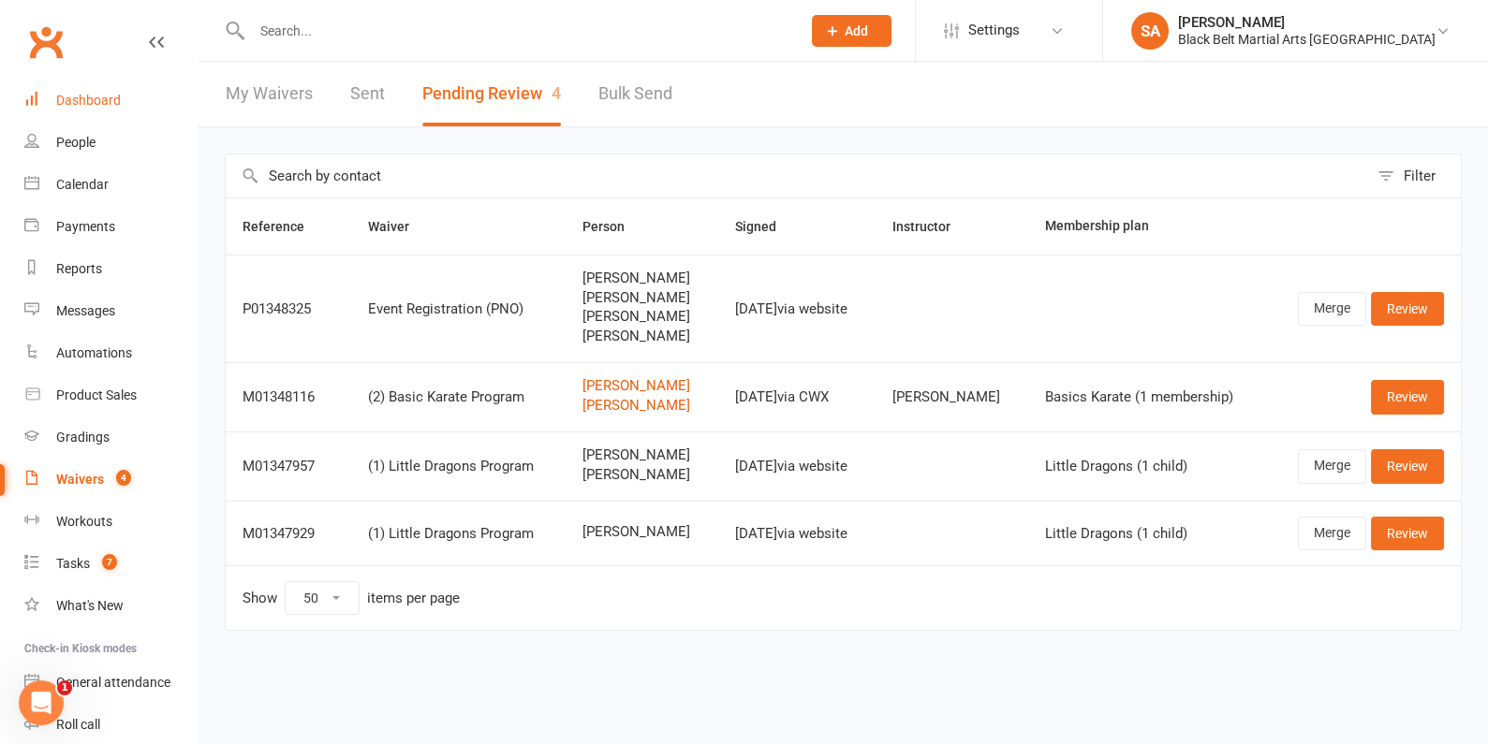
click at [105, 83] on link "Dashboard" at bounding box center [110, 101] width 173 height 42
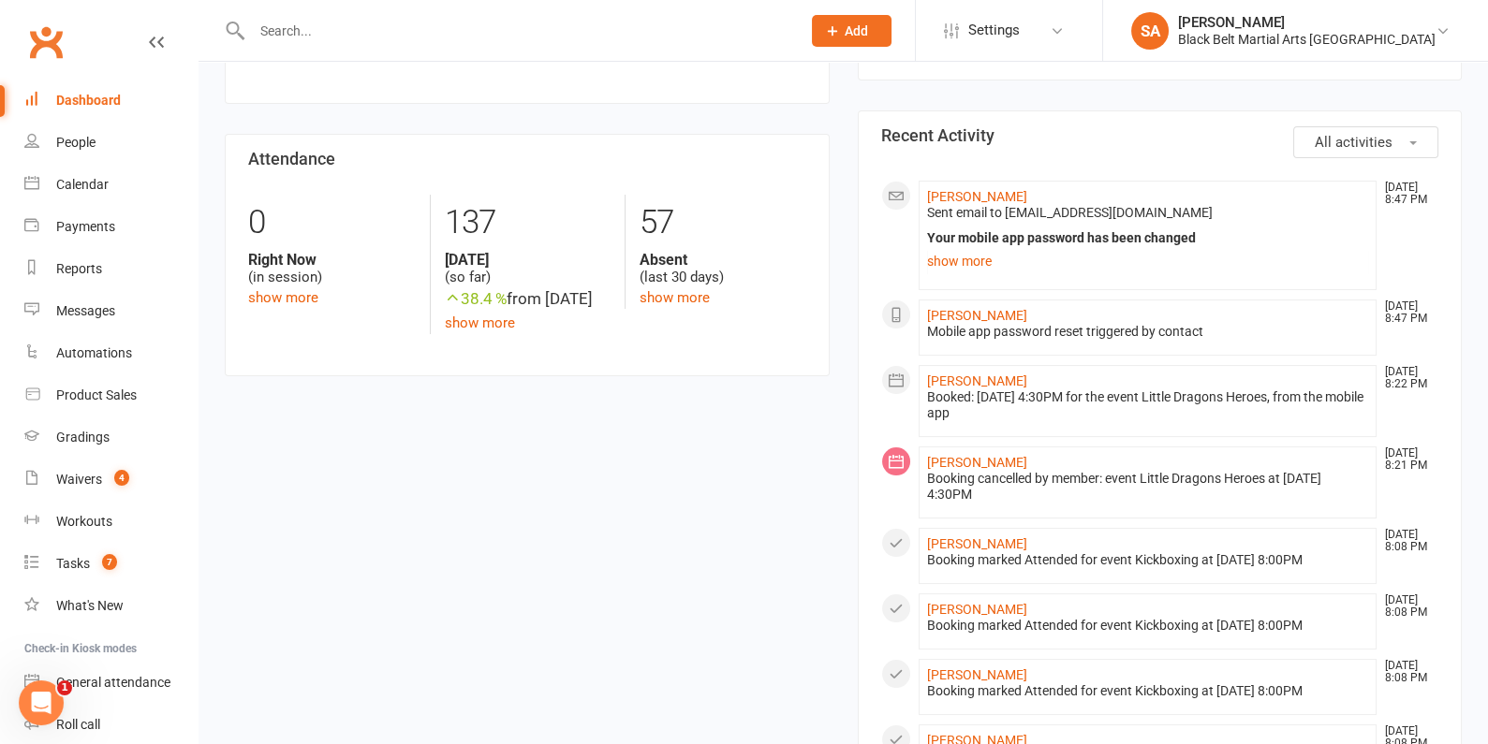
scroll to position [462, 0]
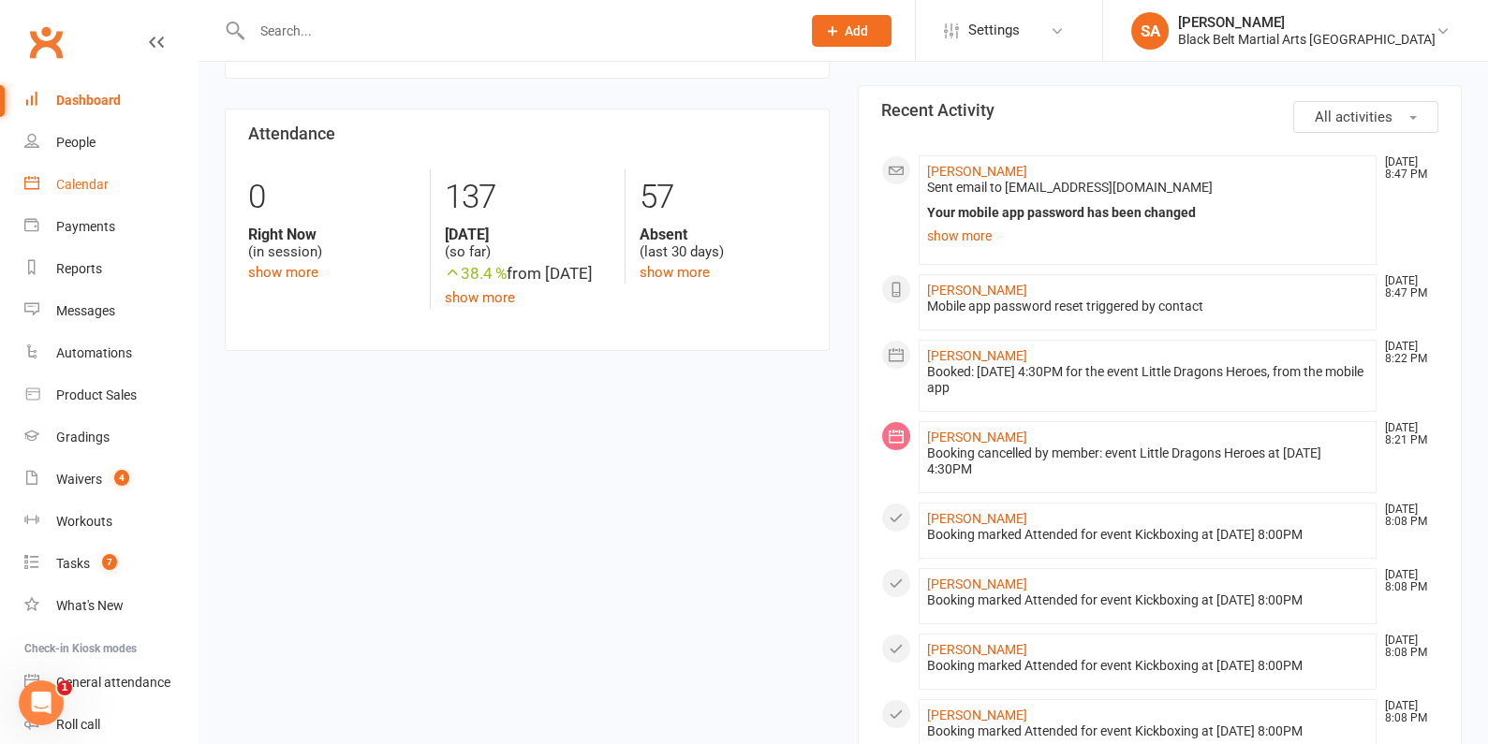
click at [71, 178] on div "Calendar" at bounding box center [82, 184] width 52 height 15
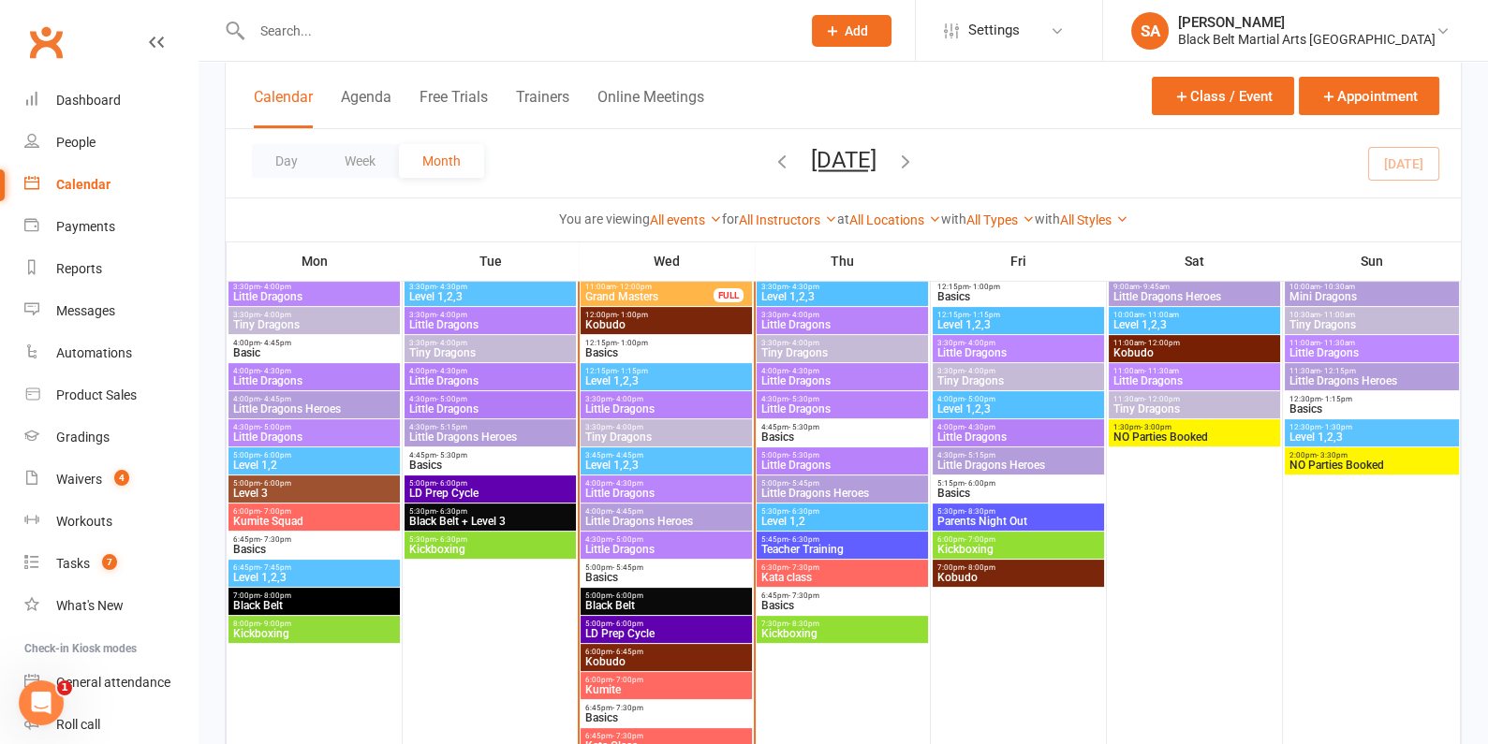
scroll to position [971, 0]
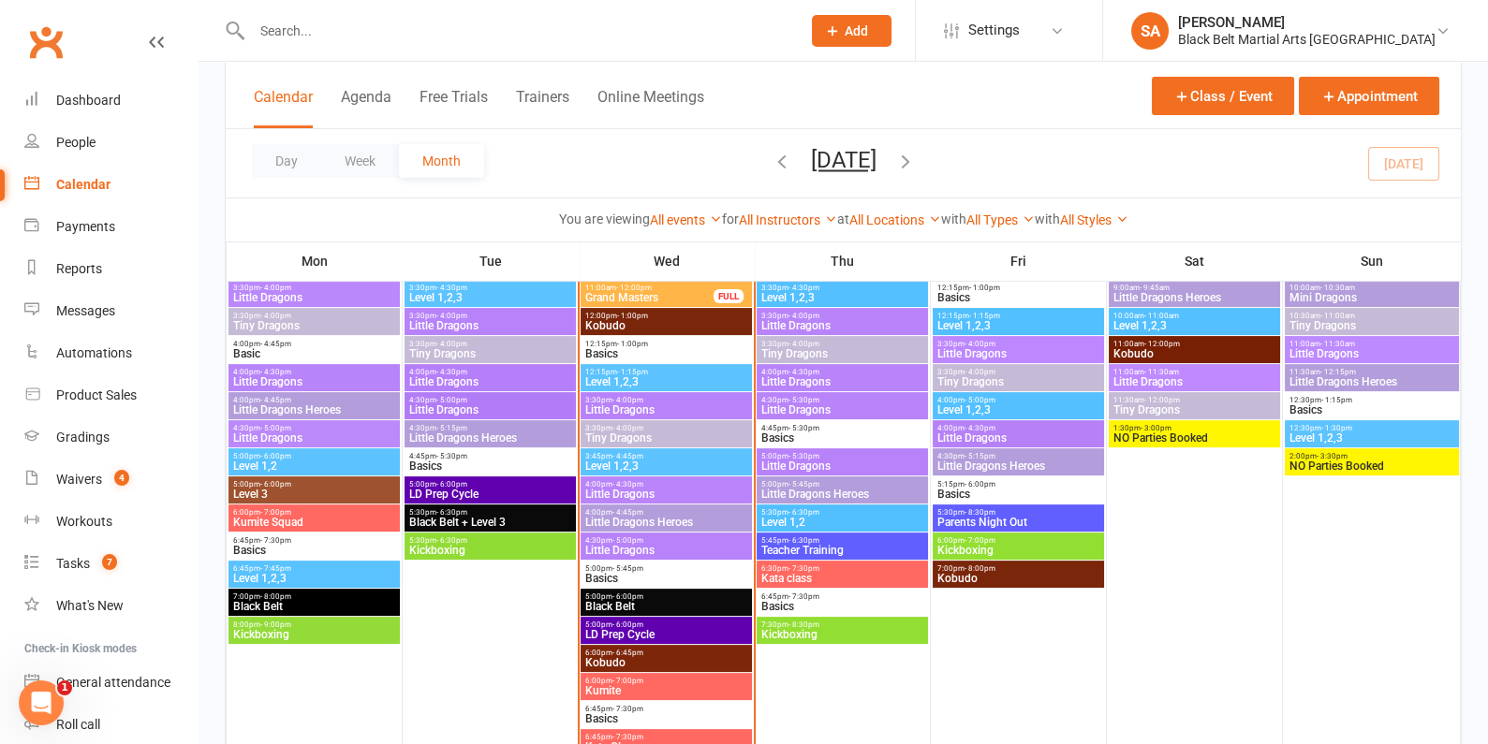
click at [1054, 520] on span "Parents Night Out" at bounding box center [1018, 522] width 164 height 11
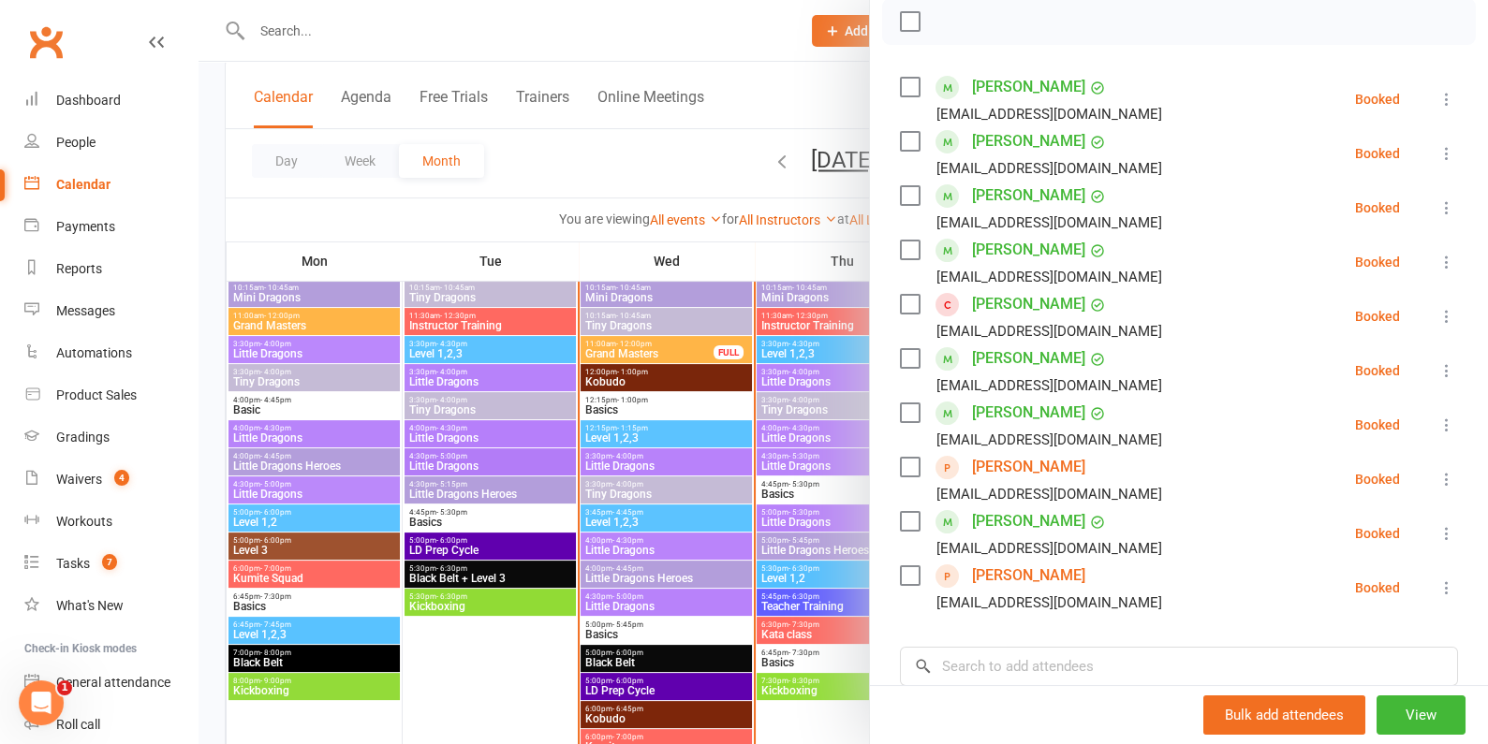
scroll to position [278, 0]
click at [741, 501] on div at bounding box center [842, 372] width 1289 height 744
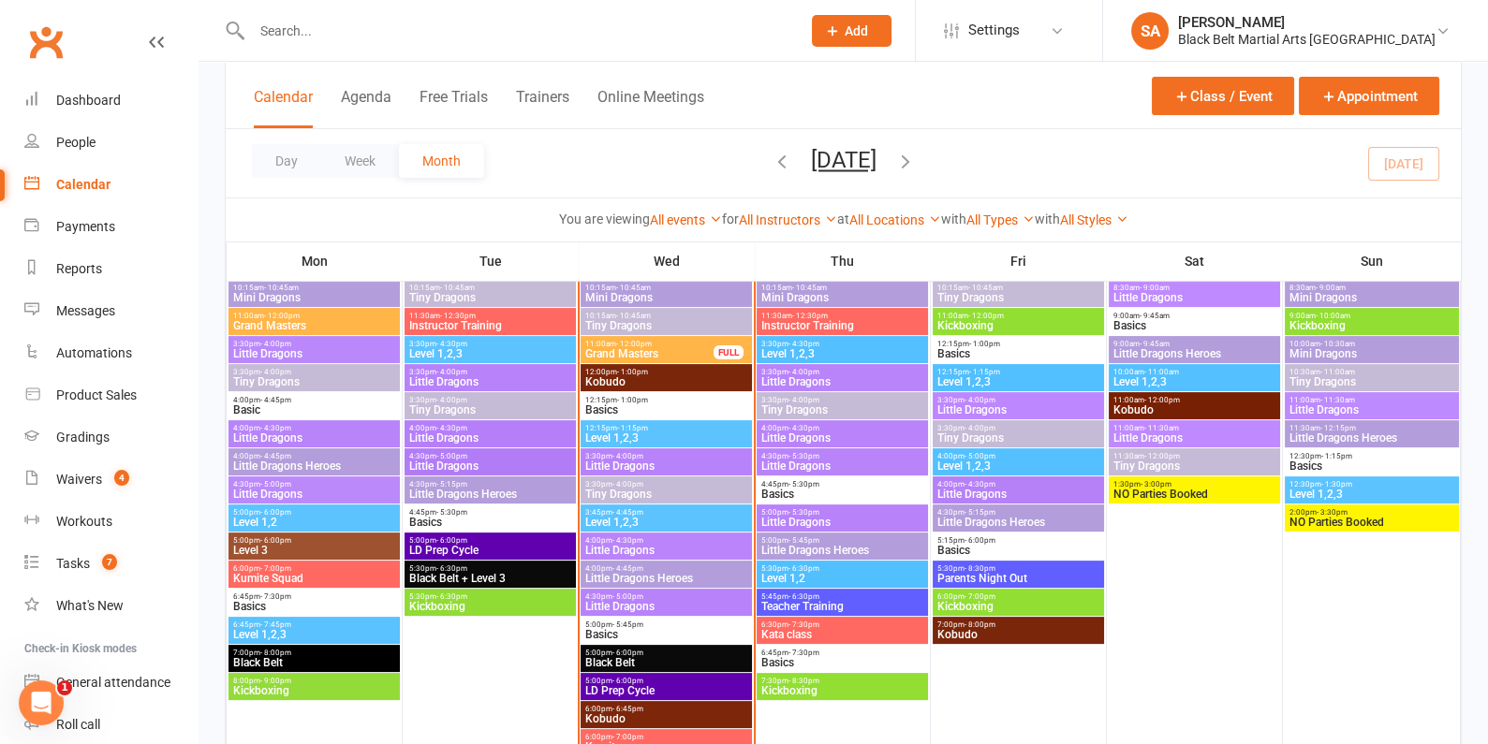
click at [536, 540] on span "5:00pm - 6:00pm" at bounding box center [490, 540] width 164 height 8
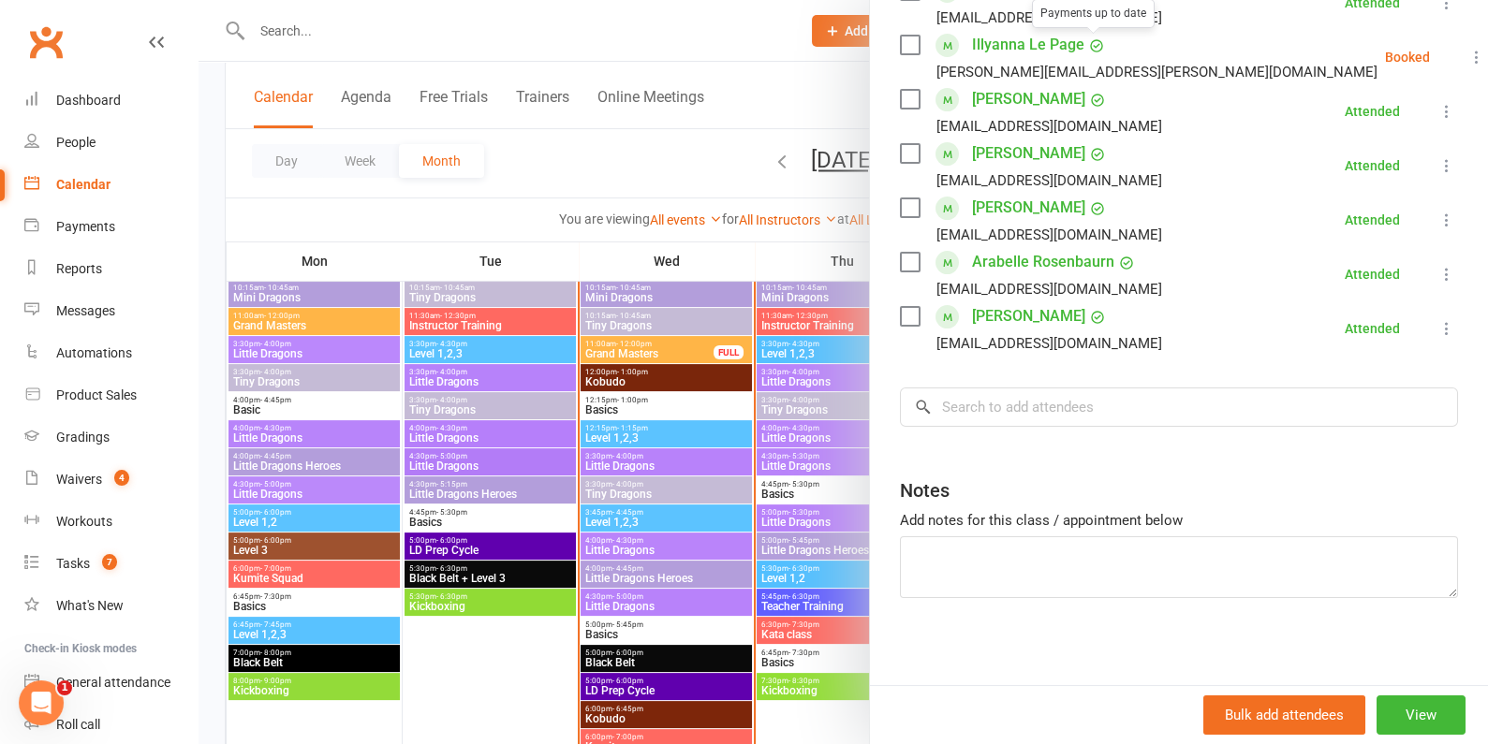
scroll to position [429, 0]
click at [660, 504] on div at bounding box center [842, 372] width 1289 height 744
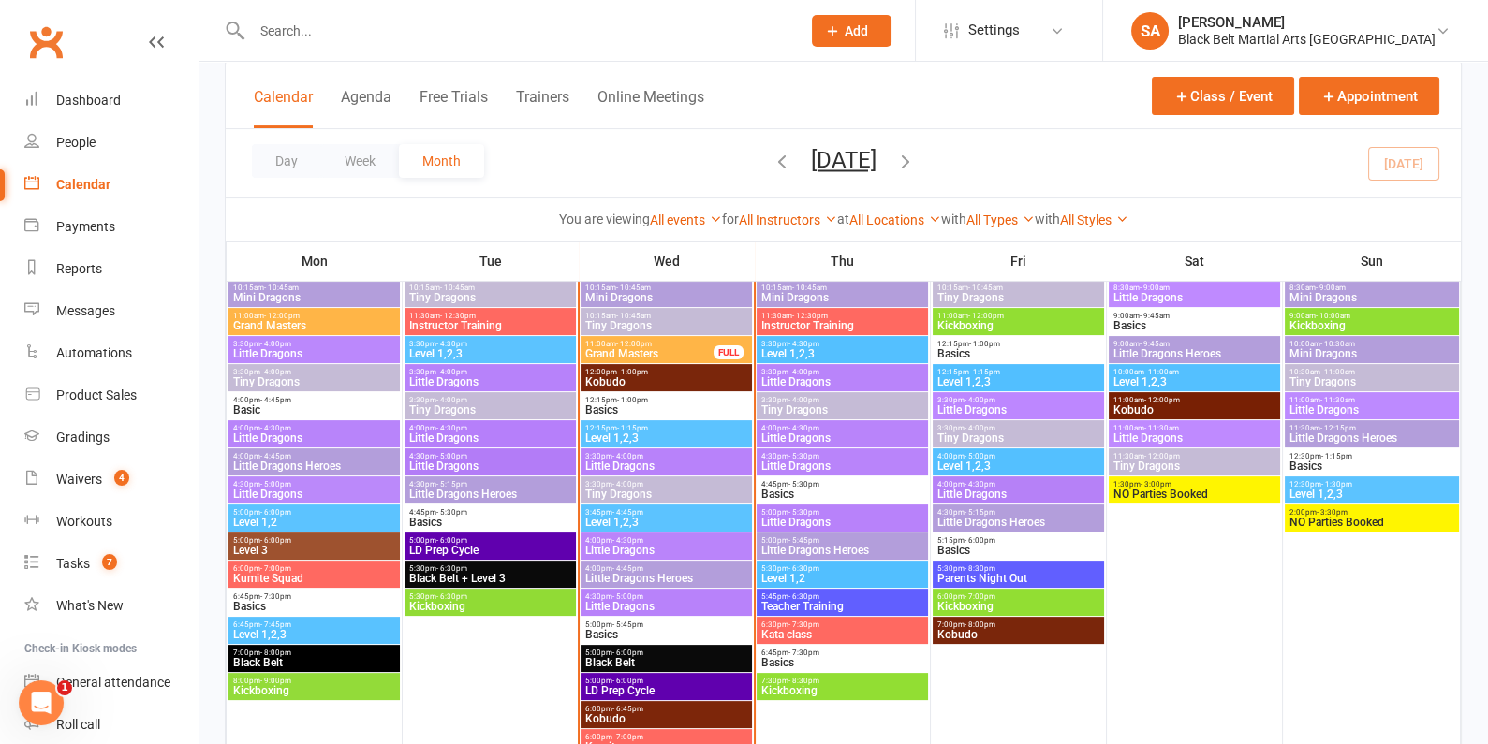
click at [639, 677] on span "- 6:00pm" at bounding box center [627, 681] width 31 height 8
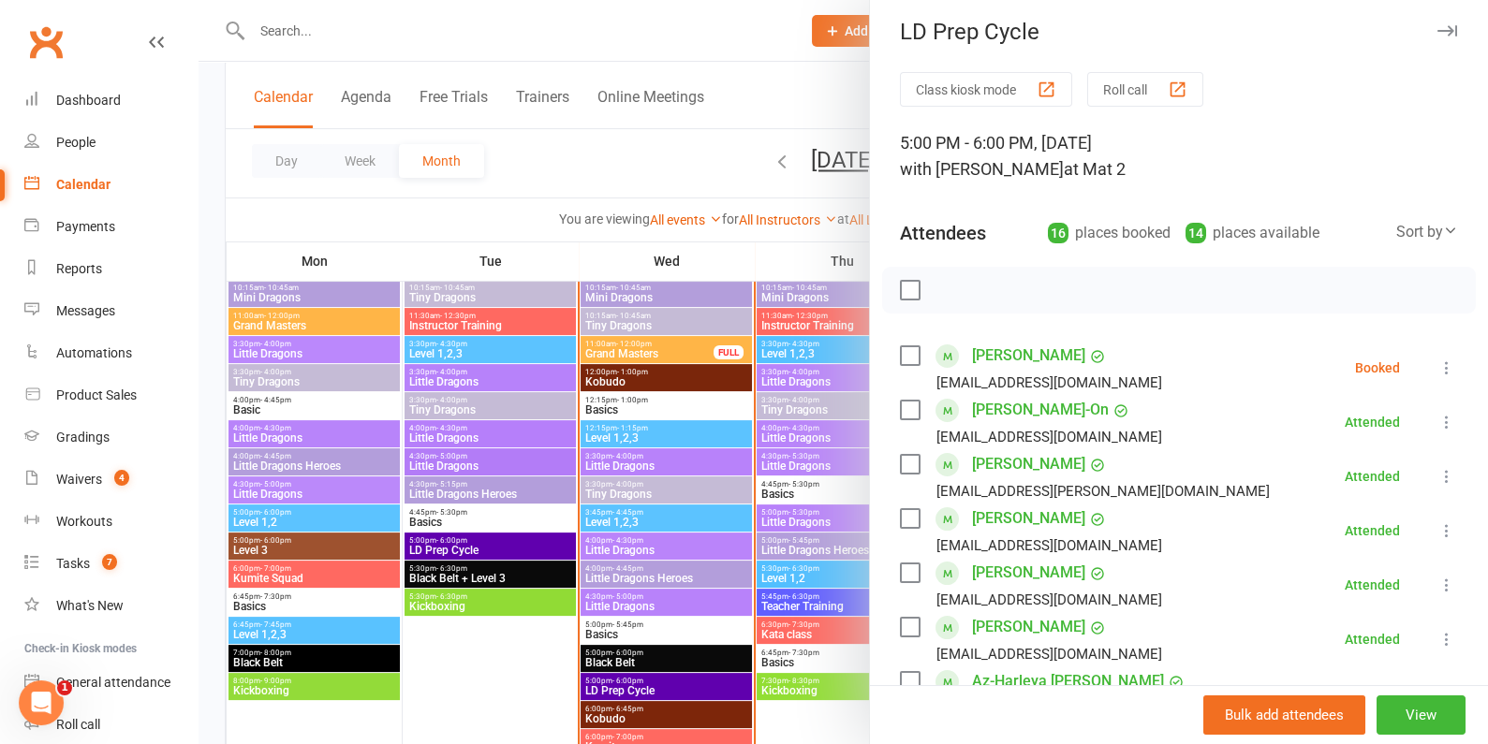
scroll to position [11, 0]
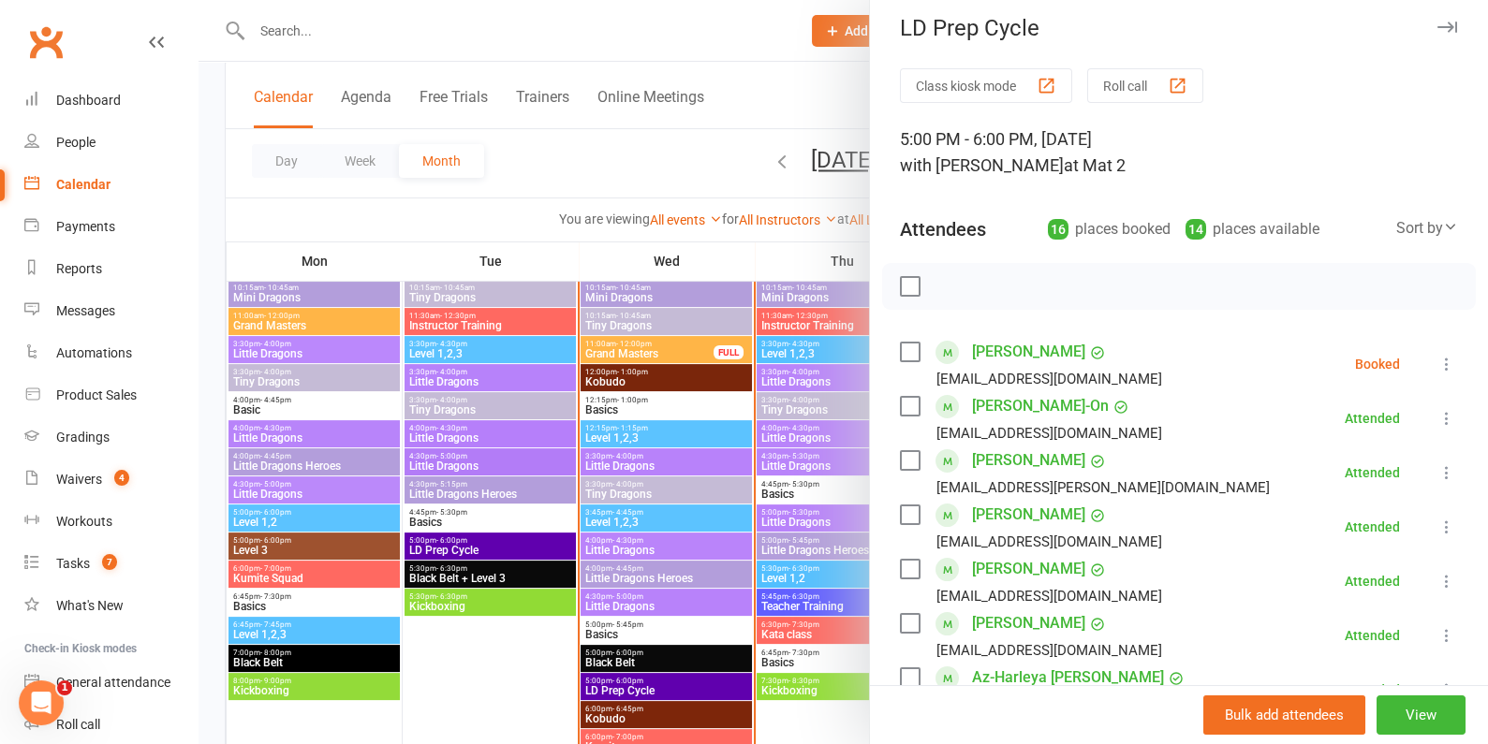
click at [904, 344] on label at bounding box center [909, 352] width 19 height 19
click at [946, 279] on icon "button" at bounding box center [952, 287] width 16 height 16
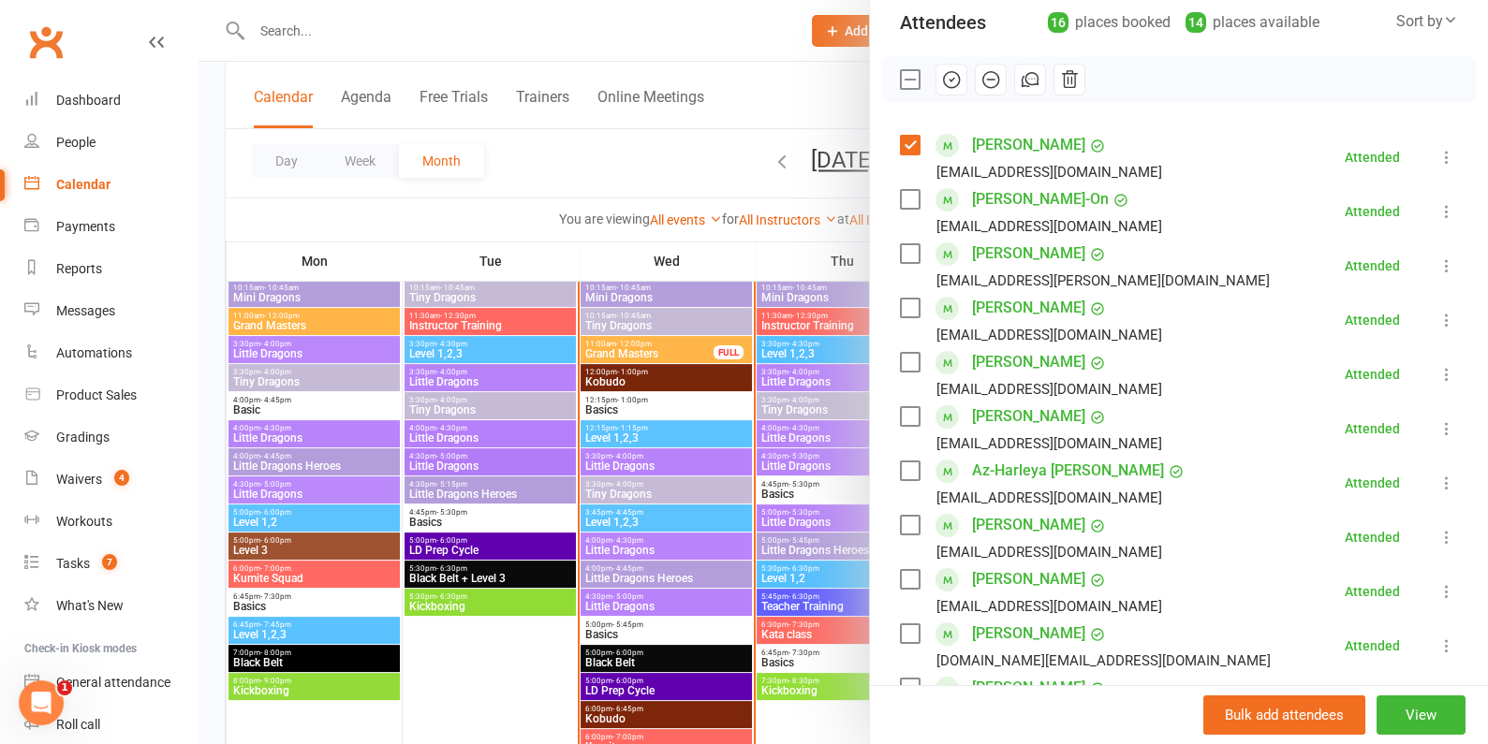
scroll to position [228, 0]
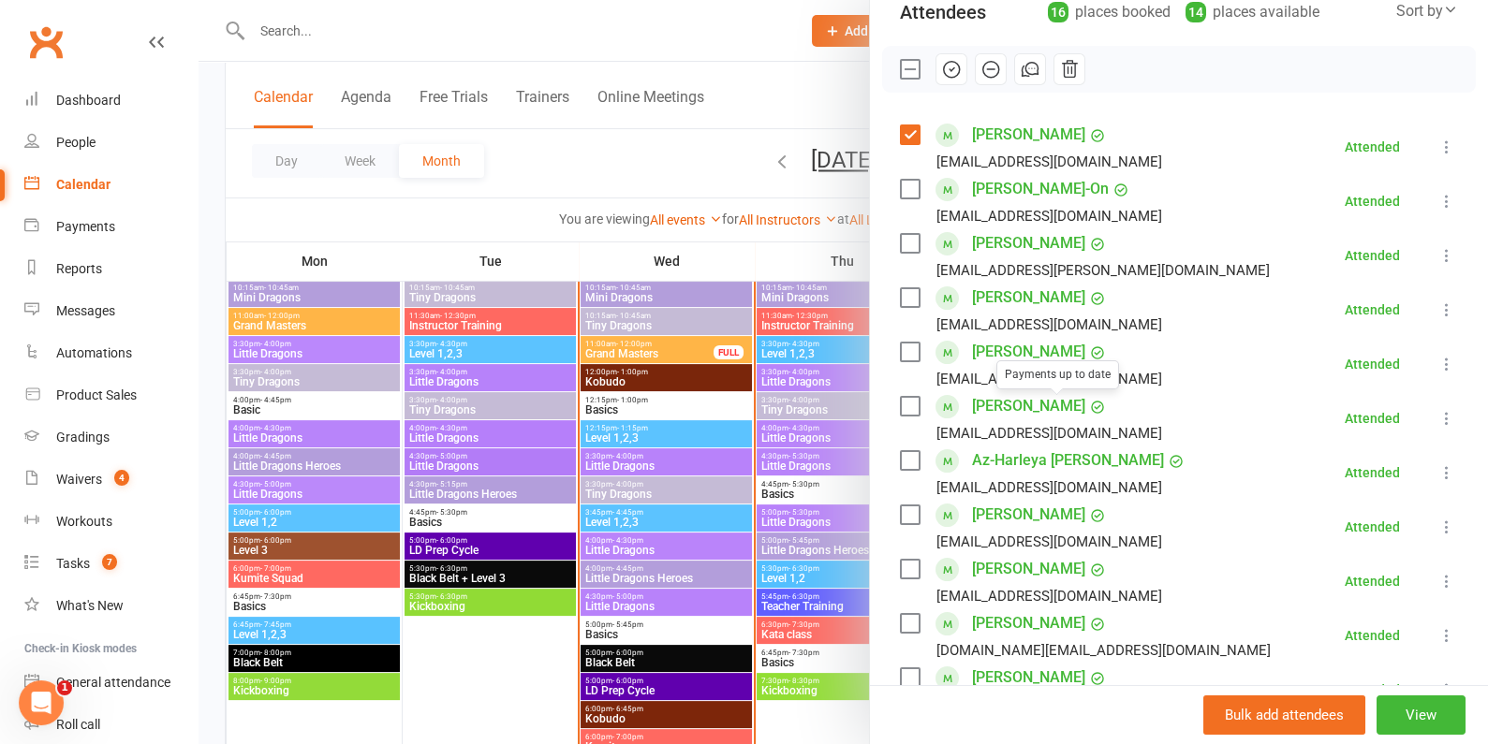
click at [702, 436] on div at bounding box center [842, 372] width 1289 height 744
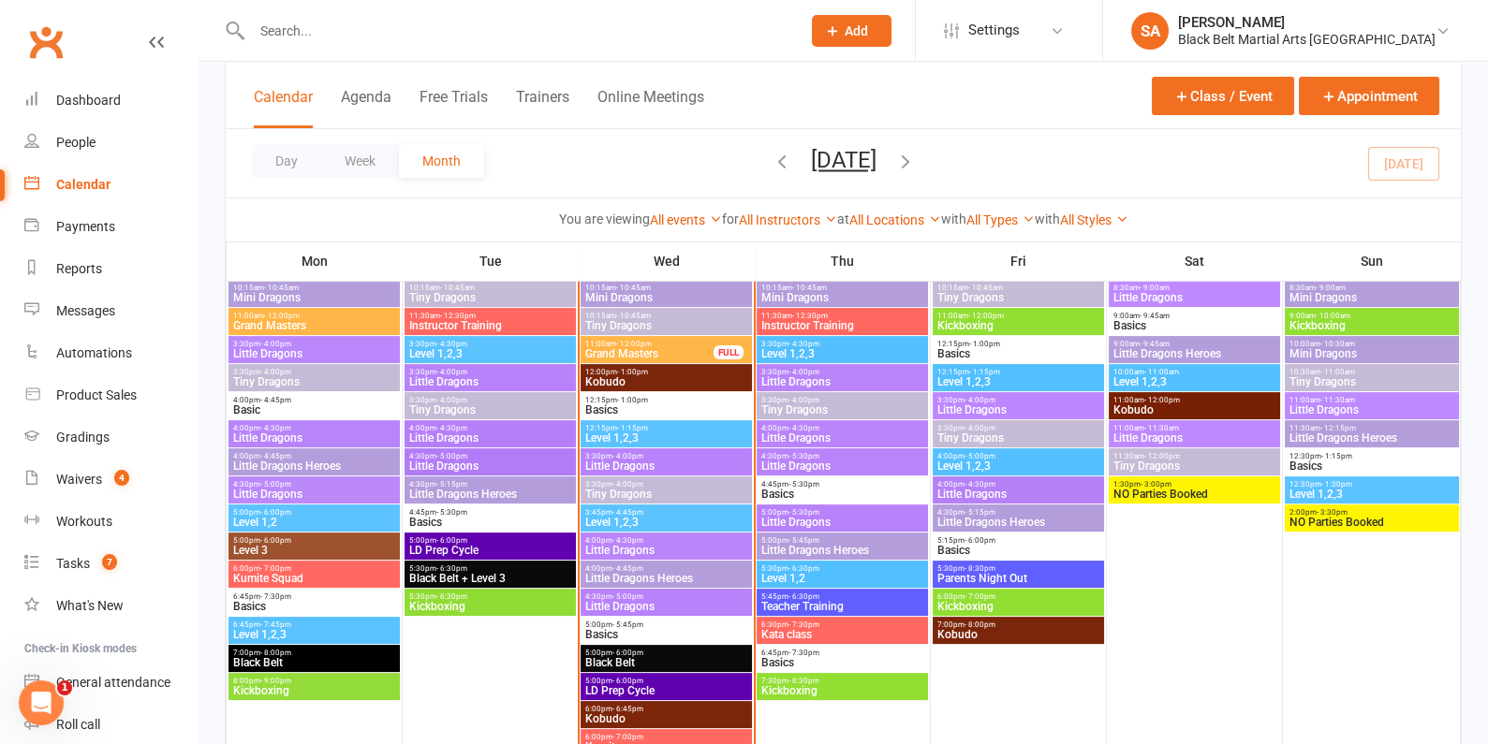
click at [672, 489] on span "Tiny Dragons" at bounding box center [666, 494] width 164 height 11
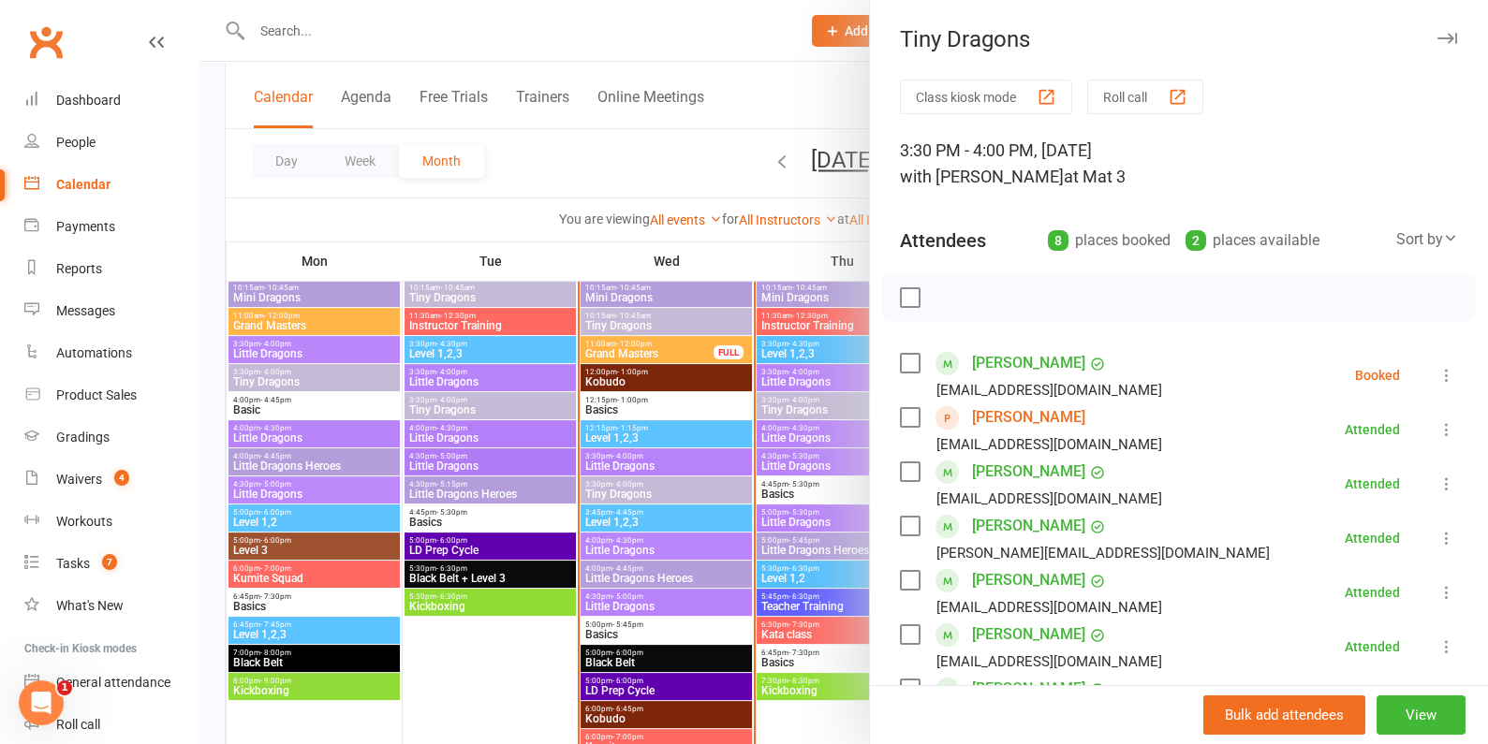
click at [907, 366] on label at bounding box center [909, 363] width 19 height 19
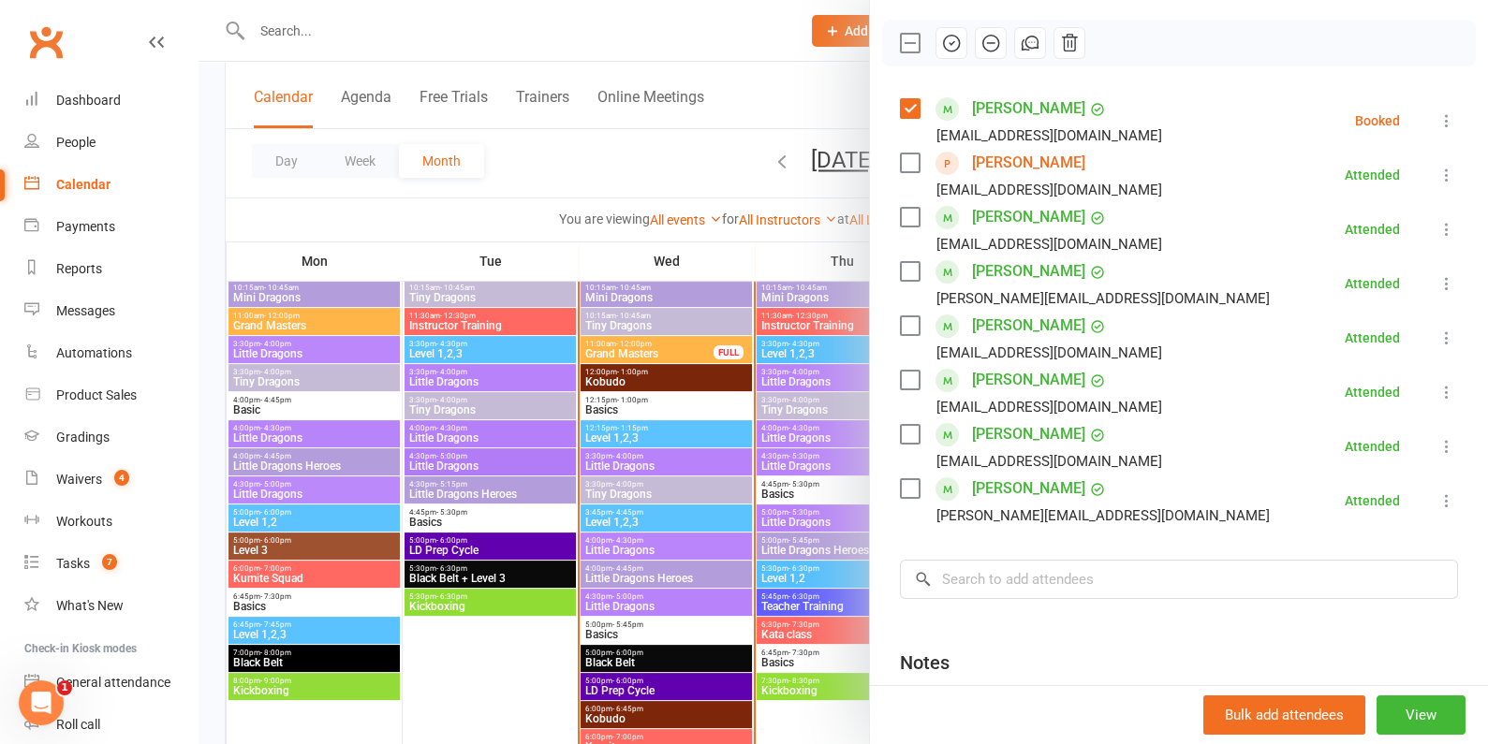
scroll to position [0, 0]
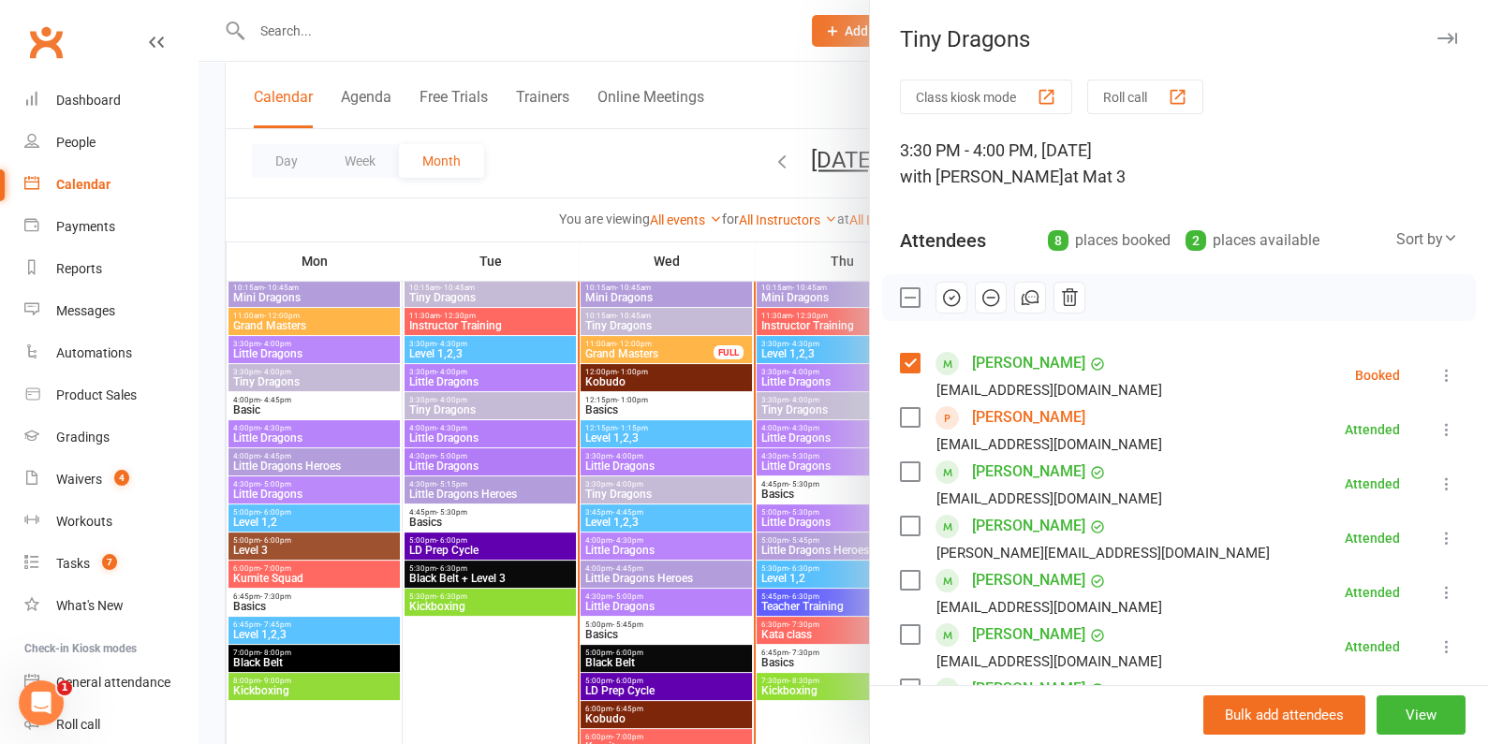
click at [913, 360] on label at bounding box center [909, 363] width 19 height 19
click at [721, 428] on div at bounding box center [842, 372] width 1289 height 744
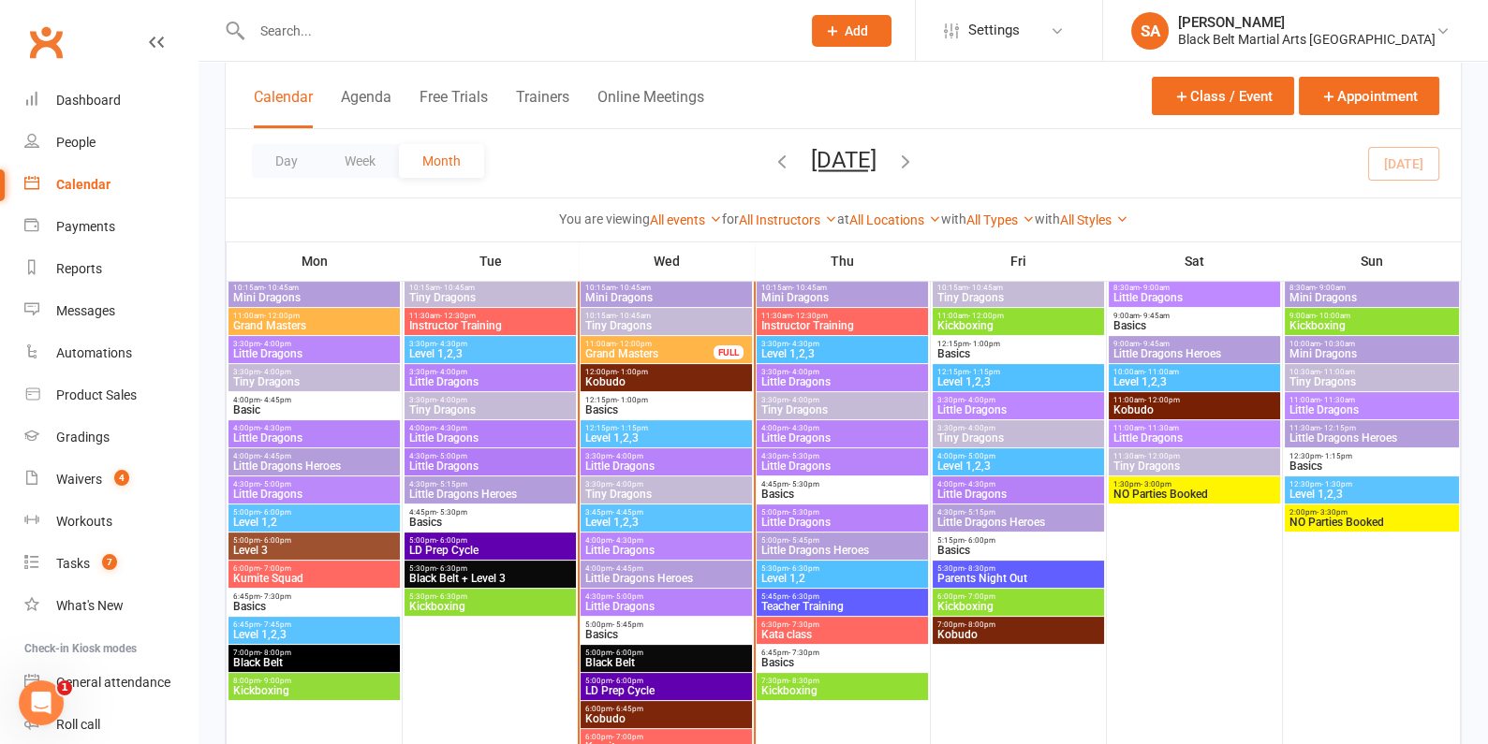
click at [630, 546] on span "Little Dragons" at bounding box center [666, 550] width 164 height 11
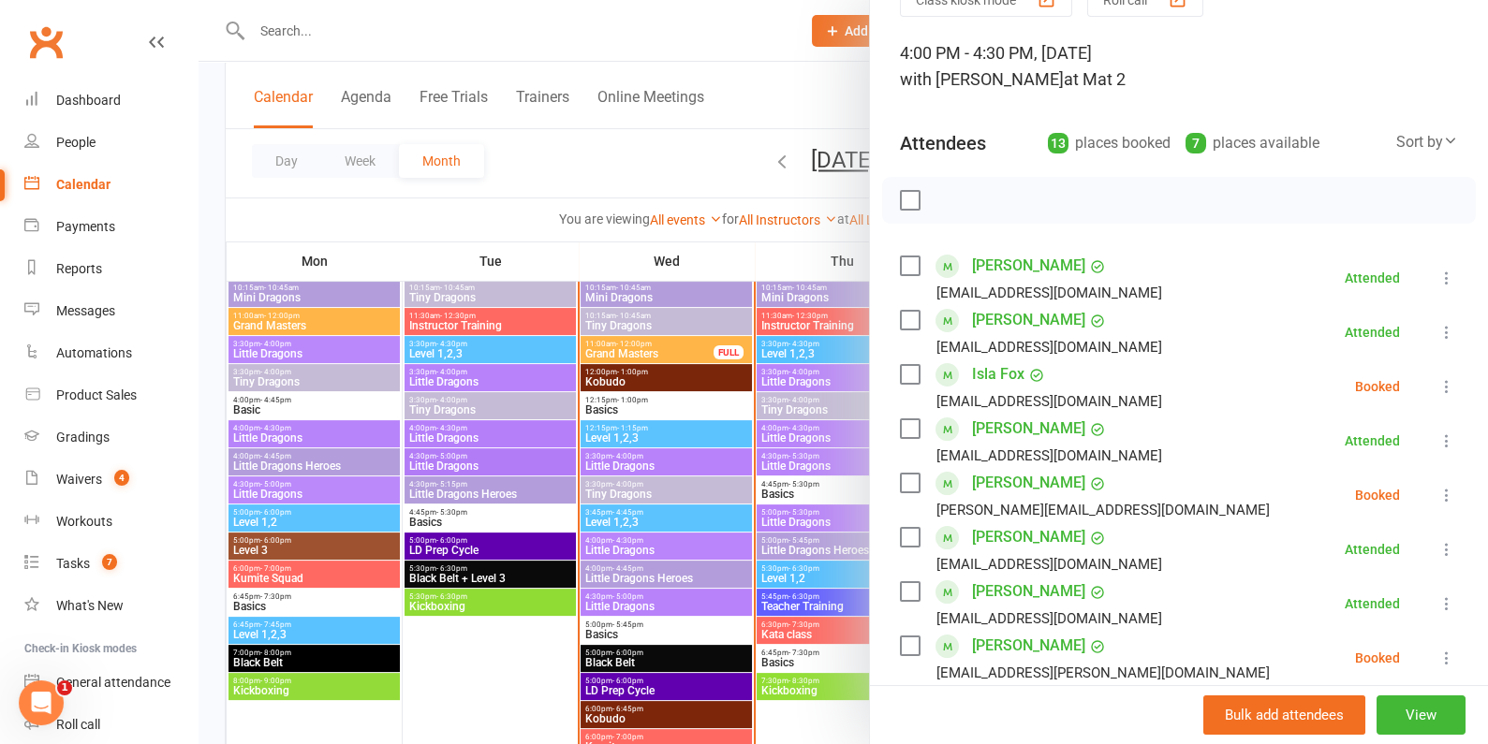
scroll to position [141, 0]
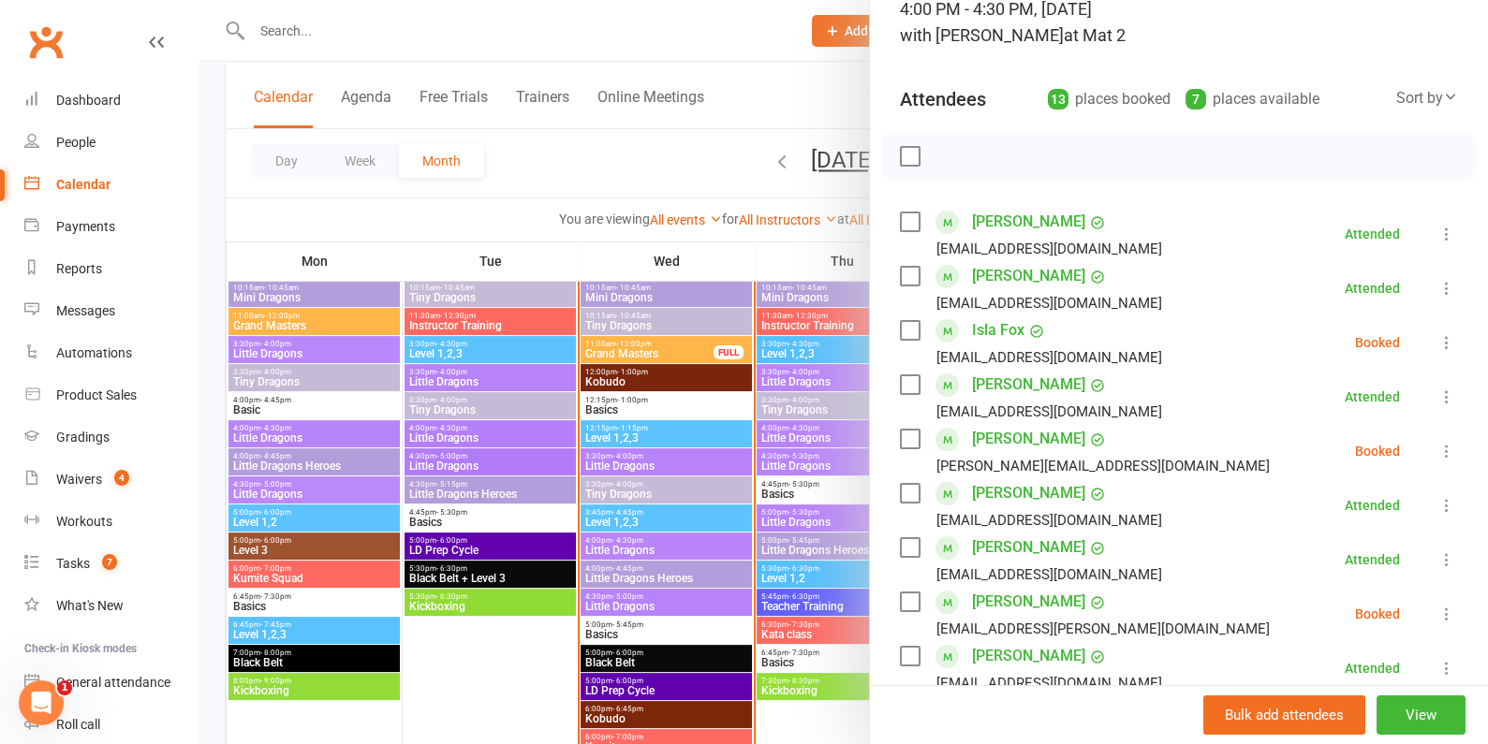
click at [908, 324] on label at bounding box center [909, 330] width 19 height 19
click at [903, 431] on label at bounding box center [909, 439] width 19 height 19
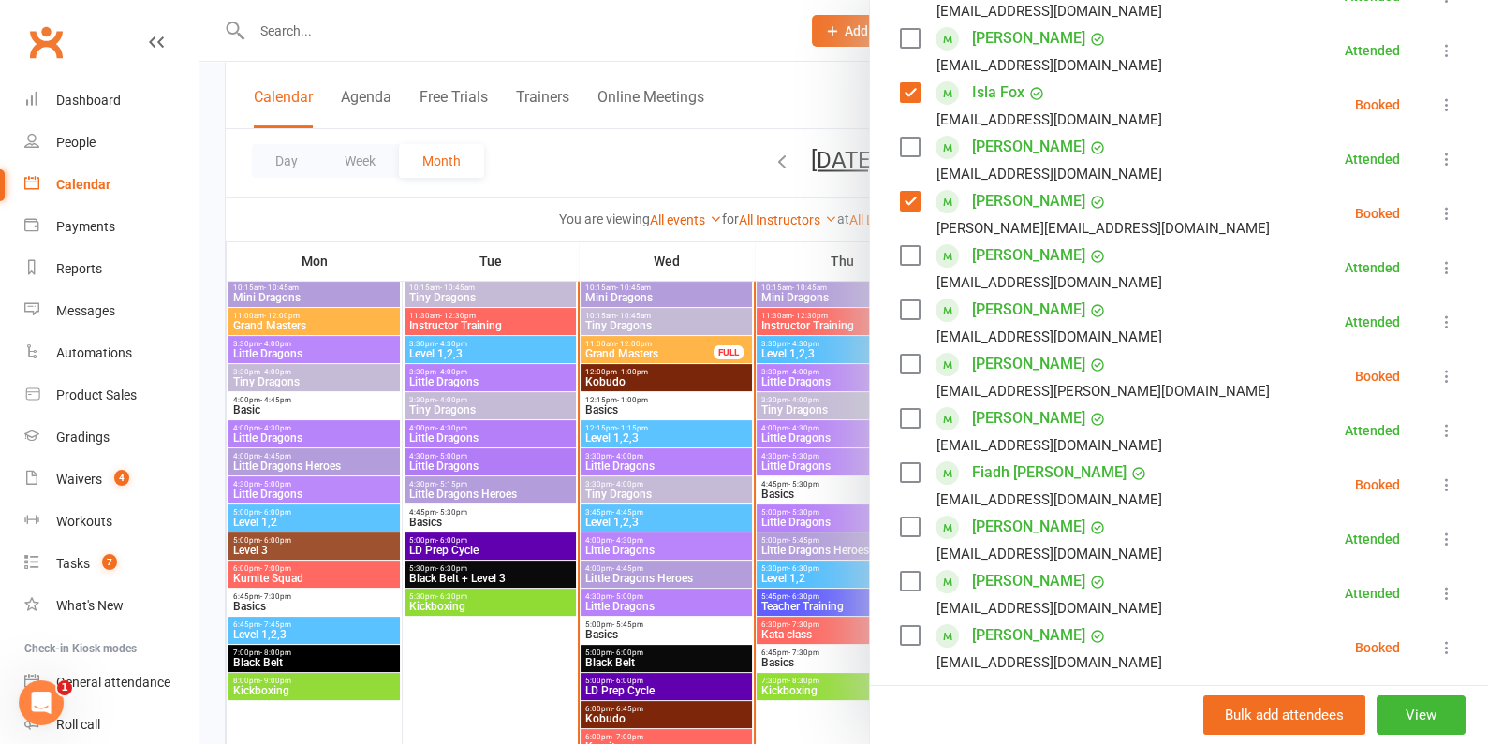
click at [916, 472] on label at bounding box center [909, 472] width 19 height 19
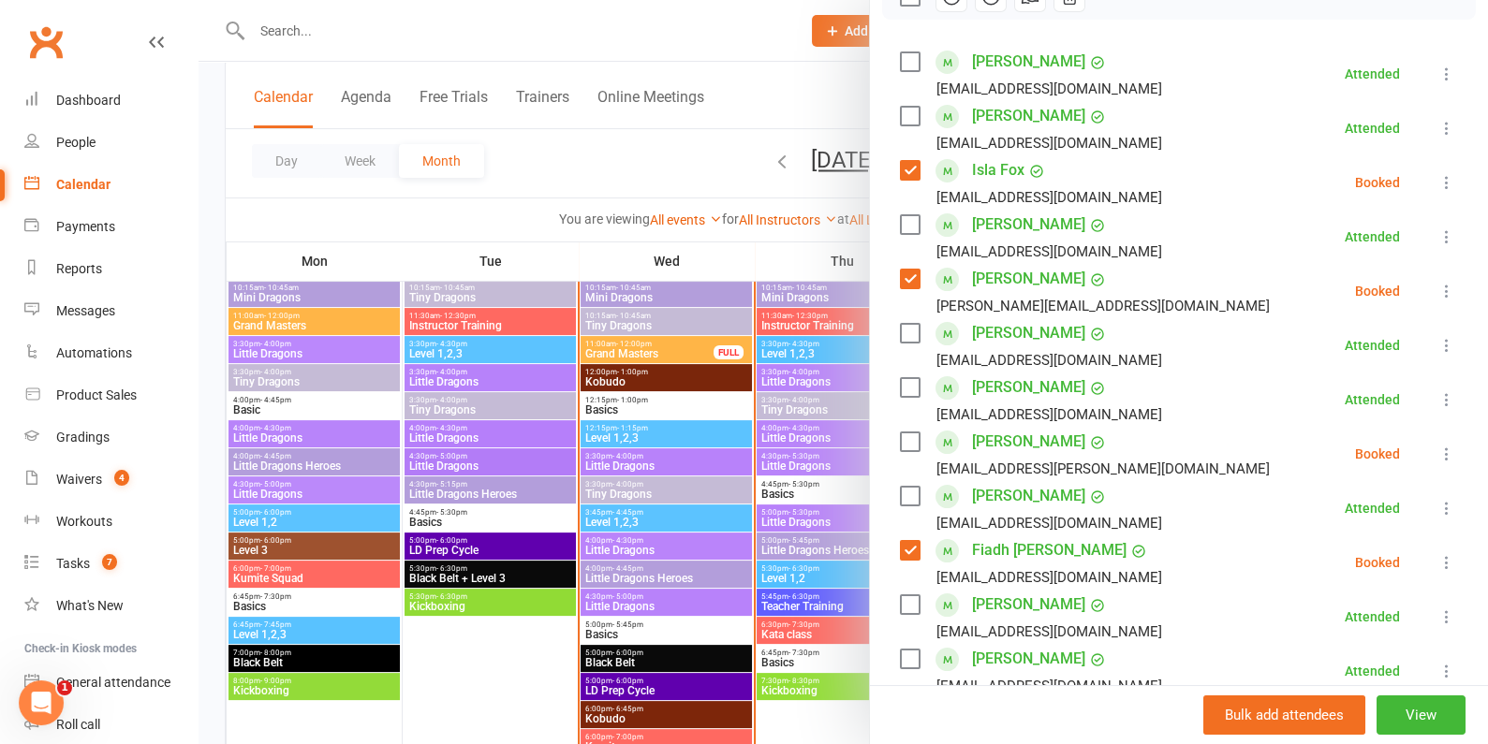
scroll to position [0, 0]
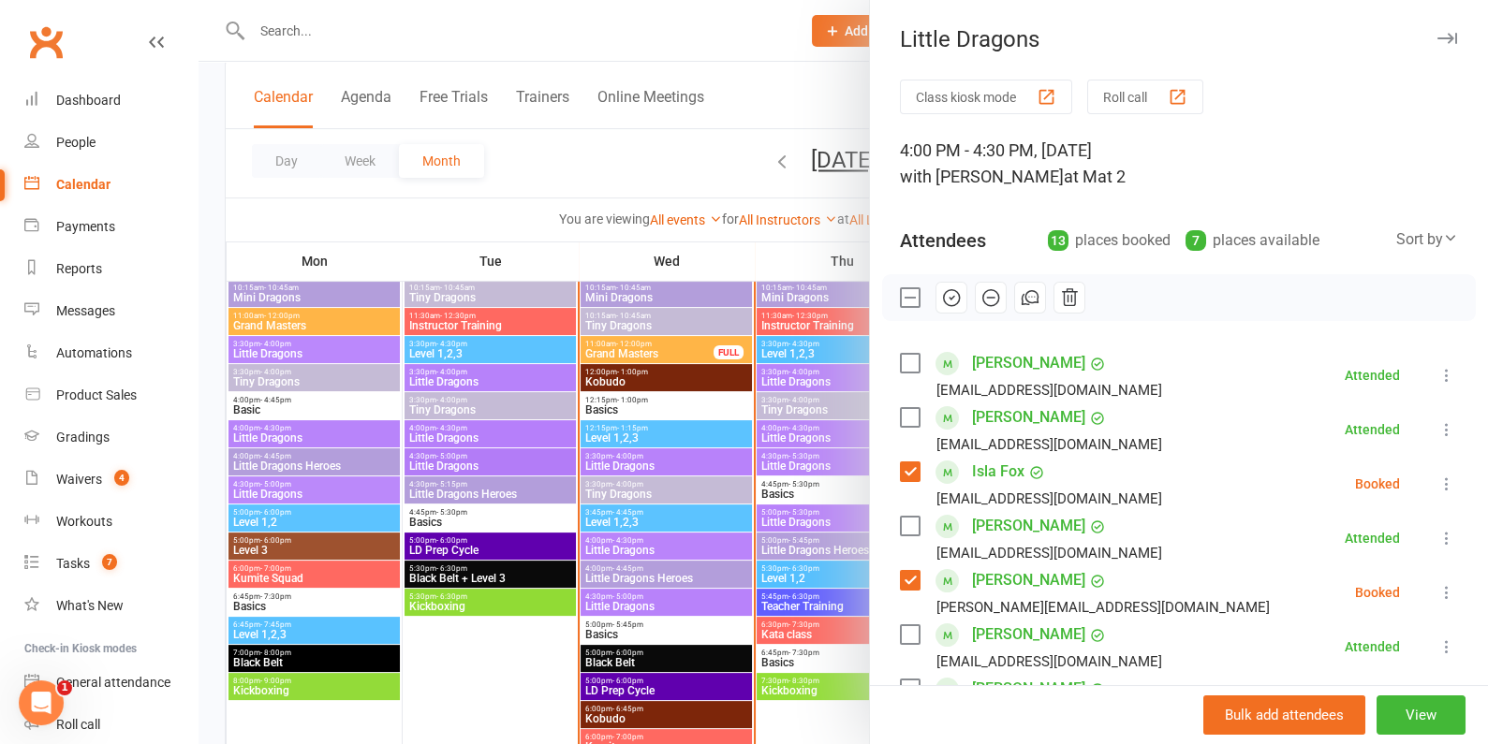
click at [989, 302] on icon "button" at bounding box center [990, 297] width 21 height 21
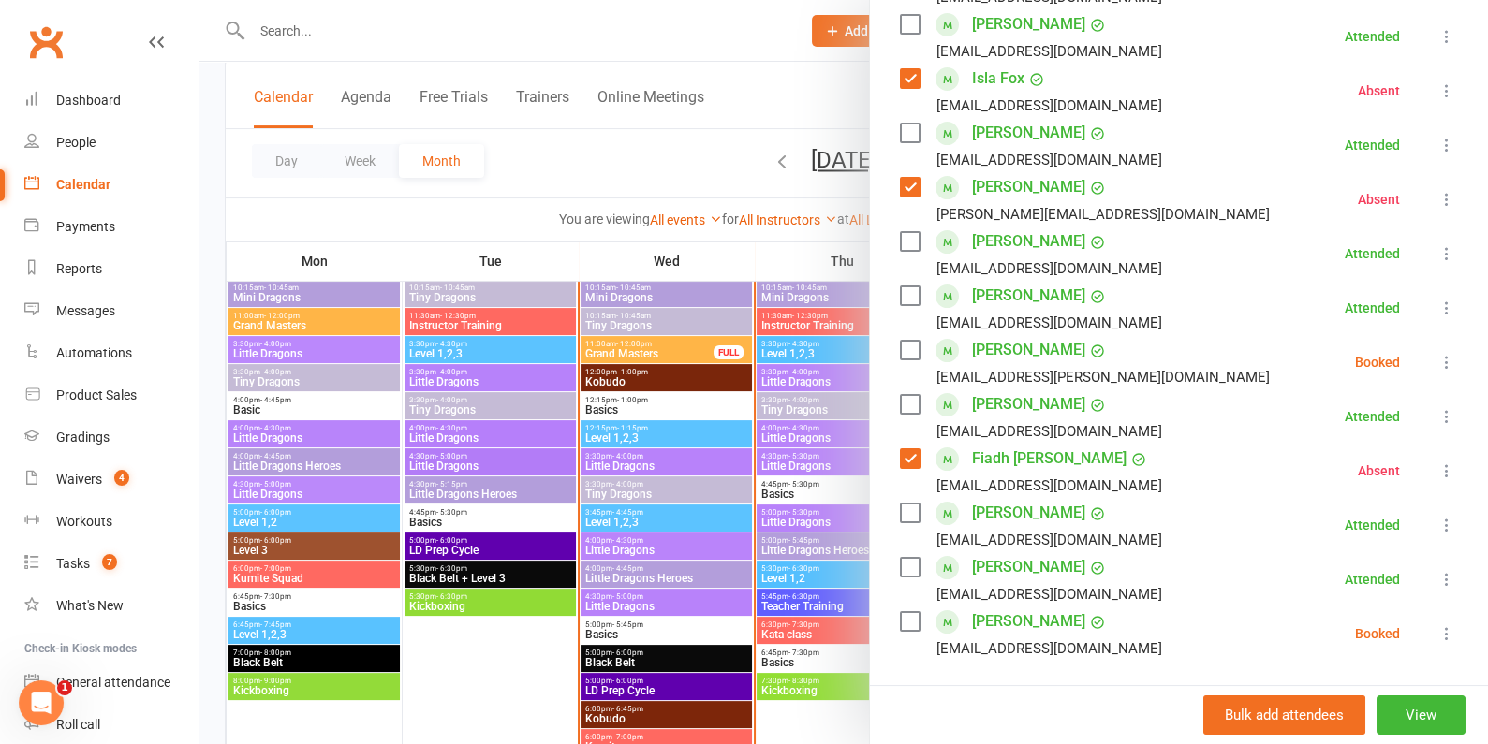
scroll to position [353, 0]
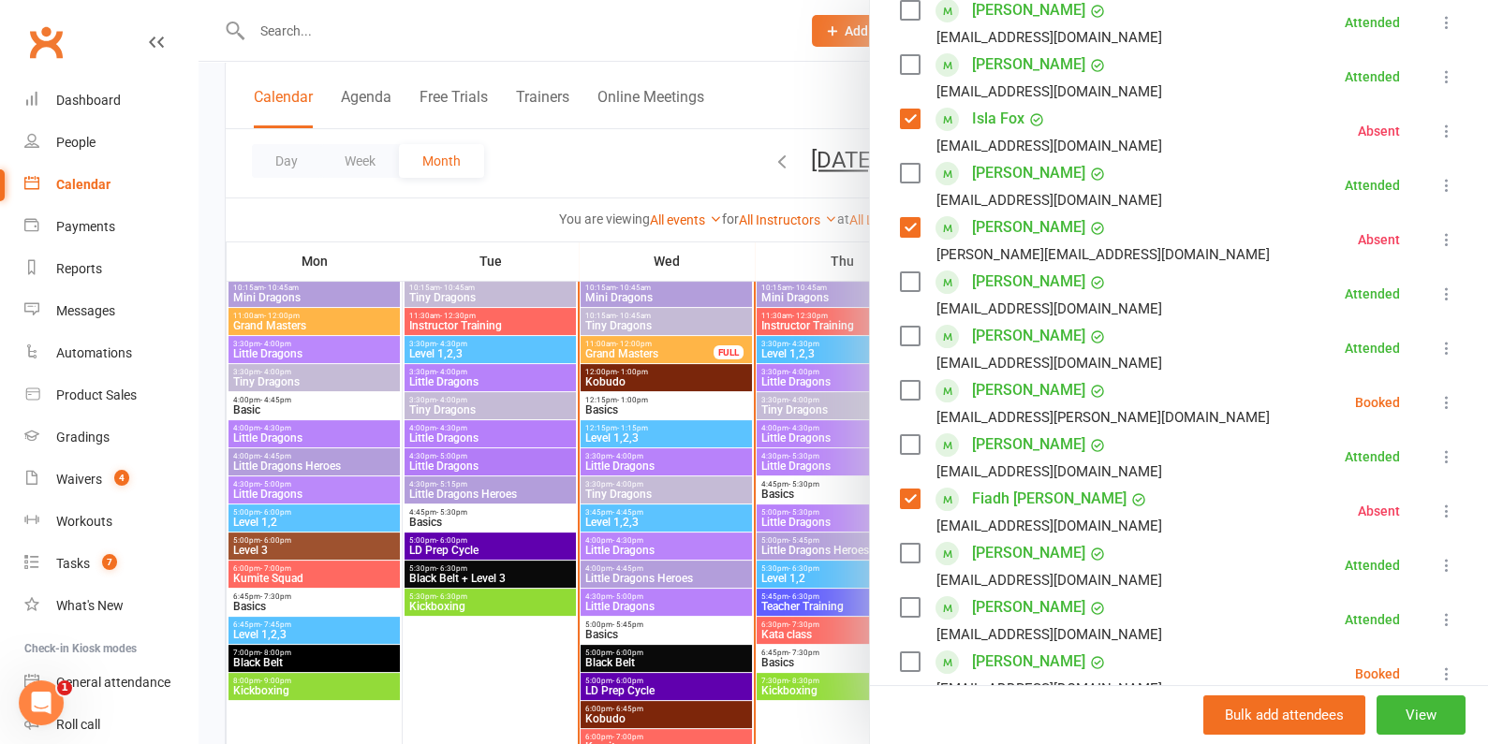
click at [750, 468] on div at bounding box center [842, 372] width 1289 height 744
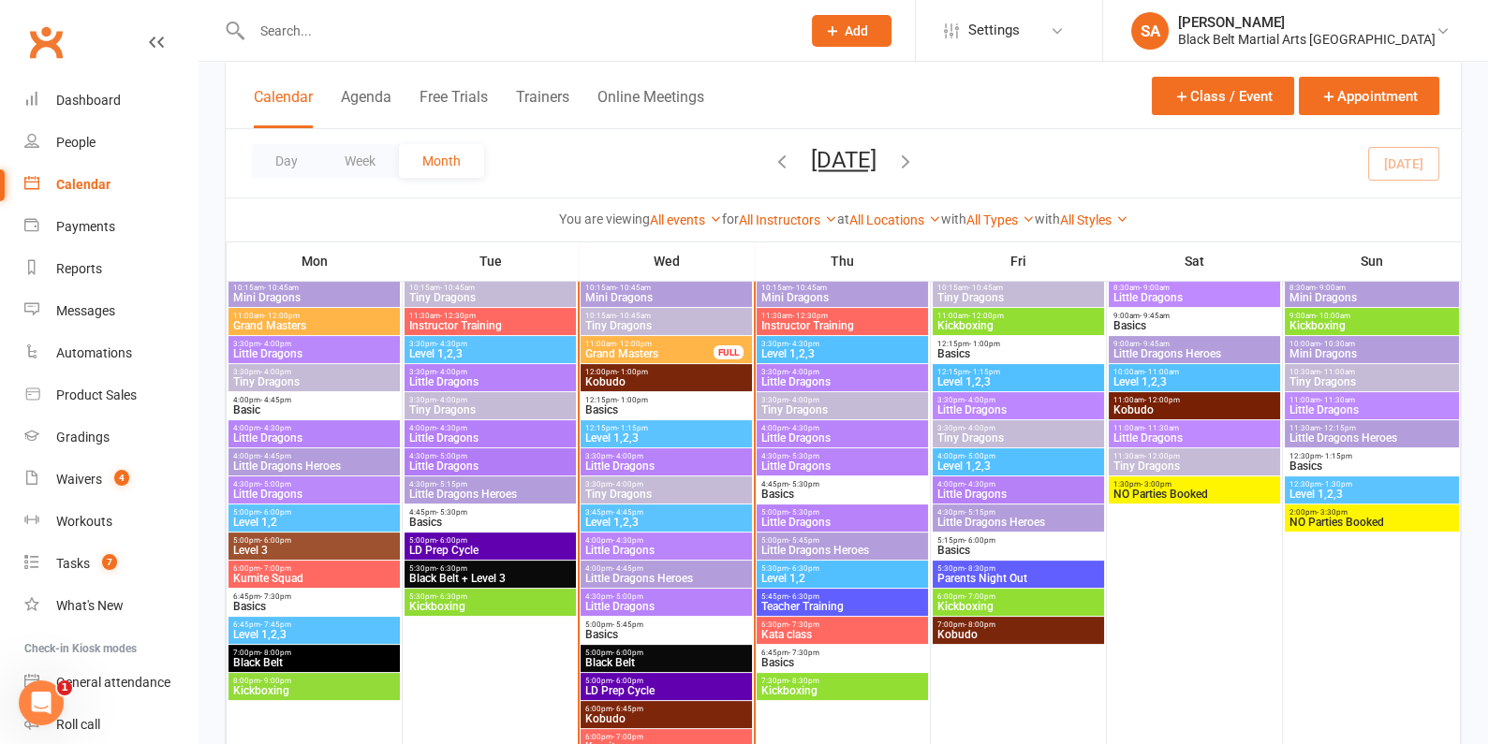
click at [643, 573] on span "Little Dragons Heroes" at bounding box center [666, 578] width 164 height 11
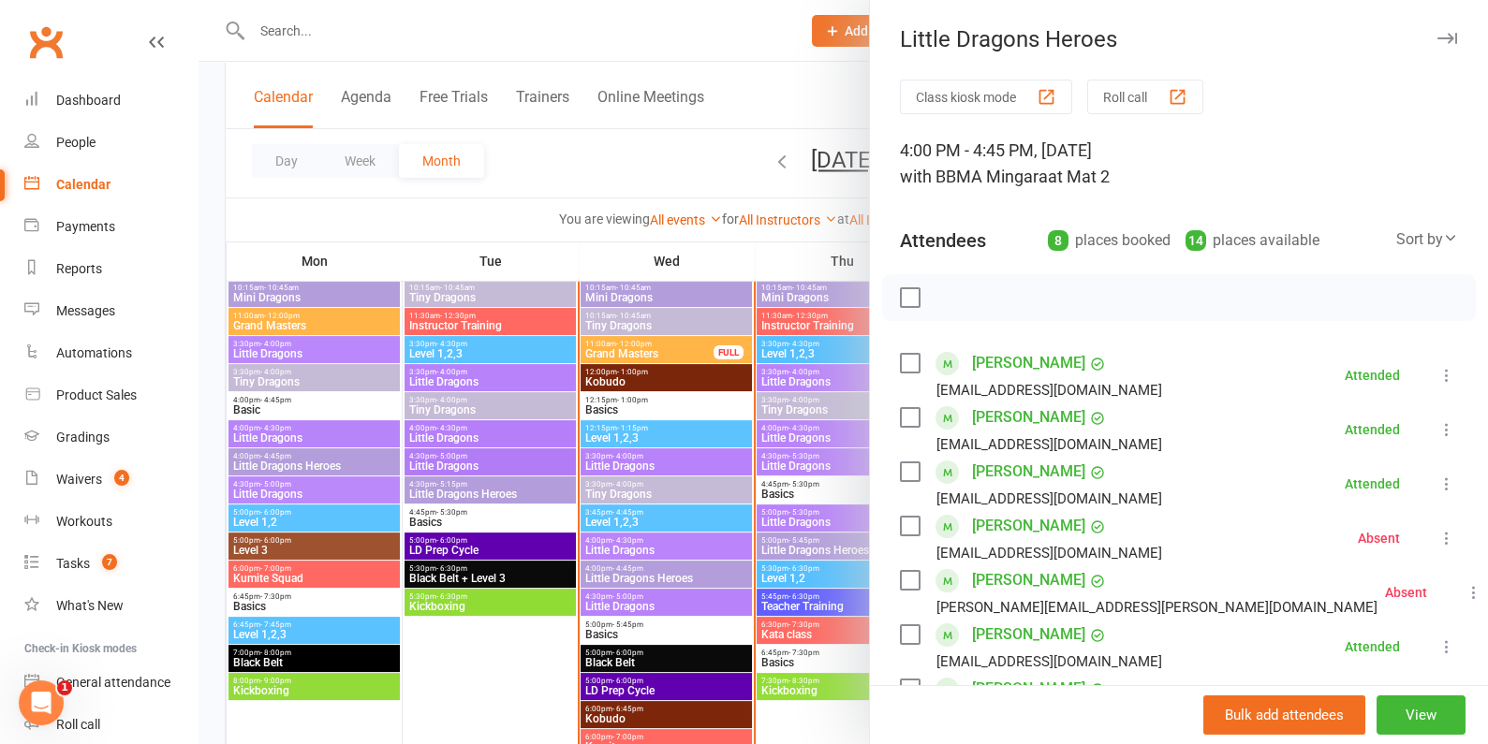
click at [734, 494] on div at bounding box center [842, 372] width 1289 height 744
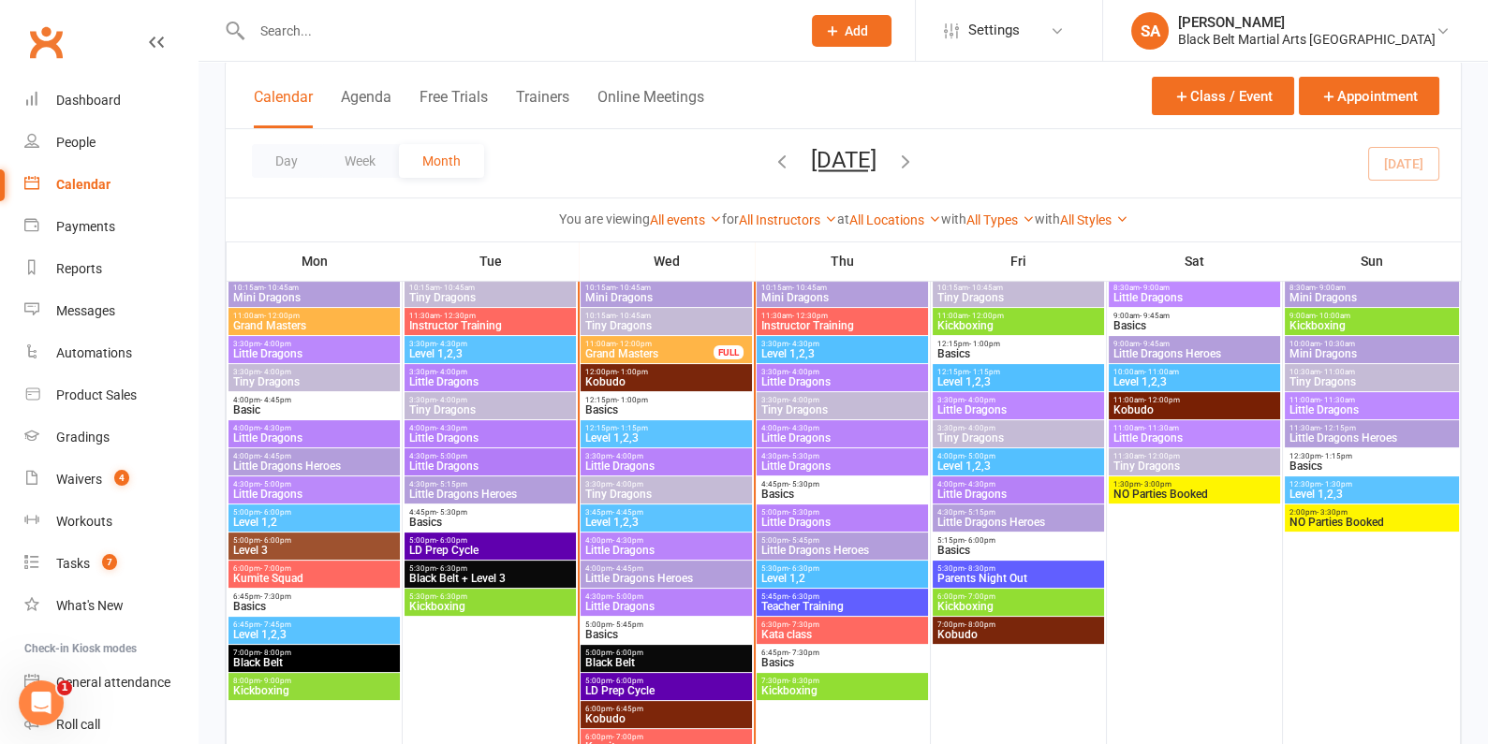
click at [658, 601] on span "Little Dragons" at bounding box center [666, 606] width 164 height 11
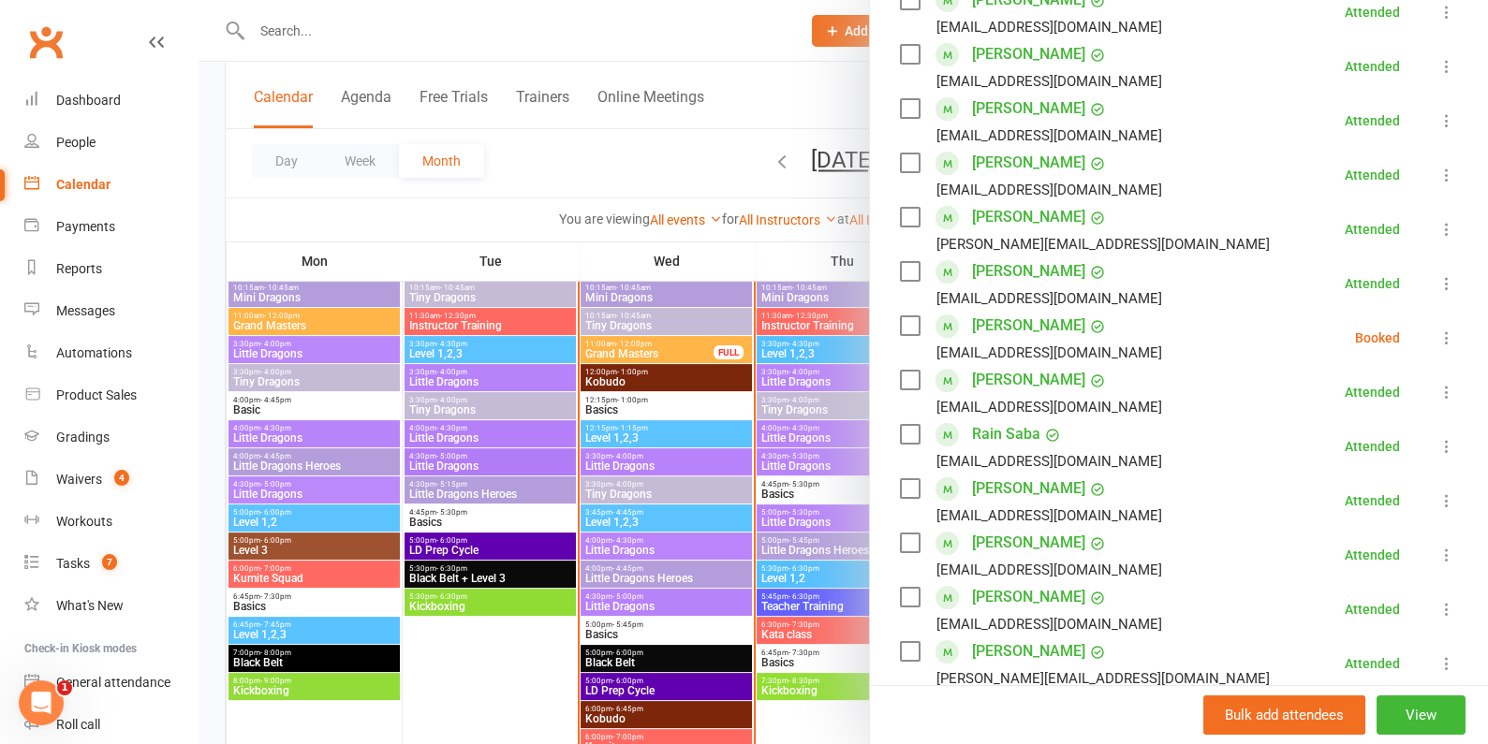
scroll to position [529, 0]
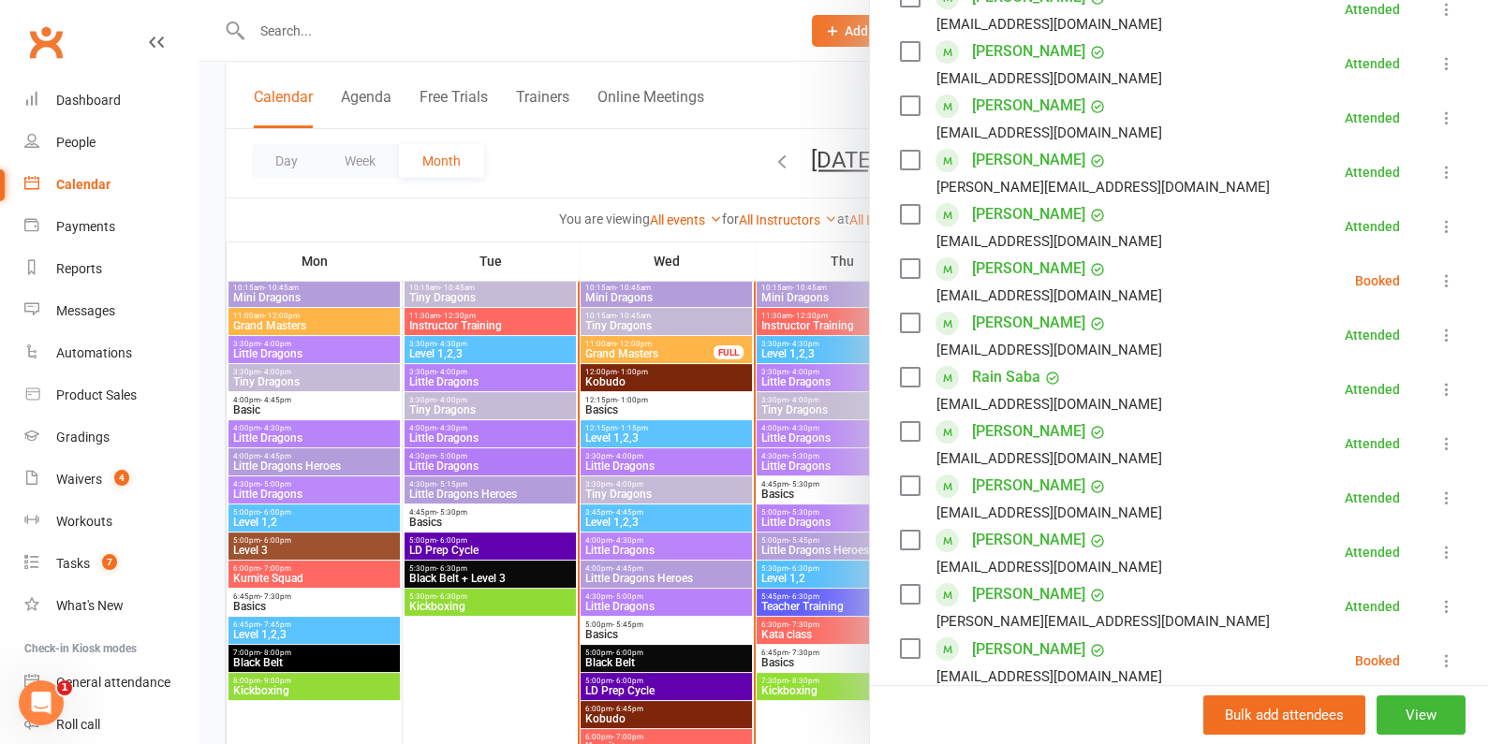
click at [904, 265] on label at bounding box center [909, 268] width 19 height 19
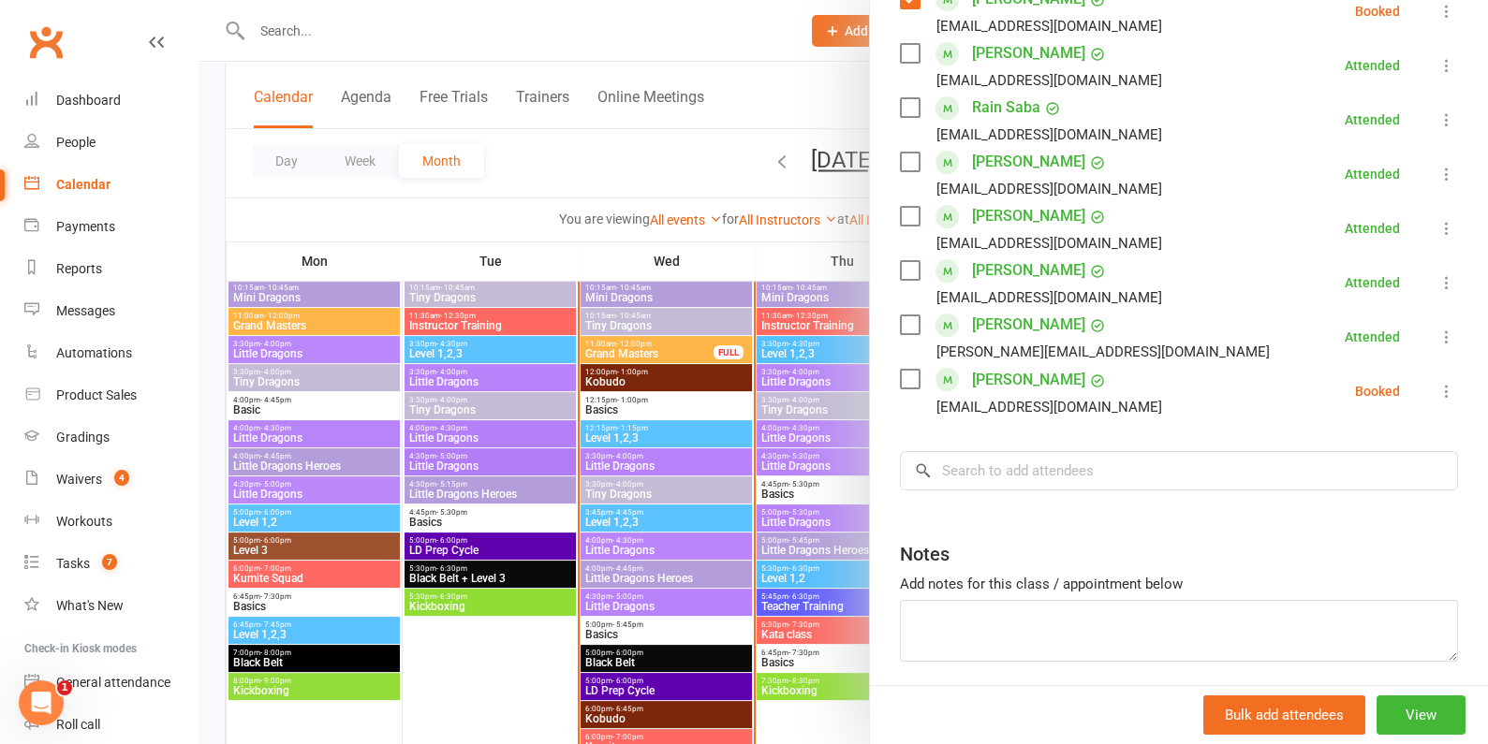
scroll to position [858, 0]
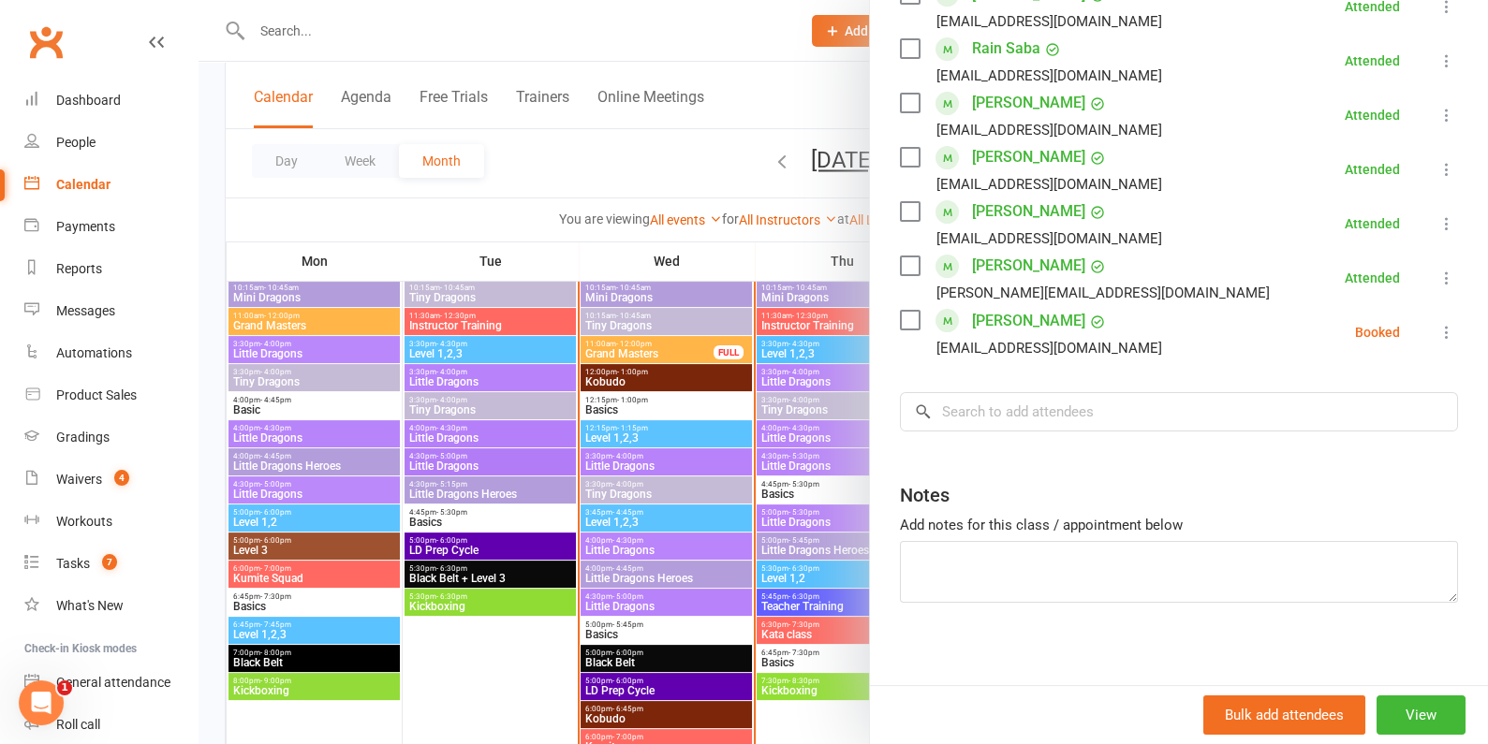
click at [910, 319] on label at bounding box center [909, 320] width 19 height 19
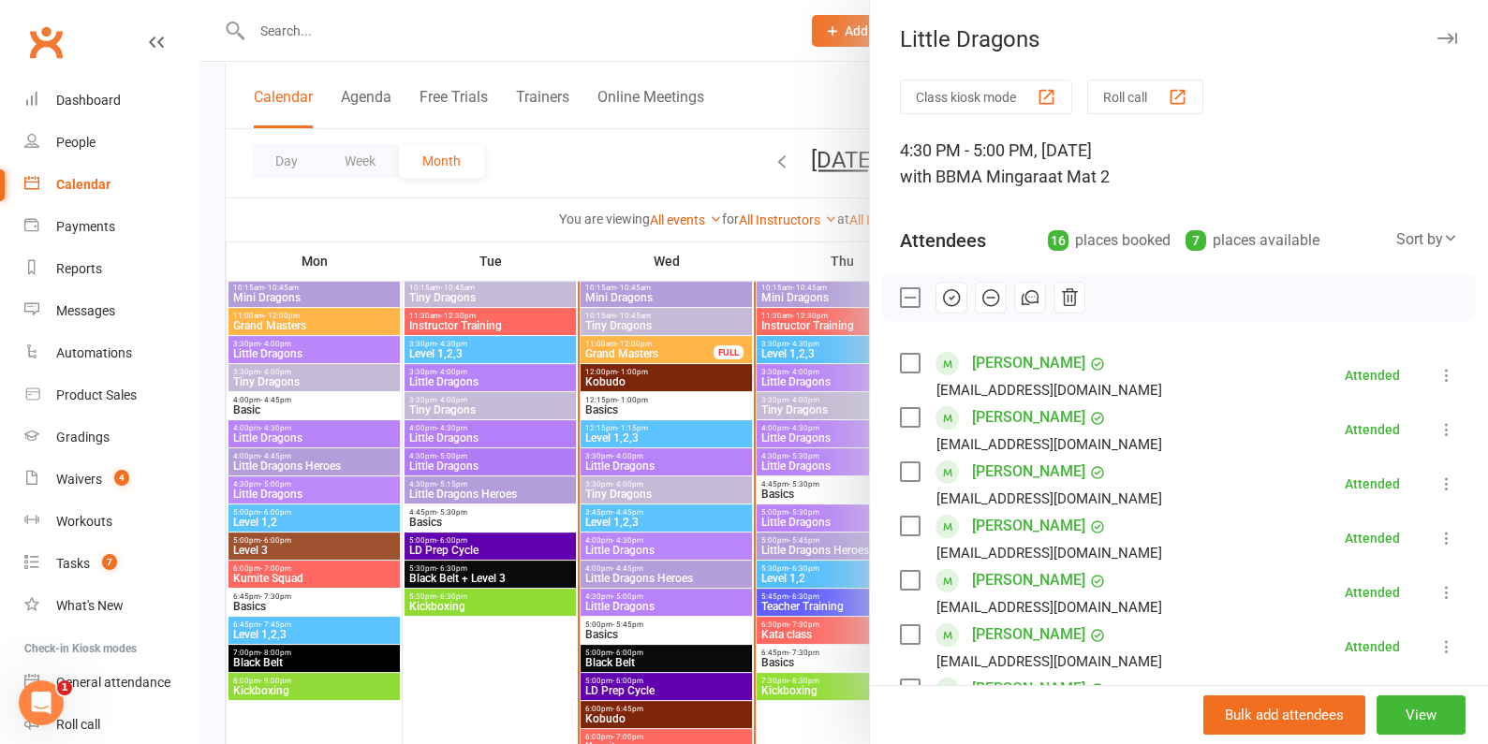
click at [990, 292] on icon "button" at bounding box center [990, 297] width 21 height 21
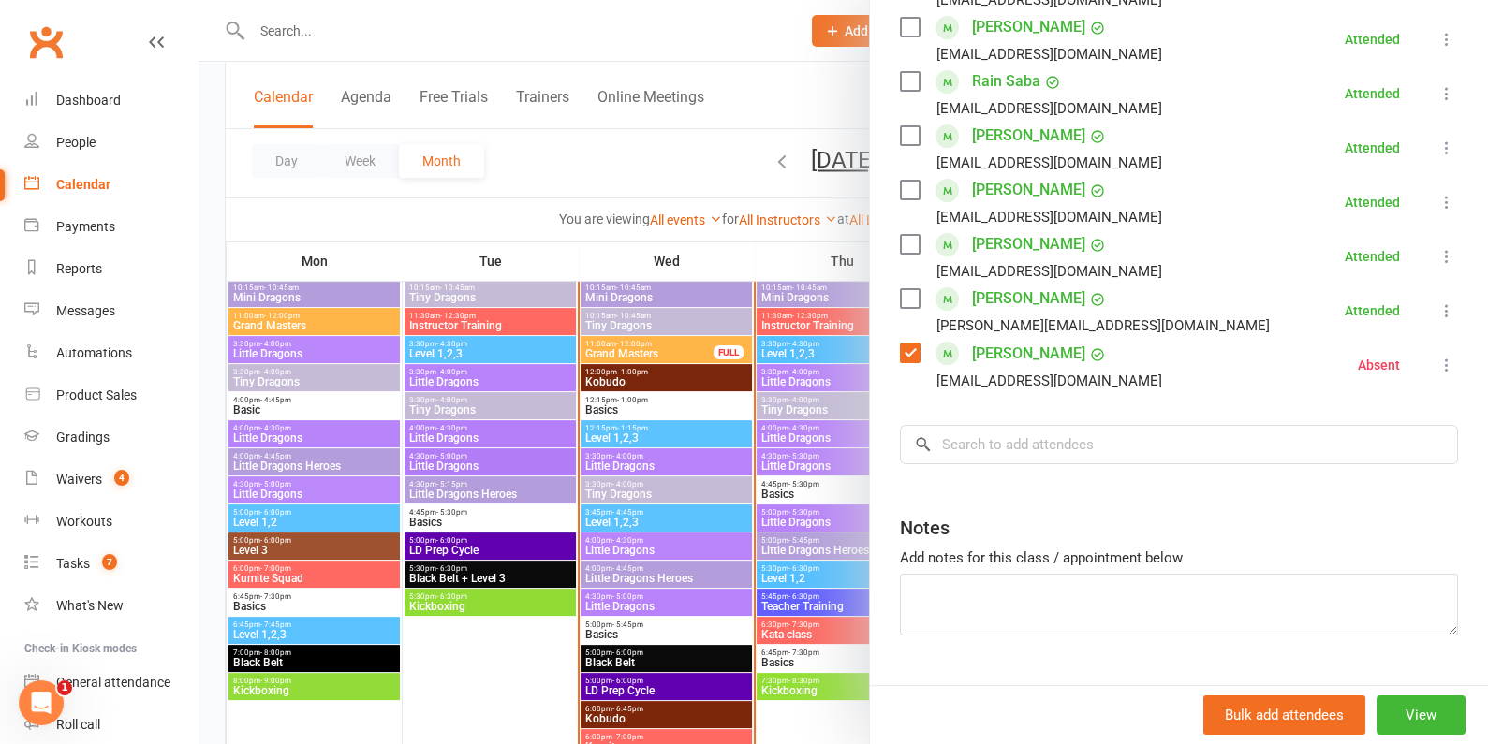
scroll to position [863, 0]
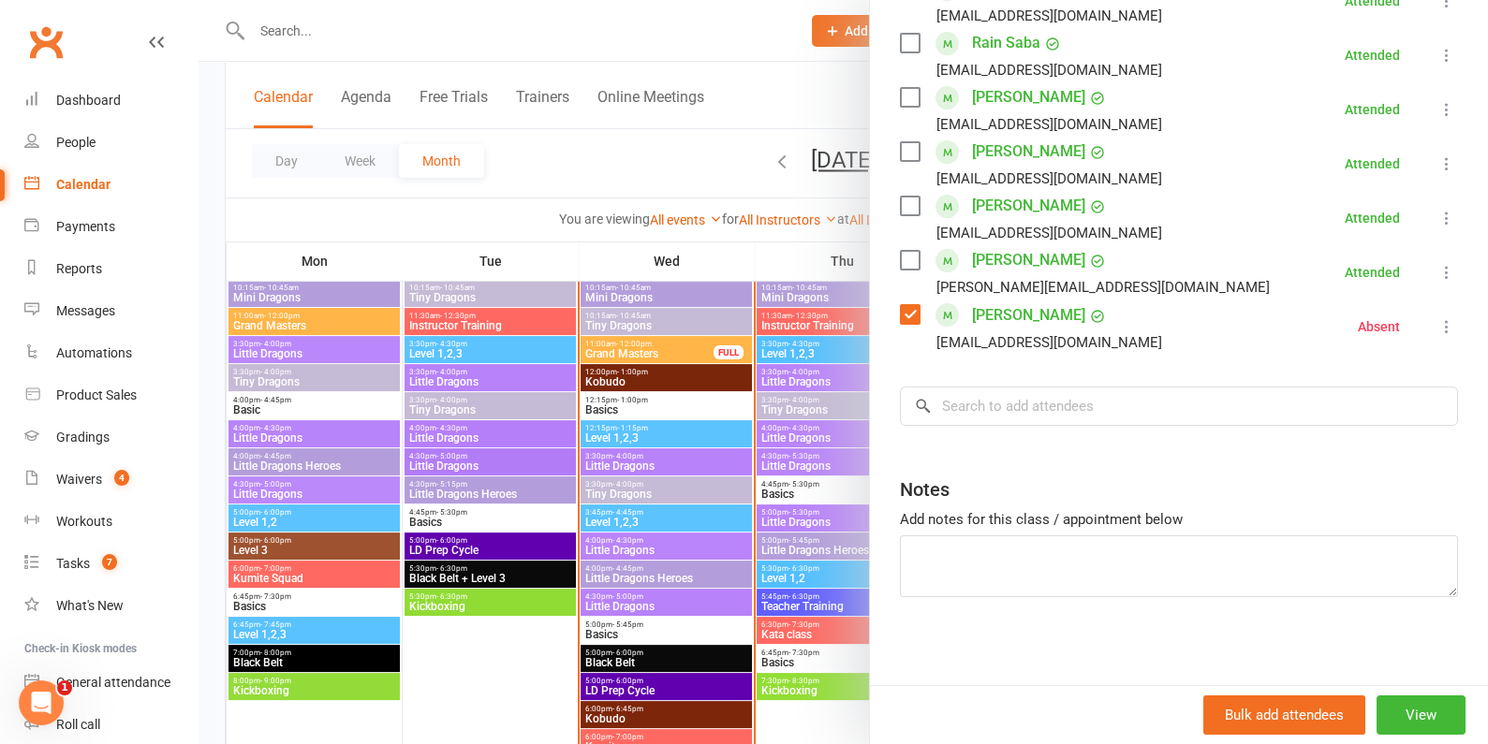
click at [730, 365] on div at bounding box center [842, 372] width 1289 height 744
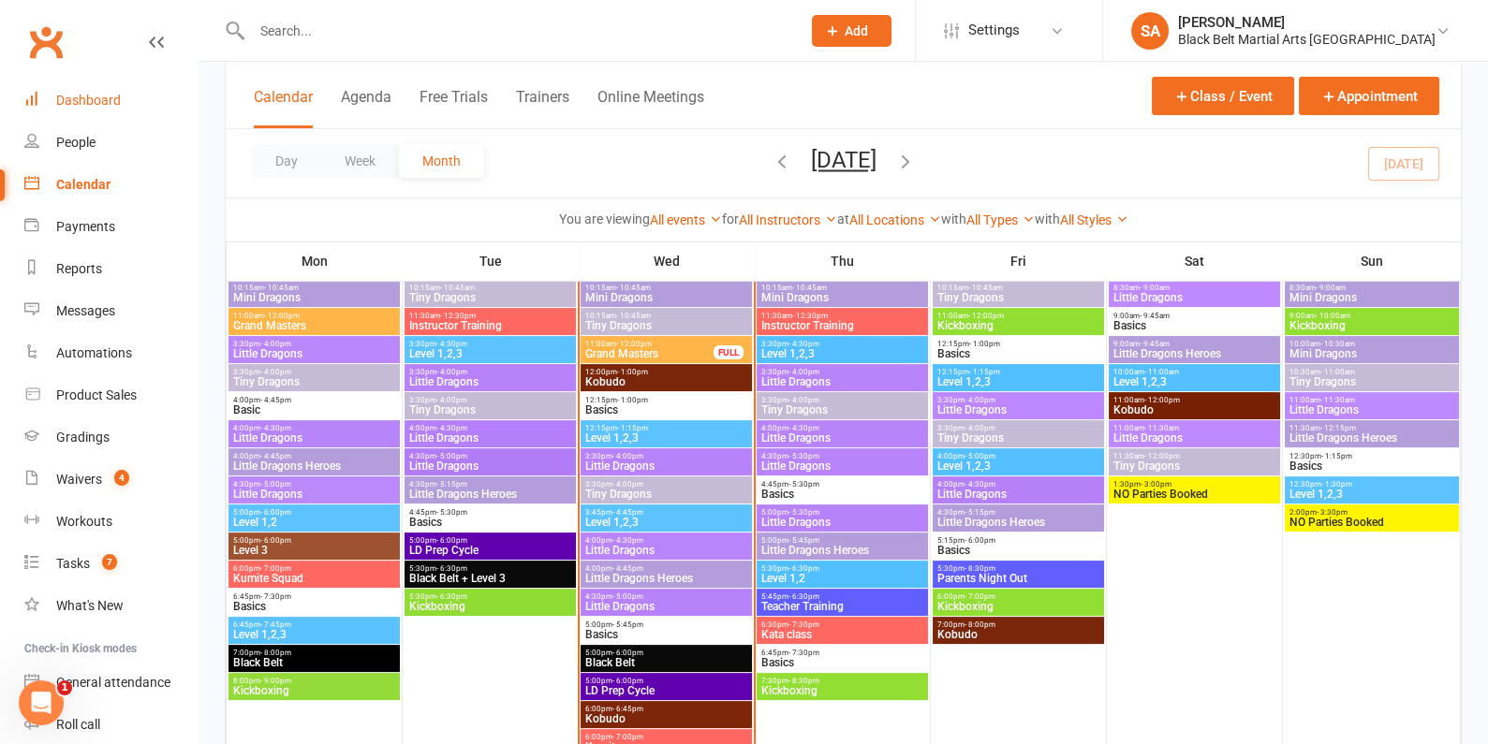
click at [83, 102] on div "Dashboard" at bounding box center [88, 100] width 65 height 15
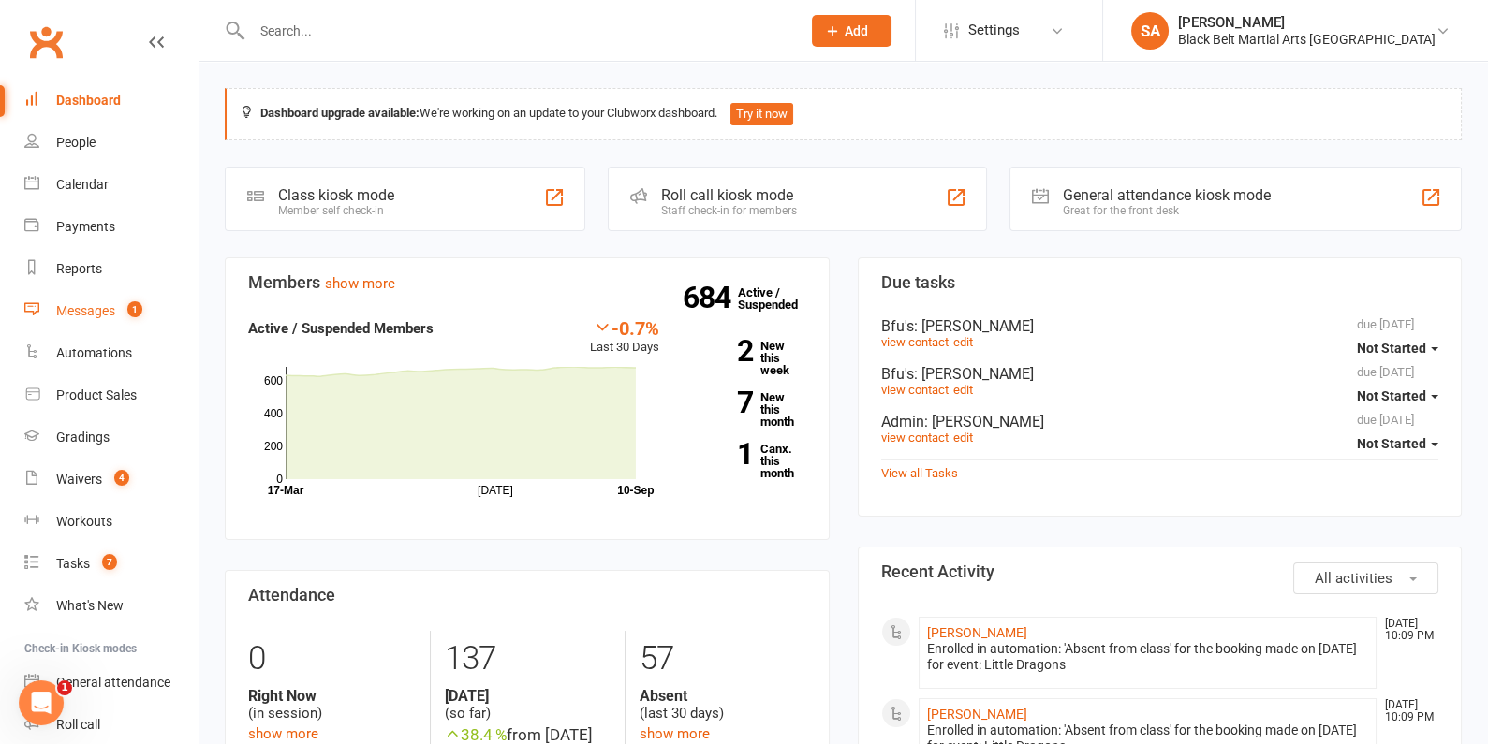
click at [78, 317] on div "Messages" at bounding box center [85, 310] width 59 height 15
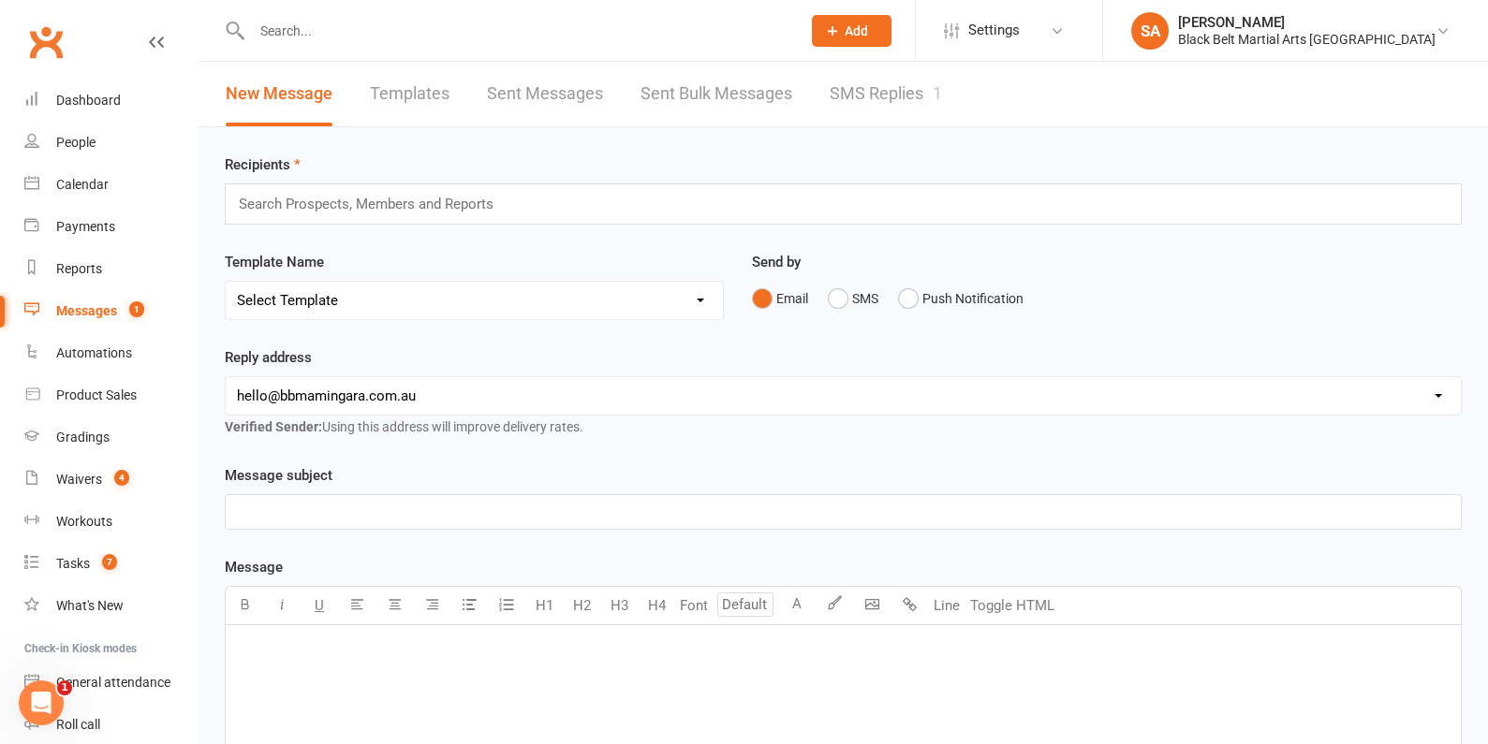
click at [883, 109] on link "SMS Replies 1" at bounding box center [885, 94] width 112 height 65
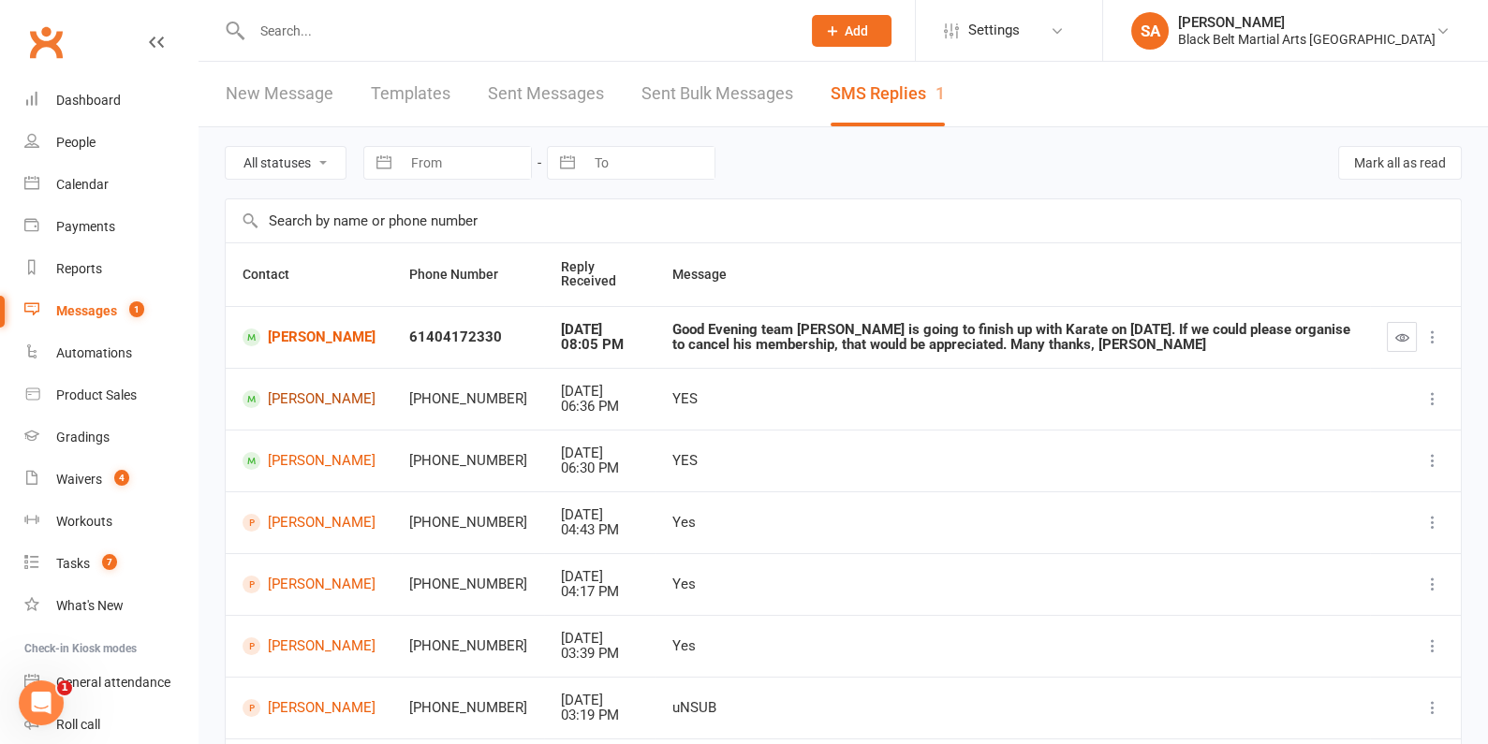
click at [294, 390] on link "[PERSON_NAME]" at bounding box center [308, 399] width 133 height 18
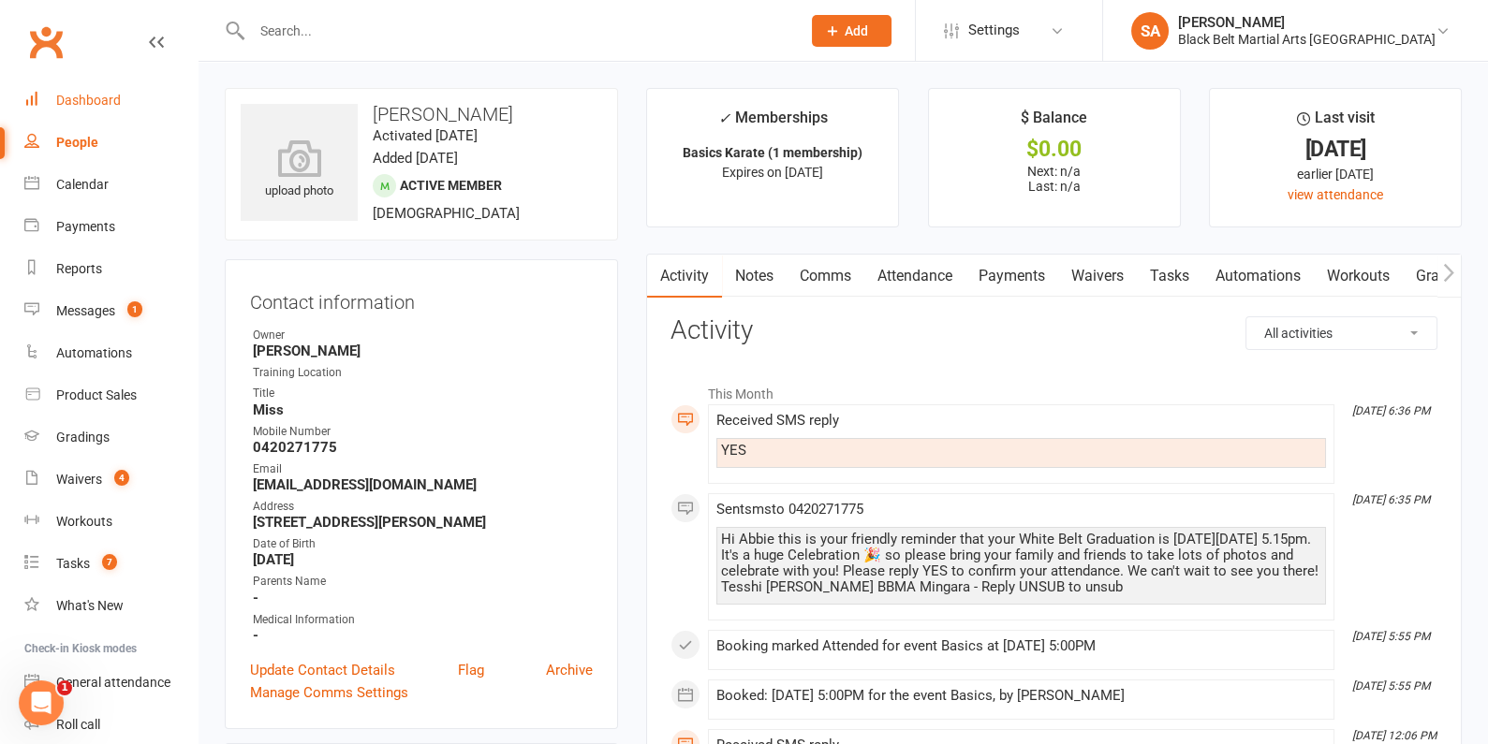
click at [114, 97] on div "Dashboard" at bounding box center [88, 100] width 65 height 15
